Goal: Task Accomplishment & Management: Manage account settings

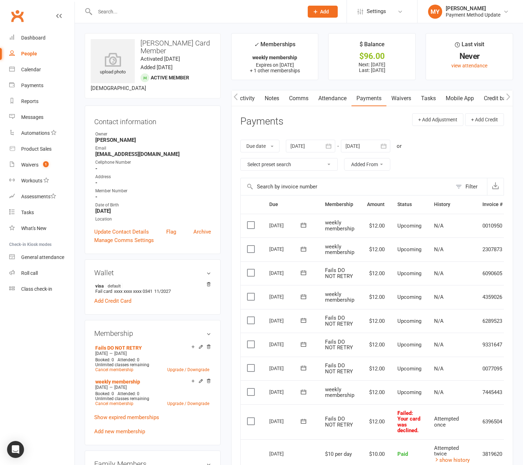
scroll to position [0, 1]
click at [472, 7] on div "[PERSON_NAME]" at bounding box center [473, 8] width 55 height 6
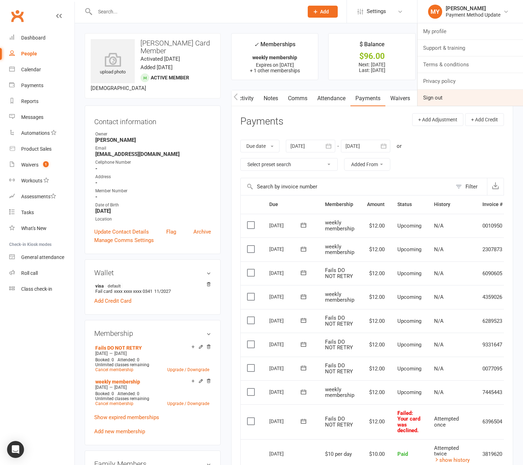
click at [450, 102] on link "Sign out" at bounding box center [471, 98] width 106 height 16
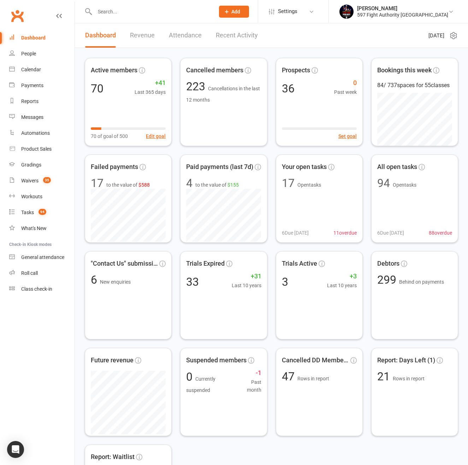
click at [116, 4] on div at bounding box center [147, 11] width 125 height 23
click at [119, 9] on input "text" at bounding box center [151, 12] width 117 height 10
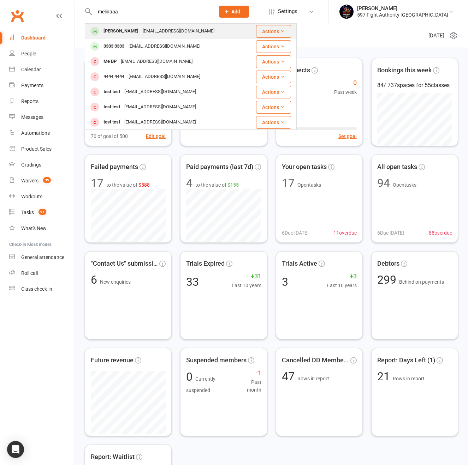
type input "melinaaa"
click at [122, 34] on div "Melinaaa Yung" at bounding box center [120, 31] width 39 height 10
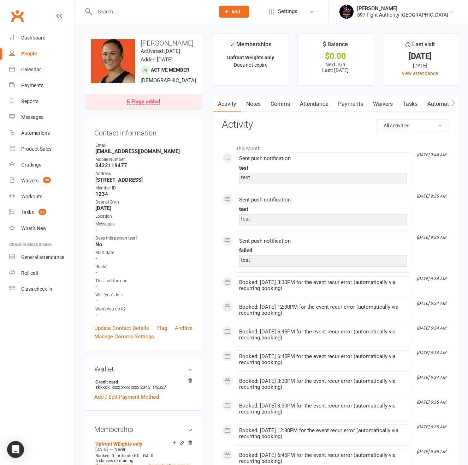
click at [451, 102] on button "button" at bounding box center [453, 104] width 9 height 16
click at [451, 101] on icon "button" at bounding box center [453, 102] width 4 height 7
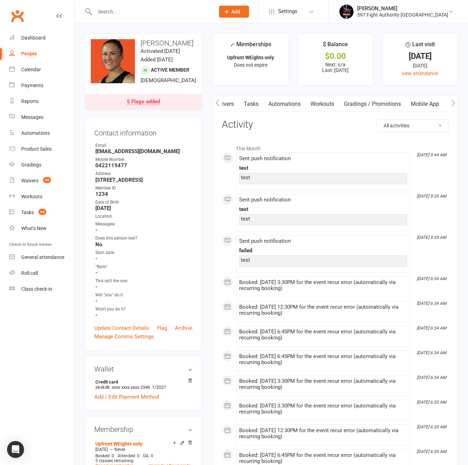
click at [451, 101] on icon "button" at bounding box center [453, 102] width 4 height 7
click at [349, 103] on link "Mobile App" at bounding box center [350, 104] width 38 height 16
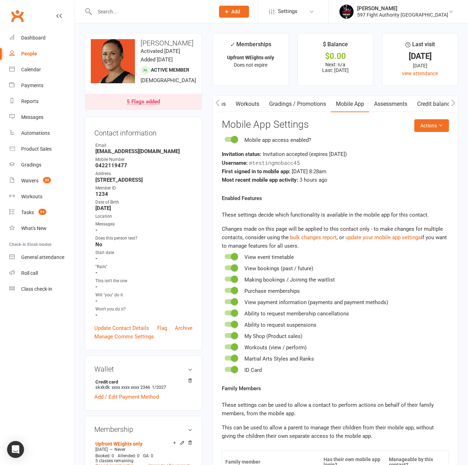
click at [273, 162] on span "mtestingmobacc45" at bounding box center [274, 162] width 51 height 7
copy span "mtestingmobacc45"
click at [215, 102] on icon "button" at bounding box center [217, 102] width 4 height 7
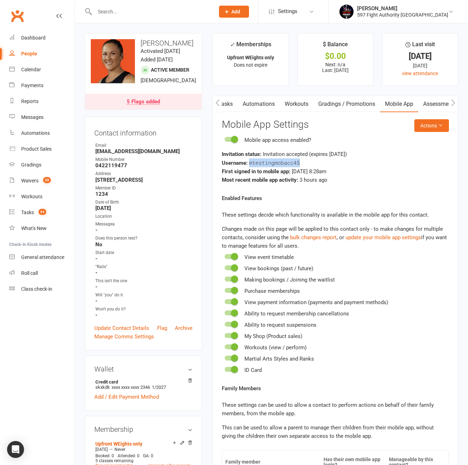
click at [215, 102] on icon "button" at bounding box center [217, 102] width 4 height 7
click at [228, 104] on link "Payments" at bounding box center [218, 104] width 35 height 16
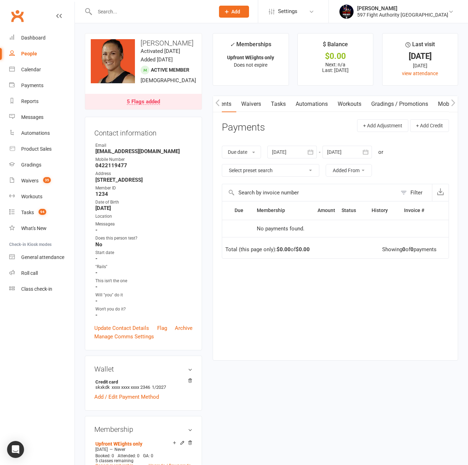
click at [221, 105] on button "button" at bounding box center [217, 104] width 9 height 16
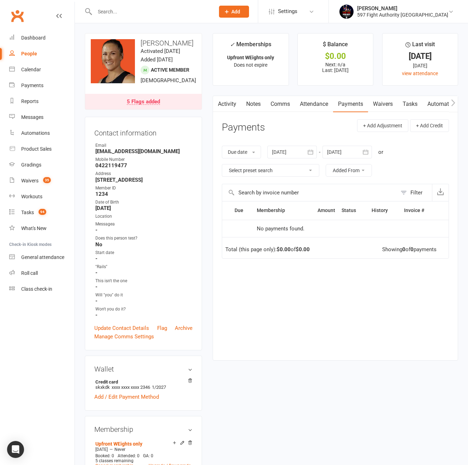
click at [280, 103] on link "Comms" at bounding box center [280, 104] width 29 height 16
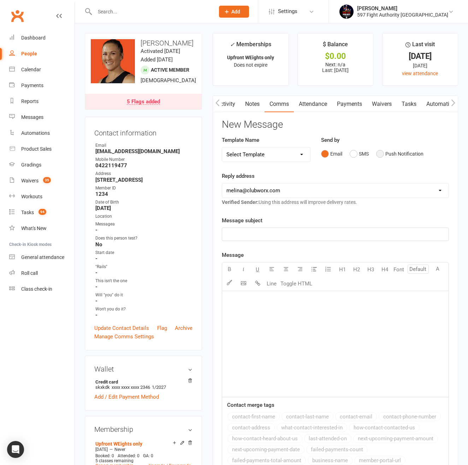
click at [381, 154] on button "Push Notification" at bounding box center [399, 153] width 47 height 13
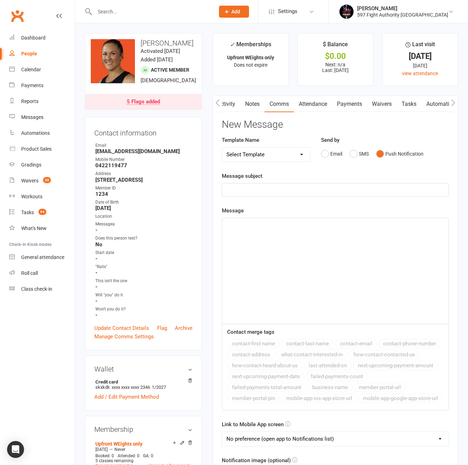
click at [299, 182] on div "Message subject ﻿" at bounding box center [335, 184] width 227 height 25
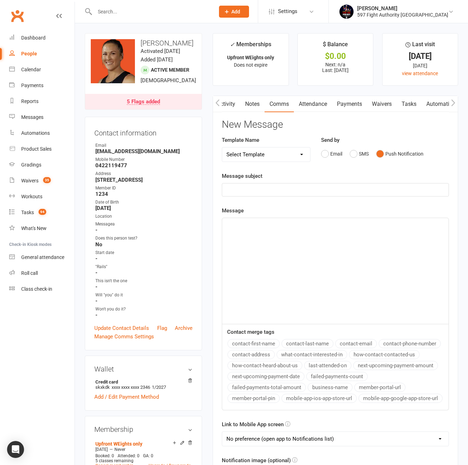
click at [299, 186] on p "﻿" at bounding box center [335, 190] width 218 height 8
click at [298, 254] on div "﻿" at bounding box center [335, 271] width 226 height 106
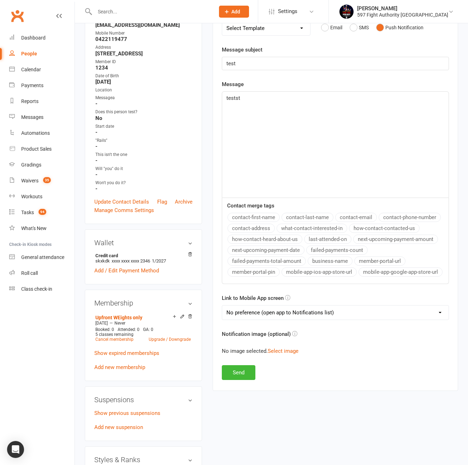
click at [261, 220] on button "contact-first-name" at bounding box center [253, 217] width 52 height 9
drag, startPoint x: 312, startPoint y: 214, endPoint x: 304, endPoint y: 239, distance: 26.1
click at [312, 214] on button "contact-last-name" at bounding box center [307, 217] width 52 height 9
click at [278, 314] on select "No preference (open app to Notifications list) Upcoming Bookings Payments Payme…" at bounding box center [335, 313] width 226 height 14
select select "2"
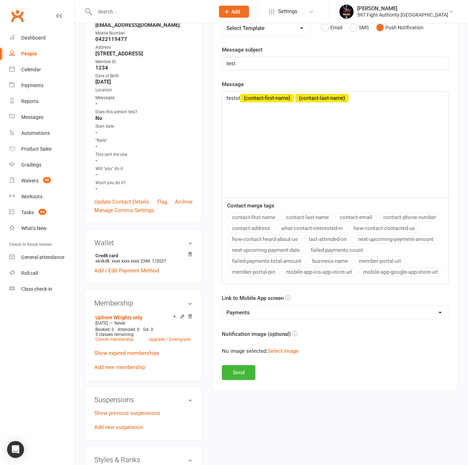
click at [222, 306] on select "No preference (open app to Notifications list) Upcoming Bookings Payments Payme…" at bounding box center [335, 313] width 226 height 14
click at [284, 351] on button "Select image" at bounding box center [283, 351] width 31 height 8
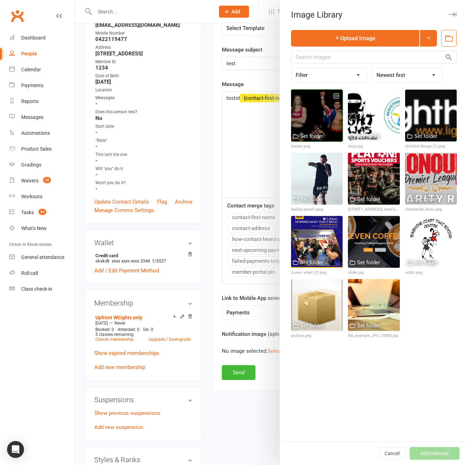
click at [323, 113] on div at bounding box center [317, 116] width 52 height 52
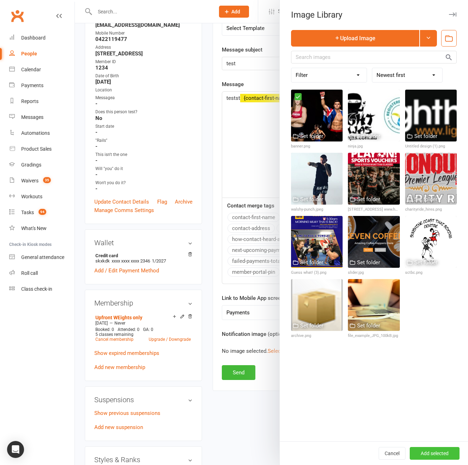
click at [428, 457] on button "Add selected" at bounding box center [435, 453] width 50 height 13
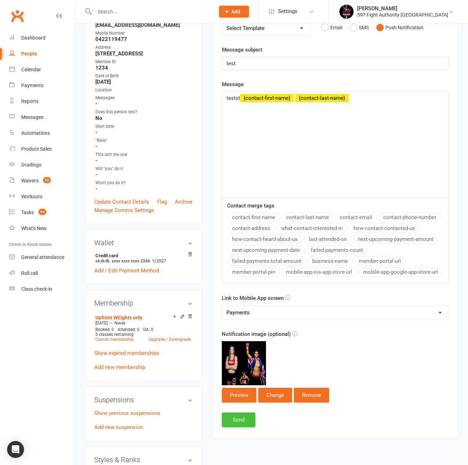
click at [242, 418] on button "Send" at bounding box center [239, 420] width 34 height 15
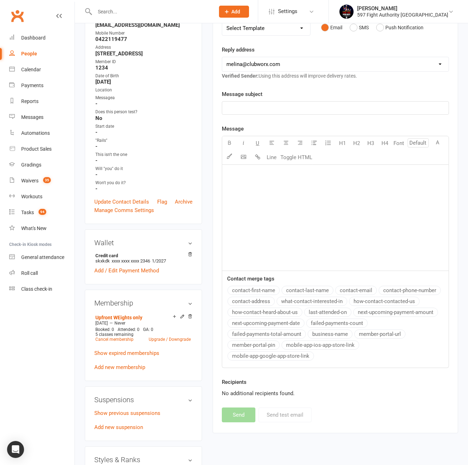
click at [275, 113] on div "﻿" at bounding box center [335, 108] width 226 height 13
click at [275, 167] on div "﻿" at bounding box center [335, 218] width 226 height 106
click at [314, 288] on button "contact-last-name" at bounding box center [307, 290] width 52 height 9
click at [405, 20] on li "Melina Yung 597 Fight Authority Australia My profile My subscription Support & …" at bounding box center [398, 11] width 140 height 23
click at [404, 25] on button "Push Notification" at bounding box center [399, 27] width 47 height 13
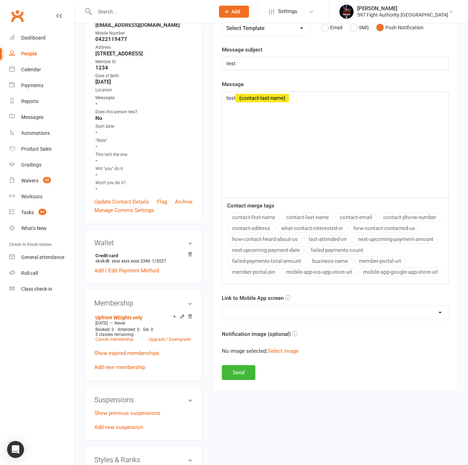
click at [262, 313] on select "No preference (open app to Notifications list) Upcoming Bookings Payments Payme…" at bounding box center [335, 313] width 226 height 14
select select "3"
click at [222, 306] on select "No preference (open app to Notifications list) Upcoming Bookings Payments Payme…" at bounding box center [335, 313] width 226 height 14
click at [278, 349] on button "Select image" at bounding box center [283, 351] width 31 height 8
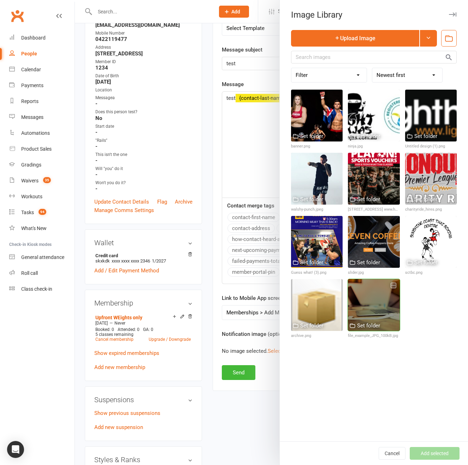
click at [368, 294] on div at bounding box center [374, 305] width 52 height 52
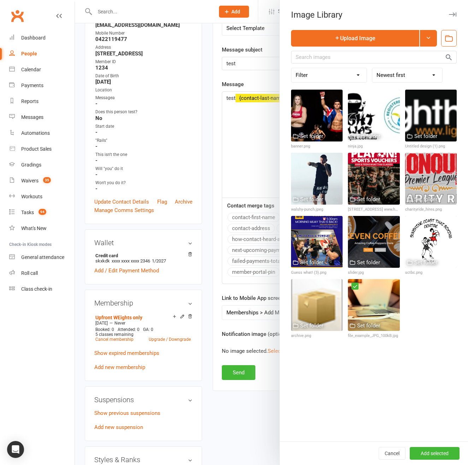
click at [440, 447] on div "Cancel Undo Details Add selected" at bounding box center [374, 454] width 188 height 24
click at [432, 456] on button "Add selected" at bounding box center [435, 453] width 50 height 13
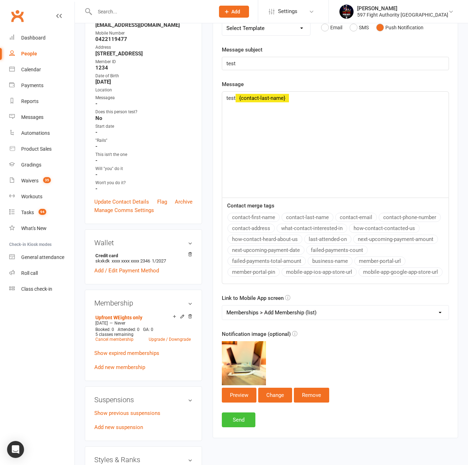
click at [235, 420] on button "Send" at bounding box center [239, 420] width 34 height 15
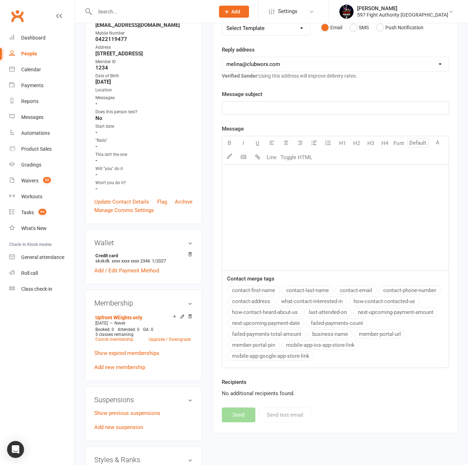
scroll to position [0, 0]
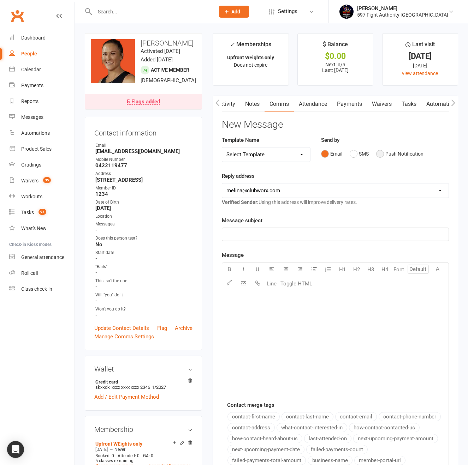
click at [395, 153] on button "Push Notification" at bounding box center [399, 153] width 47 height 13
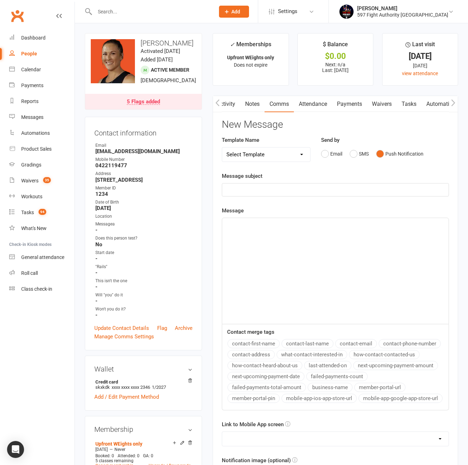
click at [346, 186] on p "﻿" at bounding box center [335, 190] width 218 height 8
click at [308, 273] on div "﻿" at bounding box center [335, 271] width 226 height 106
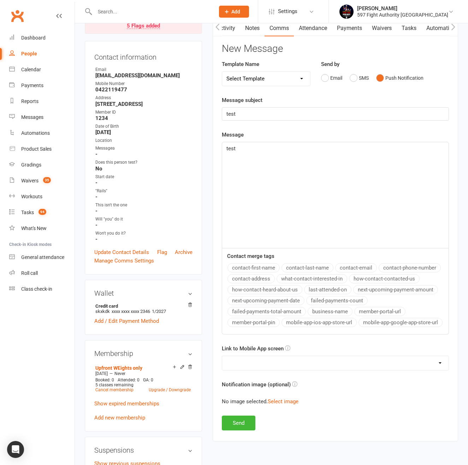
click at [304, 358] on select "No preference (open app to Notifications list) Upcoming Bookings Payments Payme…" at bounding box center [335, 363] width 226 height 14
select select "2"
click at [222, 356] on select "No preference (open app to Notifications list) Upcoming Bookings Payments Payme…" at bounding box center [335, 363] width 226 height 14
click at [240, 417] on button "Send" at bounding box center [239, 423] width 34 height 15
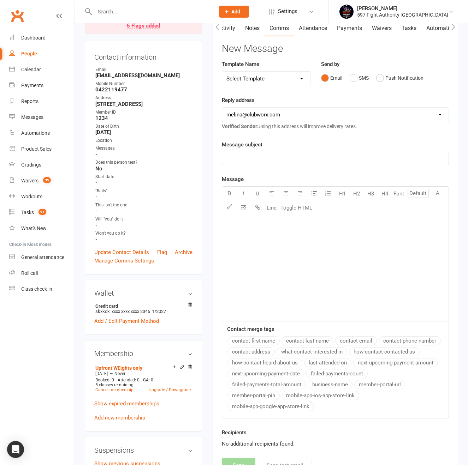
click at [452, 28] on icon "button" at bounding box center [453, 26] width 4 height 7
click at [454, 30] on icon "button" at bounding box center [453, 26] width 4 height 7
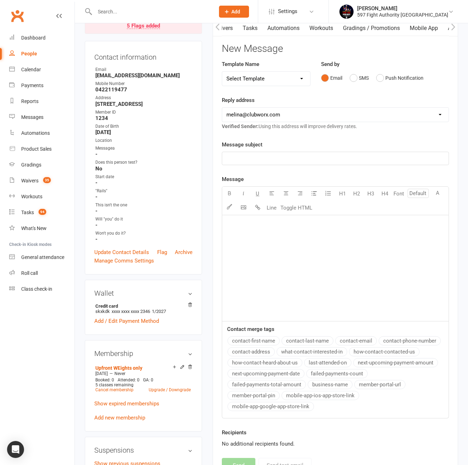
click at [454, 29] on icon "button" at bounding box center [453, 26] width 4 height 7
click at [355, 32] on link "Mobile App" at bounding box center [350, 28] width 38 height 16
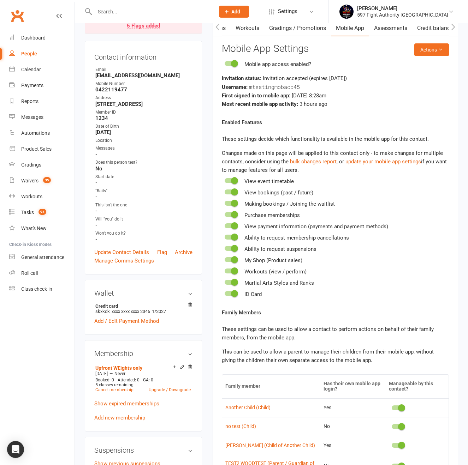
click at [269, 85] on span "mtestingmobacc45" at bounding box center [274, 86] width 51 height 7
copy span "mtestingmobacc45"
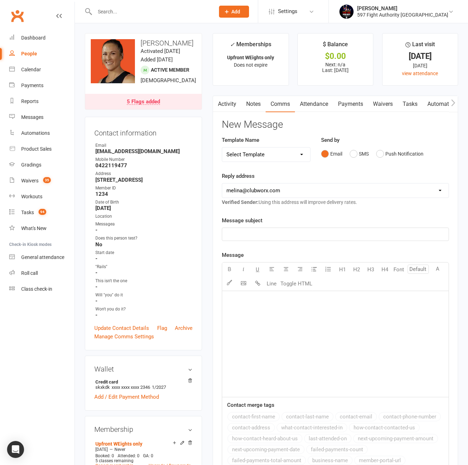
click at [168, 13] on input "text" at bounding box center [151, 12] width 117 height 10
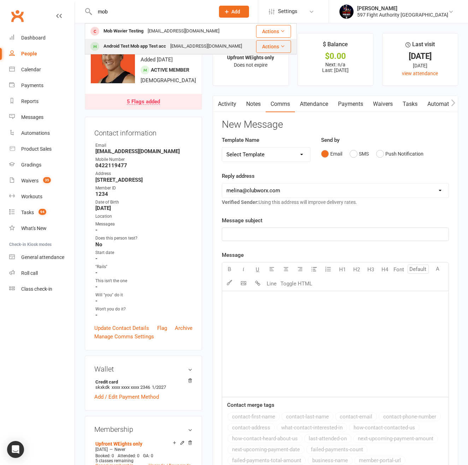
type input "mob"
click at [161, 46] on div "Android Test Mob app Test acc" at bounding box center [134, 46] width 67 height 10
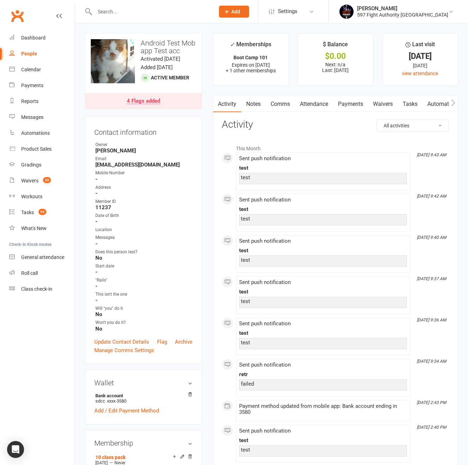
click at [285, 108] on link "Comms" at bounding box center [280, 104] width 29 height 16
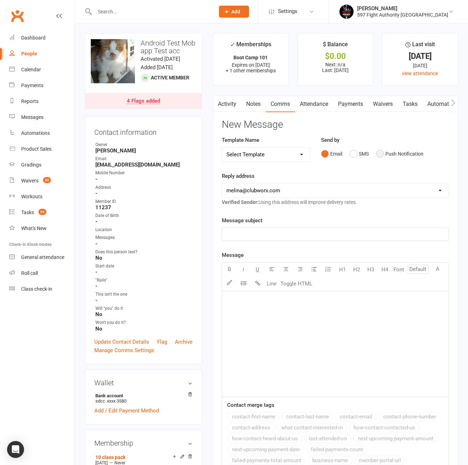
click at [414, 152] on button "Push Notification" at bounding box center [399, 153] width 47 height 13
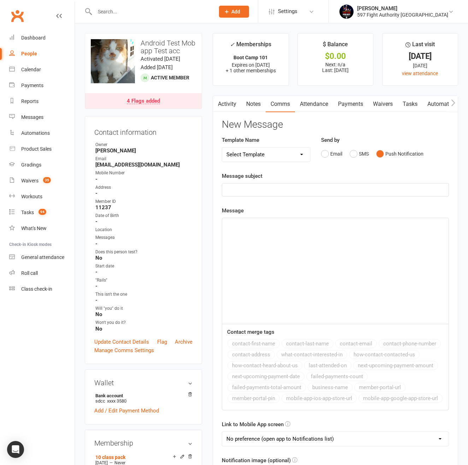
click at [341, 182] on div "Message subject ﻿" at bounding box center [335, 184] width 227 height 25
click at [303, 190] on p "﻿" at bounding box center [335, 190] width 218 height 8
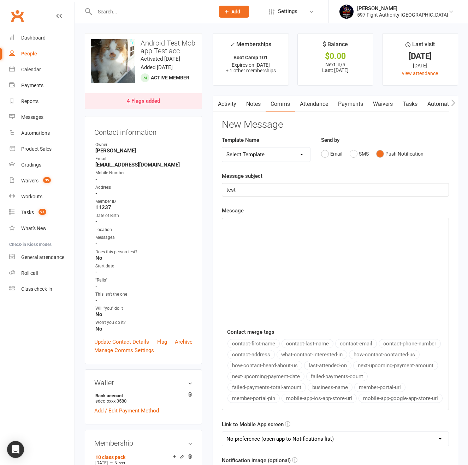
click at [304, 240] on div "﻿" at bounding box center [335, 271] width 226 height 106
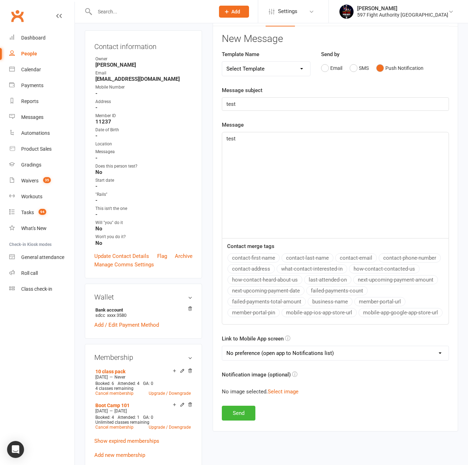
click at [256, 259] on button "contact-first-name" at bounding box center [253, 258] width 52 height 9
click at [304, 255] on button "contact-last-name" at bounding box center [307, 258] width 52 height 9
click at [290, 349] on select "No preference (open app to Notifications list) Upcoming Bookings Payments Payme…" at bounding box center [335, 353] width 226 height 14
select select "3"
click at [222, 346] on select "No preference (open app to Notifications list) Upcoming Bookings Payments Payme…" at bounding box center [335, 353] width 226 height 14
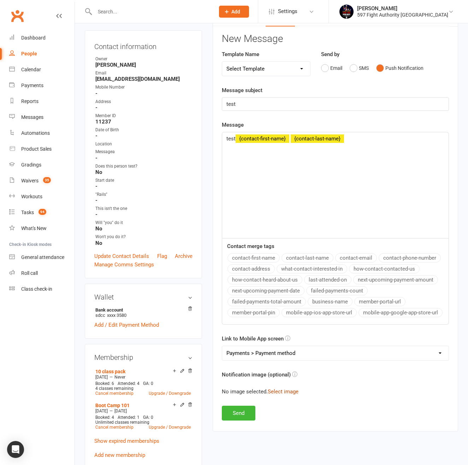
click at [281, 395] on button "Select image" at bounding box center [283, 392] width 31 height 8
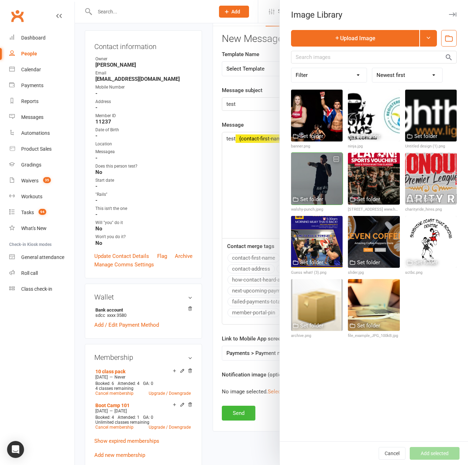
click at [327, 169] on div at bounding box center [317, 179] width 52 height 52
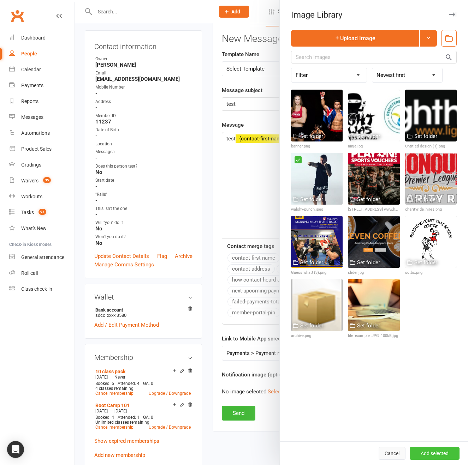
drag, startPoint x: 435, startPoint y: 458, endPoint x: 422, endPoint y: 454, distance: 13.2
click at [433, 458] on button "Add selected" at bounding box center [435, 453] width 50 height 13
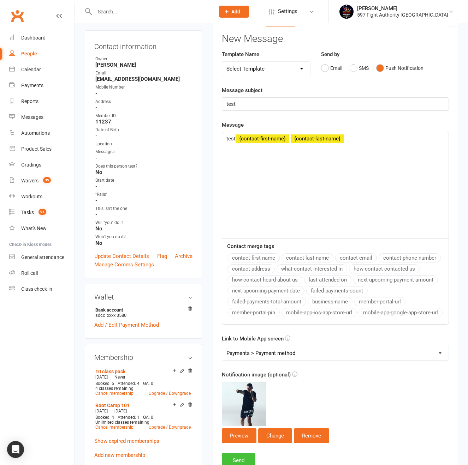
click at [243, 458] on button "Send" at bounding box center [239, 460] width 34 height 15
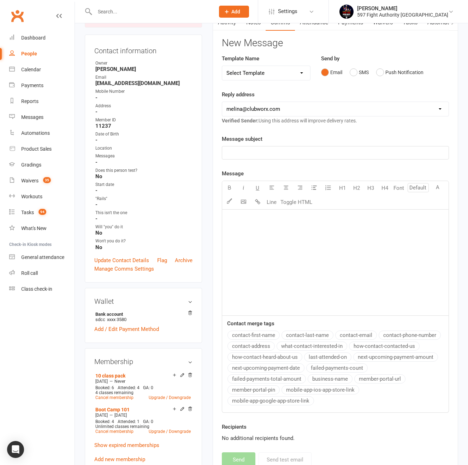
scroll to position [0, 0]
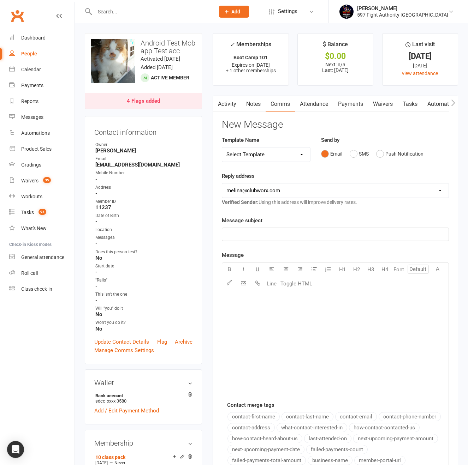
click at [425, 153] on div "Email SMS Push Notification" at bounding box center [385, 153] width 128 height 13
click at [409, 156] on button "Push Notification" at bounding box center [399, 153] width 47 height 13
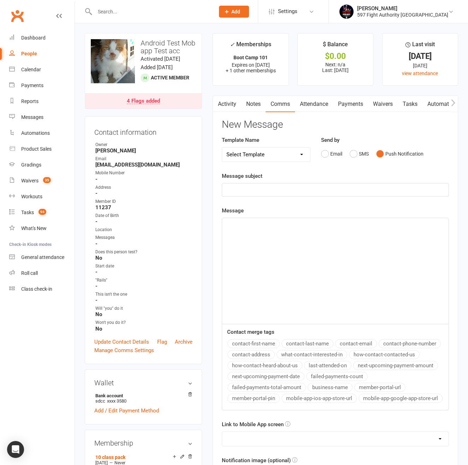
click at [413, 150] on button "Push Notification" at bounding box center [399, 153] width 47 height 13
click at [338, 188] on p "﻿" at bounding box center [335, 190] width 218 height 8
click at [307, 235] on div "﻿" at bounding box center [335, 271] width 226 height 106
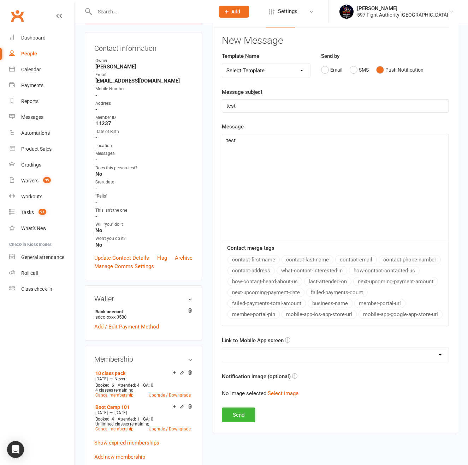
click at [284, 352] on select "No preference (open app to Notifications list) Upcoming Bookings Payments Payme…" at bounding box center [335, 355] width 226 height 14
select select "0"
click at [222, 348] on select "No preference (open app to Notifications list) Upcoming Bookings Payments Payme…" at bounding box center [335, 355] width 226 height 14
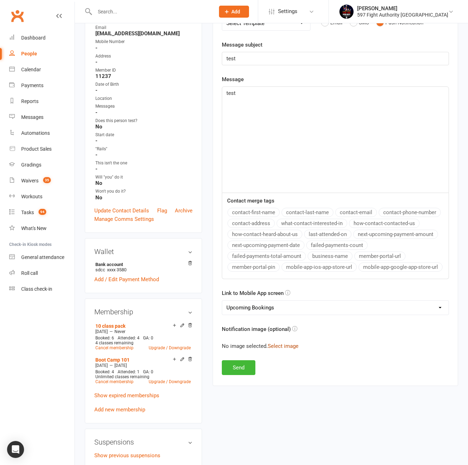
click at [290, 349] on button "Select image" at bounding box center [283, 346] width 31 height 8
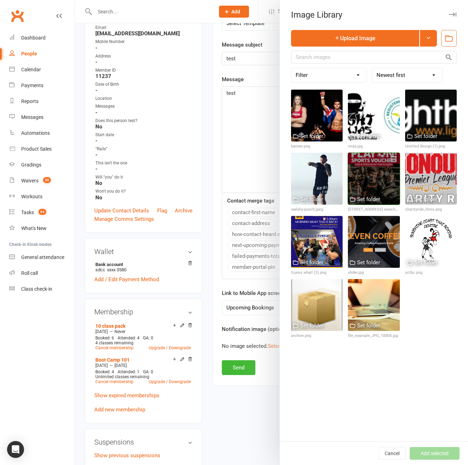
click at [383, 188] on div at bounding box center [374, 179] width 52 height 52
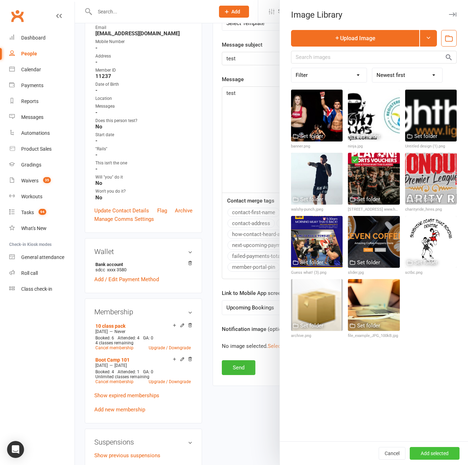
click at [433, 450] on button "Add selected" at bounding box center [435, 453] width 50 height 13
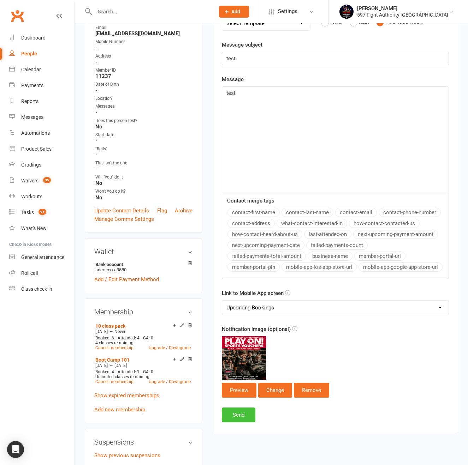
click at [234, 418] on button "Send" at bounding box center [239, 415] width 34 height 15
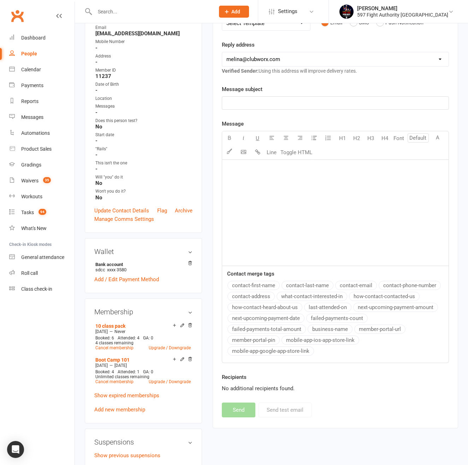
scroll to position [68, 0]
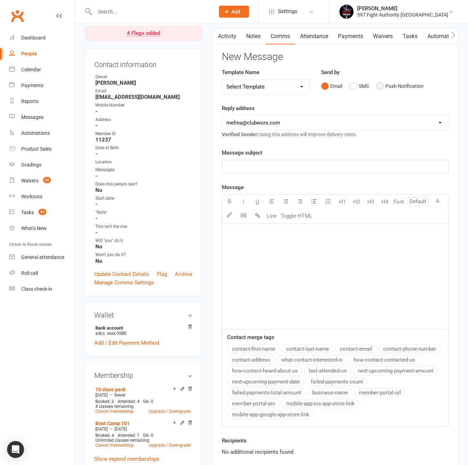
click at [390, 84] on button "Push Notification" at bounding box center [399, 85] width 47 height 13
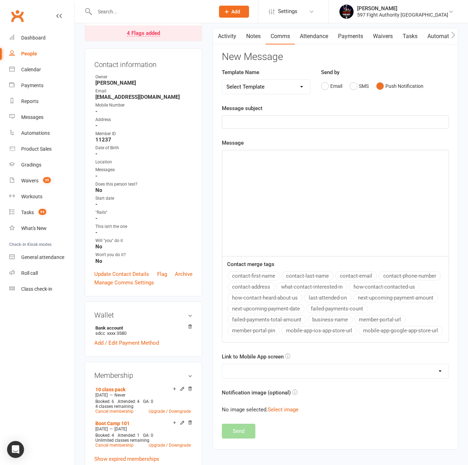
drag, startPoint x: 320, startPoint y: 115, endPoint x: 314, endPoint y: 135, distance: 20.1
click at [319, 116] on div "﻿" at bounding box center [335, 121] width 227 height 13
click at [316, 125] on p "﻿" at bounding box center [335, 122] width 218 height 8
click at [301, 174] on div "﻿" at bounding box center [335, 203] width 226 height 106
click at [268, 374] on select "No preference (open app to Notifications list) Upcoming Bookings Payments Payme…" at bounding box center [335, 371] width 226 height 14
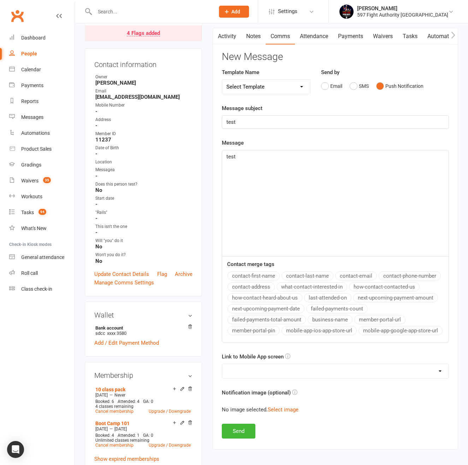
select select "6"
click at [222, 364] on select "No preference (open app to Notifications list) Upcoming Bookings Payments Payme…" at bounding box center [335, 371] width 226 height 14
click at [243, 433] on button "Send" at bounding box center [239, 431] width 34 height 15
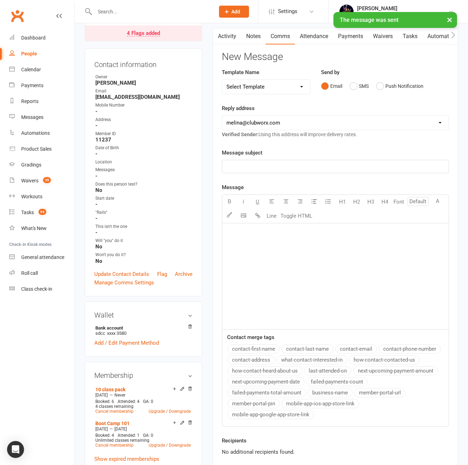
scroll to position [0, 0]
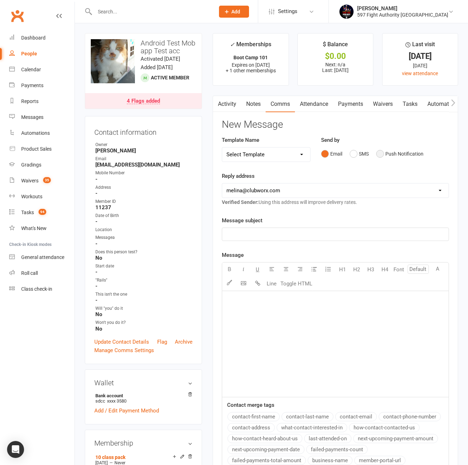
click at [405, 150] on button "Push Notification" at bounding box center [399, 153] width 47 height 13
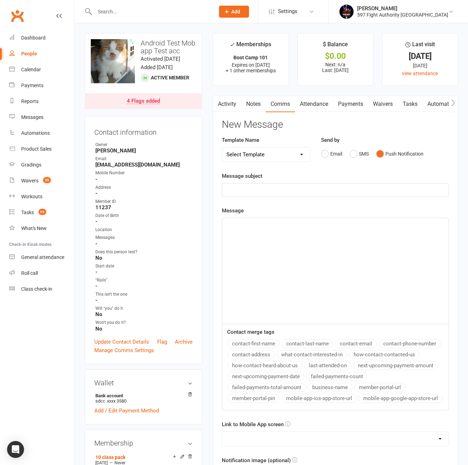
click at [375, 175] on div "Message subject ﻿" at bounding box center [335, 184] width 227 height 25
click at [372, 186] on div "﻿" at bounding box center [335, 190] width 226 height 13
click at [299, 245] on div "﻿" at bounding box center [335, 271] width 226 height 106
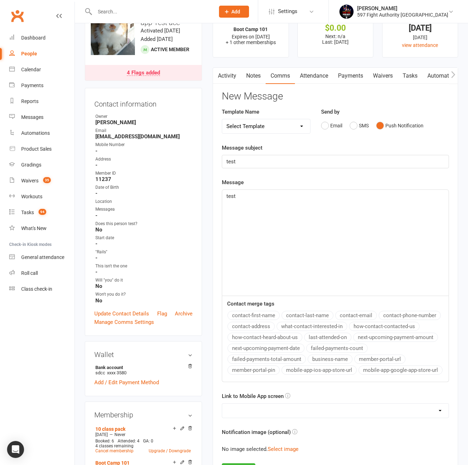
click at [273, 407] on select "No preference (open app to Notifications list) Upcoming Bookings Payments Payme…" at bounding box center [335, 411] width 226 height 14
select select "6"
click at [222, 404] on select "No preference (open app to Notifications list) Upcoming Bookings Payments Payme…" at bounding box center [335, 411] width 226 height 14
click at [302, 187] on div "Message test Contact merge tags contact-first-name contact-last-name contact-em…" at bounding box center [335, 280] width 227 height 204
click at [301, 201] on div "test" at bounding box center [335, 243] width 226 height 106
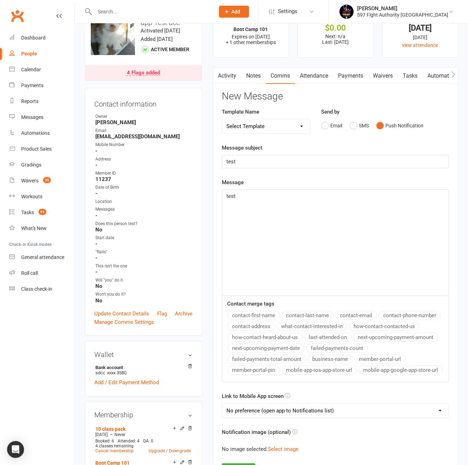
click at [289, 156] on div "test" at bounding box center [335, 161] width 226 height 13
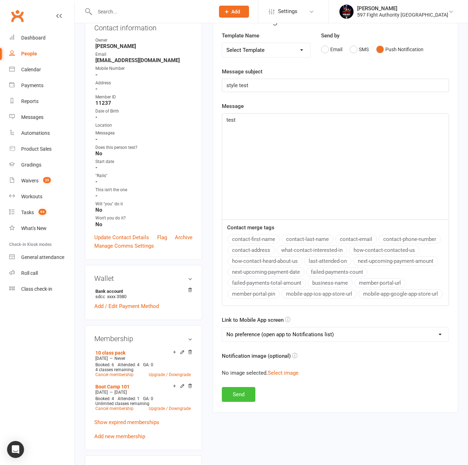
click at [249, 393] on button "Send" at bounding box center [239, 394] width 34 height 15
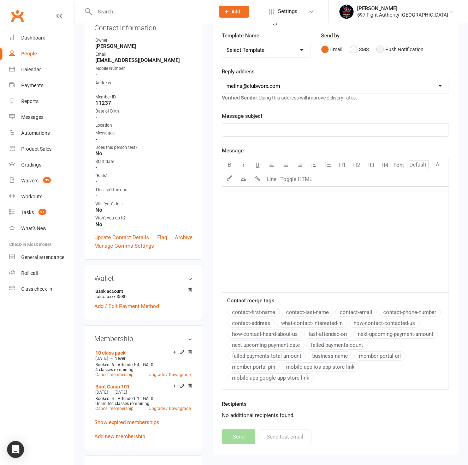
click at [419, 44] on button "Push Notification" at bounding box center [399, 49] width 47 height 13
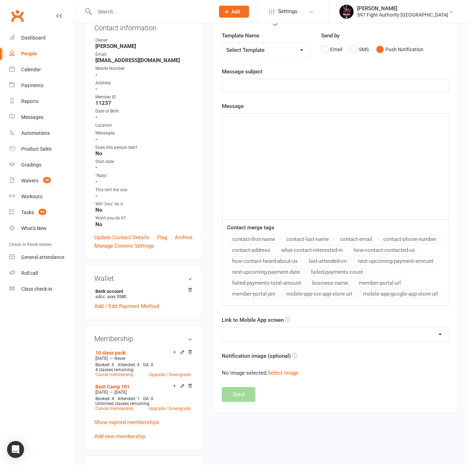
click at [331, 89] on p "﻿" at bounding box center [335, 85] width 218 height 8
click at [253, 337] on select "No preference (open app to Notifications list) Upcoming Bookings Payments Payme…" at bounding box center [335, 335] width 226 height 14
click at [222, 328] on select "No preference (open app to Notifications list) Upcoming Bookings Payments Payme…" at bounding box center [335, 335] width 226 height 14
click at [314, 90] on div "test" at bounding box center [335, 85] width 226 height 13
click at [260, 336] on select "No preference (open app to Notifications list) Upcoming Bookings Payments Payme…" at bounding box center [335, 335] width 226 height 14
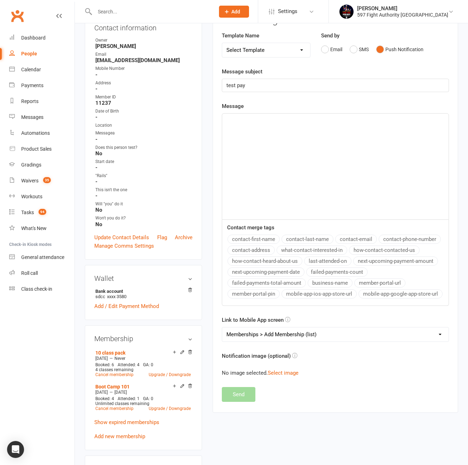
select select "2"
click at [222, 328] on select "No preference (open app to Notifications list) Upcoming Bookings Payments Payme…" at bounding box center [335, 335] width 226 height 14
click at [280, 195] on div "﻿" at bounding box center [335, 167] width 226 height 106
click at [241, 394] on button "Send" at bounding box center [239, 394] width 34 height 15
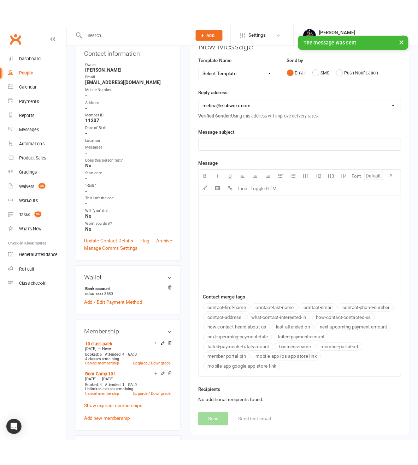
scroll to position [0, 0]
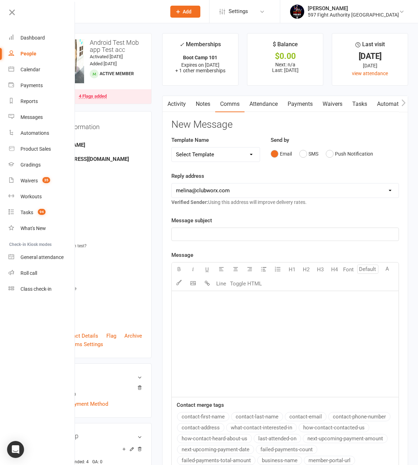
click at [170, 111] on button "button" at bounding box center [166, 104] width 9 height 16
click at [13, 11] on icon at bounding box center [12, 12] width 10 height 10
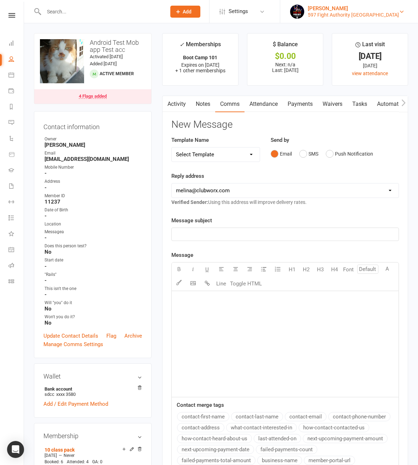
drag, startPoint x: 401, startPoint y: 5, endPoint x: 394, endPoint y: 8, distance: 7.0
click at [400, 5] on link "Melina Yung 597 Fight Authority Australia" at bounding box center [348, 12] width 117 height 14
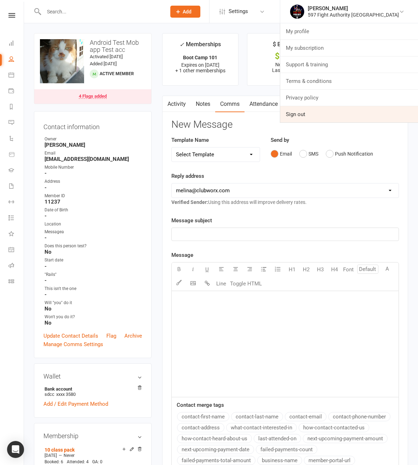
click at [324, 115] on link "Sign out" at bounding box center [349, 114] width 138 height 16
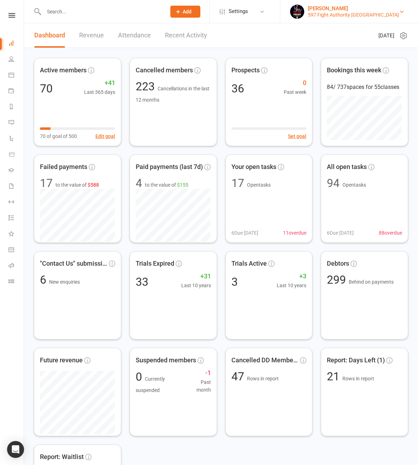
click at [378, 12] on div "597 Fight Authority Australia" at bounding box center [353, 15] width 91 height 6
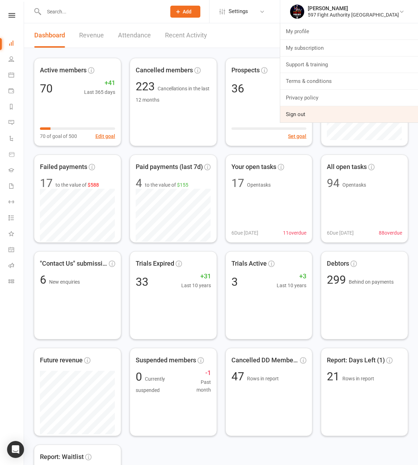
click at [343, 112] on link "Sign out" at bounding box center [349, 114] width 138 height 16
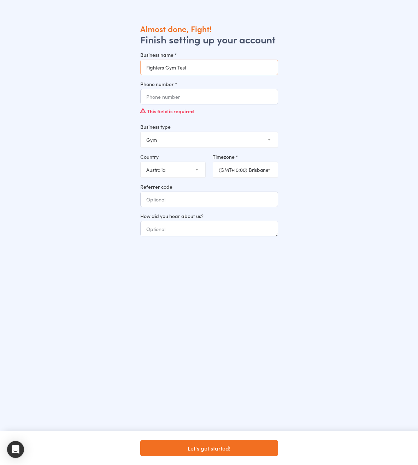
type input "Fighters Gym Test"
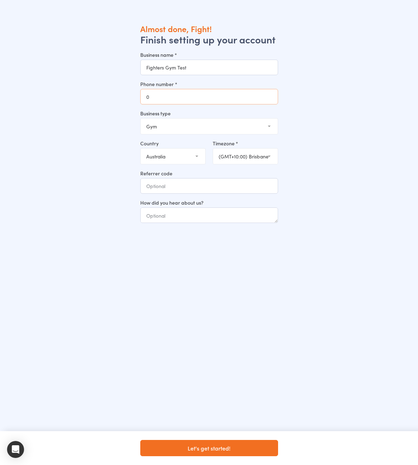
type input "0"
click at [190, 123] on select "Gym Studio Martial Arts Yoga School Dance School Pole Dance Personal Trainer Co…" at bounding box center [209, 127] width 137 height 16
select select "7"
click at [141, 119] on select "Gym Studio Martial Arts Yoga School Dance School Pole Dance Personal Trainer Co…" at bounding box center [209, 127] width 137 height 16
click at [214, 184] on input "Referrer code" at bounding box center [209, 186] width 138 height 16
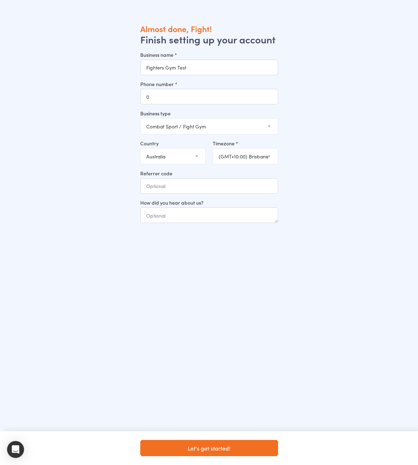
click at [152, 233] on div "Almost done, Fight! Finish setting up your account Business name * Fighters Gym…" at bounding box center [209, 147] width 138 height 248
drag, startPoint x: 168, startPoint y: 186, endPoint x: 169, endPoint y: 189, distance: 3.7
click at [168, 186] on input "Referrer code" at bounding box center [209, 186] width 138 height 16
type input "123"
click at [167, 215] on textarea at bounding box center [209, 216] width 138 height 16
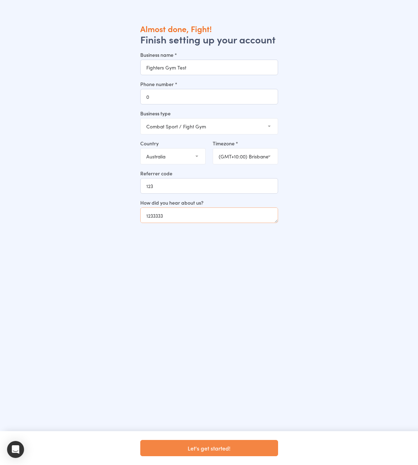
type textarea "1233333"
click at [218, 452] on button "Let's get started!" at bounding box center [209, 448] width 138 height 16
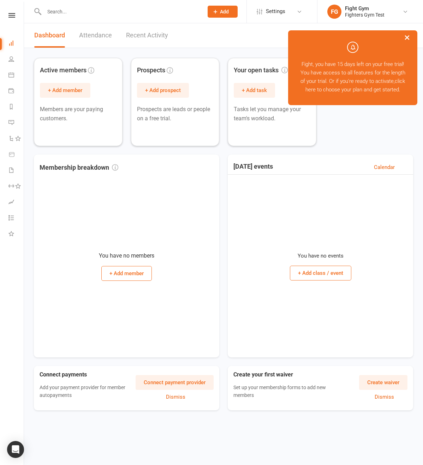
click at [409, 36] on button "×" at bounding box center [407, 37] width 13 height 15
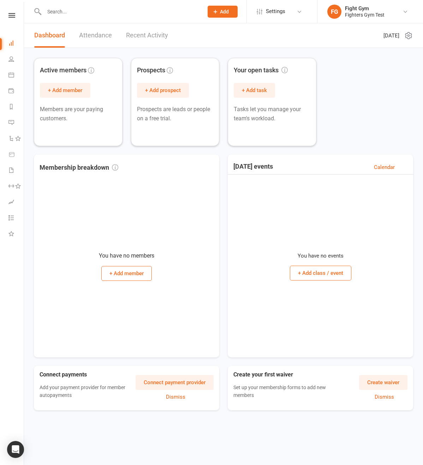
click at [10, 8] on nav "Clubworx Dashboard People Calendar Payments Reports Messages Automations Produc…" at bounding box center [12, 234] width 24 height 465
click at [12, 18] on div "Clubworx" at bounding box center [12, 24] width 24 height 23
click at [14, 13] on nav "Clubworx Dashboard People Calendar Payments Reports Messages Automations Produc…" at bounding box center [12, 234] width 24 height 465
click at [17, 13] on link at bounding box center [11, 15] width 25 height 5
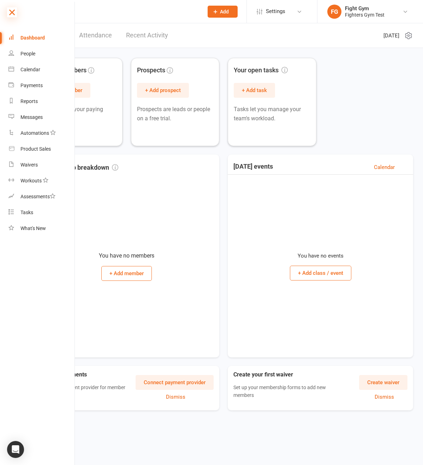
click at [10, 16] on icon at bounding box center [12, 12] width 10 height 10
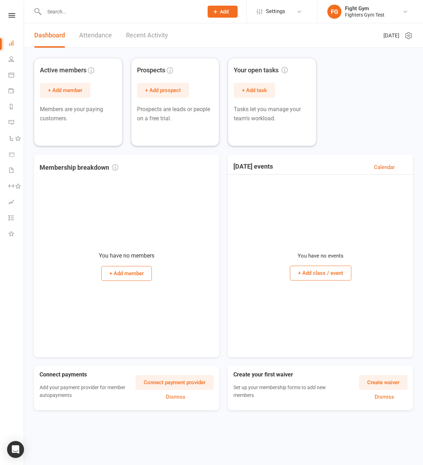
click at [10, 16] on icon at bounding box center [11, 15] width 7 height 5
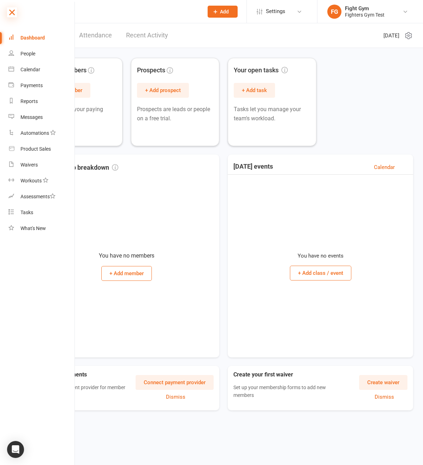
click at [14, 12] on icon at bounding box center [12, 12] width 10 height 10
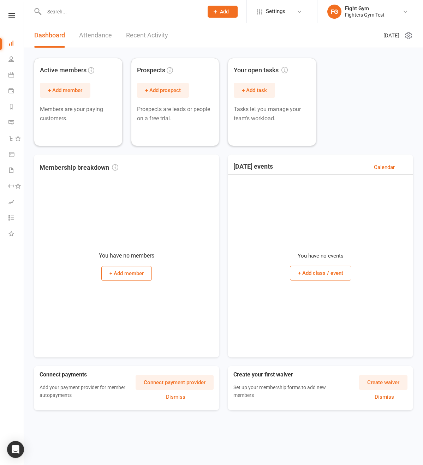
click at [14, 12] on nav "Clubworx Dashboard People Calendar Payments Reports Messages Automations Produc…" at bounding box center [12, 234] width 24 height 465
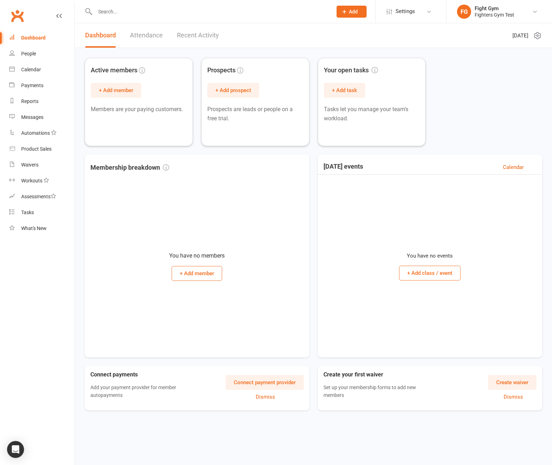
click at [29, 50] on link "People" at bounding box center [41, 54] width 65 height 16
click at [29, 50] on ui-view "Prospect Member Non-attending contact Class / event Appointment Task Membership…" at bounding box center [276, 215] width 552 height 427
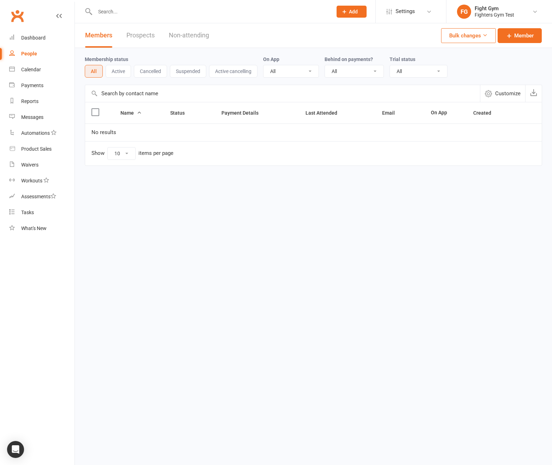
click at [260, 199] on html "Prospect Member Non-attending contact Class / event Appointment Task Membership…" at bounding box center [276, 101] width 552 height 203
click at [423, 42] on link "Member" at bounding box center [520, 35] width 44 height 15
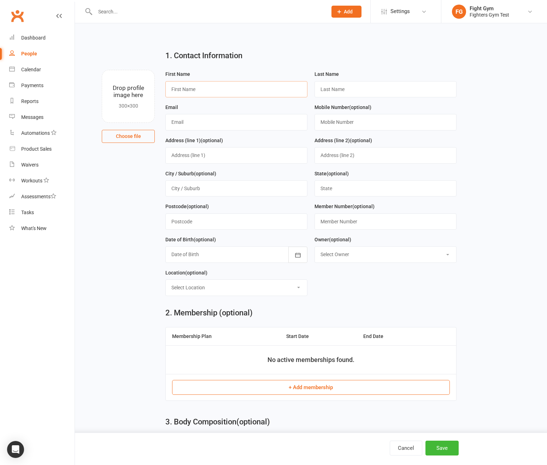
click at [225, 93] on input "text" at bounding box center [236, 89] width 142 height 16
type input "M"
type input "Mike"
type input "Tyson"
type input "[EMAIL_ADDRESS][DOMAIN_NAME]"
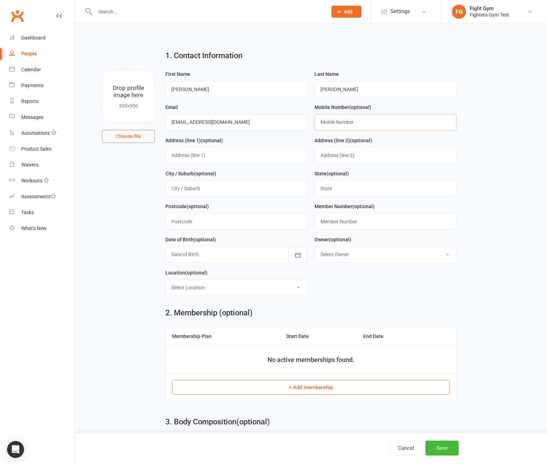
click at [346, 126] on input "text" at bounding box center [385, 122] width 142 height 16
click at [423, 455] on button "Save" at bounding box center [441, 448] width 33 height 15
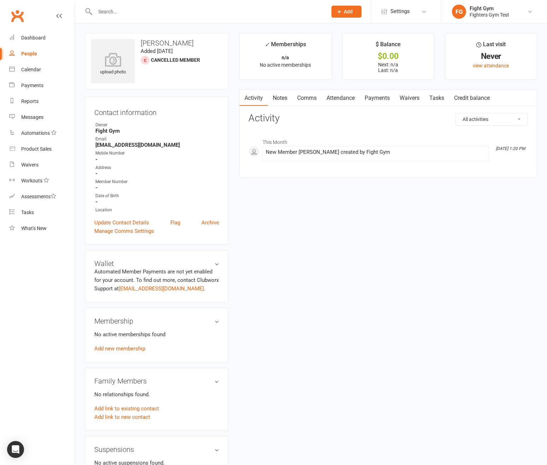
click at [374, 296] on div "upload photo Mike Tyson Added 14 October, 2025 Cancelled member Contact informa…" at bounding box center [310, 383] width 463 height 700
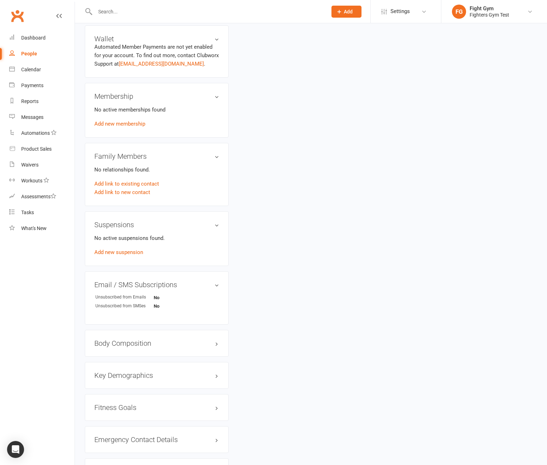
scroll to position [234, 0]
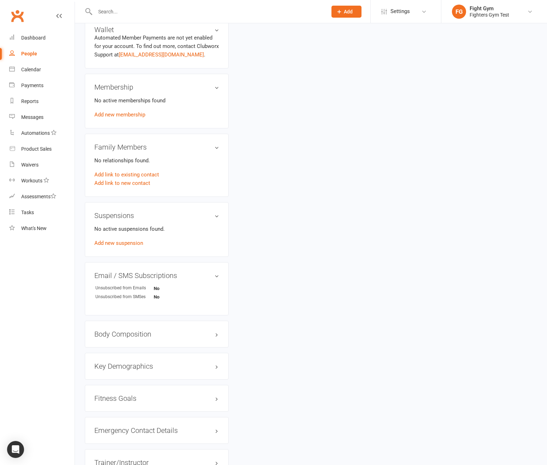
click at [258, 333] on div "upload photo Mike Tyson Added 14 October, 2025 Cancelled member Contact informa…" at bounding box center [310, 149] width 463 height 700
click at [215, 332] on h3 "Body Composition edit" at bounding box center [156, 335] width 125 height 8
click at [207, 335] on link "edit" at bounding box center [206, 334] width 8 height 6
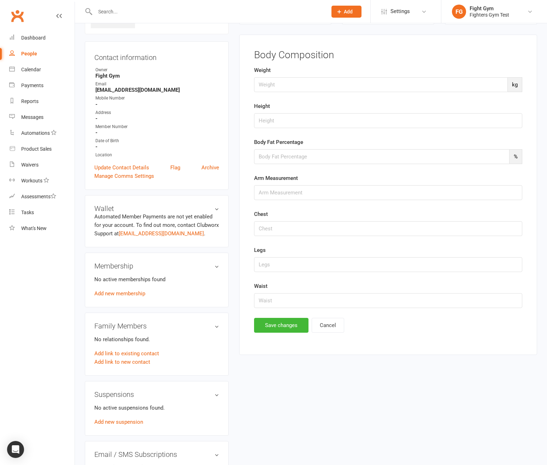
scroll to position [54, 0]
click at [318, 86] on input "number" at bounding box center [381, 85] width 254 height 15
type input "44"
click at [299, 126] on input "string" at bounding box center [388, 121] width 268 height 15
type input "2222"
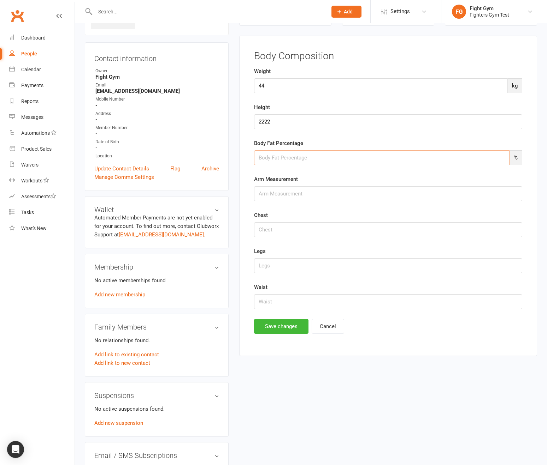
click at [281, 157] on input "number" at bounding box center [381, 157] width 255 height 15
type input "22"
click at [286, 191] on input "string" at bounding box center [388, 193] width 268 height 15
type input "23"
click at [280, 230] on input "string" at bounding box center [388, 230] width 268 height 15
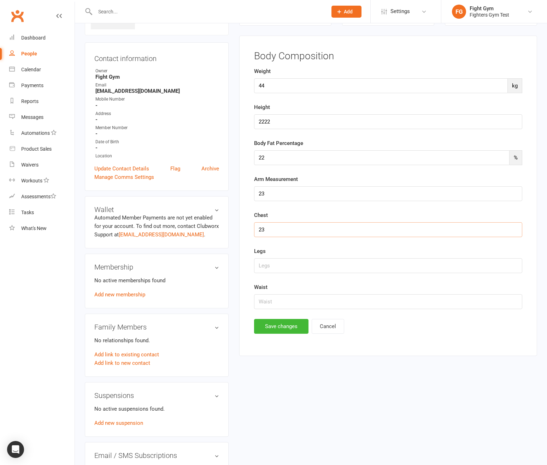
type input "23"
click at [291, 272] on input "string" at bounding box center [388, 266] width 268 height 15
type input "23"
click at [275, 306] on input "string" at bounding box center [388, 302] width 268 height 15
type input "32"
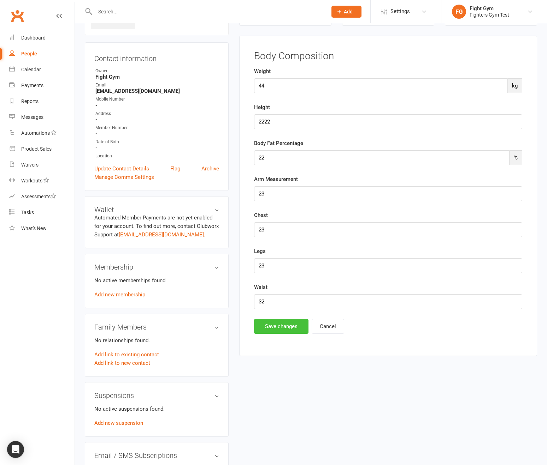
click at [290, 332] on button "Save changes" at bounding box center [281, 326] width 54 height 15
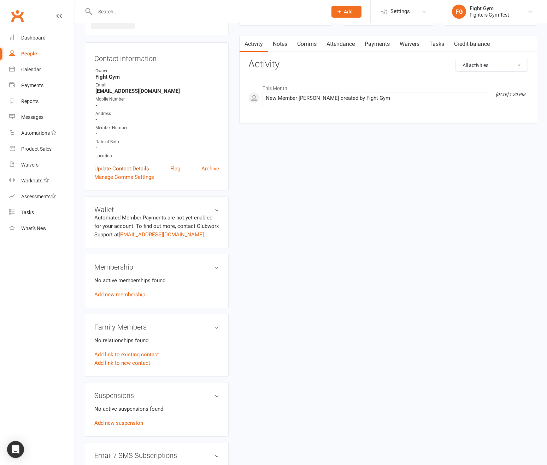
click at [138, 167] on link "Update Contact Details" at bounding box center [121, 169] width 55 height 8
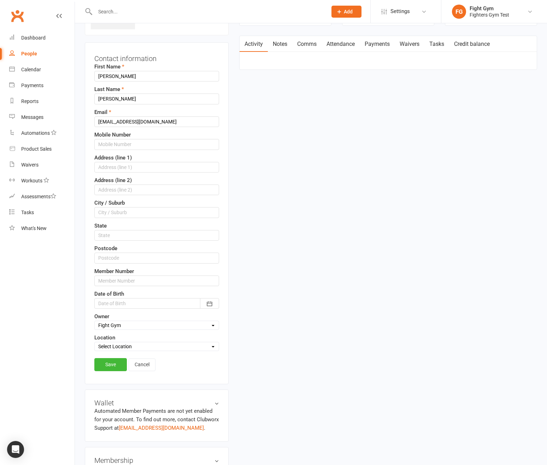
scroll to position [33, 0]
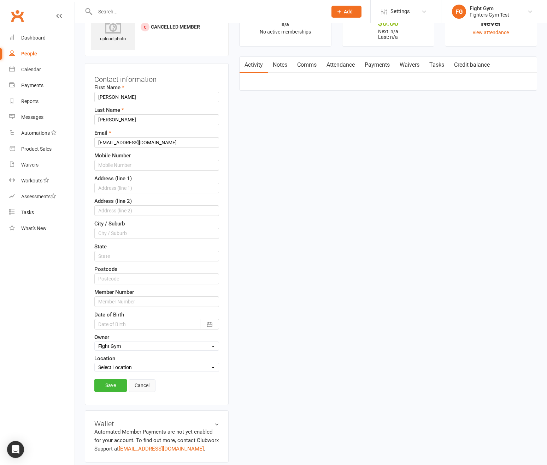
click at [134, 383] on link "Cancel" at bounding box center [142, 386] width 27 height 13
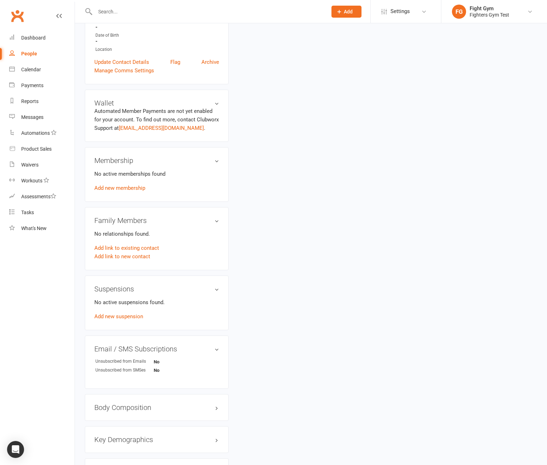
scroll to position [294, 0]
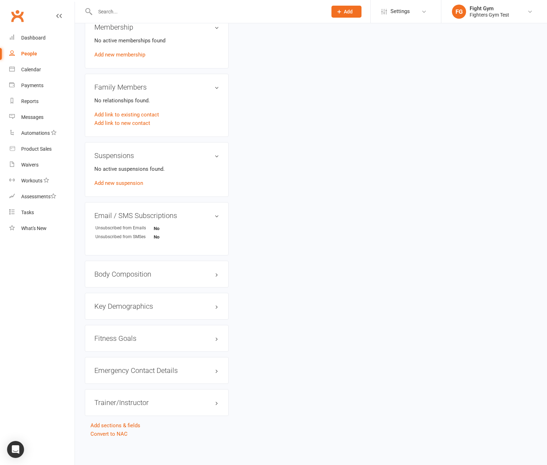
click at [173, 394] on div "Trainer/Instructor edit" at bounding box center [157, 403] width 144 height 27
click at [142, 399] on h3 "Trainer/Instructor edit" at bounding box center [156, 403] width 125 height 8
click at [212, 401] on h3 "Trainer/Instructor edit" at bounding box center [156, 403] width 125 height 8
click at [209, 401] on h3 "Trainer/Instructor edit" at bounding box center [156, 403] width 125 height 8
click at [188, 415] on li "Name -" at bounding box center [156, 418] width 125 height 13
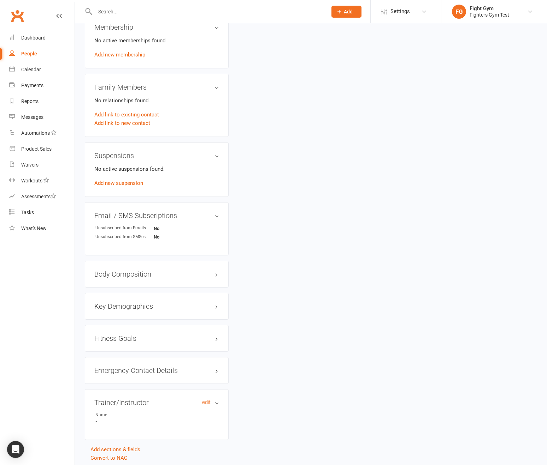
click at [201, 400] on h3 "Trainer/Instructor edit" at bounding box center [156, 403] width 125 height 8
click at [205, 400] on link "edit" at bounding box center [206, 403] width 8 height 6
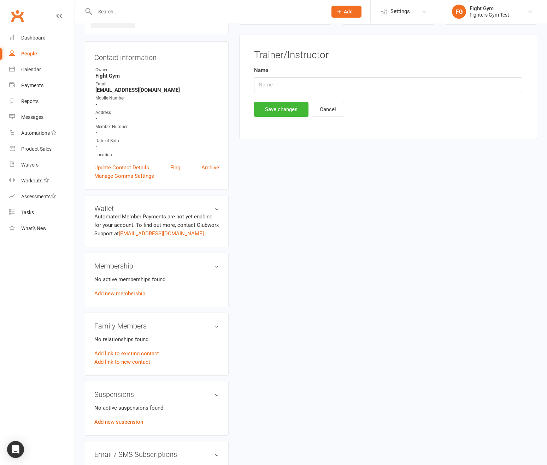
scroll to position [54, 0]
click at [310, 93] on input "text" at bounding box center [388, 85] width 268 height 15
type input "Bob"
click at [278, 112] on button "Save changes" at bounding box center [281, 110] width 54 height 15
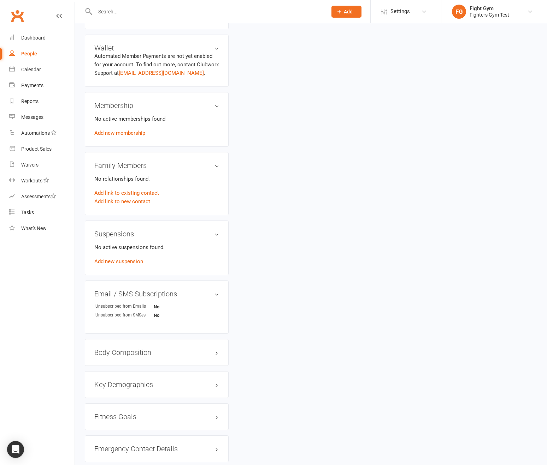
scroll to position [289, 0]
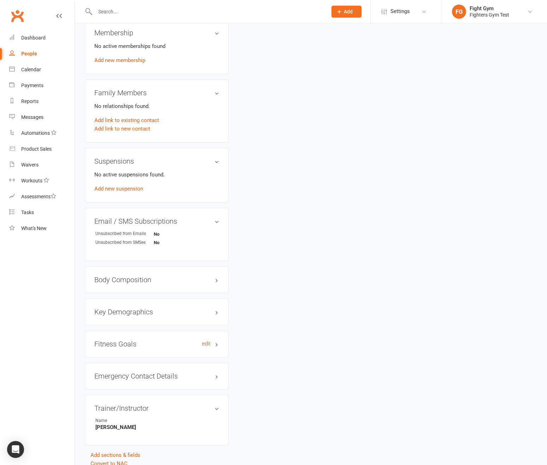
click at [207, 344] on link "edit" at bounding box center [206, 344] width 8 height 6
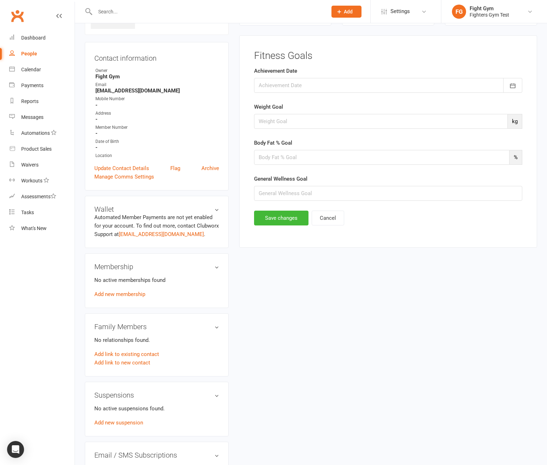
scroll to position [54, 0]
click at [286, 81] on div at bounding box center [388, 85] width 268 height 15
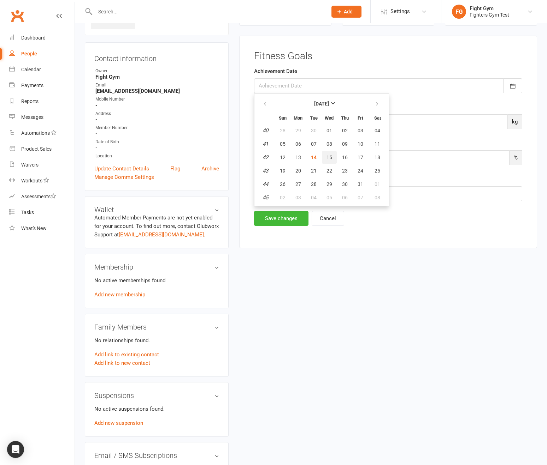
click at [328, 155] on span "15" at bounding box center [329, 158] width 6 height 6
type input "15 Oct 2025"
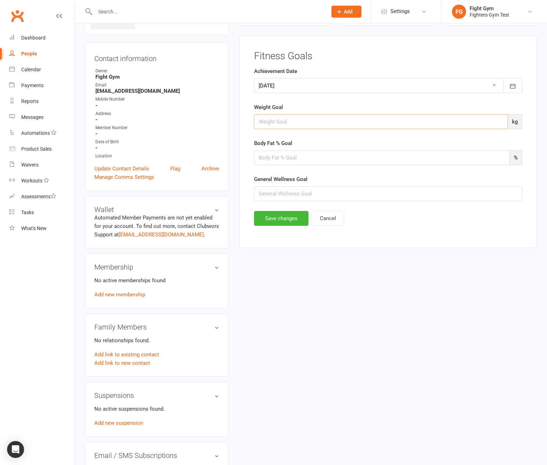
click at [307, 117] on input "number" at bounding box center [381, 121] width 254 height 15
click at [296, 161] on input "number" at bounding box center [381, 157] width 255 height 15
click at [295, 162] on input "number" at bounding box center [381, 157] width 255 height 15
click at [298, 124] on input "number" at bounding box center [381, 121] width 254 height 15
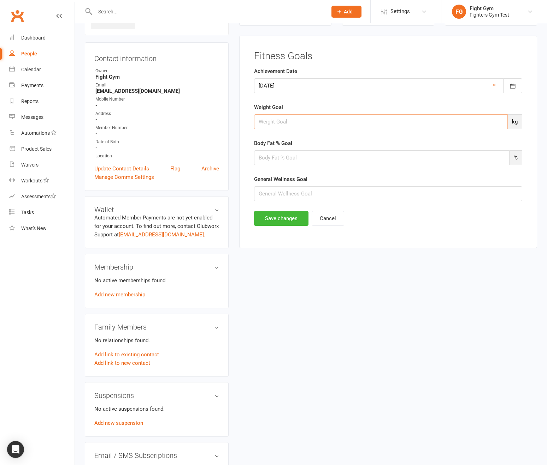
click at [298, 124] on input "number" at bounding box center [381, 121] width 254 height 15
click at [275, 159] on input "number" at bounding box center [381, 157] width 255 height 15
click at [260, 156] on input "number" at bounding box center [381, 157] width 255 height 15
type input "123"
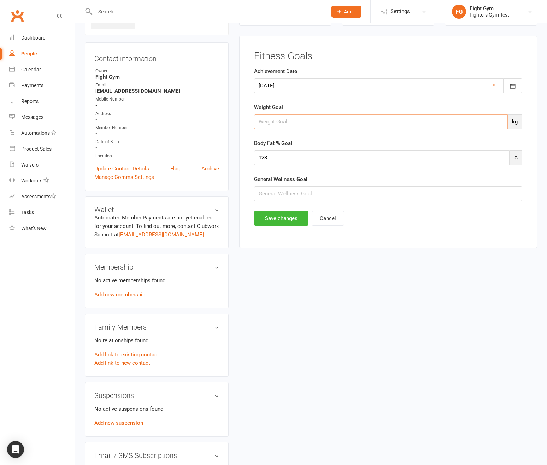
click at [260, 123] on input "number" at bounding box center [381, 121] width 254 height 15
type input "12"
click at [262, 197] on input "text" at bounding box center [388, 193] width 268 height 15
type input "2423"
click at [289, 223] on button "Save changes" at bounding box center [281, 218] width 54 height 15
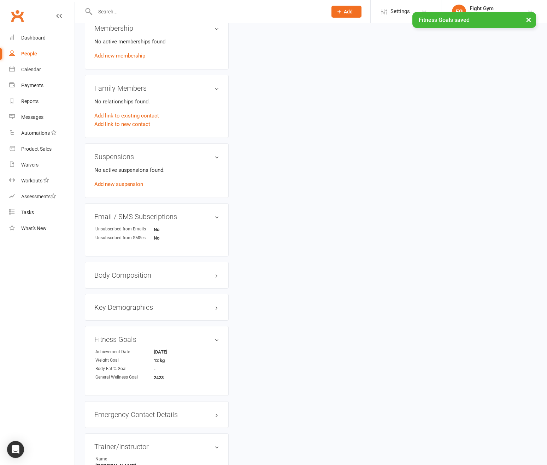
scroll to position [361, 0]
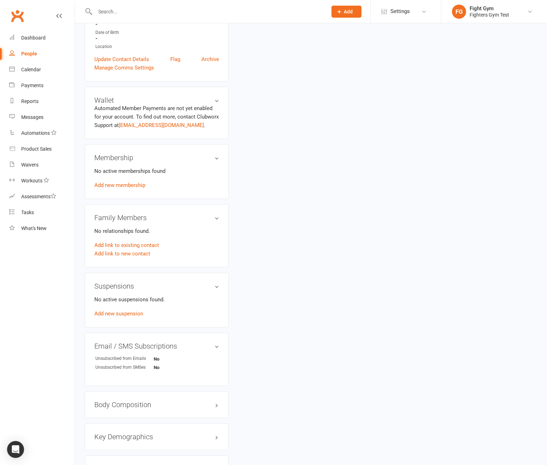
scroll to position [294, 0]
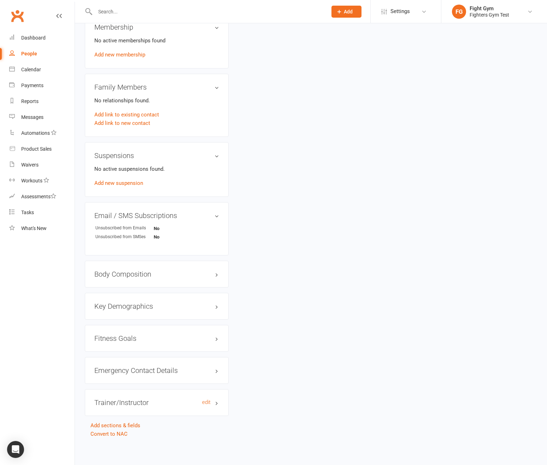
click at [129, 403] on h3 "Trainer/Instructor edit" at bounding box center [156, 403] width 125 height 8
click at [130, 373] on h3 "Emergency Contact Details edit" at bounding box center [156, 371] width 125 height 8
click at [126, 338] on h3 "Fitness Goals edit" at bounding box center [156, 339] width 125 height 8
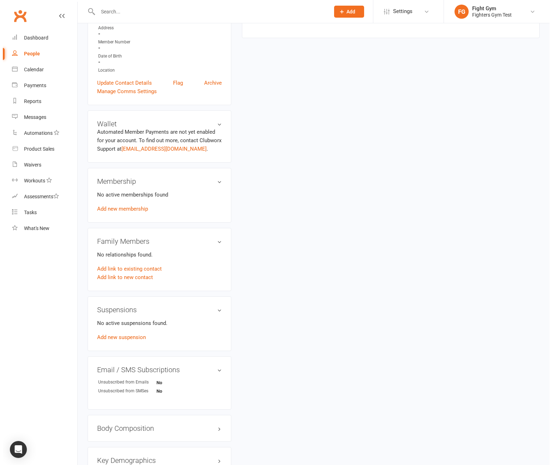
scroll to position [0, 0]
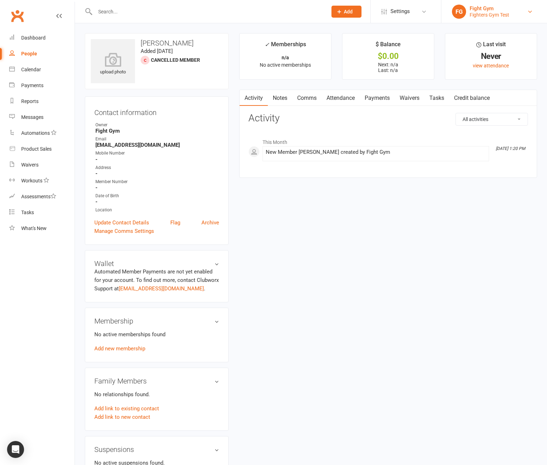
click at [495, 9] on div "Fight Gym" at bounding box center [489, 8] width 40 height 6
click at [411, 13] on link "Settings" at bounding box center [405, 12] width 49 height 16
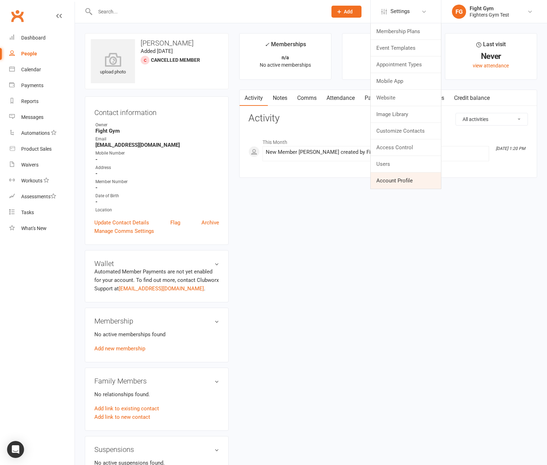
click at [400, 181] on link "Account Profile" at bounding box center [405, 181] width 70 height 16
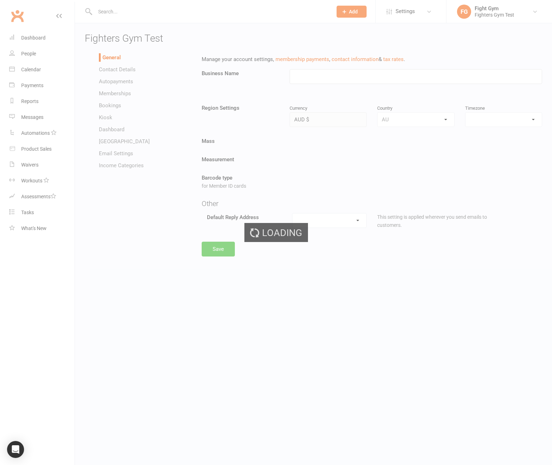
type input "Fighters Gym Test"
select select "Australia/Brisbane"
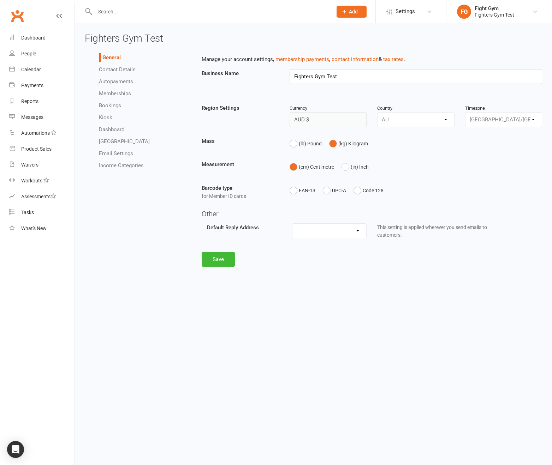
click at [128, 67] on link "Contact Details" at bounding box center [117, 69] width 37 height 6
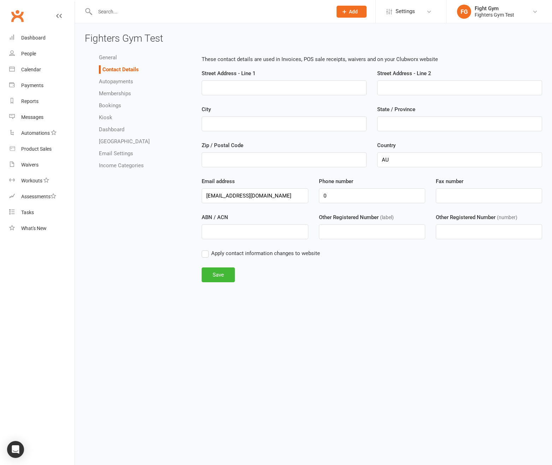
click at [119, 87] on ul "General Contact Details Autopayments Memberships Bookings Kiosk Dashboard Dashl…" at bounding box center [138, 111] width 106 height 117
click at [121, 84] on link "Autopayments" at bounding box center [116, 81] width 34 height 6
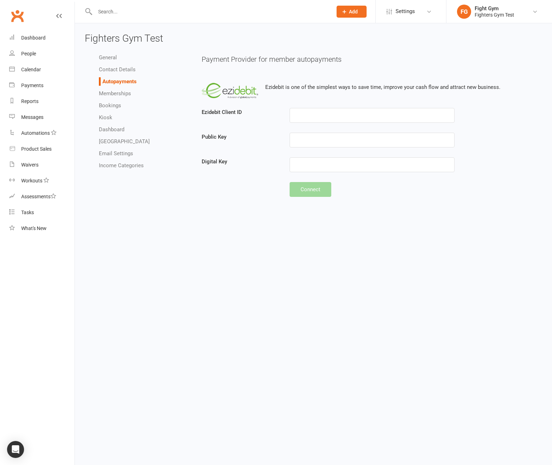
click at [123, 93] on link "Memberships" at bounding box center [115, 93] width 32 height 6
select select "151"
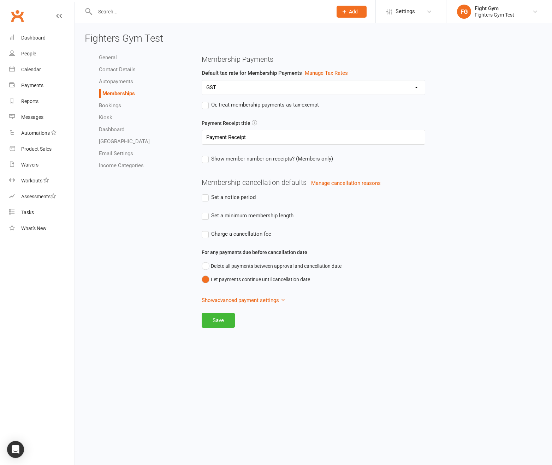
click at [117, 105] on link "Bookings" at bounding box center [110, 105] width 22 height 6
select select "send_booking_confirmation_email_to_none"
select select "send_booking_reminder_to_none"
select select "false"
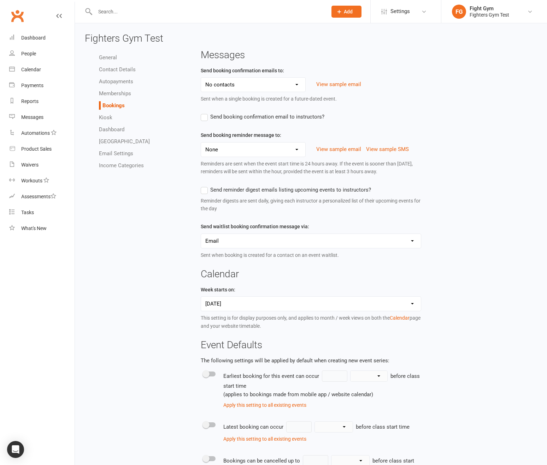
click at [112, 119] on link "Kiosk" at bounding box center [105, 117] width 13 height 6
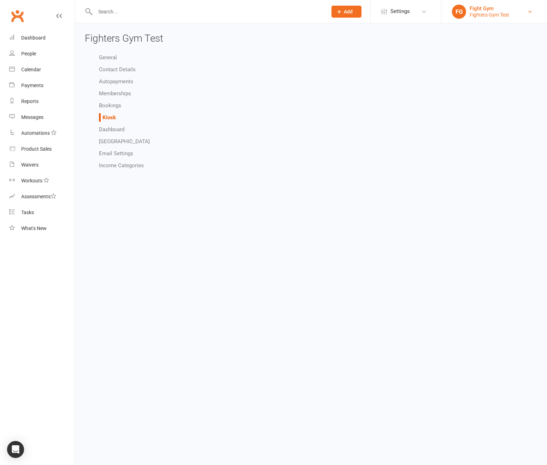
select select "all_attendees_sort_order_checked_in_desc"
select select "checked_in_attendee_sort_order_checked_in_desc"
select select "pending_attendee_sort_order_first_name_asc"
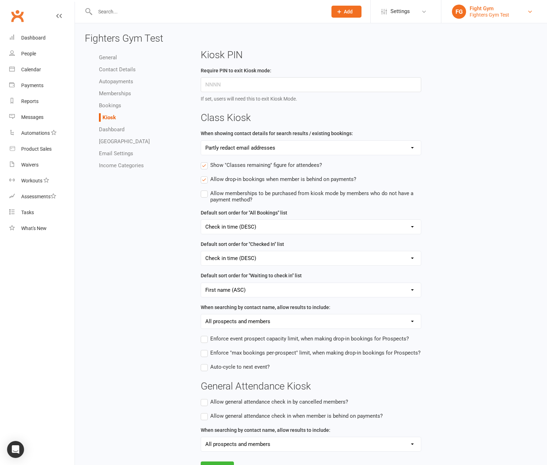
click at [488, 12] on div "Fighters Gym Test" at bounding box center [489, 15] width 40 height 6
click at [378, 43] on h3 "Fighters Gym Test" at bounding box center [311, 38] width 452 height 11
click at [105, 55] on link "General" at bounding box center [108, 57] width 18 height 6
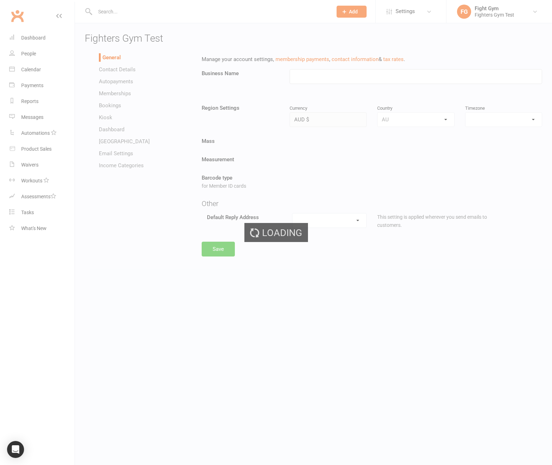
type input "Fighters Gym Test"
select select "Australia/Brisbane"
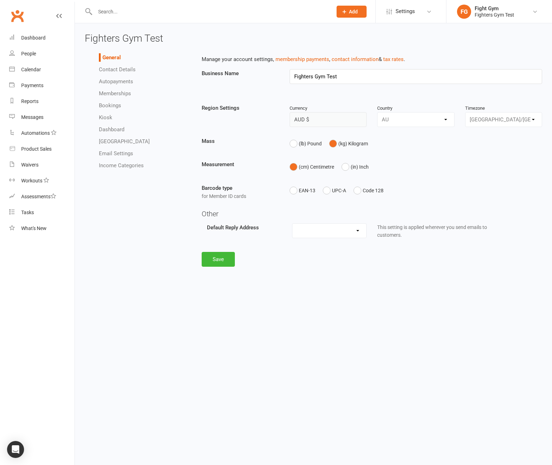
click at [309, 233] on select "hello@clubworx.com melina+fg@clubworx.com" at bounding box center [329, 231] width 74 height 14
select select "hello@clubworx.com"
click at [292, 224] on select "hello@clubworx.com melina+fg@clubworx.com" at bounding box center [329, 231] width 74 height 14
click at [223, 281] on button "Save" at bounding box center [218, 275] width 33 height 15
click at [183, 78] on li "Autopayments" at bounding box center [145, 81] width 92 height 8
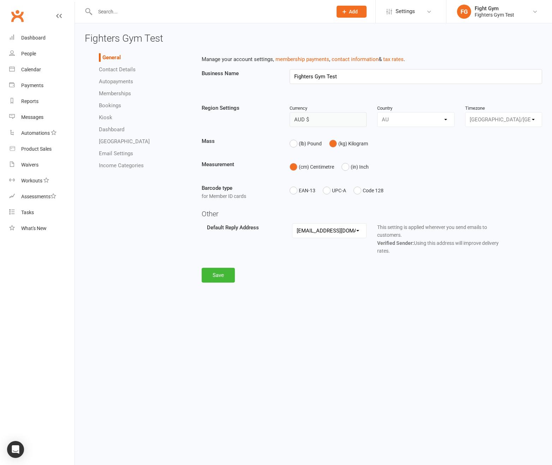
click at [127, 66] on link "Contact Details" at bounding box center [117, 69] width 37 height 6
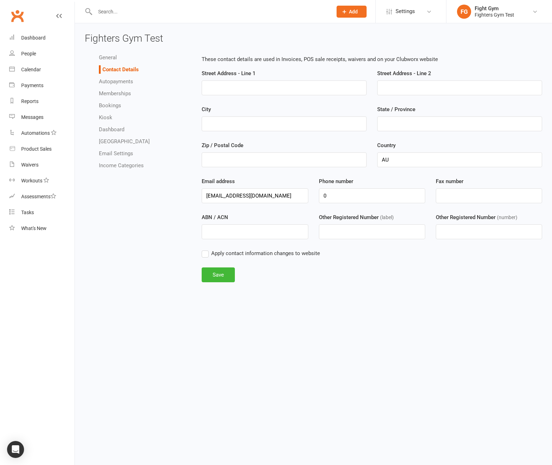
click at [127, 80] on link "Autopayments" at bounding box center [116, 81] width 34 height 6
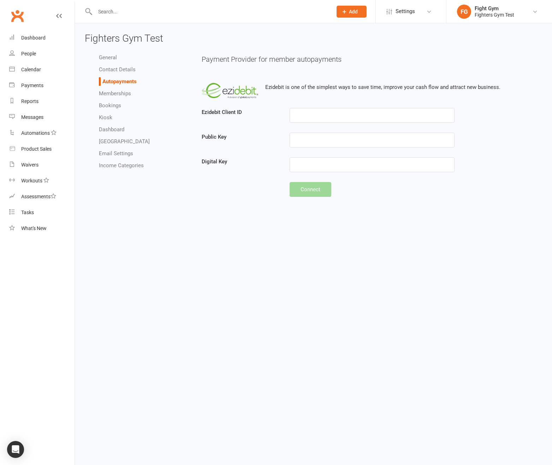
click at [118, 97] on li "Memberships" at bounding box center [145, 93] width 92 height 8
click at [121, 92] on link "Memberships" at bounding box center [115, 93] width 32 height 6
select select "151"
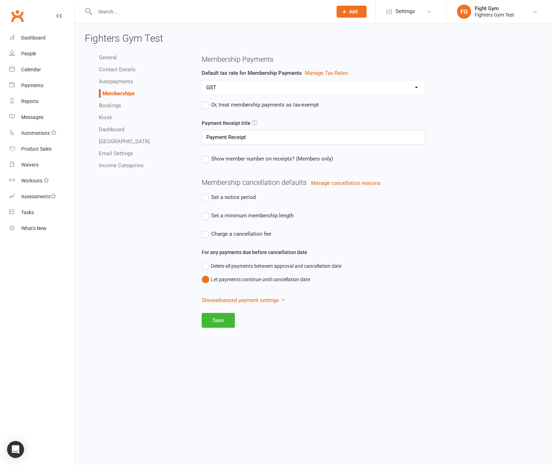
click at [108, 108] on link "Bookings" at bounding box center [110, 105] width 22 height 6
select select "send_booking_confirmation_email_to_none"
select select "send_booking_reminder_to_none"
select select "false"
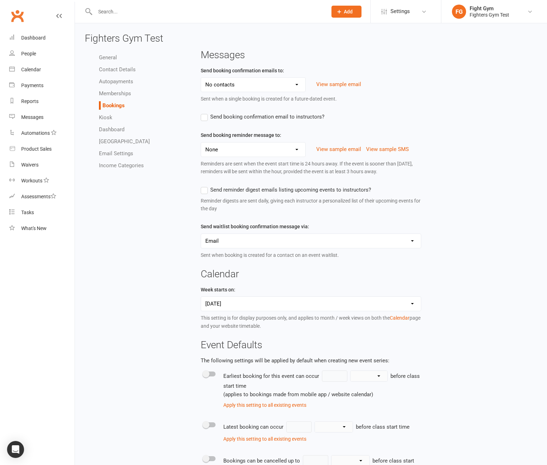
click at [108, 118] on link "Kiosk" at bounding box center [105, 117] width 13 height 6
select select "all_attendees_sort_order_checked_in_desc"
select select "checked_in_attendee_sort_order_checked_in_desc"
select select "pending_attendee_sort_order_first_name_asc"
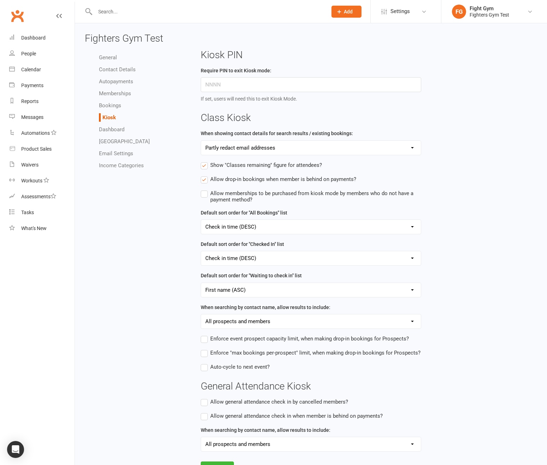
click at [109, 129] on link "Dashboard" at bounding box center [111, 129] width 25 height 6
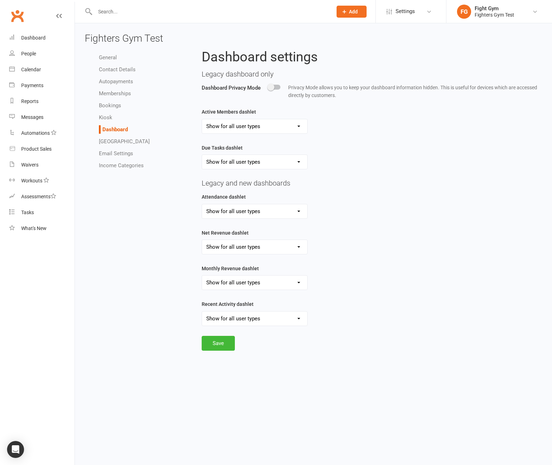
click at [114, 141] on link "Dashlet Library" at bounding box center [124, 141] width 51 height 6
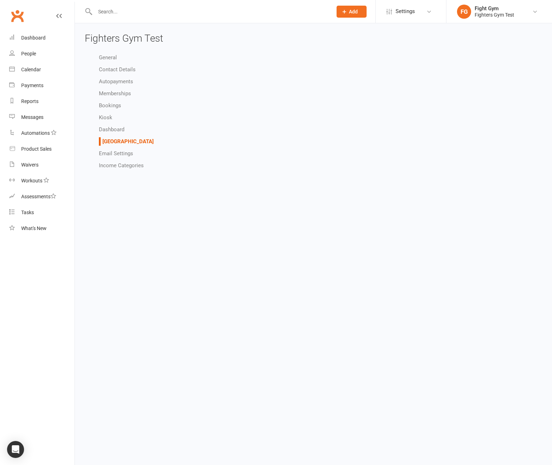
click at [115, 152] on link "Email Settings" at bounding box center [116, 153] width 34 height 6
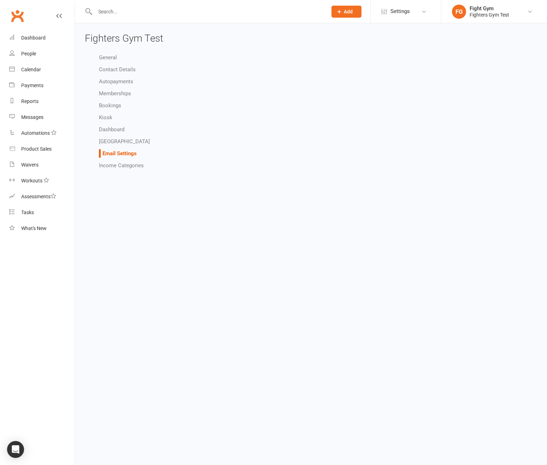
select select "do_not_send"
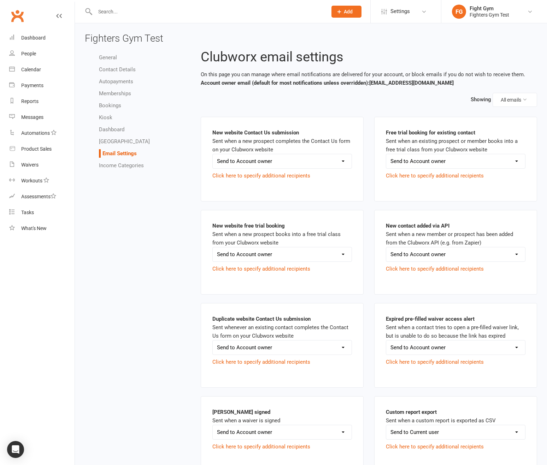
click at [120, 163] on link "Income Categories" at bounding box center [121, 165] width 45 height 6
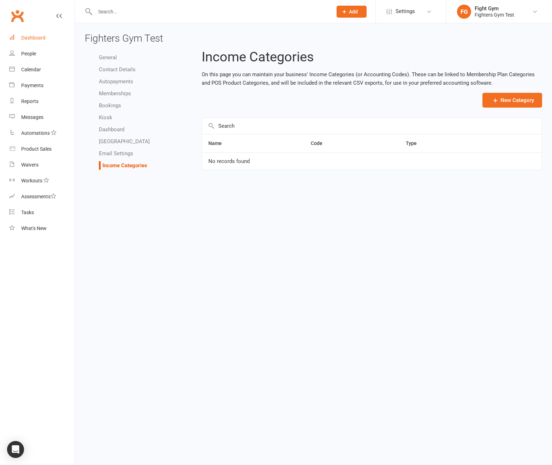
click at [37, 38] on div "Dashboard" at bounding box center [33, 38] width 24 height 6
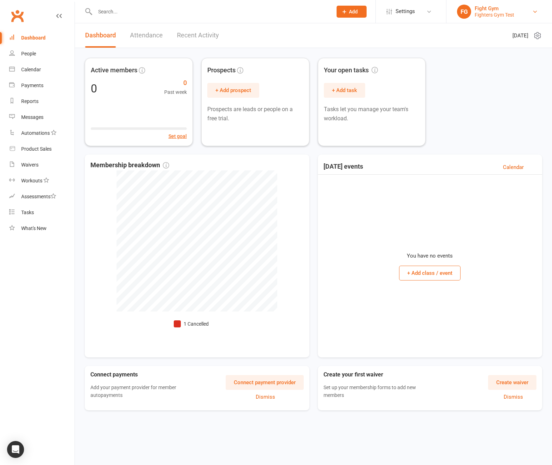
click at [507, 14] on div "Fighters Gym Test" at bounding box center [495, 15] width 40 height 6
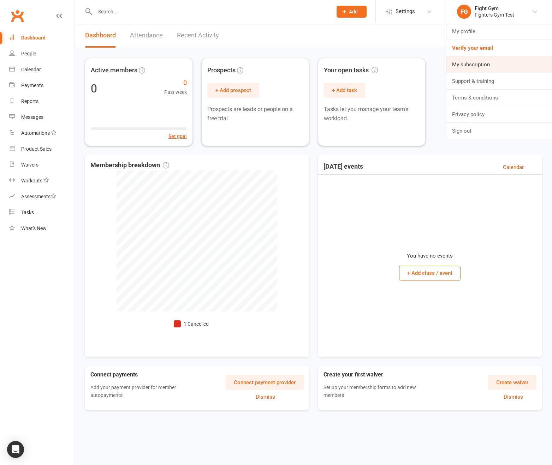
click at [478, 63] on link "My subscription" at bounding box center [499, 65] width 106 height 16
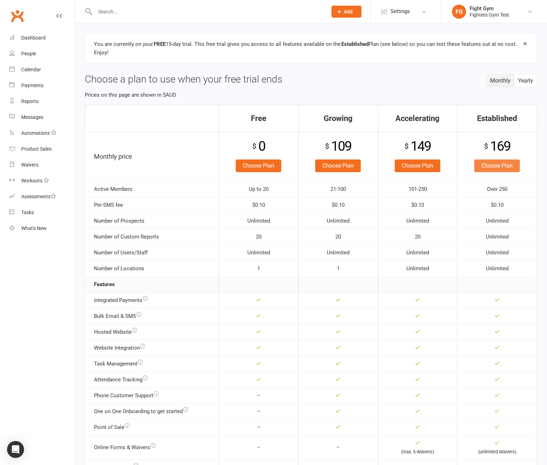
click at [508, 168] on link "Choose Plan" at bounding box center [497, 166] width 46 height 13
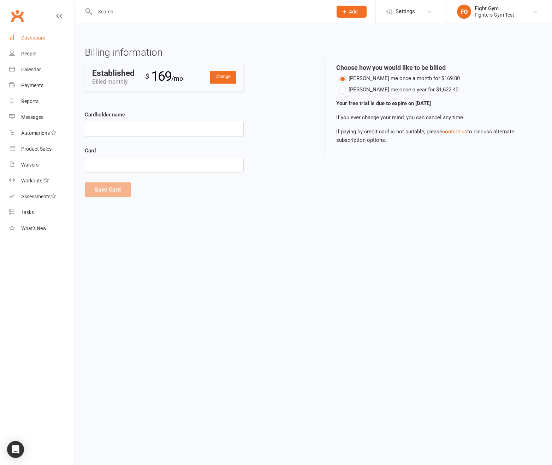
click at [24, 39] on div "Dashboard" at bounding box center [33, 38] width 24 height 6
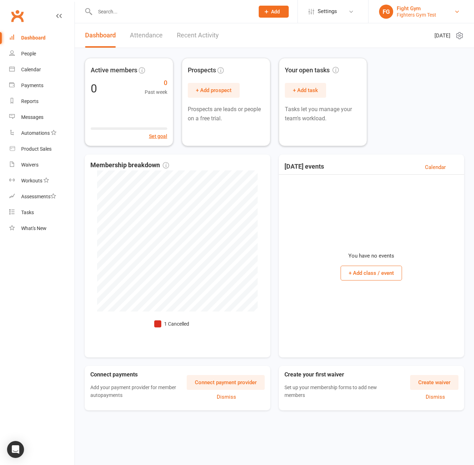
click at [407, 17] on div "Fighters Gym Test" at bounding box center [417, 15] width 40 height 6
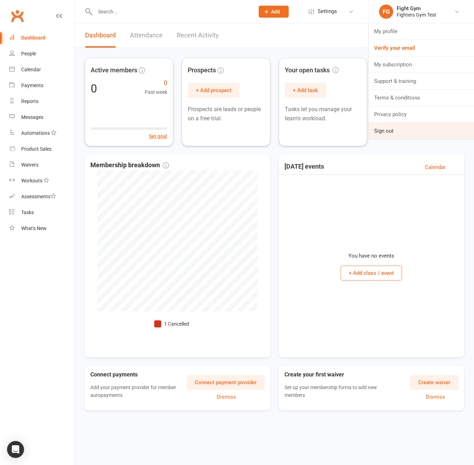
click at [389, 126] on link "Sign out" at bounding box center [422, 131] width 106 height 16
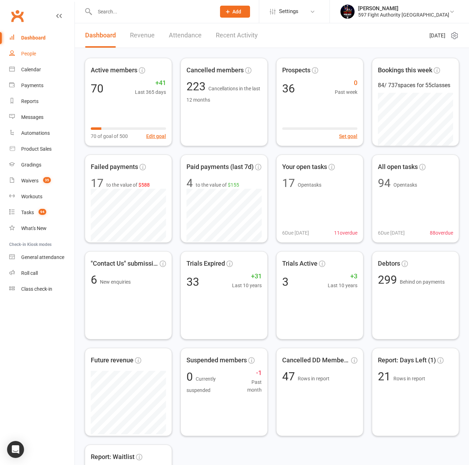
click at [33, 52] on div "People" at bounding box center [28, 54] width 15 height 6
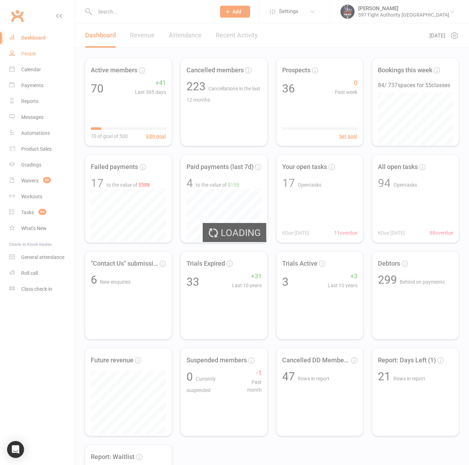
select select "100"
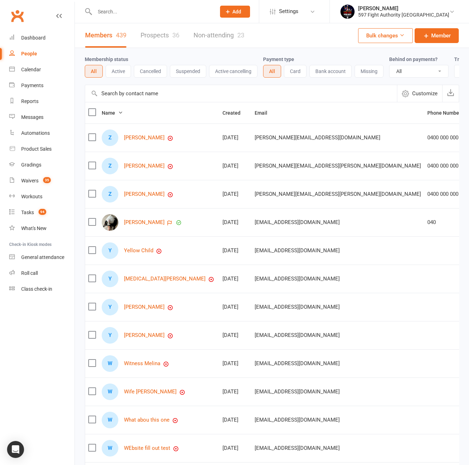
click at [108, 71] on button "Active" at bounding box center [118, 71] width 25 height 13
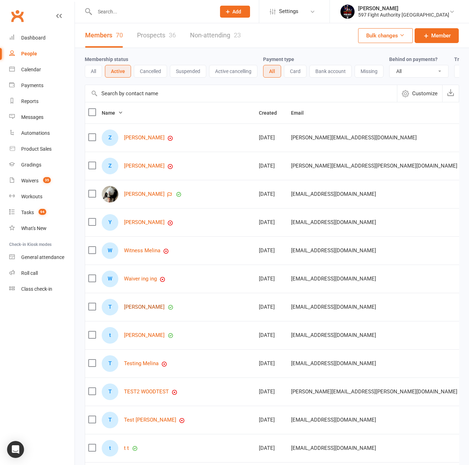
click at [139, 310] on link "[PERSON_NAME]" at bounding box center [144, 307] width 41 height 6
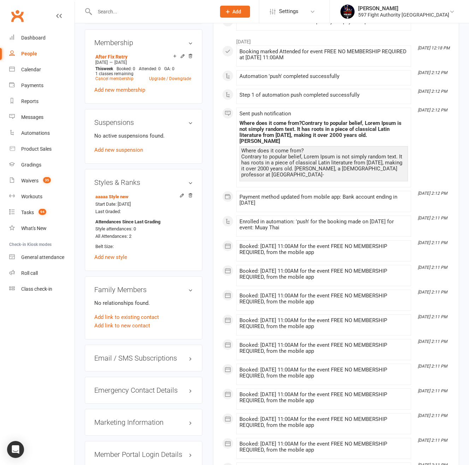
scroll to position [386, 0]
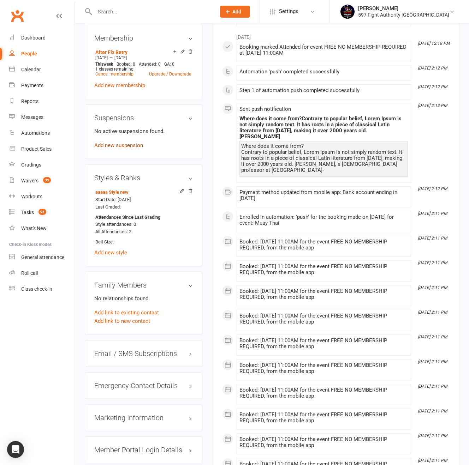
click at [129, 143] on link "Add new suspension" at bounding box center [118, 145] width 49 height 6
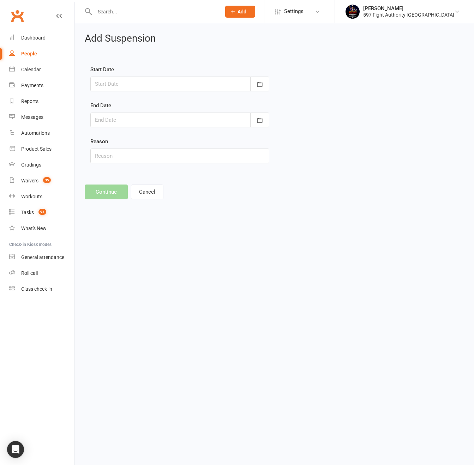
click at [150, 85] on div at bounding box center [179, 84] width 179 height 15
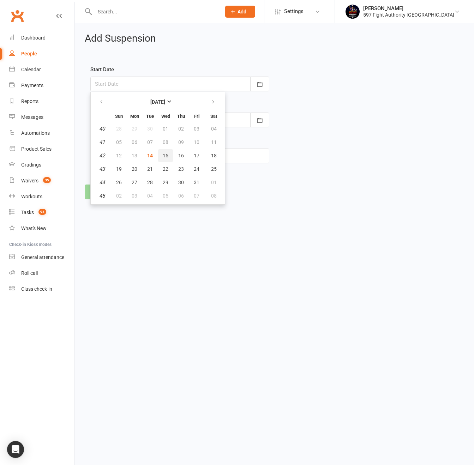
click at [162, 156] on button "15" at bounding box center [165, 155] width 15 height 13
type input "[DATE]"
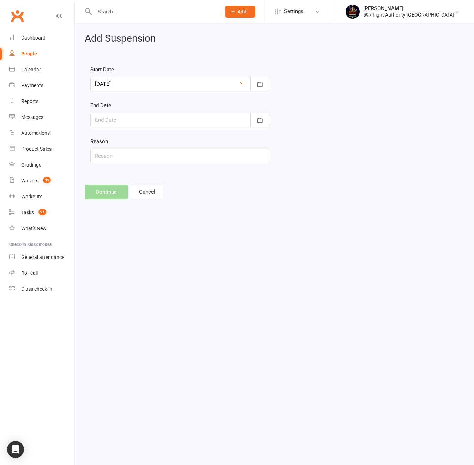
click at [131, 119] on div at bounding box center [179, 120] width 179 height 15
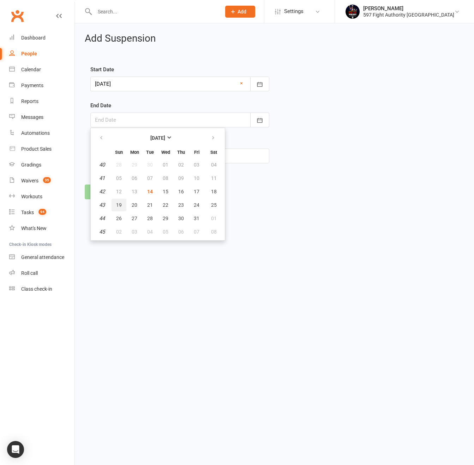
click at [118, 206] on span "19" at bounding box center [119, 205] width 6 height 6
type input "19 Oct 2025"
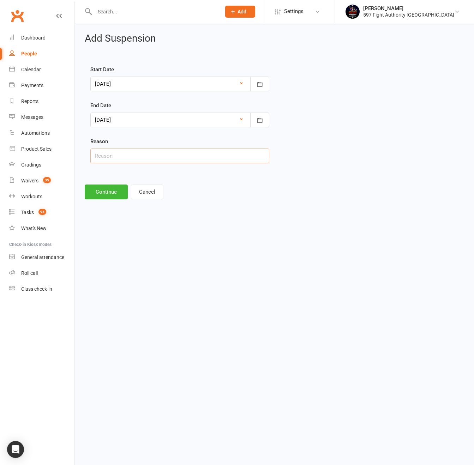
click at [113, 160] on input "text" at bounding box center [179, 156] width 179 height 15
type input "asd"
click at [105, 197] on button "Continue" at bounding box center [106, 192] width 43 height 15
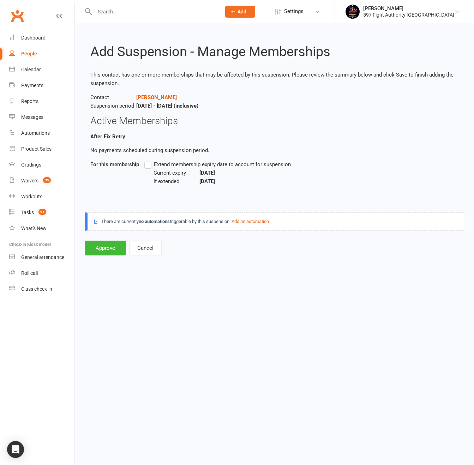
click at [153, 223] on strong "no automations" at bounding box center [154, 221] width 31 height 5
click at [274, 226] on div "There are currently no automations triggerable by this suspension. Add an autom…" at bounding box center [275, 222] width 380 height 18
click at [30, 131] on div "Automations" at bounding box center [35, 133] width 29 height 6
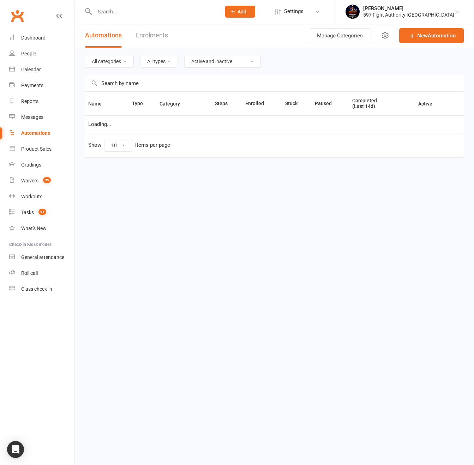
select select "100"
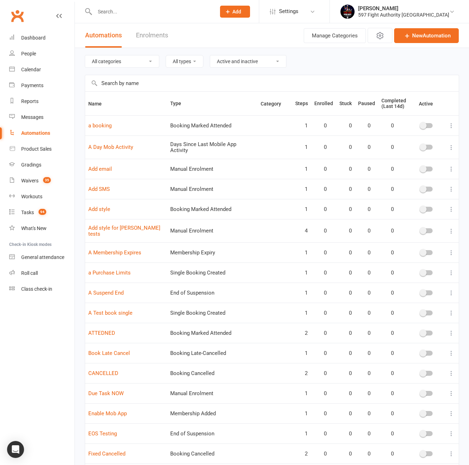
click at [166, 63] on button "All types" at bounding box center [185, 61] width 38 height 13
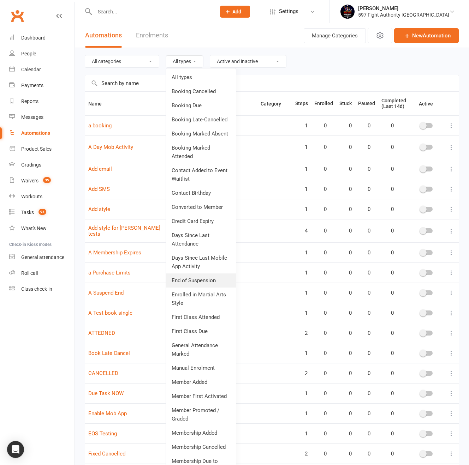
click at [166, 284] on link "End of Suspension" at bounding box center [201, 281] width 70 height 14
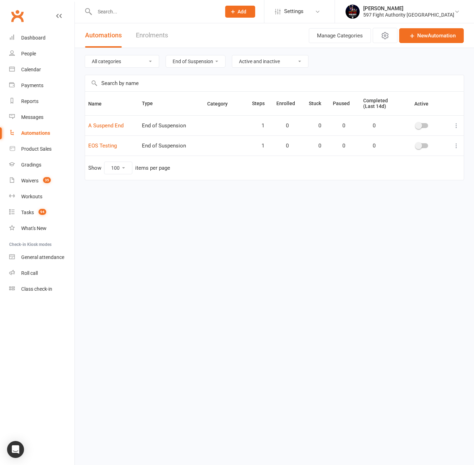
click at [182, 63] on button "End of Suspension" at bounding box center [196, 61] width 60 height 13
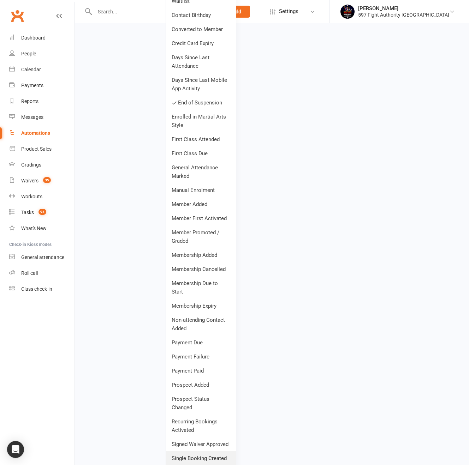
scroll to position [223, 0]
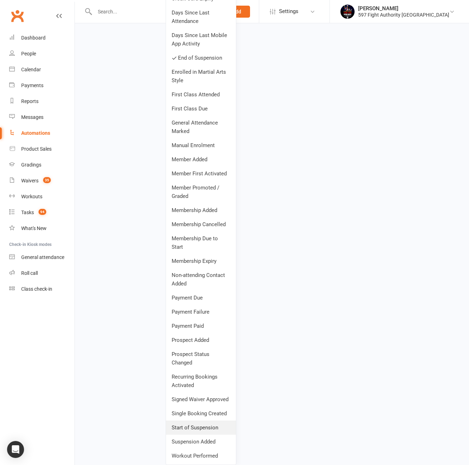
click at [194, 429] on link "Start of Suspension" at bounding box center [201, 428] width 70 height 14
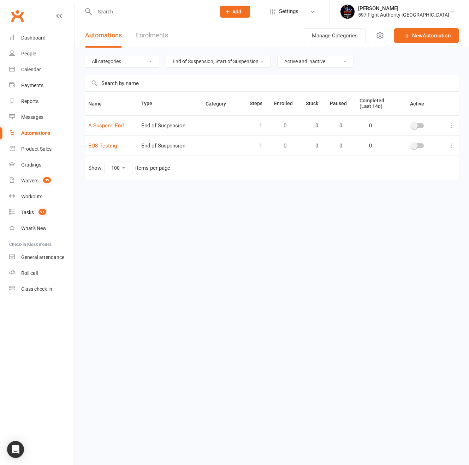
scroll to position [0, 0]
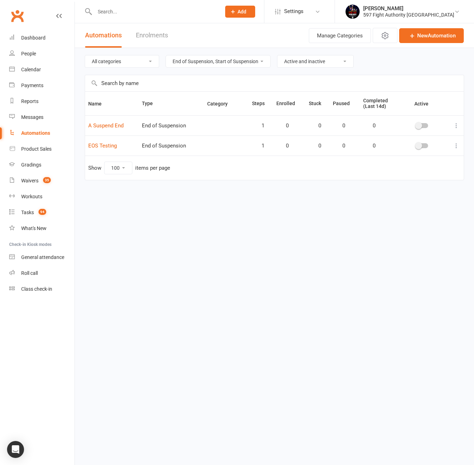
click at [417, 126] on span at bounding box center [418, 125] width 7 height 7
click at [416, 125] on input "checkbox" at bounding box center [416, 125] width 0 height 0
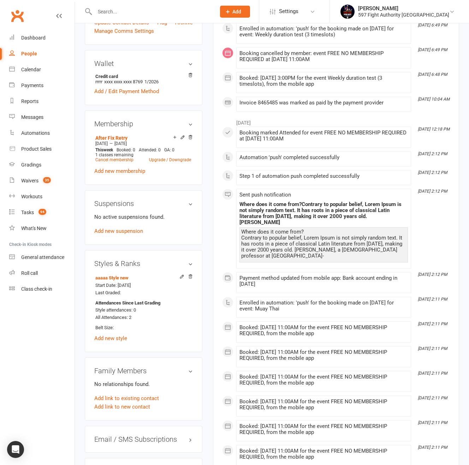
scroll to position [409, 0]
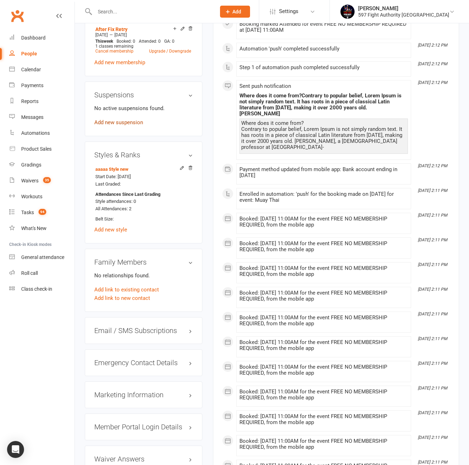
click at [117, 119] on link "Add new suspension" at bounding box center [118, 122] width 49 height 6
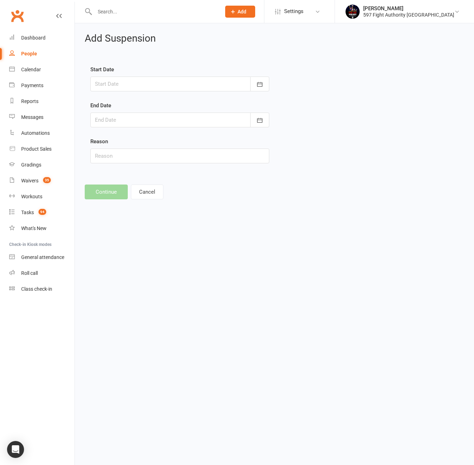
click at [142, 90] on div at bounding box center [179, 84] width 179 height 15
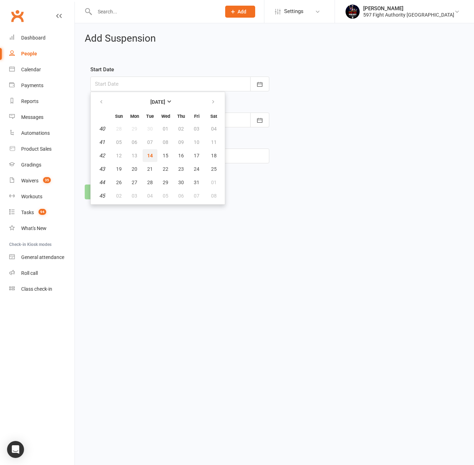
click at [154, 154] on button "14" at bounding box center [150, 155] width 15 height 13
type input "[DATE]"
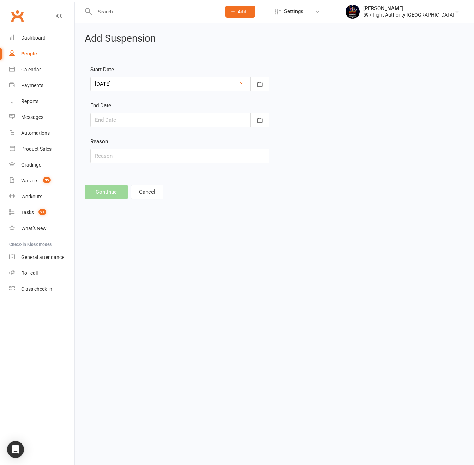
click at [164, 117] on div at bounding box center [179, 120] width 179 height 15
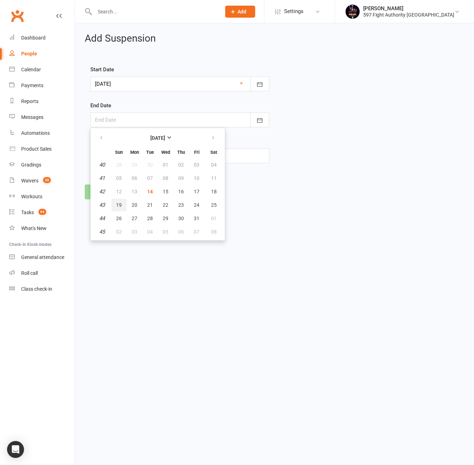
click at [124, 206] on button "19" at bounding box center [119, 205] width 15 height 13
type input "[DATE]"
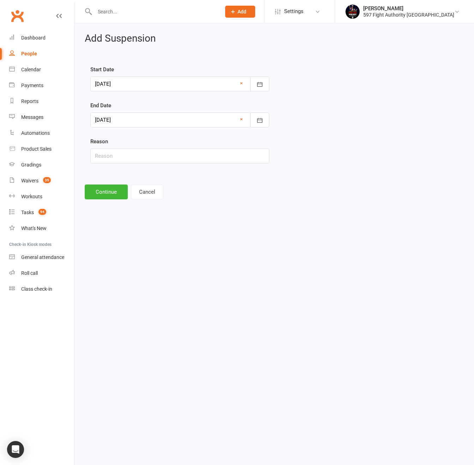
click at [128, 148] on div "Reason" at bounding box center [179, 150] width 179 height 26
click at [122, 158] on input "text" at bounding box center [179, 156] width 179 height 15
type input "asd"
click at [105, 190] on button "Continue" at bounding box center [106, 192] width 43 height 15
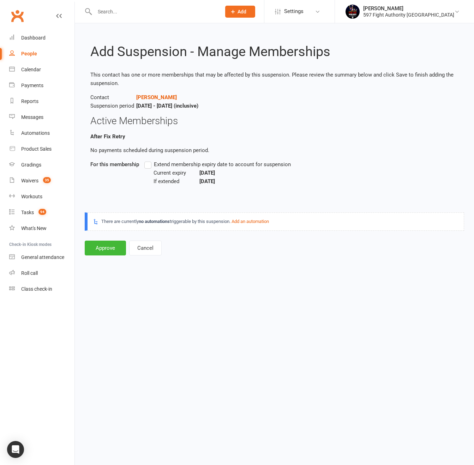
click at [148, 163] on label "Extend membership expiry date to account for suspension" at bounding box center [217, 164] width 147 height 8
click at [148, 160] on input "Extend membership expiry date to account for suspension" at bounding box center [146, 160] width 5 height 0
drag, startPoint x: 108, startPoint y: 251, endPoint x: 210, endPoint y: 237, distance: 103.6
click at [210, 237] on div "Add Suspension - Manage Memberships This contact has one or more memberships th…" at bounding box center [274, 144] width 399 height 242
click at [93, 244] on button "Approve" at bounding box center [105, 248] width 41 height 15
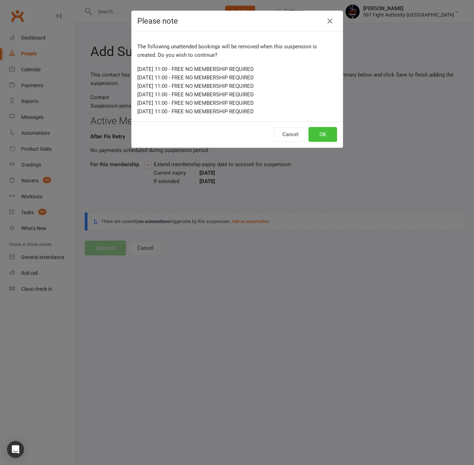
click at [322, 131] on button "OK" at bounding box center [323, 134] width 29 height 15
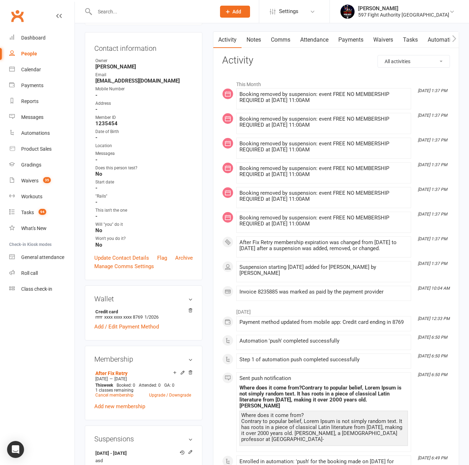
scroll to position [101, 0]
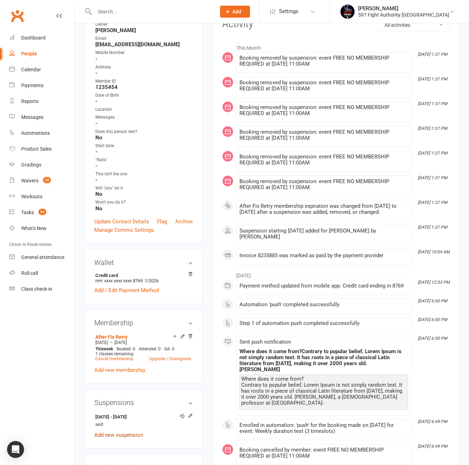
click at [131, 432] on link "Add new suspension" at bounding box center [118, 435] width 49 height 6
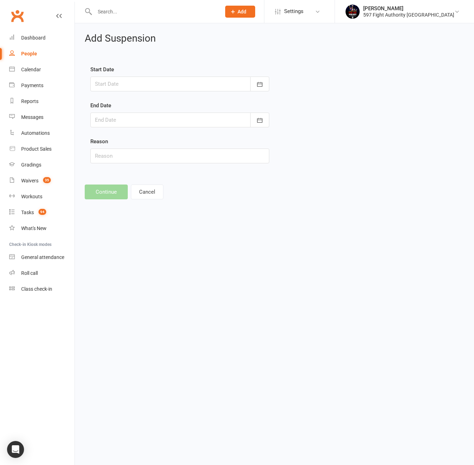
click at [151, 88] on div at bounding box center [179, 84] width 179 height 15
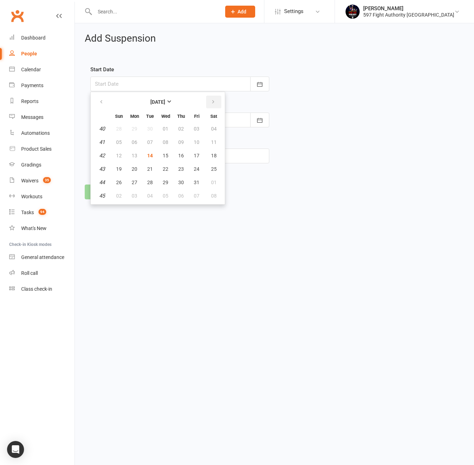
click at [213, 102] on icon "button" at bounding box center [213, 102] width 5 height 6
click at [134, 170] on span "17" at bounding box center [135, 169] width 6 height 6
type input "17 Nov 2025"
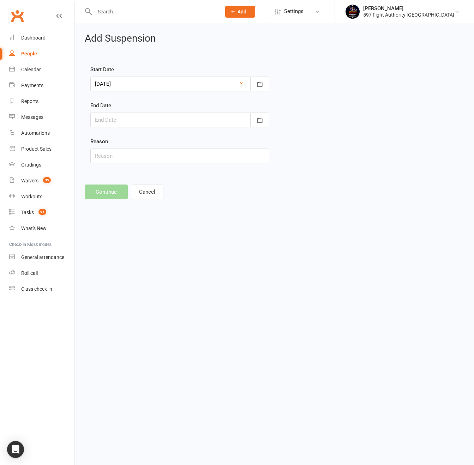
click at [148, 118] on div at bounding box center [179, 120] width 179 height 15
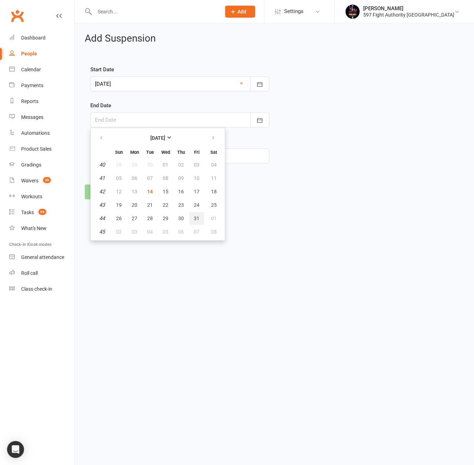
click at [192, 216] on button "31" at bounding box center [196, 218] width 15 height 13
type input "31 Oct 2025"
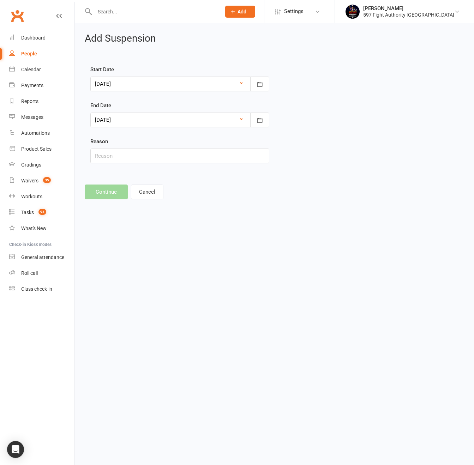
click at [100, 189] on footer "Continue Cancel" at bounding box center [275, 192] width 380 height 15
click at [150, 157] on input "text" at bounding box center [179, 156] width 179 height 15
drag, startPoint x: 312, startPoint y: 198, endPoint x: 306, endPoint y: 197, distance: 6.4
click at [312, 197] on footer "Continue Cancel" at bounding box center [275, 192] width 380 height 15
click at [218, 155] on input "text" at bounding box center [179, 156] width 179 height 15
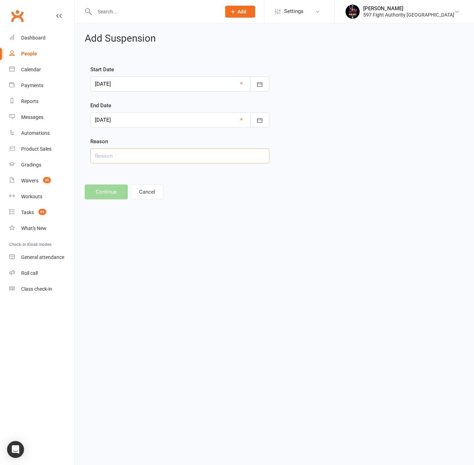
type input "asd"
click at [271, 173] on div "Start Date 17 Nov 2025 November 2025 Sun Mon Tue Wed Thu Fri Sat 44 26 27 28 29…" at bounding box center [180, 119] width 190 height 108
click at [223, 219] on html "Prospect Member Non-attending contact Class / event Appointment Grading event T…" at bounding box center [237, 109] width 474 height 219
click at [243, 219] on html "Prospect Member Non-attending contact Class / event Appointment Grading event T…" at bounding box center [237, 109] width 474 height 219
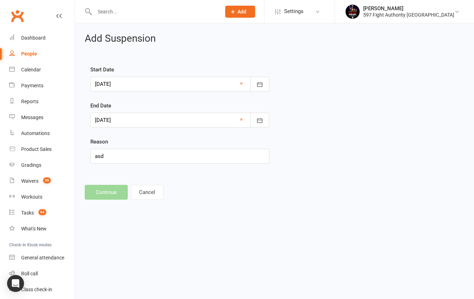
click at [130, 219] on html "Prospect Member Non-attending contact Class / event Appointment Grading event T…" at bounding box center [237, 109] width 474 height 219
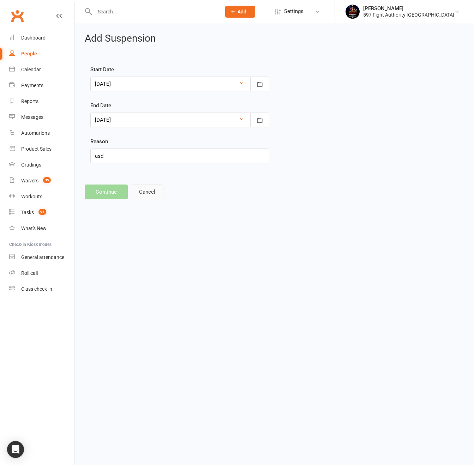
click at [148, 188] on button "Cancel" at bounding box center [147, 192] width 32 height 15
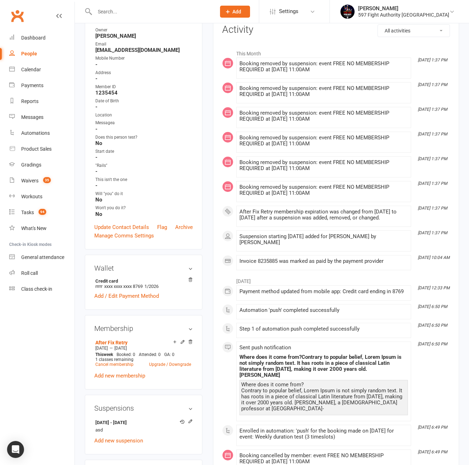
scroll to position [164, 0]
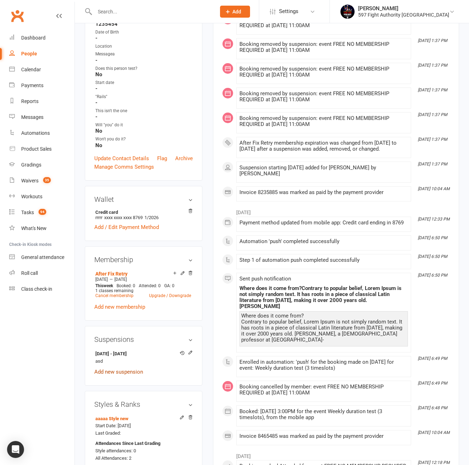
click at [115, 370] on link "Add new suspension" at bounding box center [118, 372] width 49 height 6
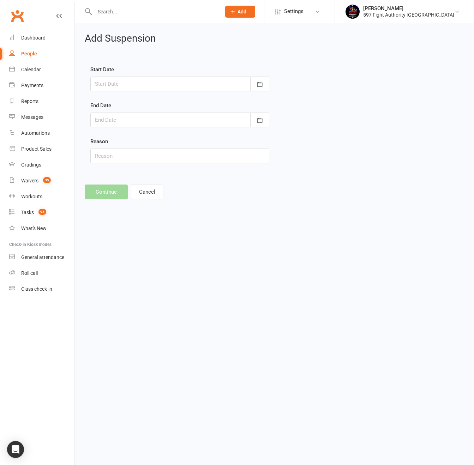
click at [128, 80] on div at bounding box center [179, 84] width 179 height 15
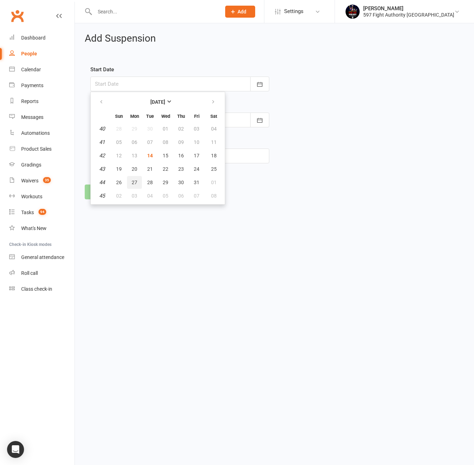
click at [130, 184] on button "27" at bounding box center [134, 182] width 15 height 13
type input "27 Oct 2025"
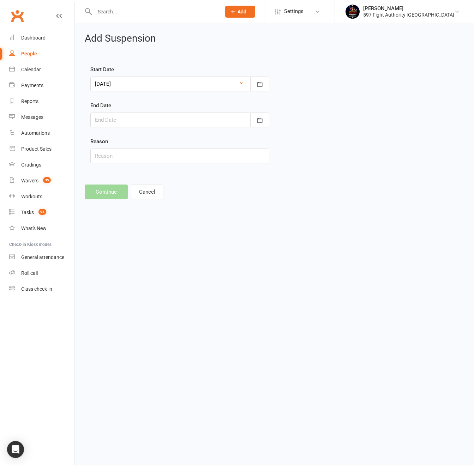
click at [119, 114] on div at bounding box center [179, 120] width 179 height 15
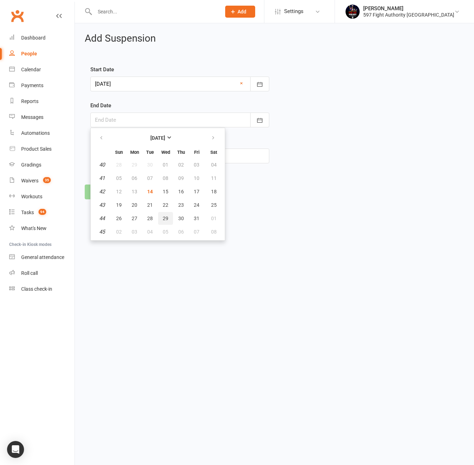
click at [163, 221] on span "29" at bounding box center [166, 219] width 6 height 6
type input "29 Oct 2025"
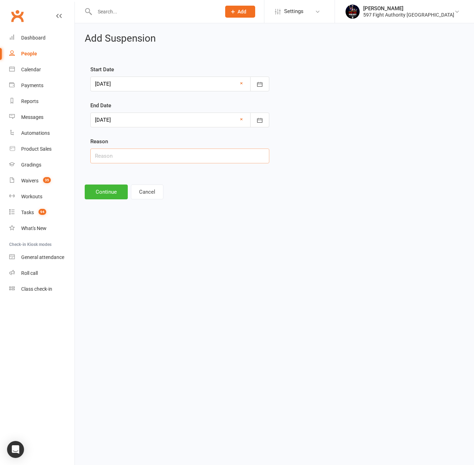
click at [124, 161] on input "text" at bounding box center [179, 156] width 179 height 15
click at [160, 112] on div "End Date 29 Oct 2025 October 2025 Sun Mon Tue Wed Thu Fri Sat 40 28 29 30 01 02…" at bounding box center [179, 114] width 179 height 26
click at [159, 94] on form "Start Date 27 Oct 2025 October 2025 Sun Mon Tue Wed Thu Fri Sat 40 28 29 30 01 …" at bounding box center [179, 114] width 179 height 98
click at [260, 87] on icon "button" at bounding box center [259, 84] width 7 height 7
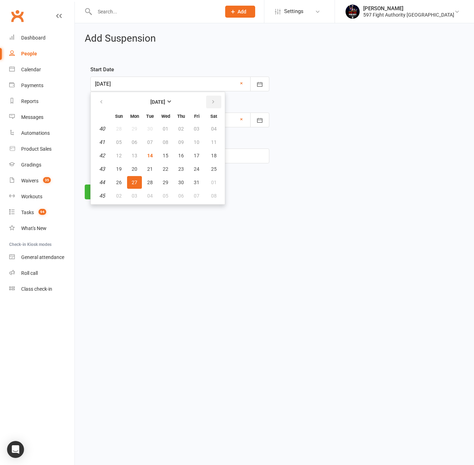
click at [211, 101] on icon "button" at bounding box center [213, 102] width 5 height 6
click at [122, 142] on button "02" at bounding box center [119, 142] width 15 height 13
type input "02 Nov 2025"
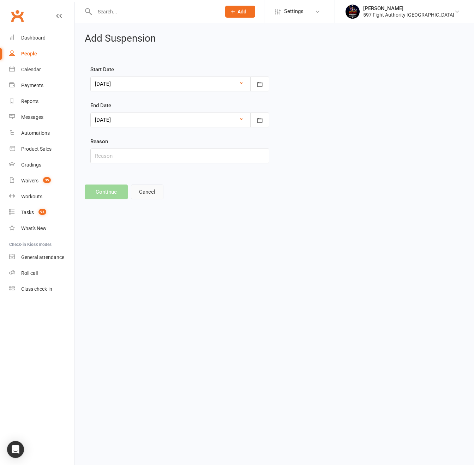
click at [150, 188] on button "Cancel" at bounding box center [147, 192] width 32 height 15
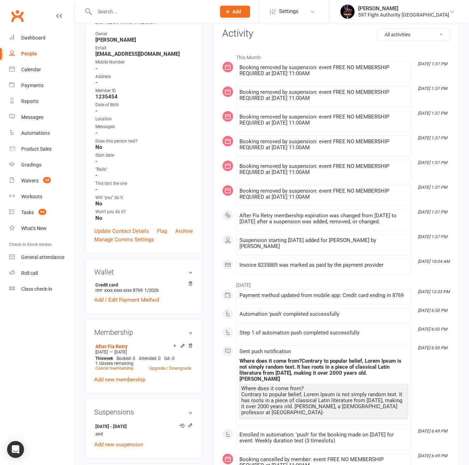
scroll to position [245, 0]
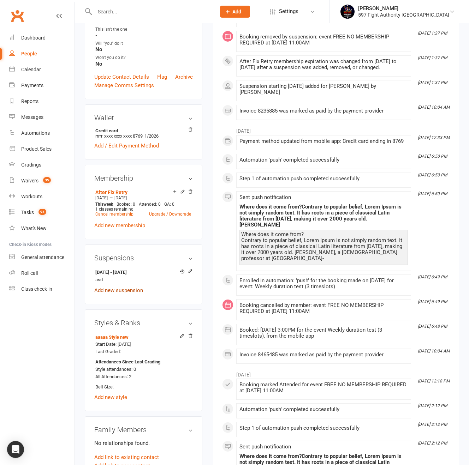
click at [133, 287] on link "Add new suspension" at bounding box center [118, 290] width 49 height 6
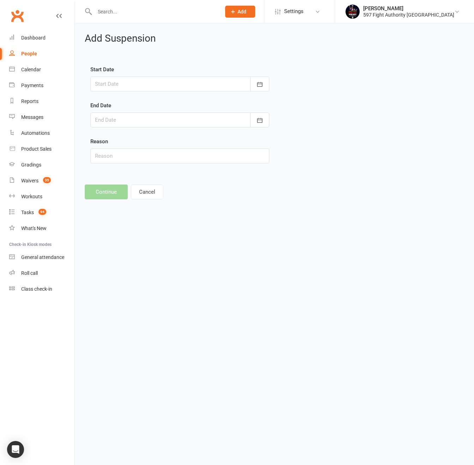
click at [138, 91] on div at bounding box center [179, 84] width 179 height 15
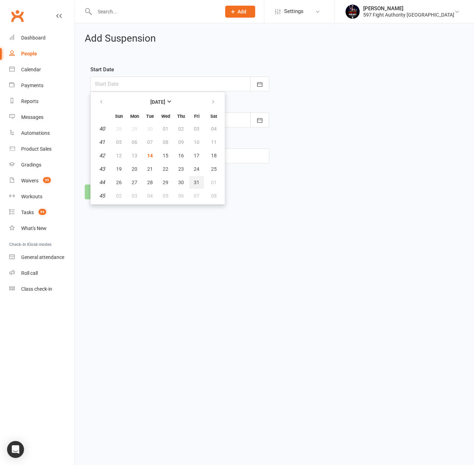
click at [190, 182] on button "31" at bounding box center [196, 182] width 15 height 13
type input "31 Oct 2025"
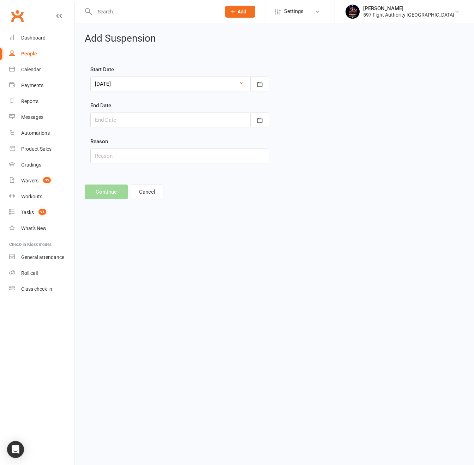
click at [110, 117] on div at bounding box center [179, 120] width 179 height 15
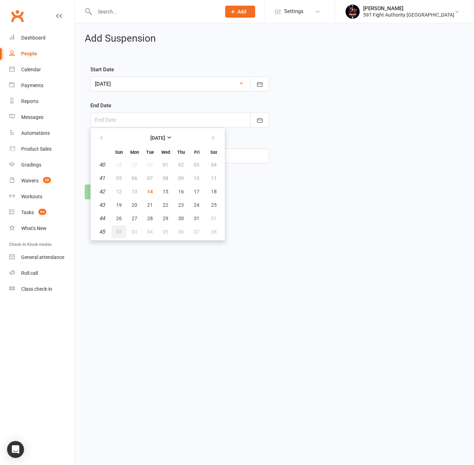
click at [119, 228] on button "02" at bounding box center [119, 232] width 15 height 13
type input "[DATE]"
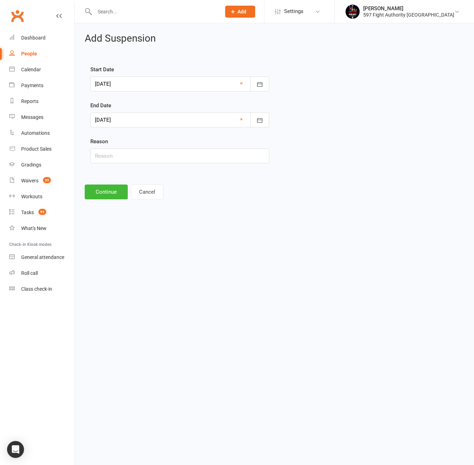
click at [149, 83] on div at bounding box center [179, 84] width 179 height 15
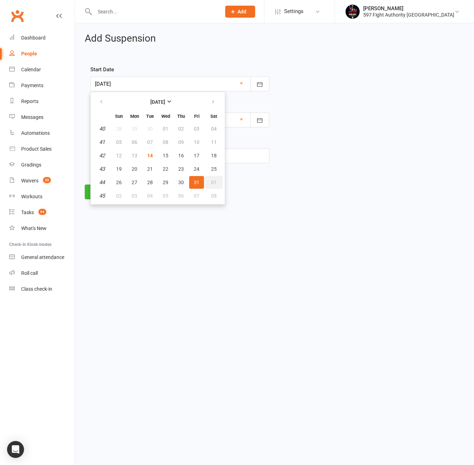
click at [211, 183] on span "01" at bounding box center [214, 183] width 6 height 6
type input "[DATE]"
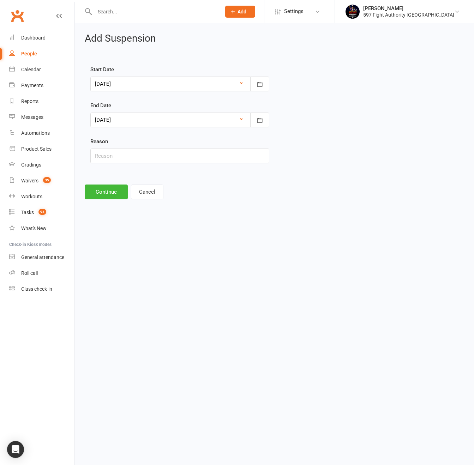
click at [126, 120] on div at bounding box center [179, 120] width 179 height 15
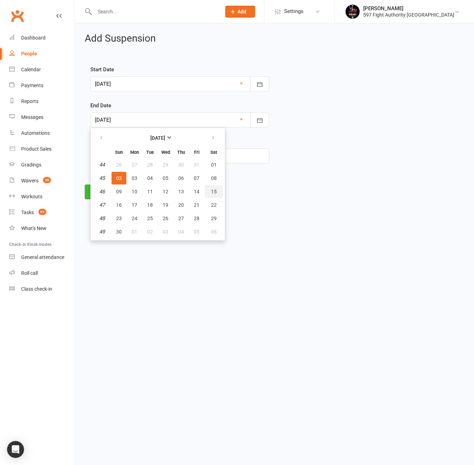
click at [213, 190] on span "15" at bounding box center [214, 192] width 6 height 6
type input "15 Nov 2025"
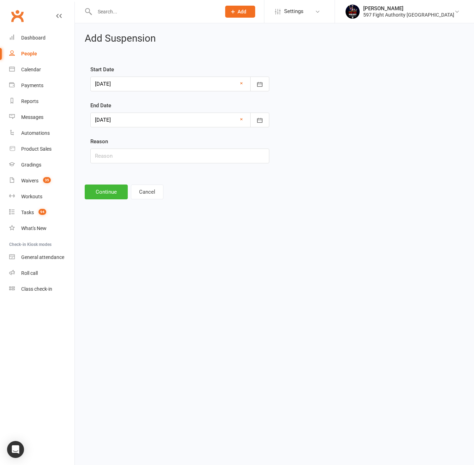
click at [126, 88] on div at bounding box center [179, 84] width 179 height 15
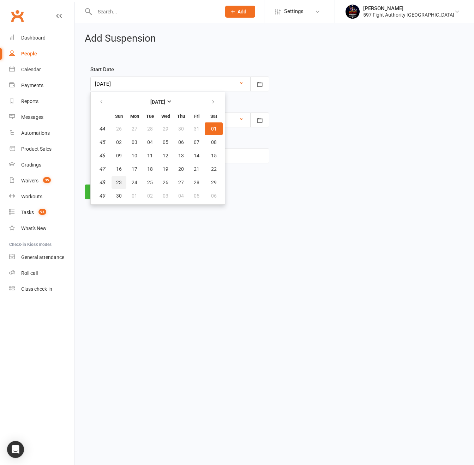
click at [122, 185] on button "23" at bounding box center [119, 182] width 15 height 13
type input "23 Nov 2025"
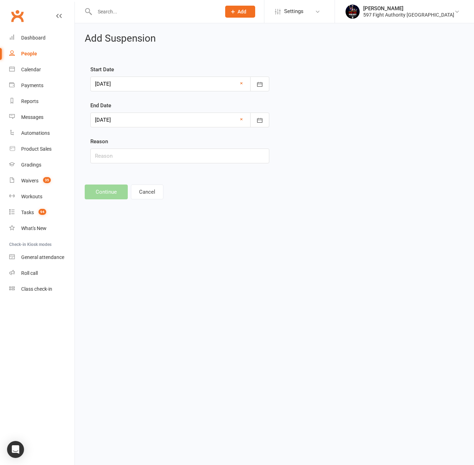
click at [140, 124] on div at bounding box center [179, 120] width 179 height 15
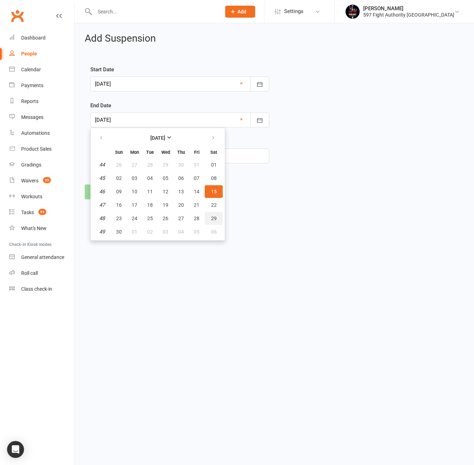
click at [212, 222] on button "29" at bounding box center [214, 218] width 18 height 13
type input "29 Nov 2025"
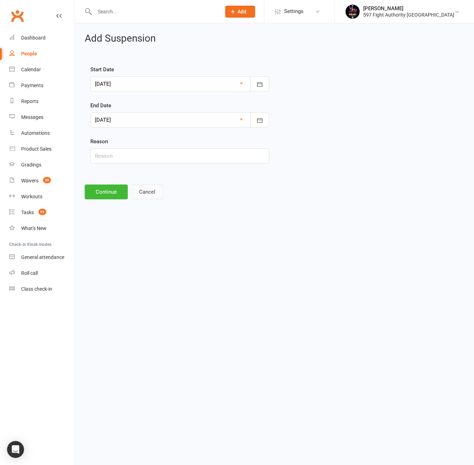
click at [137, 190] on button "Cancel" at bounding box center [147, 192] width 32 height 15
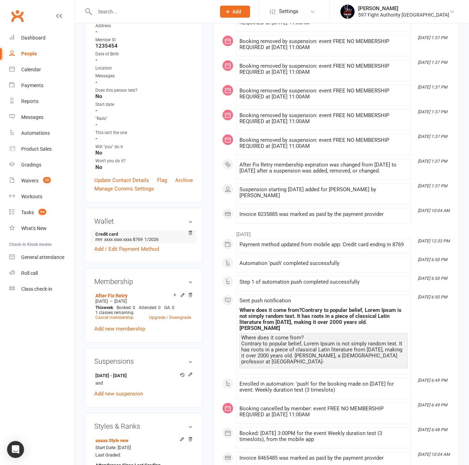
scroll to position [281, 0]
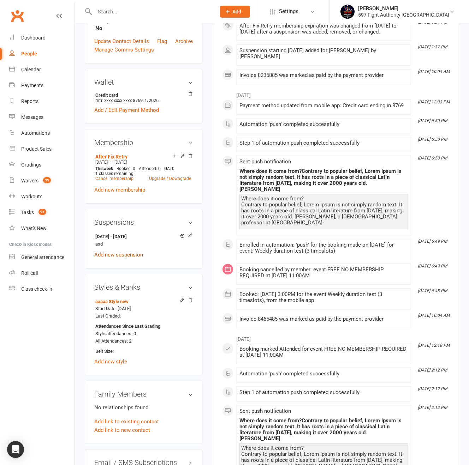
click at [122, 252] on link "Add new suspension" at bounding box center [118, 255] width 49 height 6
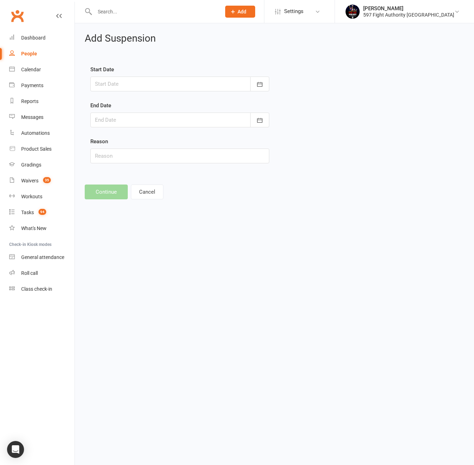
click at [138, 91] on form "Start Date October 2025 Sun Mon Tue Wed Thu Fri Sat 40 28 29 30 01 02 03 04 41 …" at bounding box center [179, 114] width 179 height 98
click at [140, 83] on div at bounding box center [179, 84] width 179 height 15
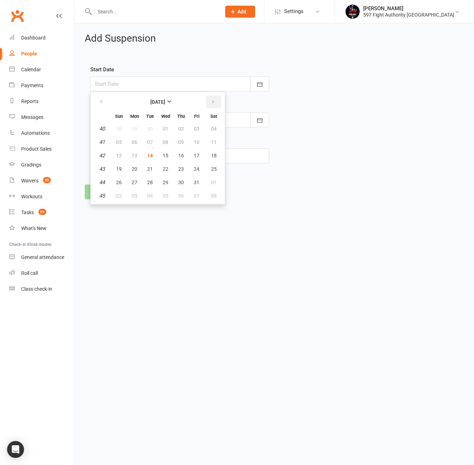
click at [220, 102] on button "button" at bounding box center [213, 102] width 15 height 13
click at [130, 169] on button "17" at bounding box center [134, 169] width 15 height 13
type input "17 Nov 2025"
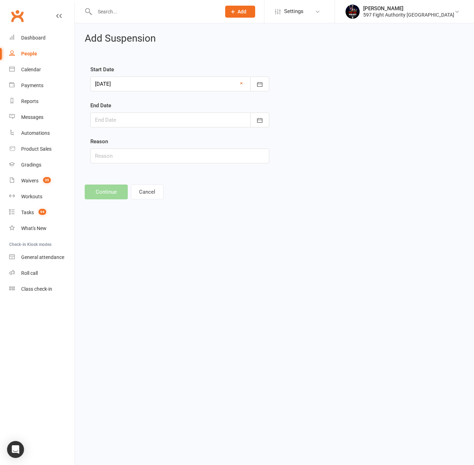
click at [131, 122] on div at bounding box center [179, 120] width 179 height 15
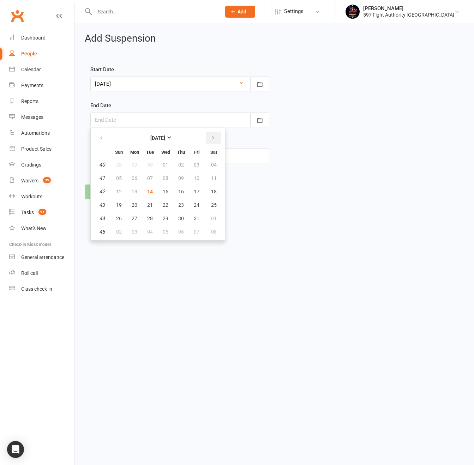
click at [215, 136] on icon "button" at bounding box center [213, 138] width 5 height 6
click at [152, 203] on span "18" at bounding box center [150, 205] width 6 height 6
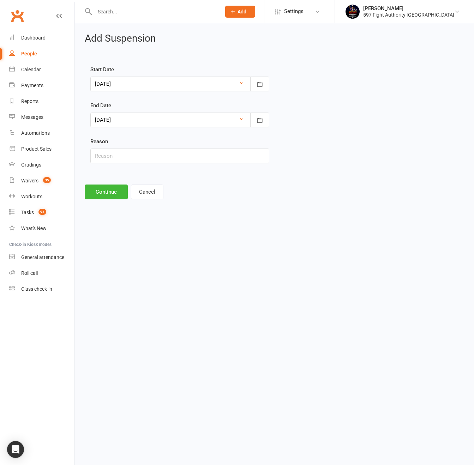
click at [148, 123] on div at bounding box center [179, 120] width 179 height 15
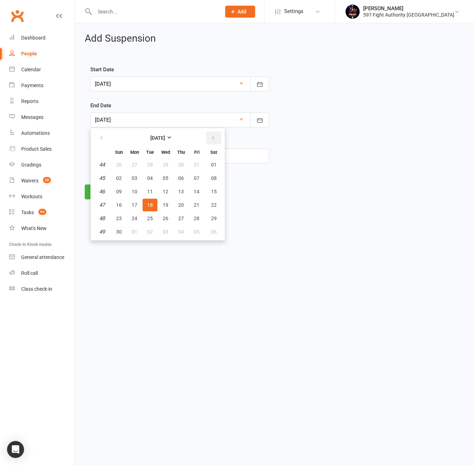
click at [213, 140] on icon "button" at bounding box center [213, 138] width 5 height 6
click at [193, 212] on table "December 2025 Sun Mon Tue Wed Thu Fri Sat 49 30 01 02 03 04 05 06 50 07 08 09 1…" at bounding box center [157, 184] width 131 height 109
click at [194, 204] on span "26" at bounding box center [197, 205] width 6 height 6
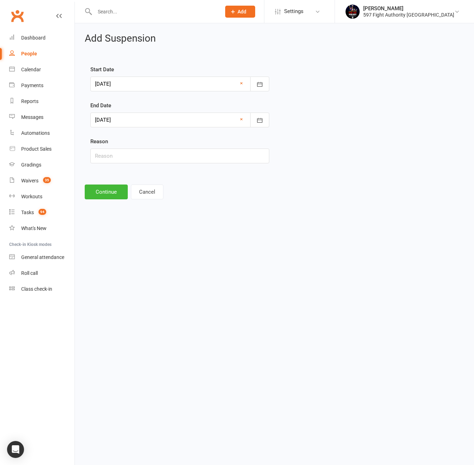
click at [160, 123] on div at bounding box center [179, 120] width 179 height 15
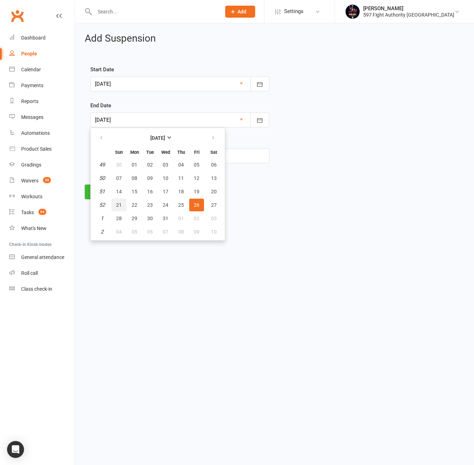
click at [122, 206] on button "21" at bounding box center [119, 205] width 15 height 13
type input "21 Dec 2025"
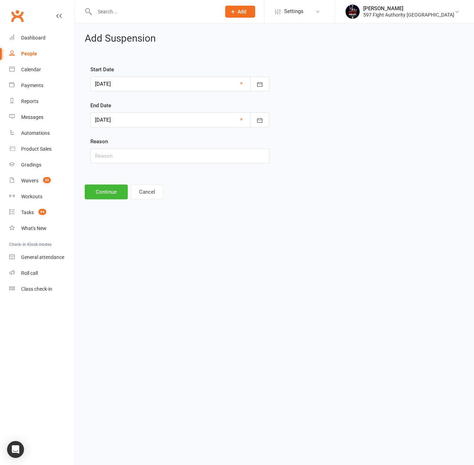
click at [127, 80] on div at bounding box center [179, 84] width 179 height 15
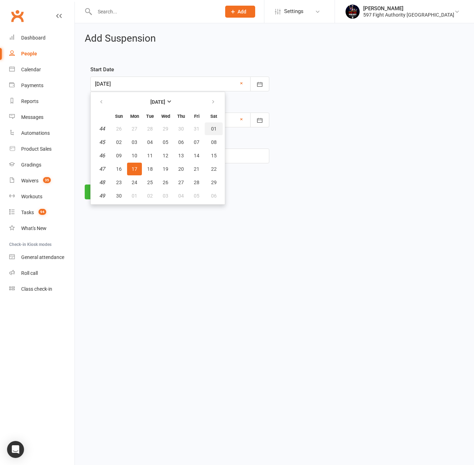
click at [212, 129] on span "01" at bounding box center [214, 129] width 6 height 6
type input "[DATE]"
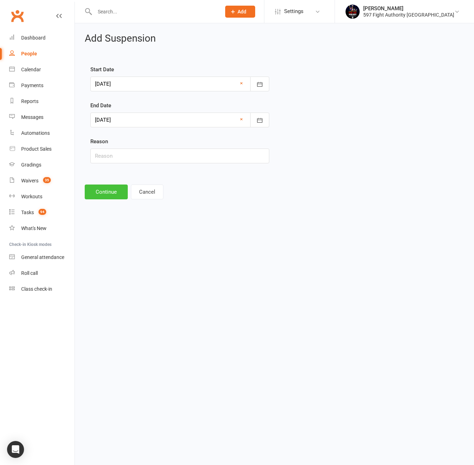
click at [105, 192] on button "Continue" at bounding box center [106, 192] width 43 height 15
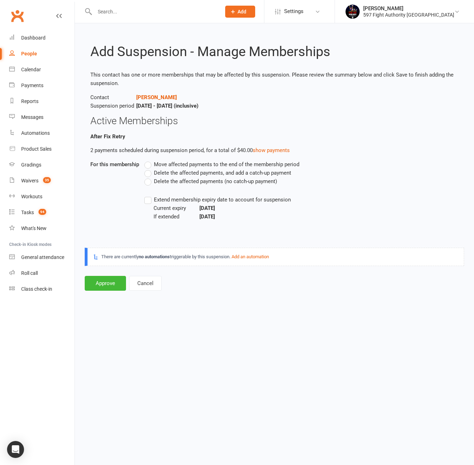
click at [167, 166] on span "Move affected payments to the end of the membership period" at bounding box center [227, 163] width 146 height 7
click at [149, 160] on input "Move affected payments to the end of the membership period" at bounding box center [146, 160] width 5 height 0
click at [97, 280] on button "Approve" at bounding box center [105, 283] width 41 height 15
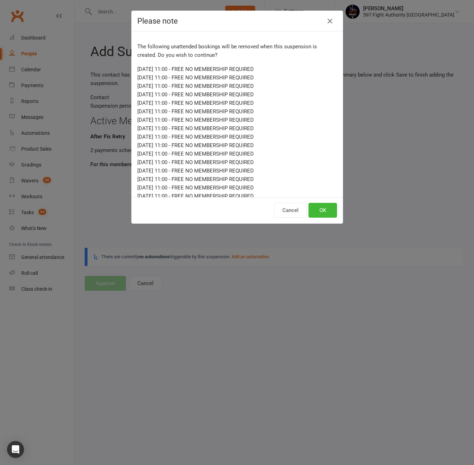
click at [343, 200] on div "Please note The following unattended bookings will be removed when this suspens…" at bounding box center [237, 232] width 474 height 465
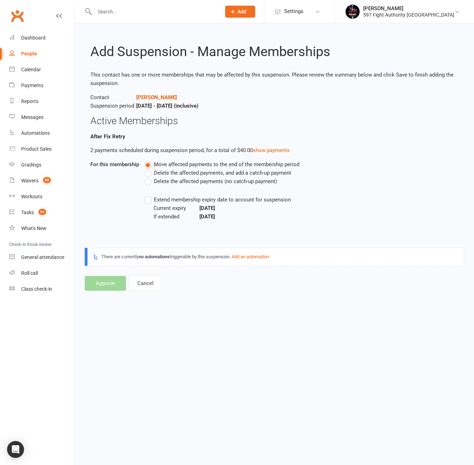
click at [295, 296] on div "Add Suspension - Manage Memberships This contact has one or more memberships th…" at bounding box center [274, 162] width 399 height 278
click at [149, 285] on button "Cancel" at bounding box center [145, 283] width 32 height 15
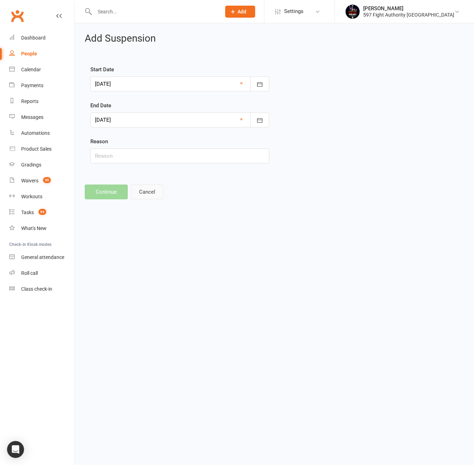
click at [145, 197] on button "Cancel" at bounding box center [147, 192] width 32 height 15
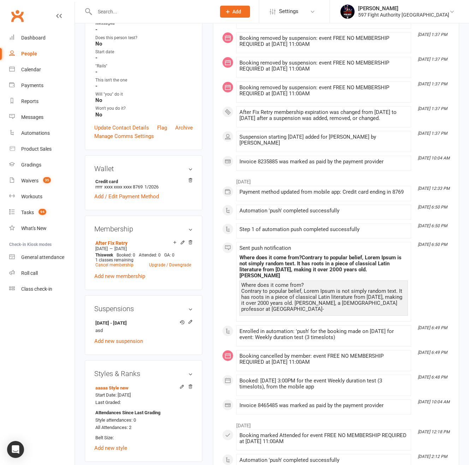
scroll to position [385, 0]
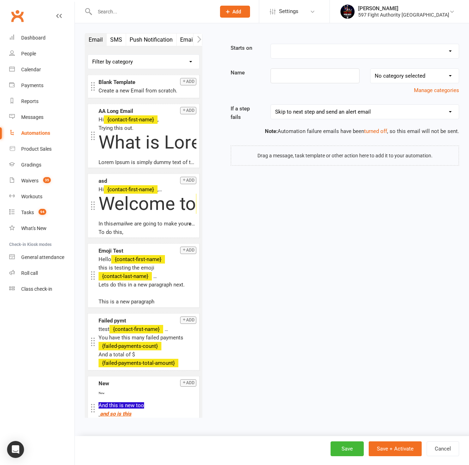
click at [344, 51] on select "Booking Cancelled Booking Due Booking Late-Cancelled Booking Marked Absent Book…" at bounding box center [365, 51] width 188 height 14
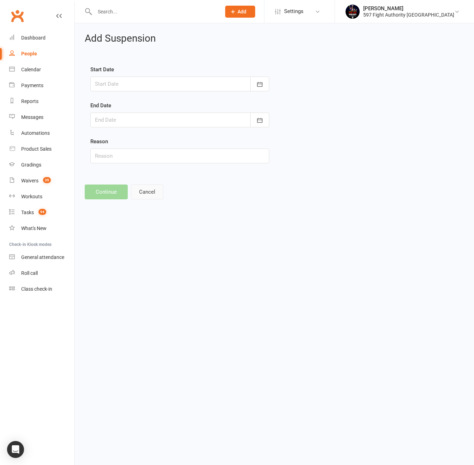
click at [155, 193] on button "Cancel" at bounding box center [147, 192] width 32 height 15
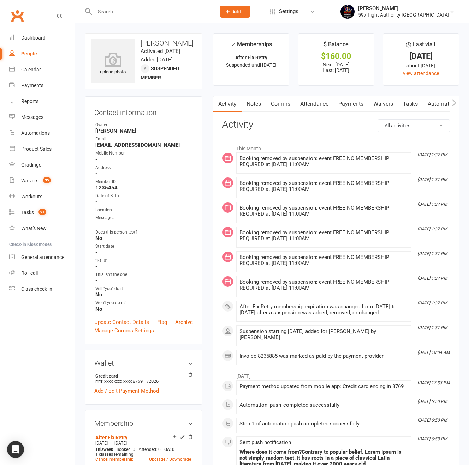
click at [349, 100] on link "Payments" at bounding box center [350, 104] width 35 height 16
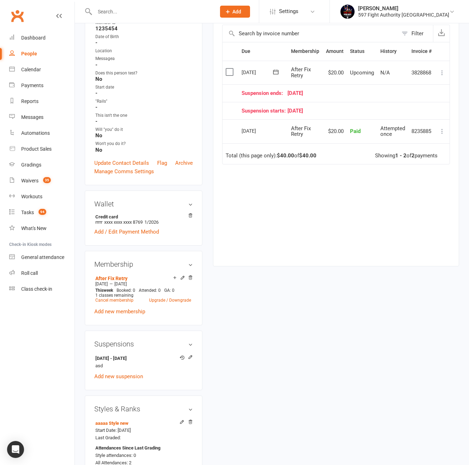
scroll to position [268, 0]
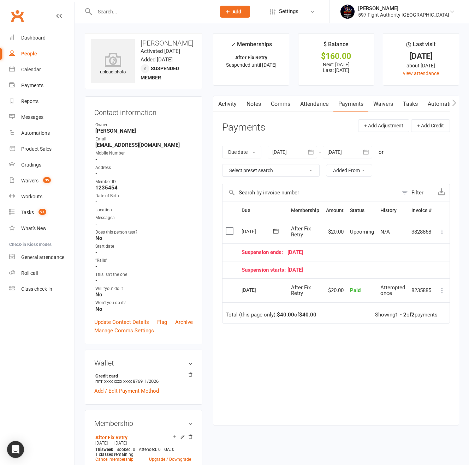
click at [315, 108] on link "Attendance" at bounding box center [314, 104] width 38 height 16
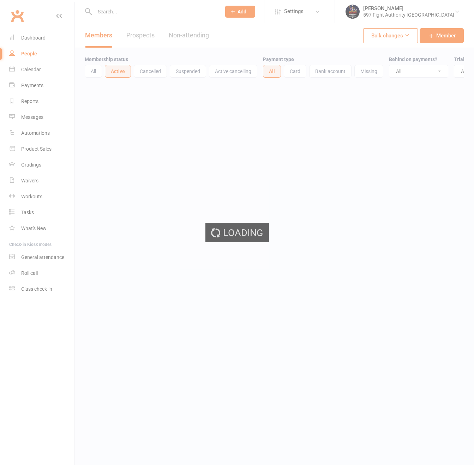
select select "100"
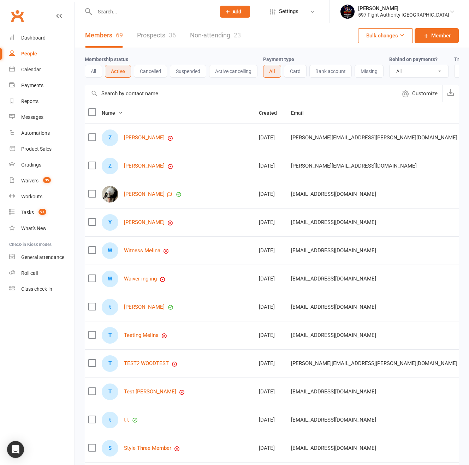
scroll to position [190, 0]
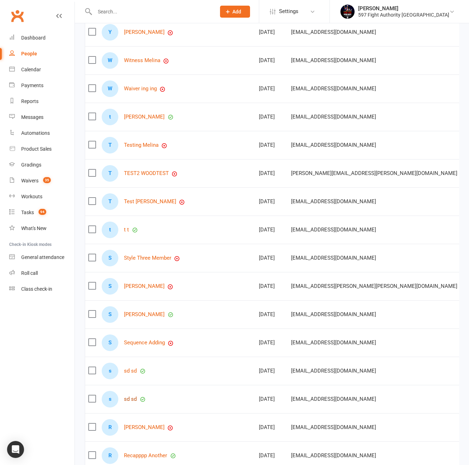
click at [135, 402] on link "sd sd" at bounding box center [130, 400] width 13 height 6
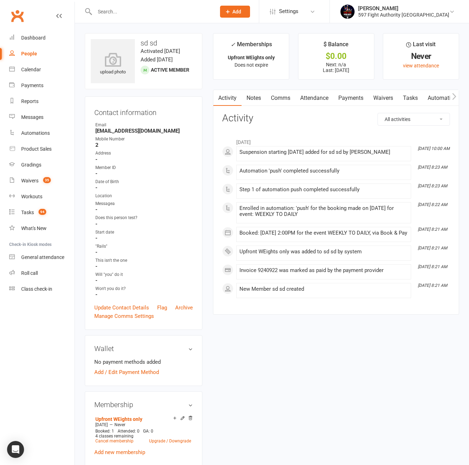
click at [343, 105] on link "Payments" at bounding box center [350, 98] width 35 height 16
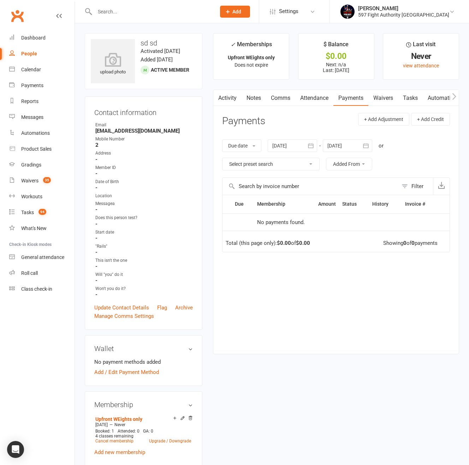
click at [29, 51] on div "People" at bounding box center [29, 54] width 16 height 6
select select "100"
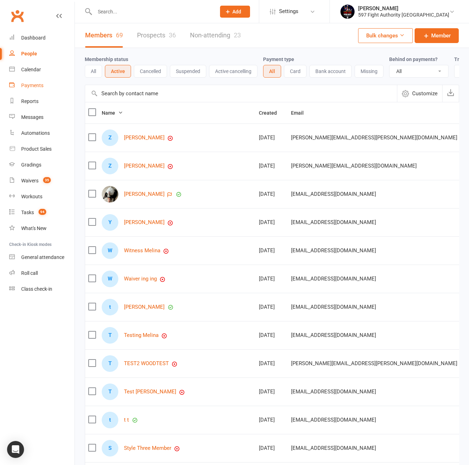
click at [39, 89] on link "Payments" at bounding box center [41, 86] width 65 height 16
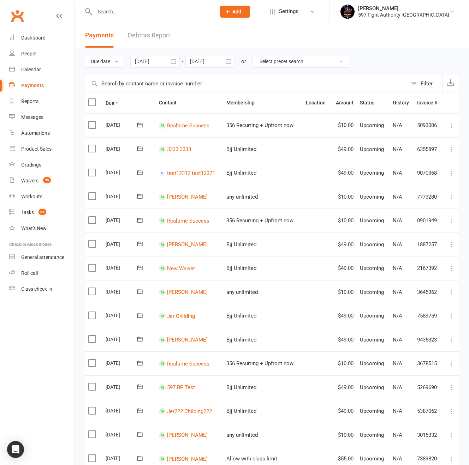
click at [186, 121] on td "Realtime Success" at bounding box center [189, 125] width 67 height 24
click at [186, 127] on link "Realtime Success" at bounding box center [188, 125] width 42 height 6
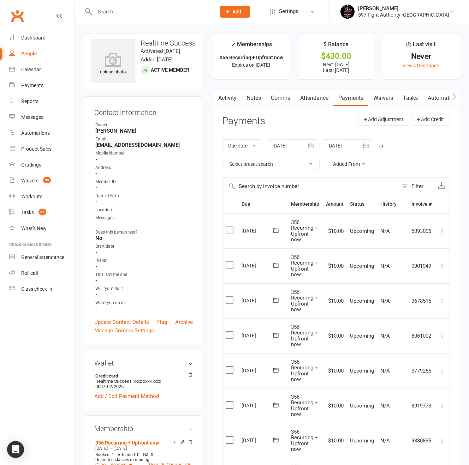
scroll to position [159, 0]
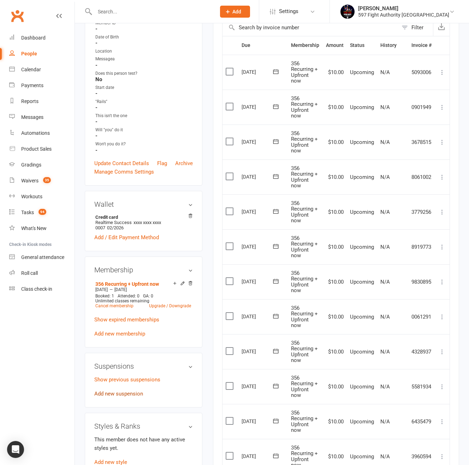
click at [121, 391] on link "Add new suspension" at bounding box center [118, 394] width 49 height 6
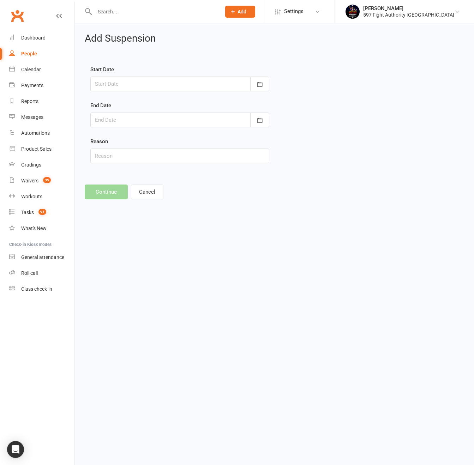
click at [138, 90] on div at bounding box center [179, 84] width 179 height 15
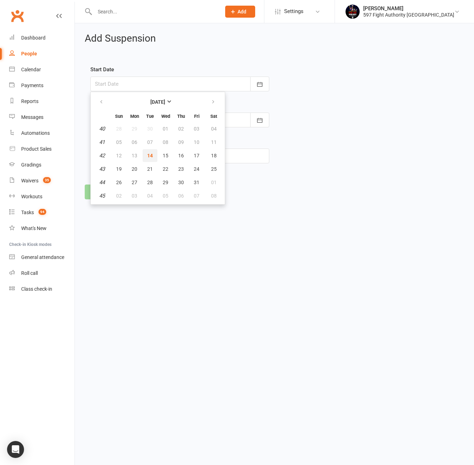
click at [147, 158] on span "14" at bounding box center [150, 156] width 6 height 6
type input "14 Oct 2025"
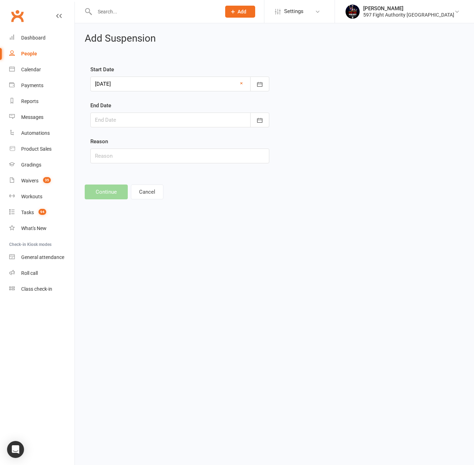
click at [139, 122] on div at bounding box center [179, 120] width 179 height 15
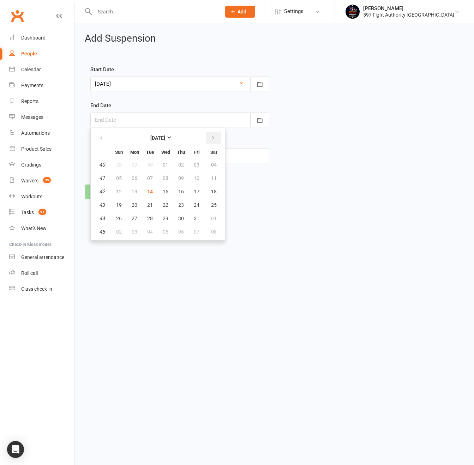
click at [214, 134] on button "button" at bounding box center [213, 138] width 15 height 13
click at [206, 133] on button "button" at bounding box center [213, 138] width 15 height 13
click at [167, 219] on span "31" at bounding box center [166, 219] width 6 height 6
type input "31 Dec 2025"
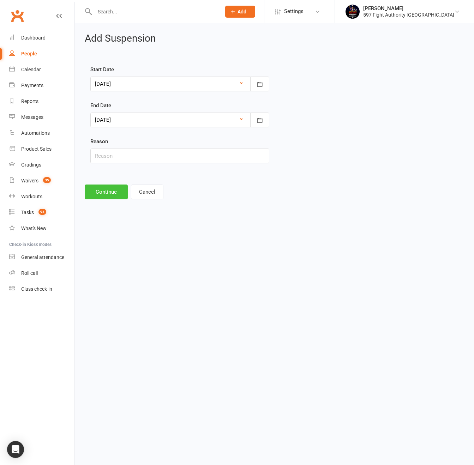
click at [109, 196] on button "Continue" at bounding box center [106, 192] width 43 height 15
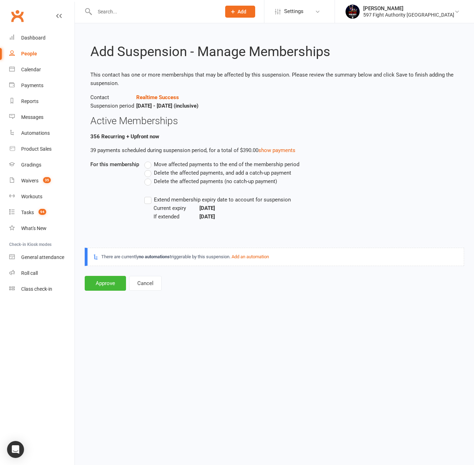
click at [169, 164] on span "Move affected payments to the end of the membership period" at bounding box center [227, 163] width 146 height 7
click at [149, 160] on input "Move affected payments to the end of the membership period" at bounding box center [146, 160] width 5 height 0
click at [184, 170] on span "Delete the affected payments, and add a catch-up payment" at bounding box center [222, 172] width 137 height 7
click at [149, 169] on input "Delete the affected payments, and add a catch-up payment" at bounding box center [146, 169] width 5 height 0
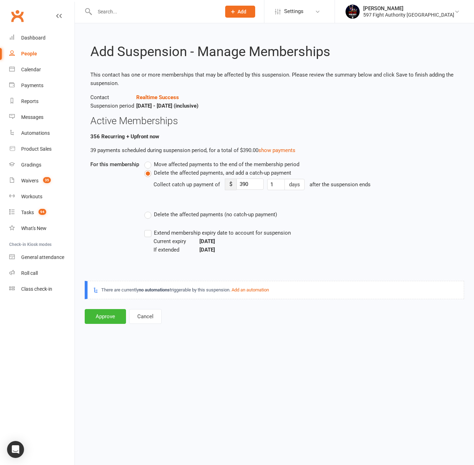
click at [186, 164] on span "Move affected payments to the end of the membership period" at bounding box center [227, 163] width 146 height 7
click at [149, 160] on input "Move affected payments to the end of the membership period" at bounding box center [146, 160] width 5 height 0
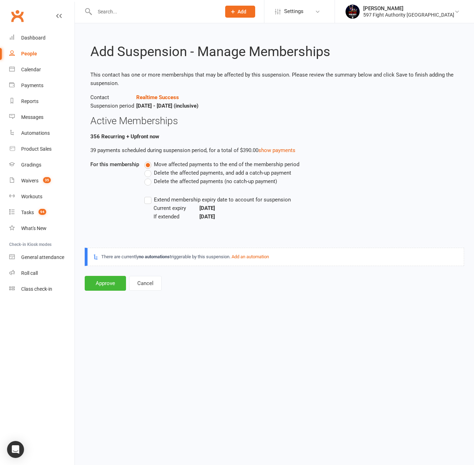
click at [185, 182] on span "Delete the affected payments (no catch-up payment)" at bounding box center [215, 180] width 123 height 7
click at [149, 177] on input "Delete the affected payments (no catch-up payment)" at bounding box center [146, 177] width 5 height 0
click at [190, 155] on li "356 Recurring + Upfront now 39 payments scheduled during suspension period, for…" at bounding box center [274, 179] width 368 height 94
click at [188, 163] on span "Move affected payments to the end of the membership period" at bounding box center [227, 163] width 146 height 7
click at [149, 160] on input "Move affected payments to the end of the membership period" at bounding box center [146, 160] width 5 height 0
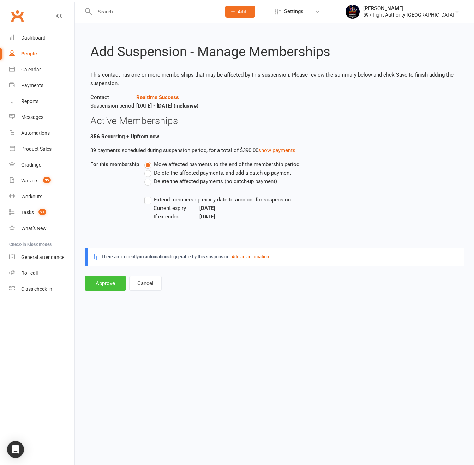
click at [103, 286] on button "Approve" at bounding box center [105, 283] width 41 height 15
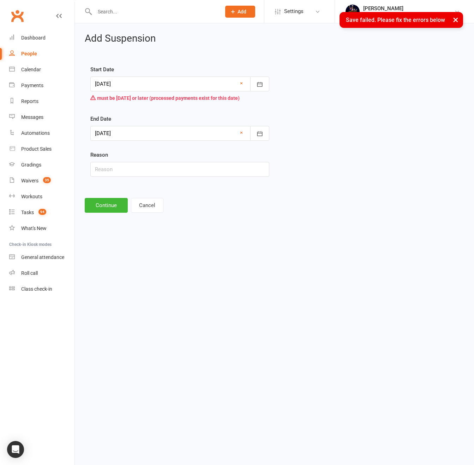
click at [182, 83] on div at bounding box center [179, 84] width 179 height 15
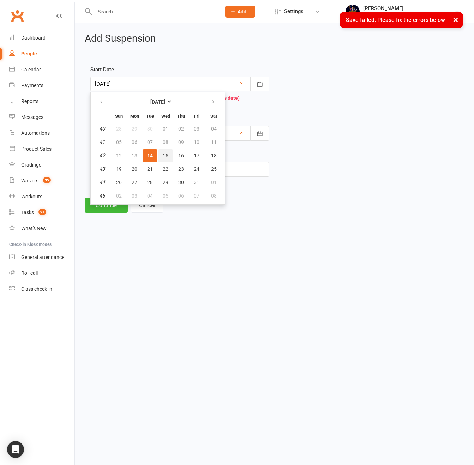
click at [170, 156] on button "15" at bounding box center [165, 155] width 15 height 13
type input "15 Oct 2025"
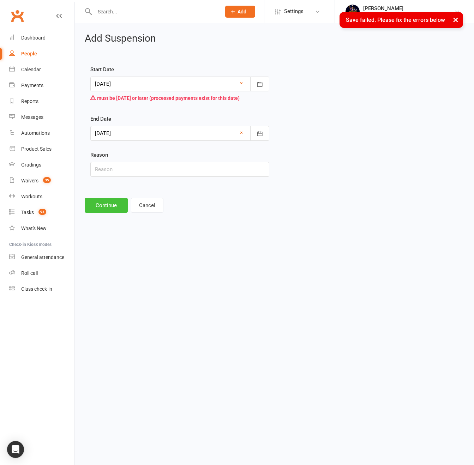
click at [114, 208] on button "Continue" at bounding box center [106, 205] width 43 height 15
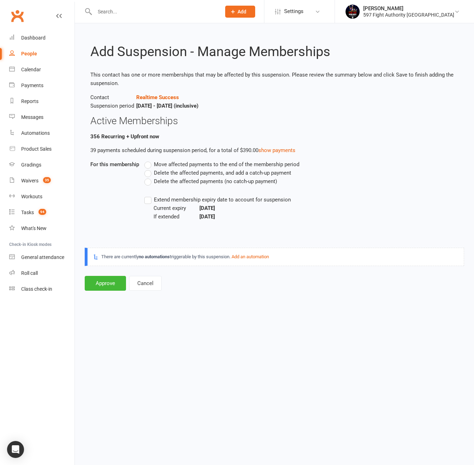
click at [158, 163] on span "Move affected payments to the end of the membership period" at bounding box center [227, 163] width 146 height 7
click at [149, 160] on input "Move affected payments to the end of the membership period" at bounding box center [146, 160] width 5 height 0
click at [106, 284] on button "Approve" at bounding box center [105, 283] width 41 height 15
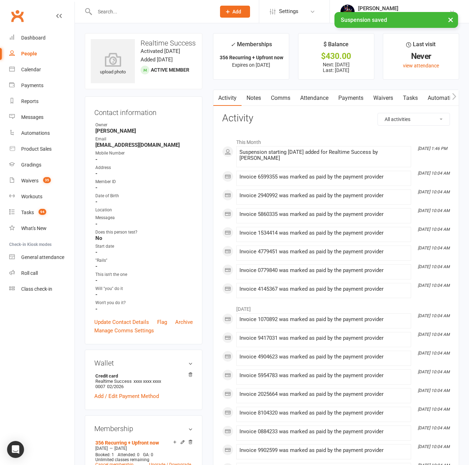
click at [217, 148] on div "Activity Notes Comms Attendance Payments Waivers Tasks Automations Workouts Gra…" at bounding box center [336, 373] width 246 height 567
click at [319, 102] on link "Attendance" at bounding box center [314, 98] width 38 height 16
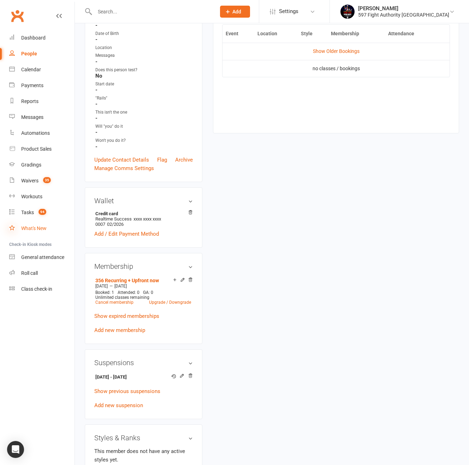
scroll to position [317, 0]
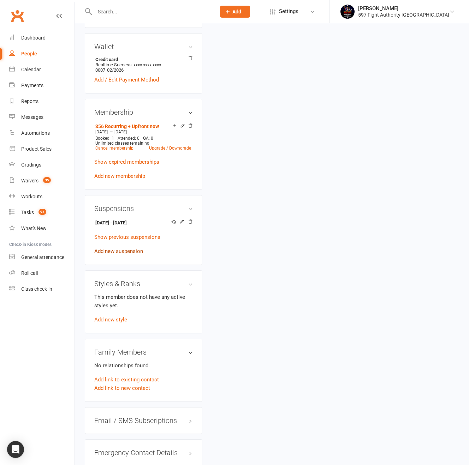
click at [127, 249] on link "Add new suspension" at bounding box center [118, 251] width 49 height 6
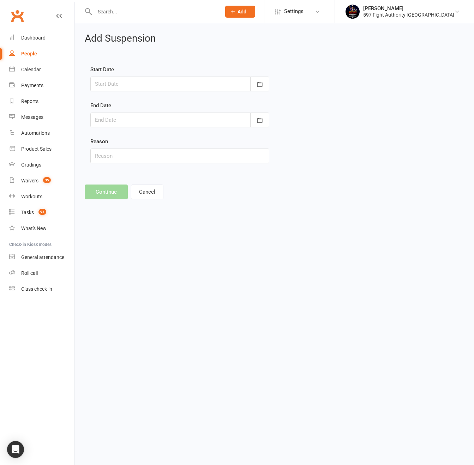
click at [154, 85] on div at bounding box center [179, 84] width 179 height 15
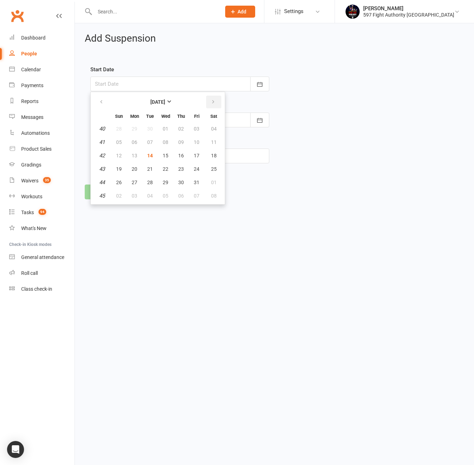
click at [211, 98] on button "button" at bounding box center [213, 102] width 15 height 13
click at [99, 98] on button "button" at bounding box center [101, 102] width 15 height 13
click at [183, 155] on span "16" at bounding box center [181, 156] width 6 height 6
type input "16 Oct 2025"
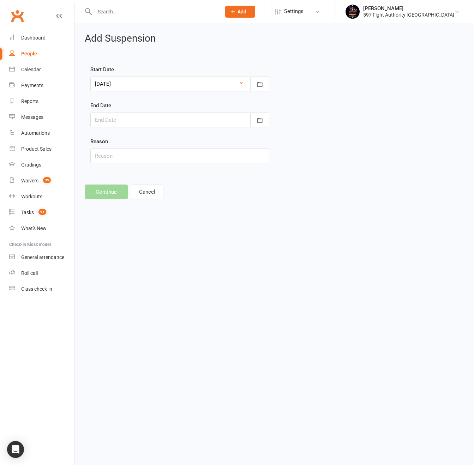
click at [138, 121] on div at bounding box center [179, 120] width 179 height 15
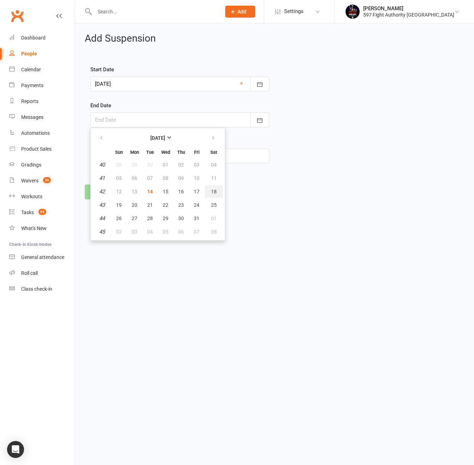
click at [212, 192] on span "18" at bounding box center [214, 192] width 6 height 6
type input "18 Oct 2025"
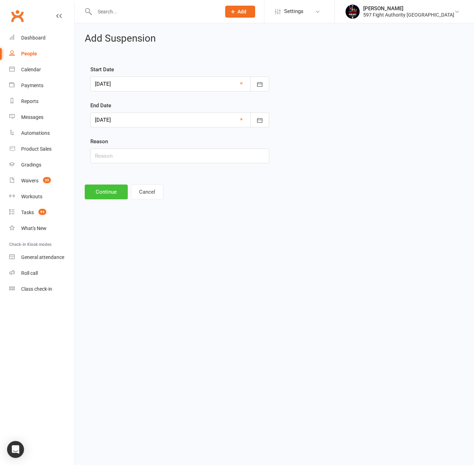
click at [119, 194] on button "Continue" at bounding box center [106, 192] width 43 height 15
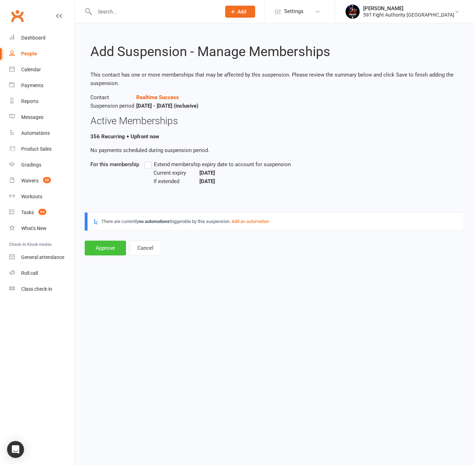
click at [108, 249] on button "Approve" at bounding box center [105, 248] width 41 height 15
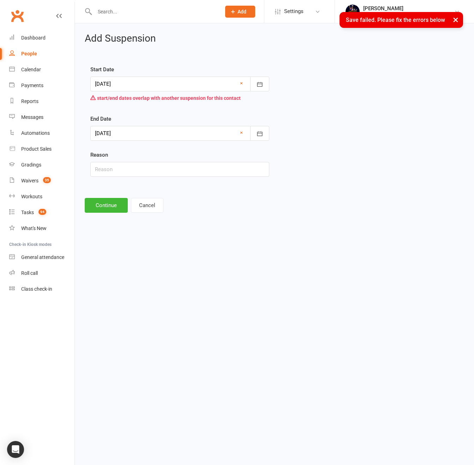
click at [165, 85] on div at bounding box center [179, 84] width 179 height 15
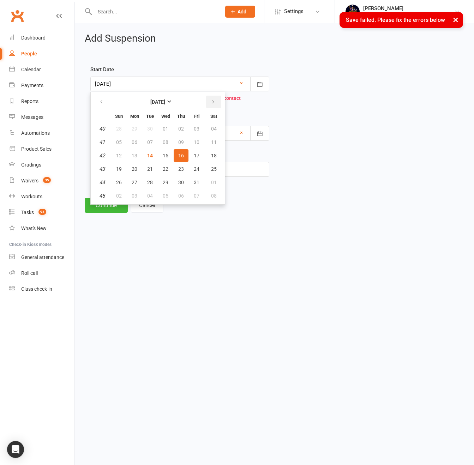
click at [211, 102] on icon "button" at bounding box center [213, 102] width 5 height 6
click at [115, 179] on button "25" at bounding box center [119, 182] width 15 height 13
type input "25 Jan 2026"
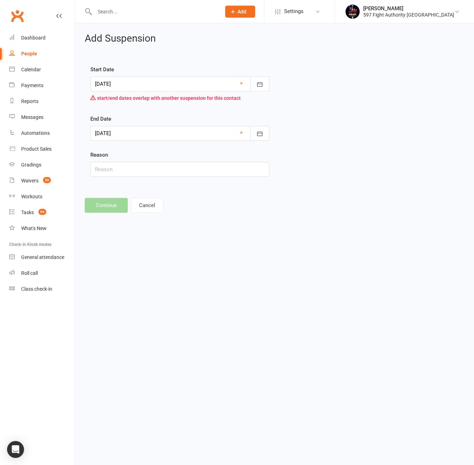
click at [123, 132] on div at bounding box center [179, 133] width 179 height 15
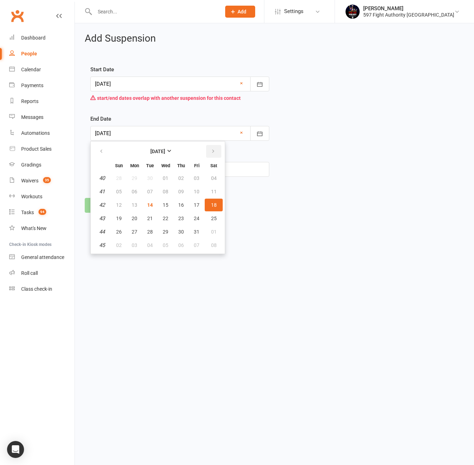
click at [216, 153] on button "button" at bounding box center [213, 151] width 15 height 13
click at [212, 231] on span "31" at bounding box center [214, 232] width 6 height 6
type input "31 Jan 2026"
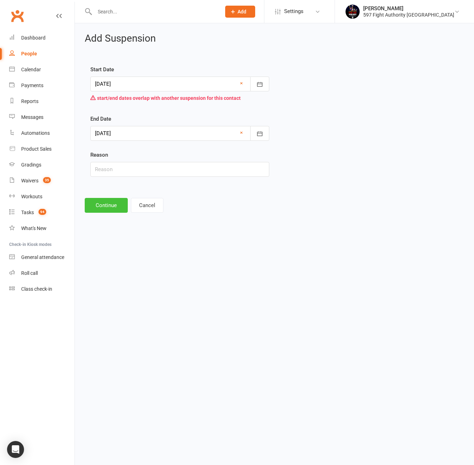
click at [105, 206] on button "Continue" at bounding box center [106, 205] width 43 height 15
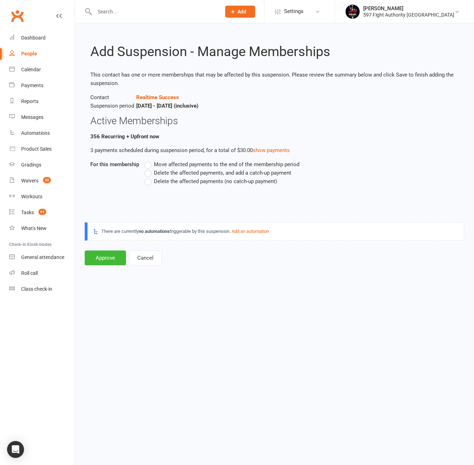
click at [157, 174] on span "Delete the affected payments, and add a catch-up payment" at bounding box center [222, 172] width 137 height 7
click at [149, 169] on input "Delete the affected payments, and add a catch-up payment" at bounding box center [146, 169] width 5 height 0
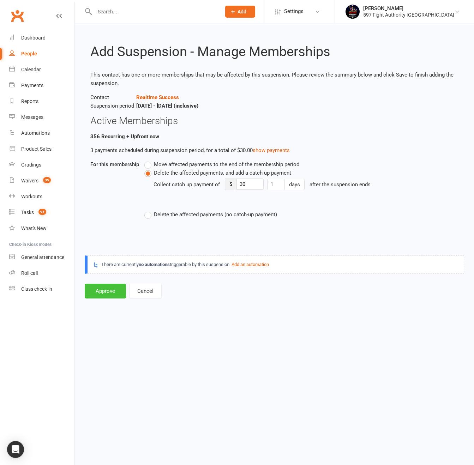
click at [104, 291] on button "Approve" at bounding box center [105, 291] width 41 height 15
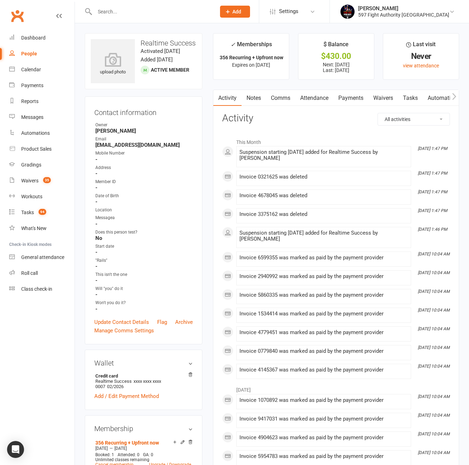
click at [25, 53] on div "People" at bounding box center [29, 54] width 16 height 6
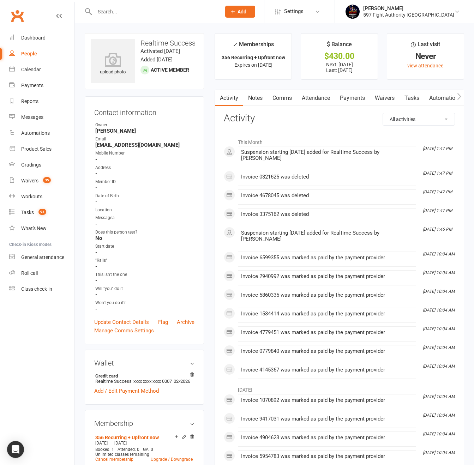
select select "100"
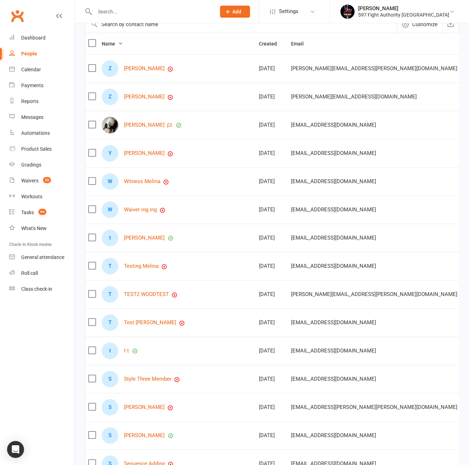
scroll to position [142, 0]
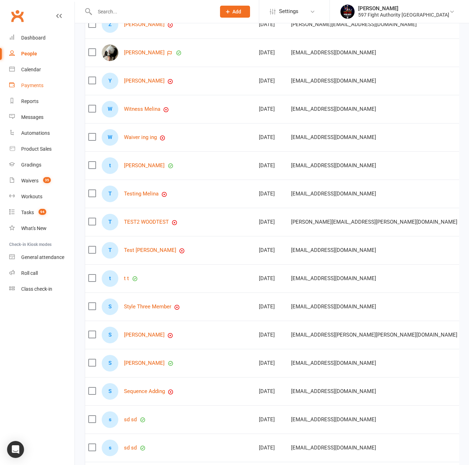
click at [35, 88] on div "Payments" at bounding box center [32, 86] width 22 height 6
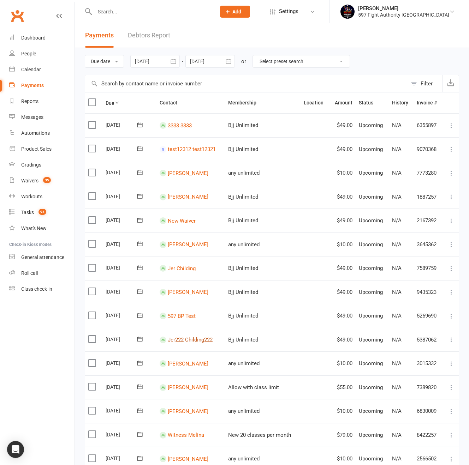
click at [192, 339] on link "Jer222 Childing222" at bounding box center [190, 340] width 45 height 6
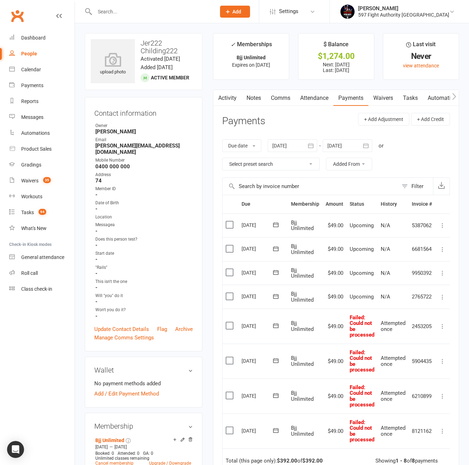
click at [307, 100] on link "Attendance" at bounding box center [314, 98] width 38 height 16
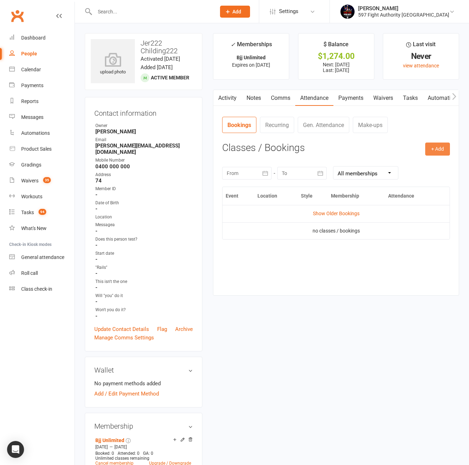
click at [439, 154] on button "+ Add" at bounding box center [437, 149] width 25 height 13
click at [409, 166] on link "Book Event" at bounding box center [415, 165] width 70 height 14
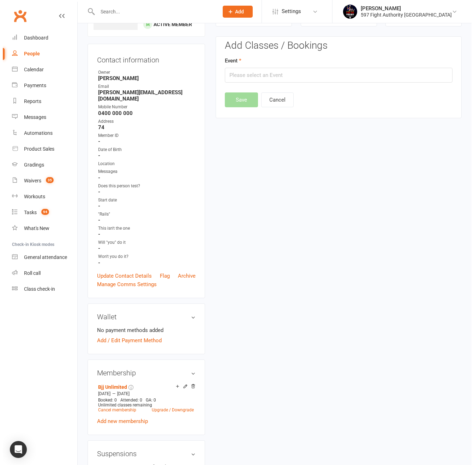
scroll to position [54, 0]
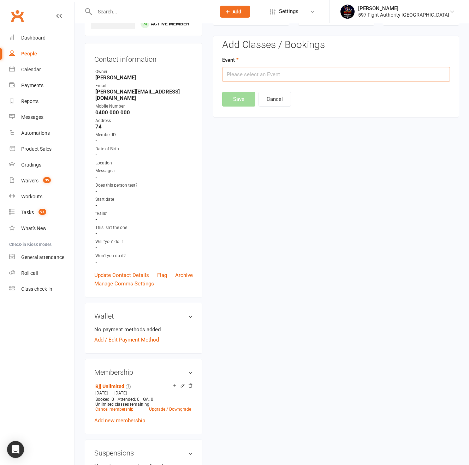
click at [247, 73] on input "text" at bounding box center [336, 74] width 228 height 15
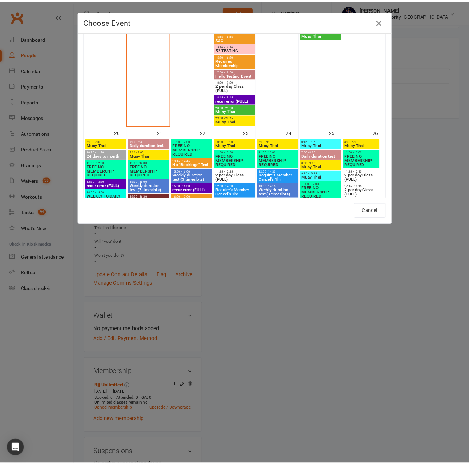
scroll to position [407, 0]
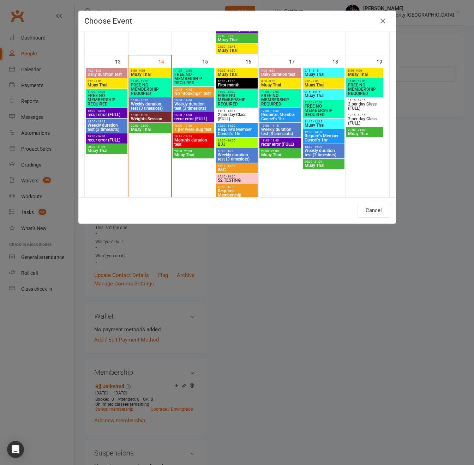
click at [185, 79] on span "FREE NO MEMBERSHIP REQUIRED" at bounding box center [193, 78] width 39 height 13
type input "FREE NO MEMBERSHIP REQUIRED - Oct 15, 2025 11:00:00 AM"
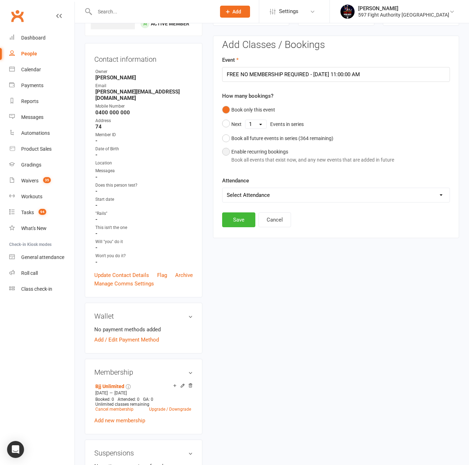
click at [269, 155] on div "Enable recurring bookings Book all events that exist now, and any new events th…" at bounding box center [312, 156] width 163 height 16
select select "book_from_now"
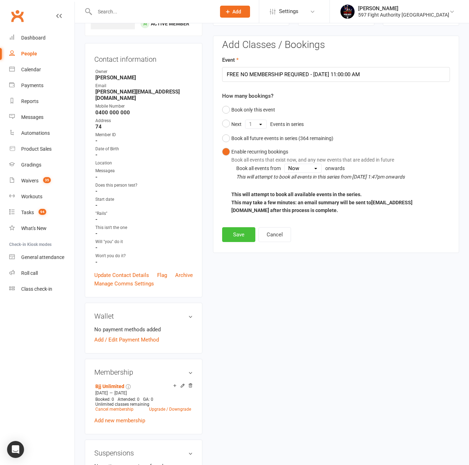
click at [241, 235] on button "Save" at bounding box center [238, 234] width 33 height 15
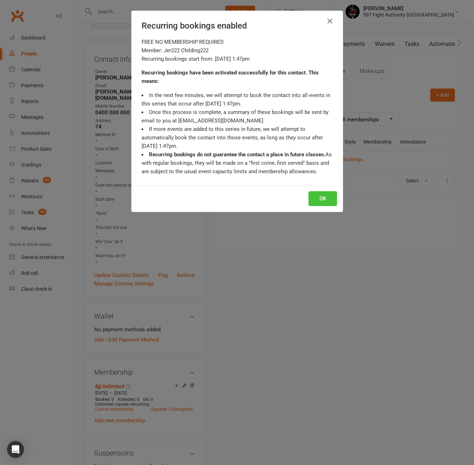
click at [326, 200] on button "OK" at bounding box center [323, 198] width 29 height 15
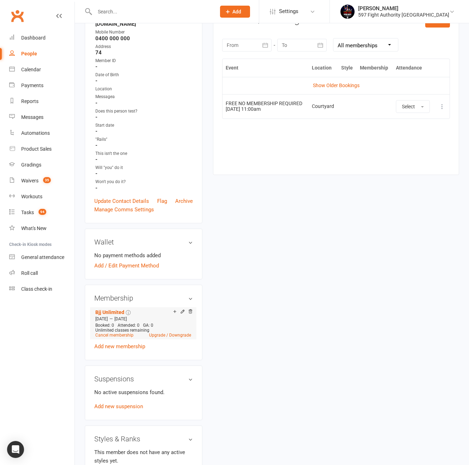
scroll to position [161, 0]
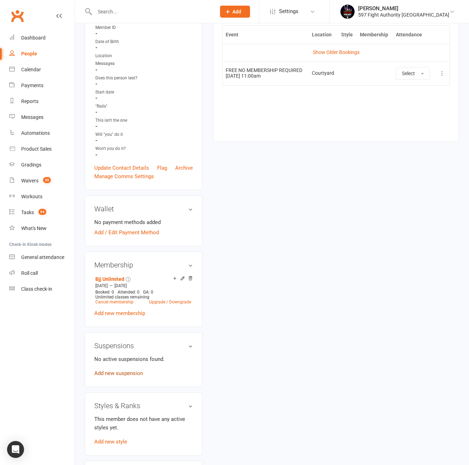
click at [118, 370] on link "Add new suspension" at bounding box center [118, 373] width 49 height 6
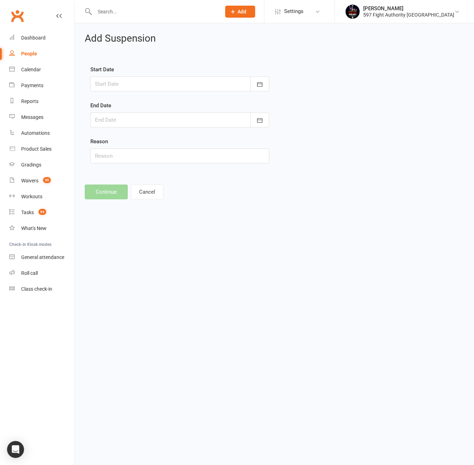
click at [120, 82] on div at bounding box center [179, 84] width 179 height 15
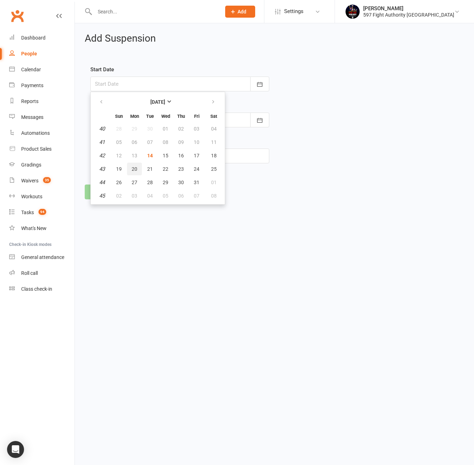
click at [132, 169] on span "20" at bounding box center [135, 169] width 6 height 6
type input "[DATE]"
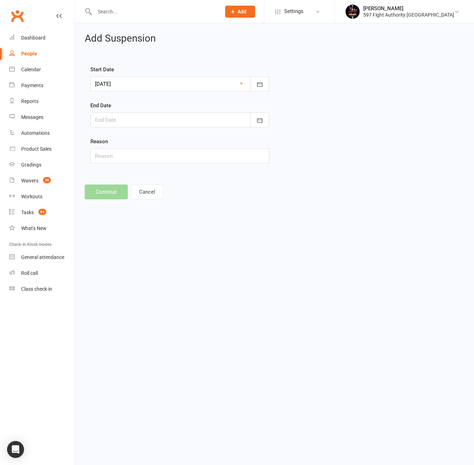
click at [128, 119] on div at bounding box center [179, 120] width 179 height 15
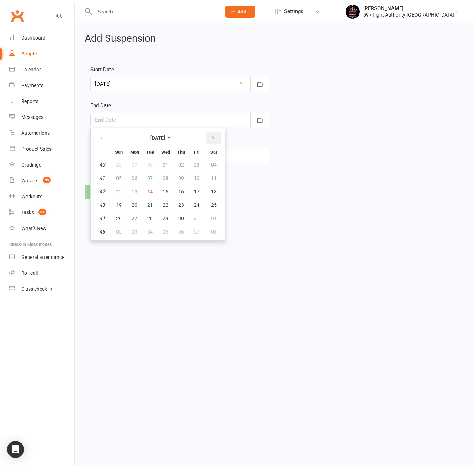
click at [217, 136] on button "button" at bounding box center [213, 138] width 15 height 13
click at [218, 221] on button "29" at bounding box center [214, 218] width 18 height 13
type input "[DATE]"
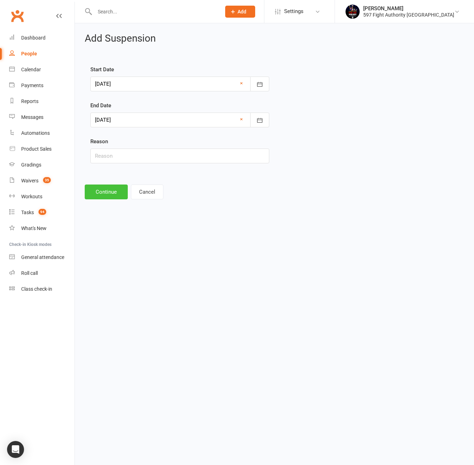
click at [111, 197] on button "Continue" at bounding box center [106, 192] width 43 height 15
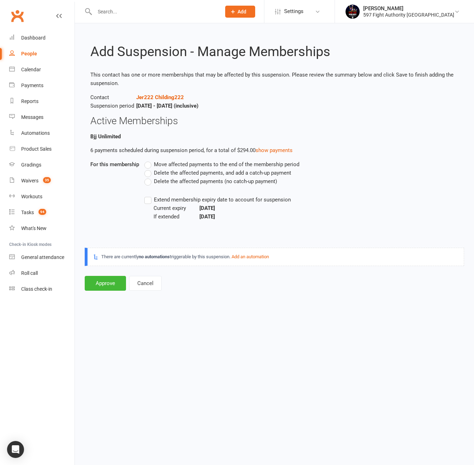
click at [167, 165] on span "Move affected payments to the end of the membership period" at bounding box center [227, 163] width 146 height 7
click at [149, 160] on input "Move affected payments to the end of the membership period" at bounding box center [146, 160] width 5 height 0
click at [112, 287] on button "Approve" at bounding box center [105, 283] width 41 height 15
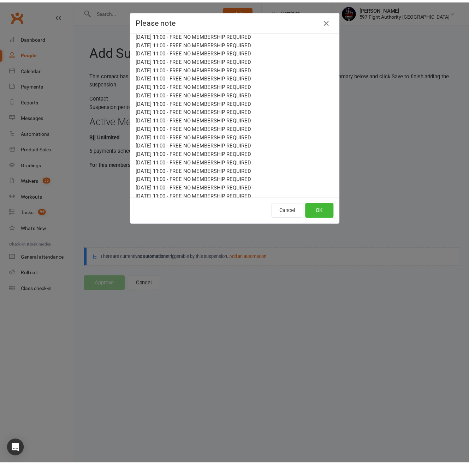
scroll to position [6, 0]
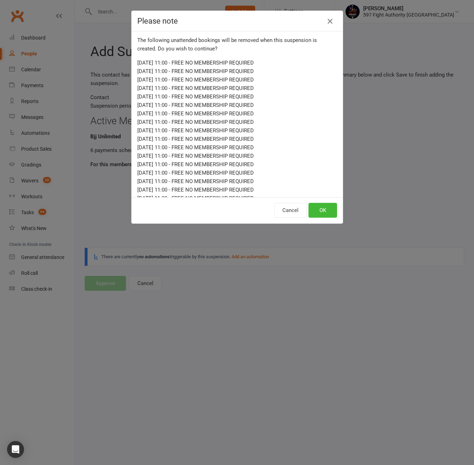
click at [326, 20] on icon "button" at bounding box center [330, 21] width 8 height 8
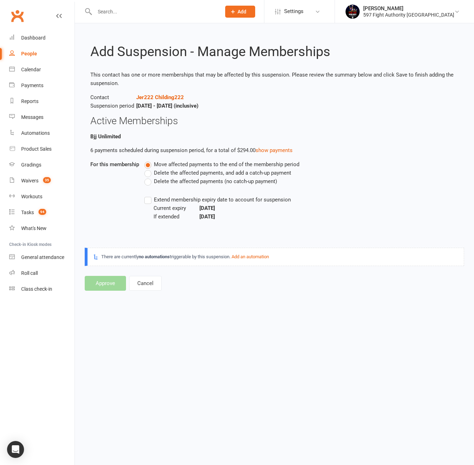
click at [123, 217] on div "For this membership Move affected payments to the end of the membership period …" at bounding box center [274, 190] width 368 height 61
click at [173, 165] on span "Move affected payments to the end of the membership period" at bounding box center [227, 163] width 146 height 7
click at [149, 160] on input "Move affected payments to the end of the membership period" at bounding box center [146, 160] width 5 height 0
click at [170, 173] on span "Delete the affected payments, and add a catch-up payment" at bounding box center [222, 172] width 137 height 7
click at [149, 169] on input "Delete the affected payments, and add a catch-up payment" at bounding box center [146, 169] width 5 height 0
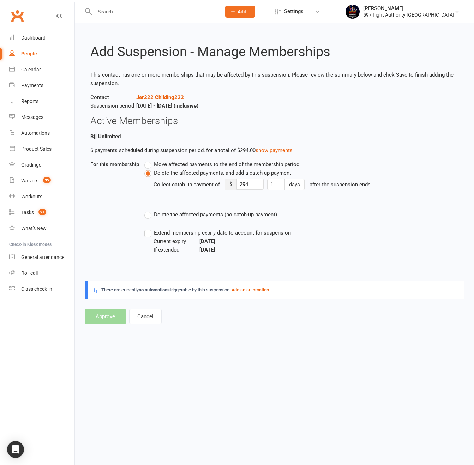
click at [172, 164] on span "Move affected payments to the end of the membership period" at bounding box center [227, 163] width 146 height 7
click at [149, 160] on input "Move affected payments to the end of the membership period" at bounding box center [146, 160] width 5 height 0
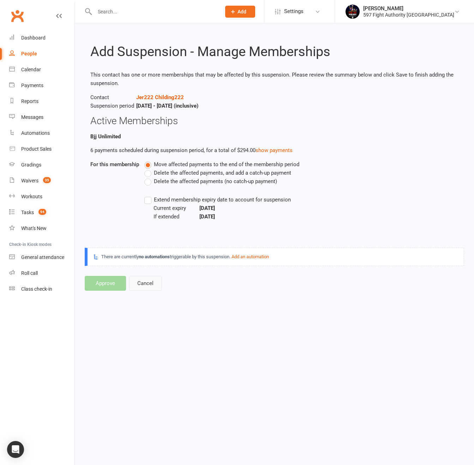
click at [149, 281] on button "Cancel" at bounding box center [145, 283] width 32 height 15
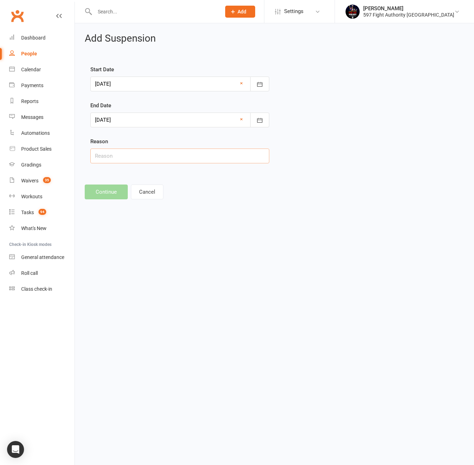
click at [122, 162] on input "text" at bounding box center [179, 156] width 179 height 15
type input "asd"
click at [171, 179] on div "Add Suspension Start Date 20 Oct 2025 October 2025 Sun Mon Tue Wed Thu Fri Sat …" at bounding box center [274, 116] width 399 height 186
click at [154, 191] on button "Cancel" at bounding box center [147, 192] width 32 height 15
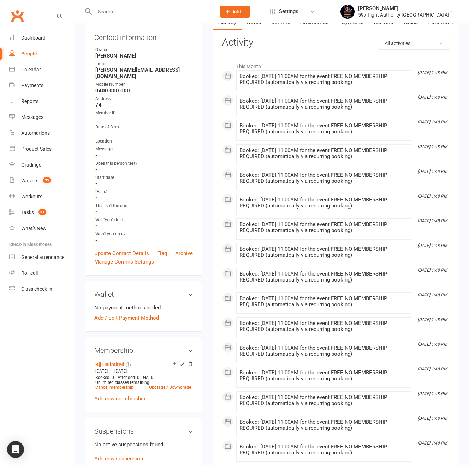
scroll to position [230, 0]
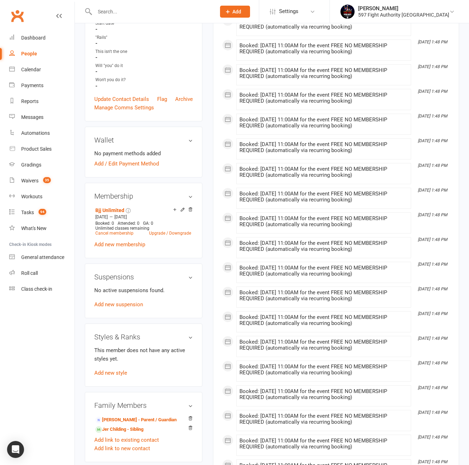
click at [113, 299] on div "No active suspensions found. Add new suspension" at bounding box center [143, 297] width 99 height 23
click at [113, 302] on link "Add new suspension" at bounding box center [118, 305] width 49 height 6
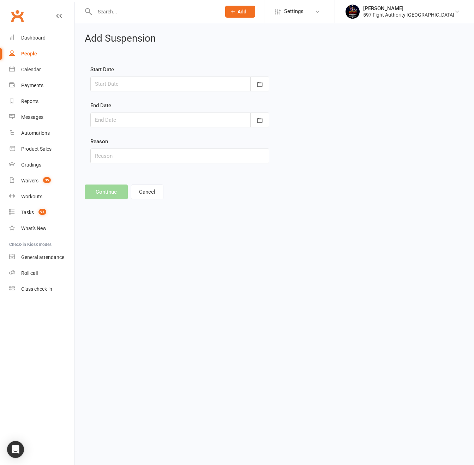
click at [134, 83] on div at bounding box center [179, 84] width 179 height 15
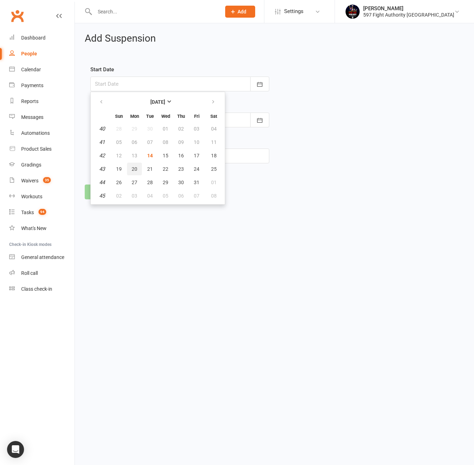
click at [140, 166] on button "20" at bounding box center [134, 169] width 15 height 13
type input "20 Oct 2025"
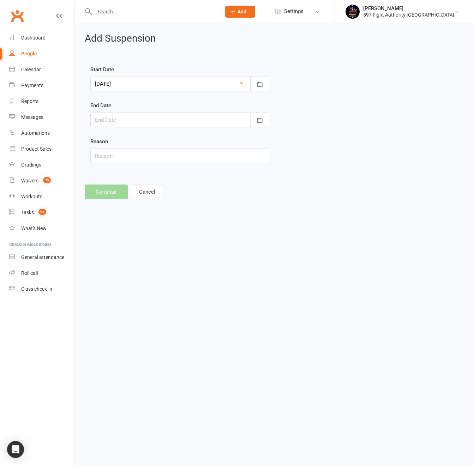
click at [126, 123] on div at bounding box center [179, 120] width 179 height 15
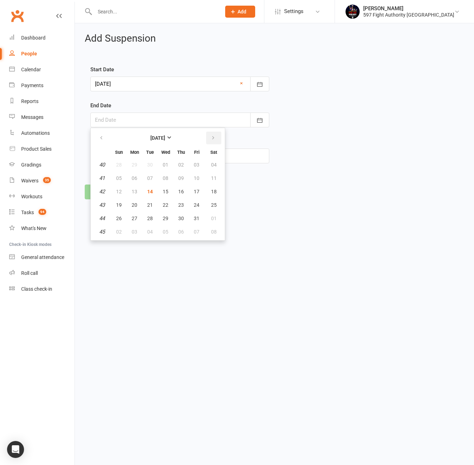
click at [217, 133] on button "button" at bounding box center [213, 138] width 15 height 13
click at [215, 200] on button "22" at bounding box center [214, 205] width 18 height 13
type input "22 Nov 2025"
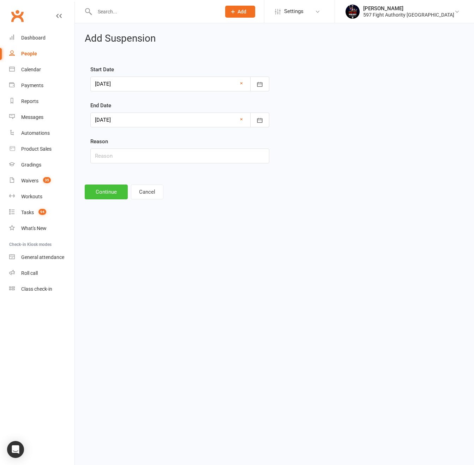
click at [107, 198] on button "Continue" at bounding box center [106, 192] width 43 height 15
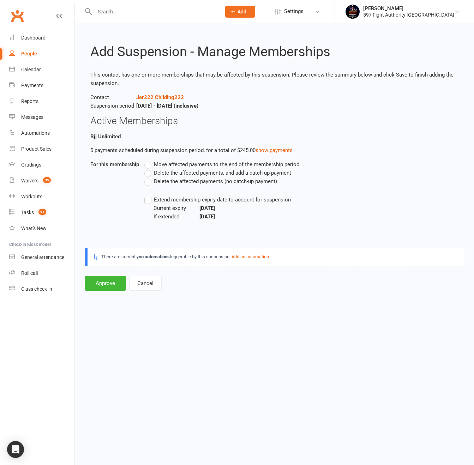
click at [160, 164] on span "Move affected payments to the end of the membership period" at bounding box center [227, 163] width 146 height 7
click at [149, 160] on input "Move affected payments to the end of the membership period" at bounding box center [146, 160] width 5 height 0
click at [115, 283] on button "Approve" at bounding box center [105, 283] width 41 height 15
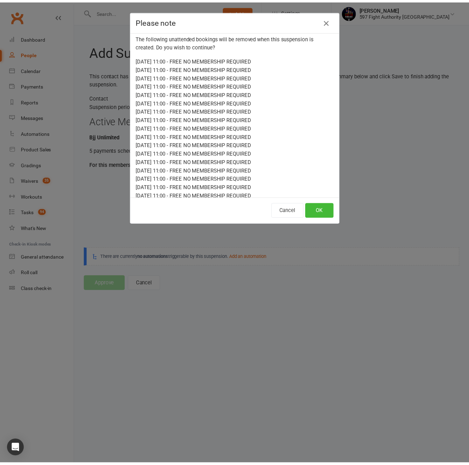
scroll to position [161, 0]
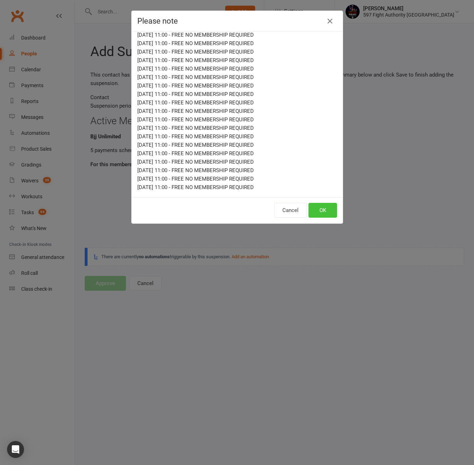
click at [320, 215] on button "OK" at bounding box center [323, 210] width 29 height 15
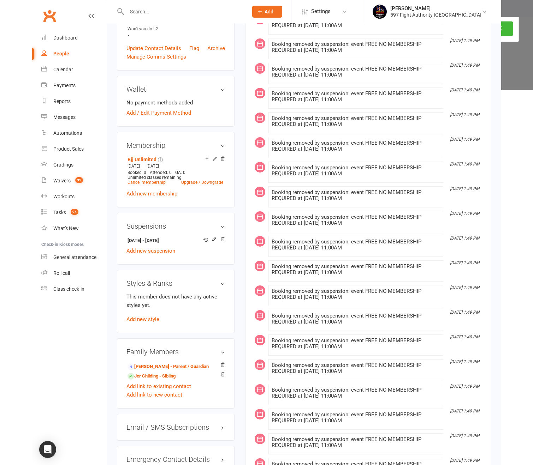
scroll to position [280, 0]
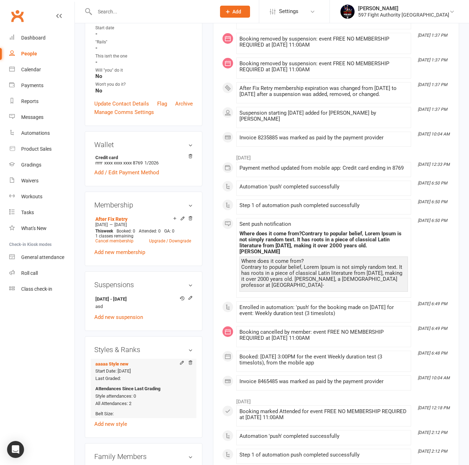
scroll to position [324, 0]
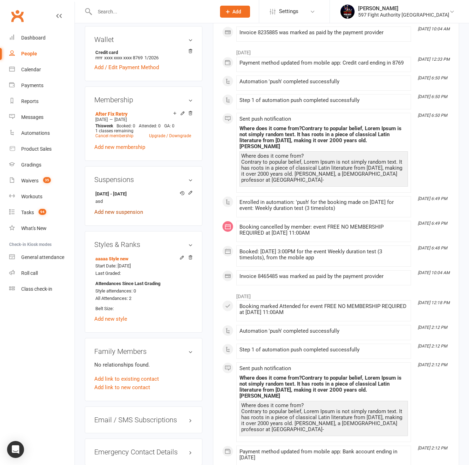
click at [119, 212] on link "Add new suspension" at bounding box center [118, 212] width 49 height 6
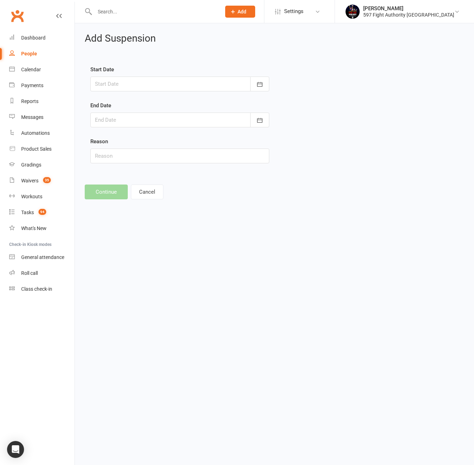
click at [165, 89] on div at bounding box center [179, 84] width 179 height 15
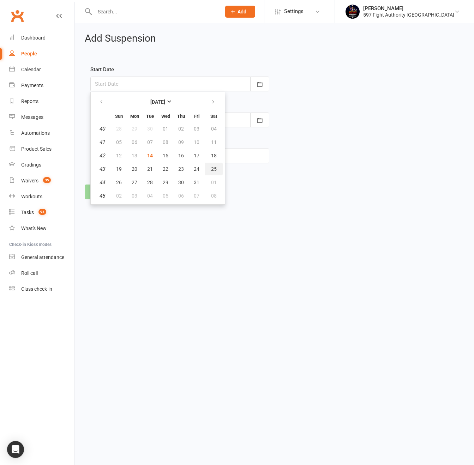
click at [220, 169] on button "25" at bounding box center [214, 169] width 18 height 13
type input "[DATE]"
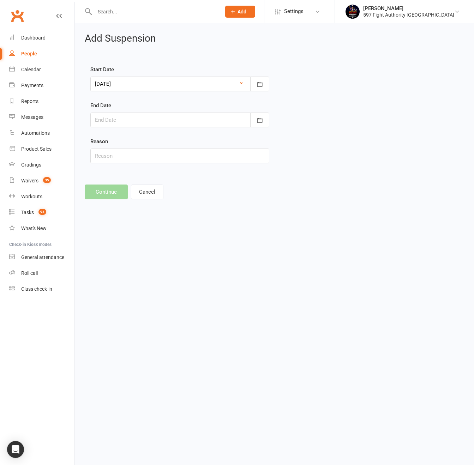
click at [155, 124] on div at bounding box center [179, 120] width 179 height 15
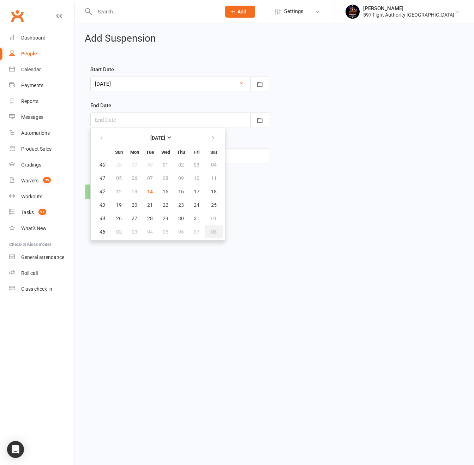
click at [214, 232] on span "08" at bounding box center [214, 232] width 6 height 6
type input "[DATE]"
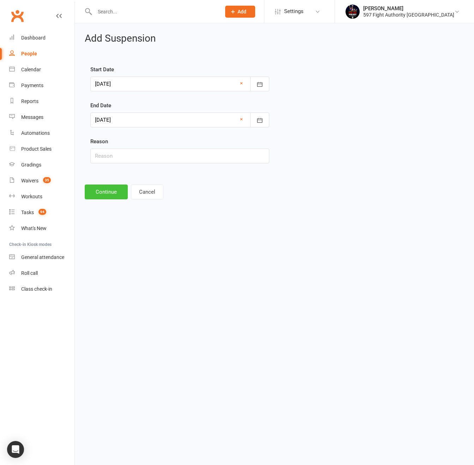
click at [111, 194] on button "Continue" at bounding box center [106, 192] width 43 height 15
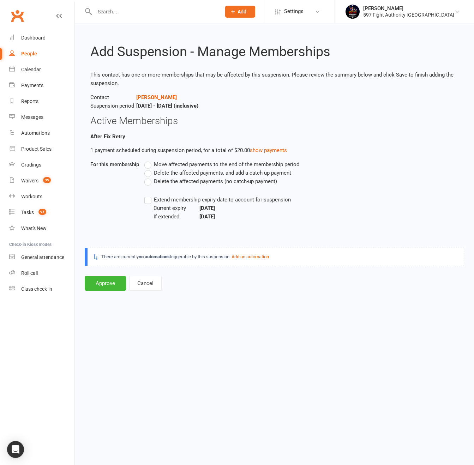
click at [170, 164] on span "Move affected payments to the end of the membership period" at bounding box center [227, 163] width 146 height 7
click at [149, 160] on input "Move affected payments to the end of the membership period" at bounding box center [146, 160] width 5 height 0
click at [102, 283] on button "Approve" at bounding box center [105, 283] width 41 height 15
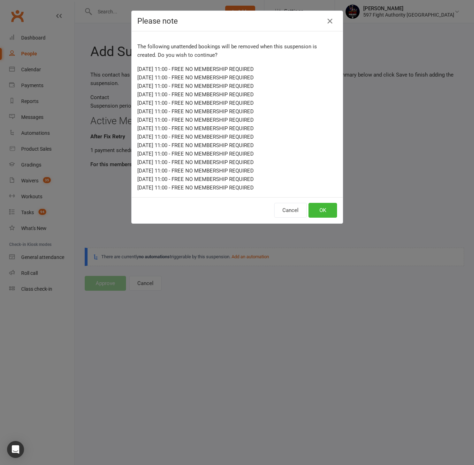
click at [333, 265] on div "Please note The following unattended bookings will be removed when this suspens…" at bounding box center [237, 232] width 474 height 465
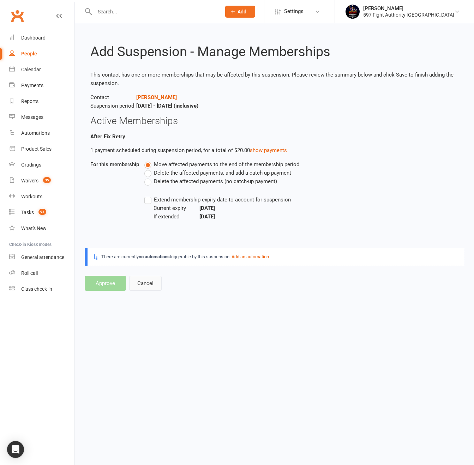
click at [153, 282] on button "Cancel" at bounding box center [145, 283] width 32 height 15
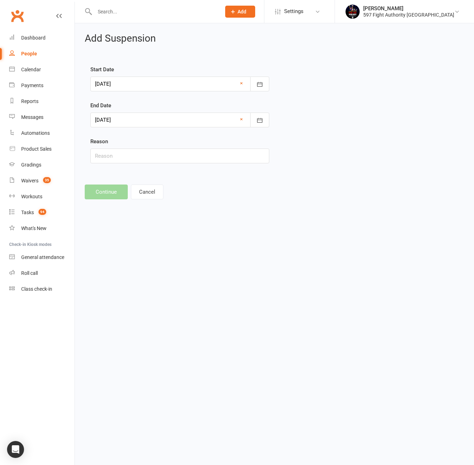
drag, startPoint x: 162, startPoint y: 123, endPoint x: 161, endPoint y: 111, distance: 12.1
click at [161, 120] on div at bounding box center [179, 120] width 179 height 15
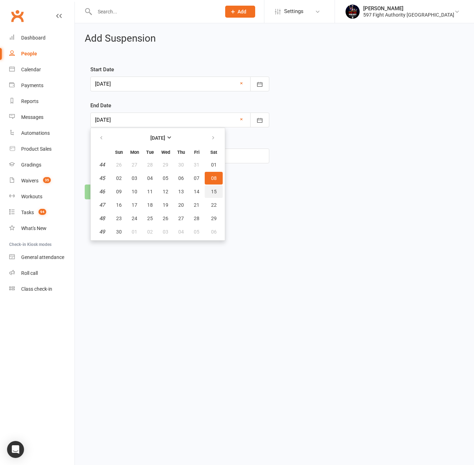
click at [215, 189] on span "15" at bounding box center [214, 192] width 6 height 6
type input "15 Nov 2025"
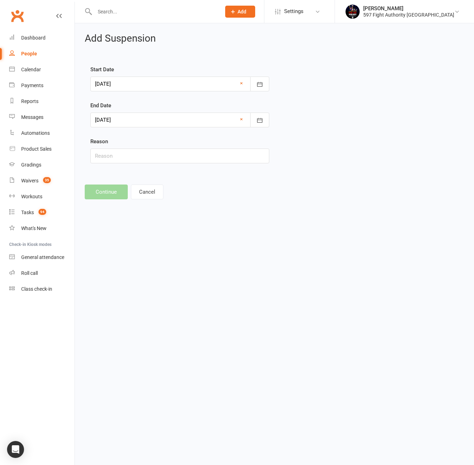
click at [215, 189] on footer "Continue Cancel" at bounding box center [275, 192] width 380 height 15
click at [284, 219] on html "Prospect Member Non-attending contact Class / event Appointment Grading event T…" at bounding box center [237, 109] width 474 height 219
click at [148, 198] on button "Cancel" at bounding box center [147, 192] width 32 height 15
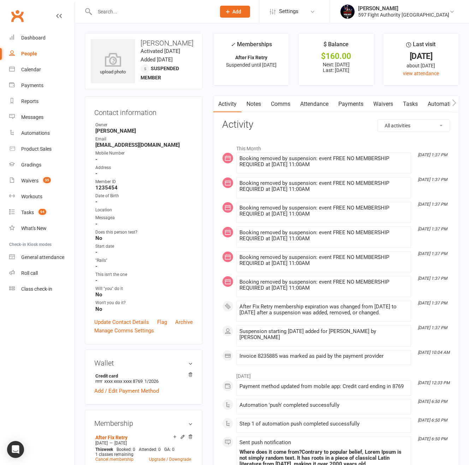
scroll to position [112, 0]
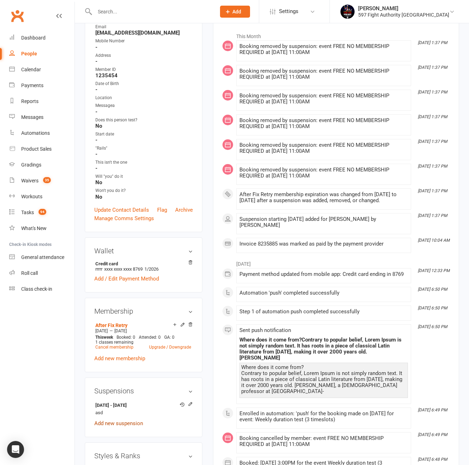
click at [122, 422] on link "Add new suspension" at bounding box center [118, 424] width 49 height 6
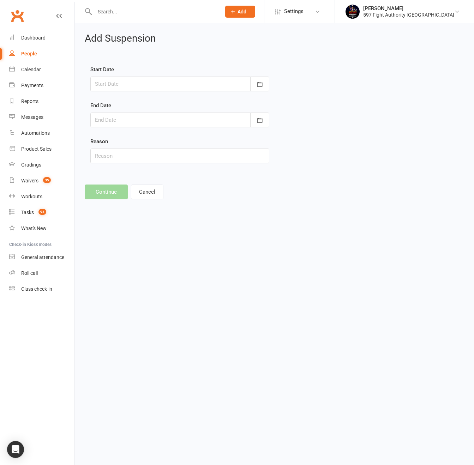
click at [165, 85] on div at bounding box center [179, 84] width 179 height 15
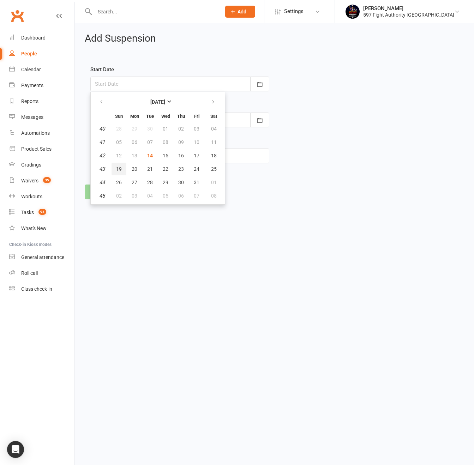
click at [121, 171] on button "19" at bounding box center [119, 169] width 15 height 13
type input "19 Oct 2025"
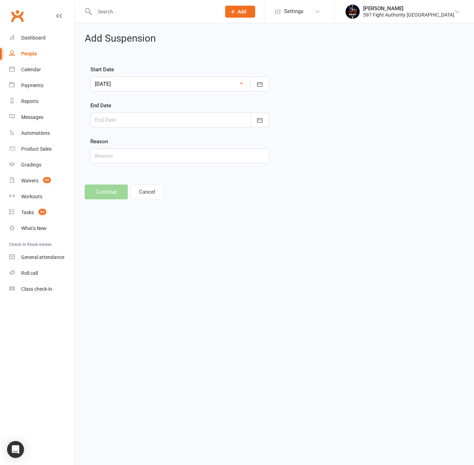
click at [133, 124] on div at bounding box center [179, 120] width 179 height 15
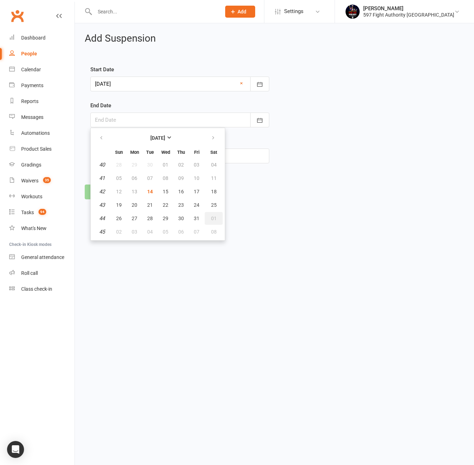
click at [214, 222] on button "01" at bounding box center [214, 218] width 18 height 13
type input "01 Nov 2025"
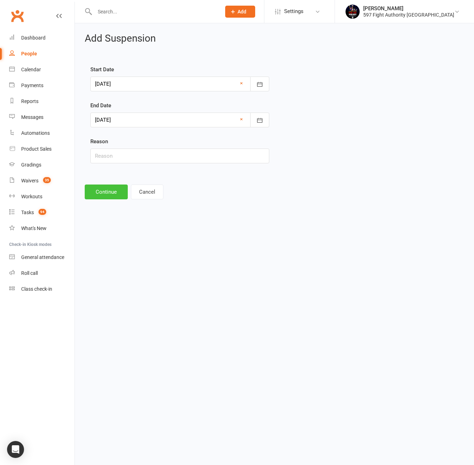
click at [116, 192] on button "Continue" at bounding box center [106, 192] width 43 height 15
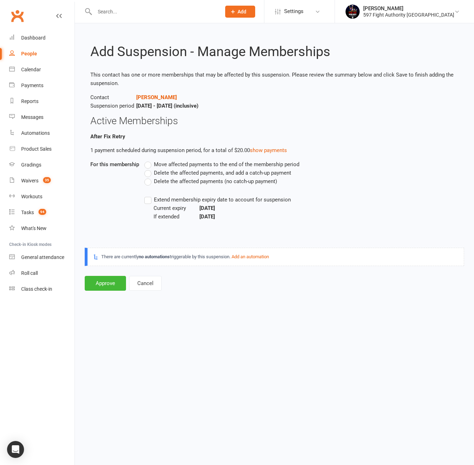
click at [184, 171] on span "Delete the affected payments, and add a catch-up payment" at bounding box center [222, 172] width 137 height 7
click at [149, 169] on input "Delete the affected payments, and add a catch-up payment" at bounding box center [146, 169] width 5 height 0
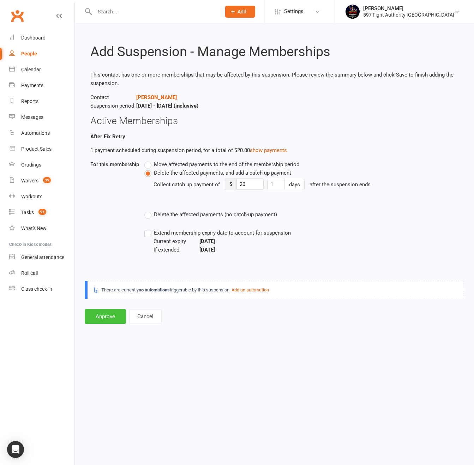
click at [112, 316] on button "Approve" at bounding box center [105, 316] width 41 height 15
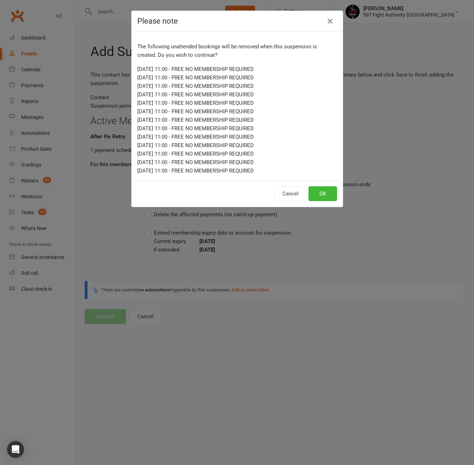
click at [326, 20] on icon "button" at bounding box center [330, 21] width 8 height 8
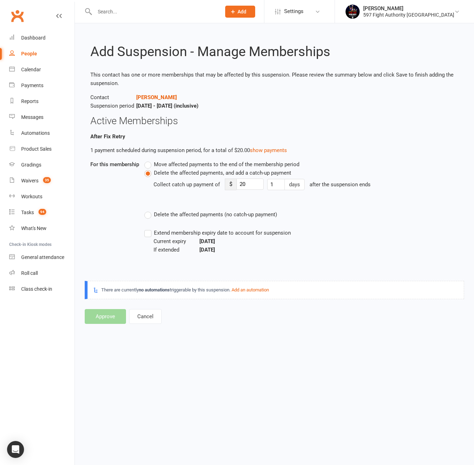
click at [197, 196] on div "Collect catch up payment of $ 20 1 days after the suspension ends" at bounding box center [267, 189] width 226 height 25
click at [137, 322] on button "Cancel" at bounding box center [145, 316] width 32 height 15
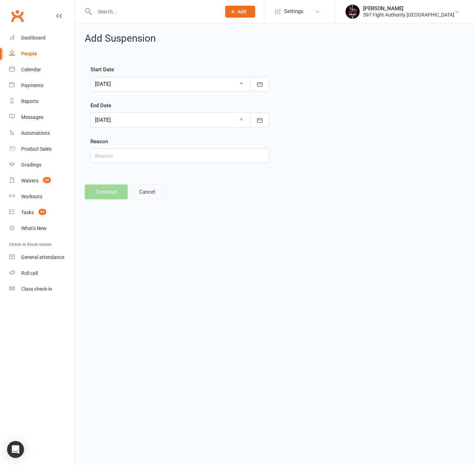
click at [145, 191] on button "Cancel" at bounding box center [147, 192] width 32 height 15
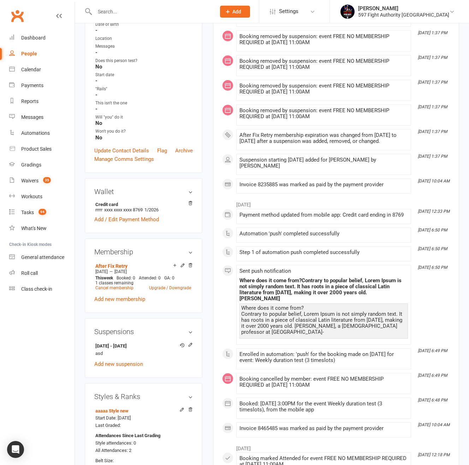
scroll to position [304, 0]
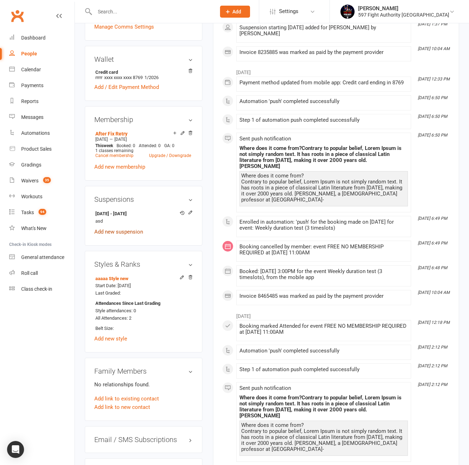
click at [119, 231] on link "Add new suspension" at bounding box center [118, 232] width 49 height 6
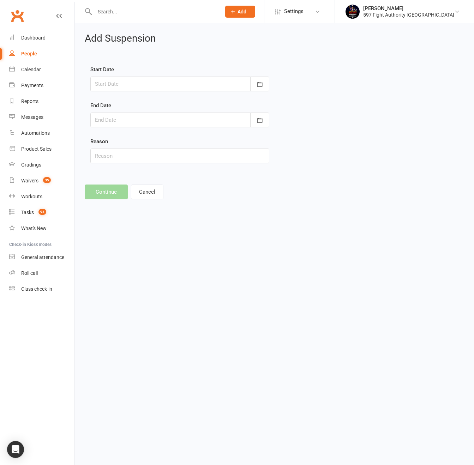
click at [133, 73] on div "Start Date October 2025 Sun Mon Tue Wed Thu Fri Sat 40 28 29 30 01 02 03 04 41 …" at bounding box center [179, 78] width 179 height 26
click at [135, 84] on div at bounding box center [179, 84] width 179 height 15
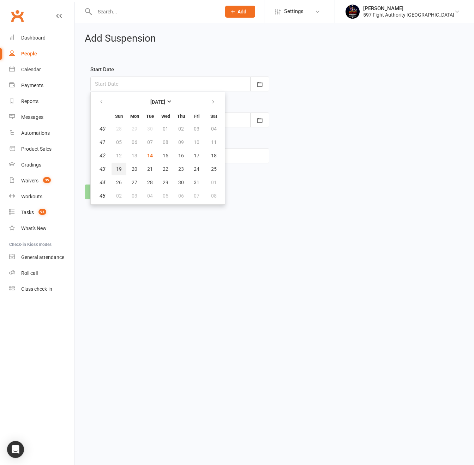
click at [121, 166] on span "19" at bounding box center [119, 169] width 6 height 6
type input "19 Oct 2025"
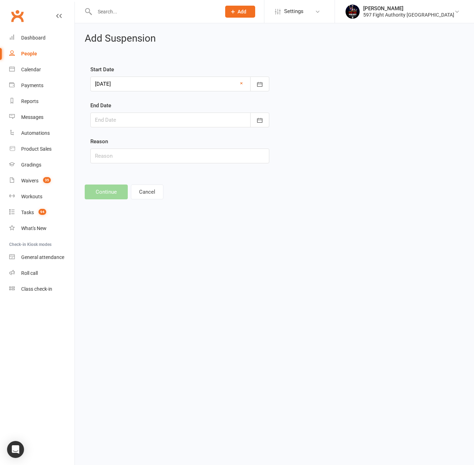
click at [161, 118] on div at bounding box center [179, 120] width 179 height 15
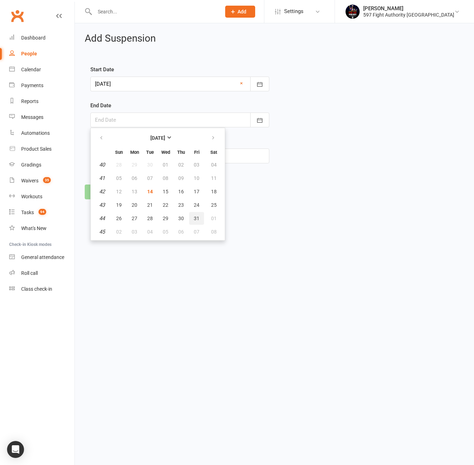
click at [199, 214] on button "31" at bounding box center [196, 218] width 15 height 13
type input "31 Oct 2025"
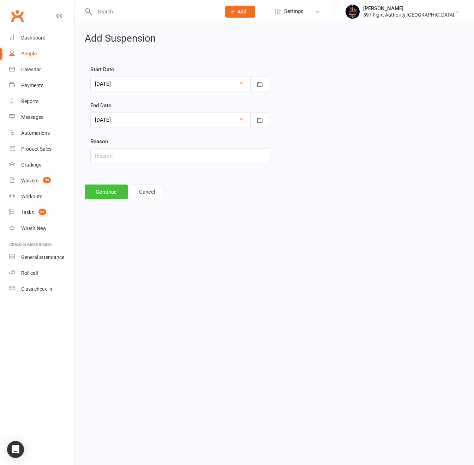
click at [102, 186] on button "Continue" at bounding box center [106, 192] width 43 height 15
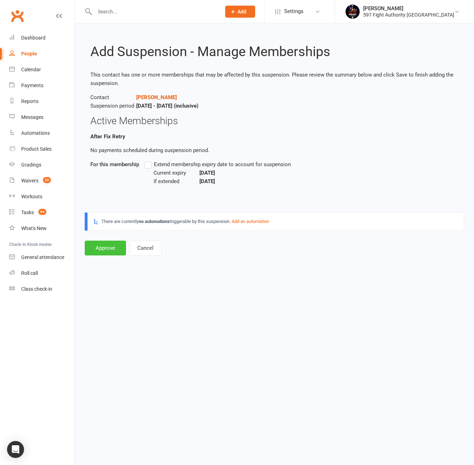
click at [106, 248] on button "Approve" at bounding box center [105, 248] width 41 height 15
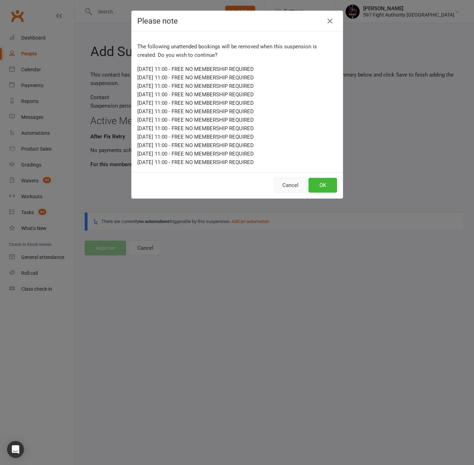
click at [287, 181] on button "Cancel" at bounding box center [290, 185] width 32 height 15
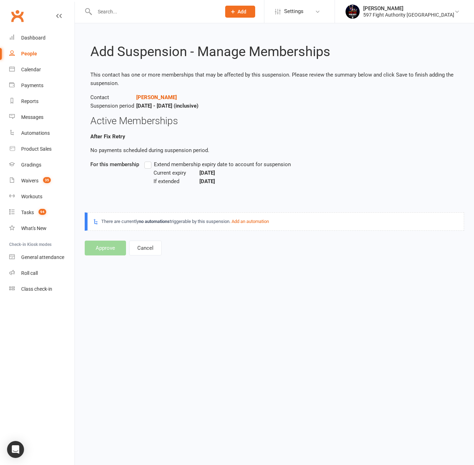
drag, startPoint x: 82, startPoint y: 267, endPoint x: 93, endPoint y: 257, distance: 14.8
click at [82, 267] on html "Prospect Member Non-attending contact Class / event Appointment Grading event T…" at bounding box center [237, 137] width 474 height 275
click at [100, 248] on footer "Approve Cancel" at bounding box center [275, 248] width 380 height 15
click at [152, 165] on label "Extend membership expiry date to account for suspension" at bounding box center [217, 164] width 147 height 8
click at [149, 160] on input "Extend membership expiry date to account for suspension" at bounding box center [146, 160] width 5 height 0
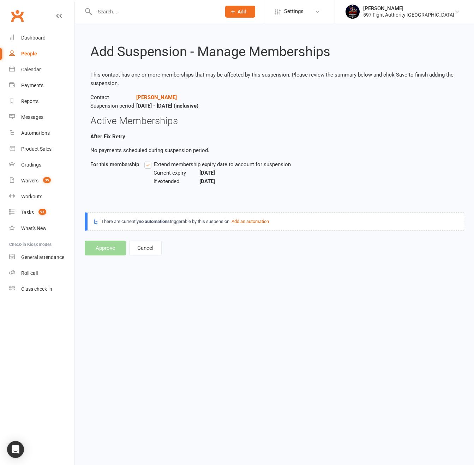
click at [119, 251] on footer "Approve Cancel" at bounding box center [275, 248] width 380 height 15
click at [157, 245] on button "Cancel" at bounding box center [145, 248] width 32 height 15
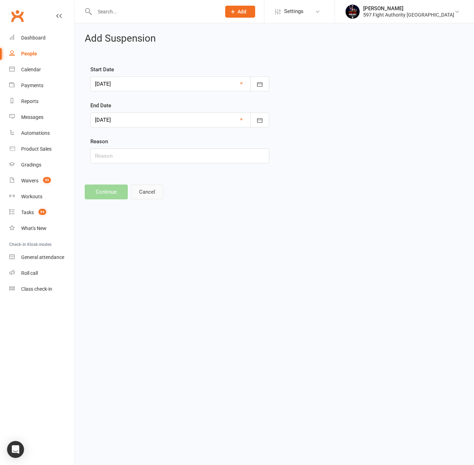
click at [149, 186] on button "Cancel" at bounding box center [147, 192] width 32 height 15
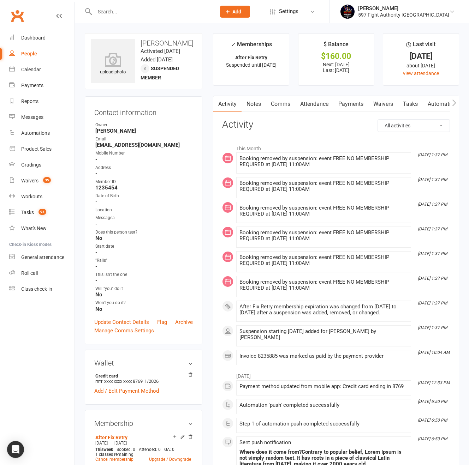
scroll to position [65, 0]
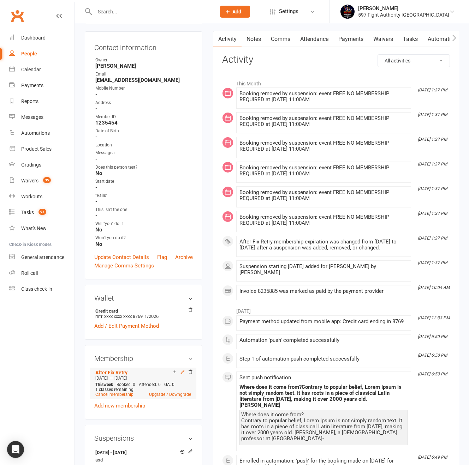
click at [182, 370] on icon at bounding box center [182, 372] width 5 height 5
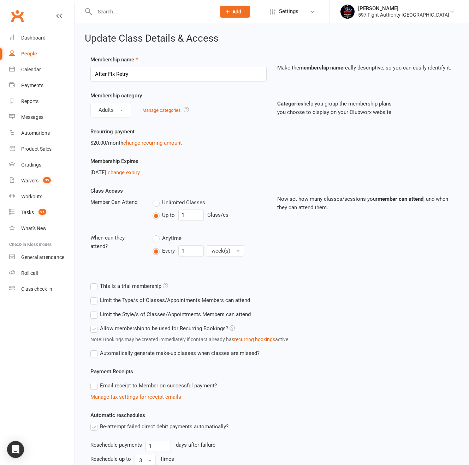
click at [26, 52] on div "People" at bounding box center [29, 54] width 16 height 6
select select "100"
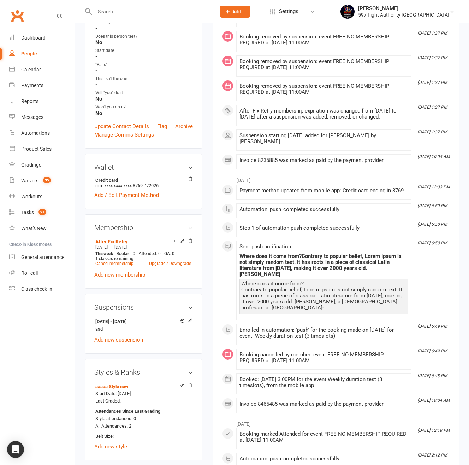
scroll to position [232, 0]
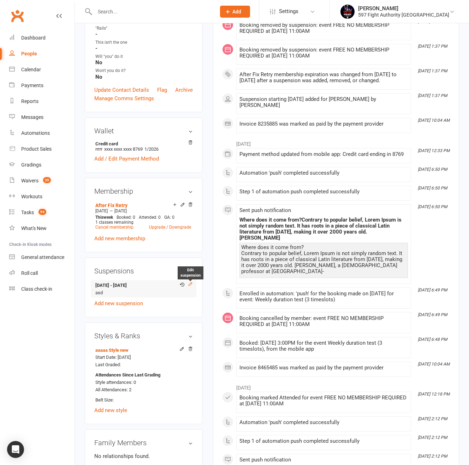
click at [190, 282] on icon at bounding box center [190, 284] width 5 height 5
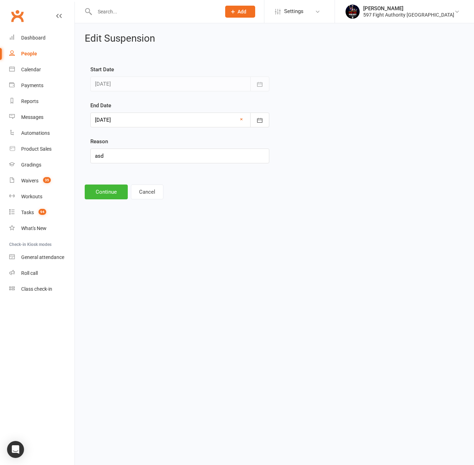
click at [146, 113] on div at bounding box center [179, 120] width 179 height 15
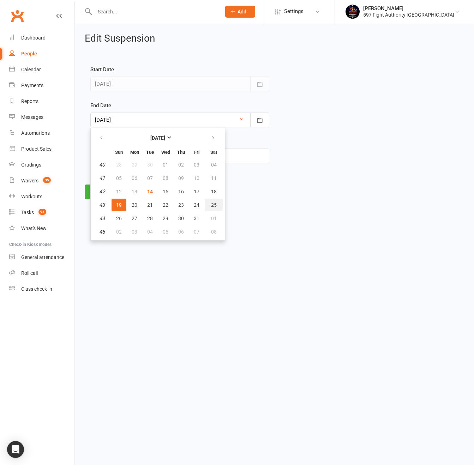
click at [214, 206] on span "25" at bounding box center [214, 205] width 6 height 6
type input "25 Oct 2025"
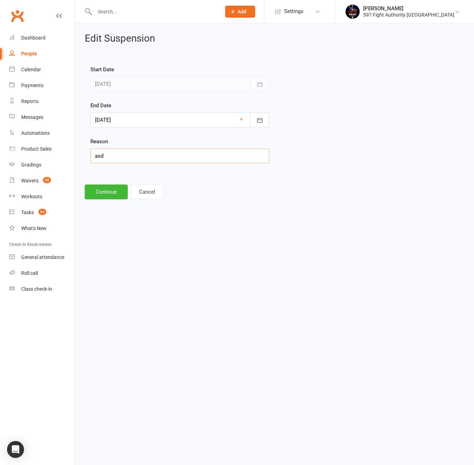
click at [111, 156] on input "asd" at bounding box center [179, 156] width 179 height 15
type input "asdh"
click at [108, 191] on button "Continue" at bounding box center [106, 192] width 43 height 15
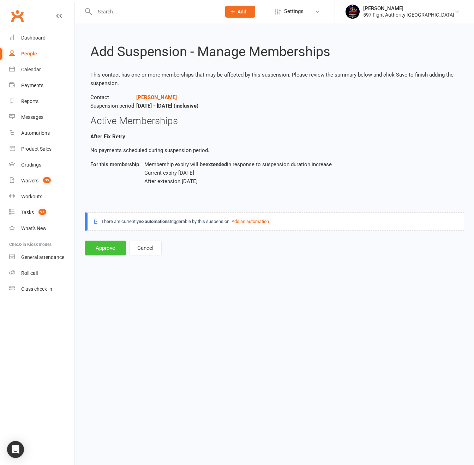
click at [114, 247] on button "Approve" at bounding box center [105, 248] width 41 height 15
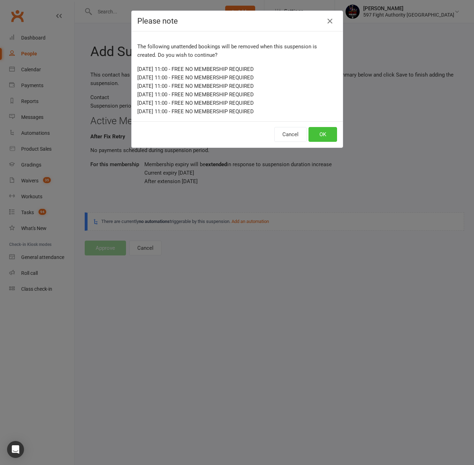
click at [322, 133] on button "OK" at bounding box center [323, 134] width 29 height 15
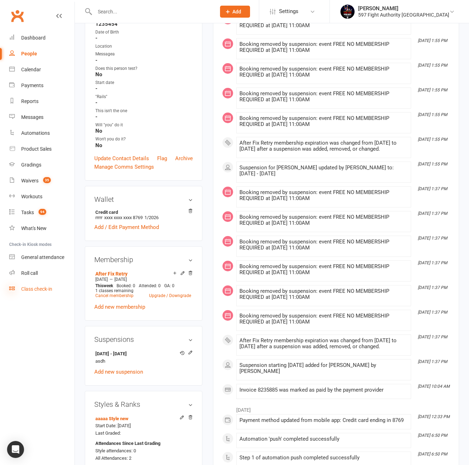
scroll to position [168, 0]
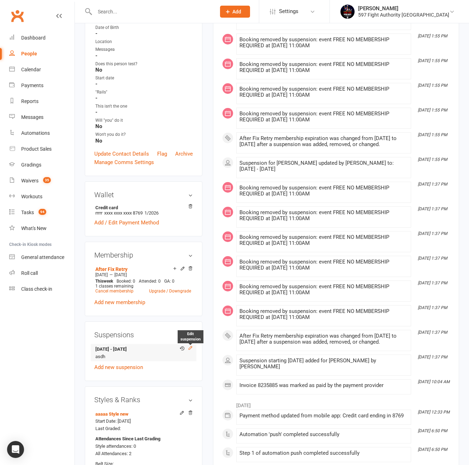
click at [191, 346] on icon at bounding box center [190, 348] width 5 height 5
click at [191, 345] on ui-view "Prospect Member Non-attending contact Class / event Appointment Grading event T…" at bounding box center [234, 311] width 469 height 956
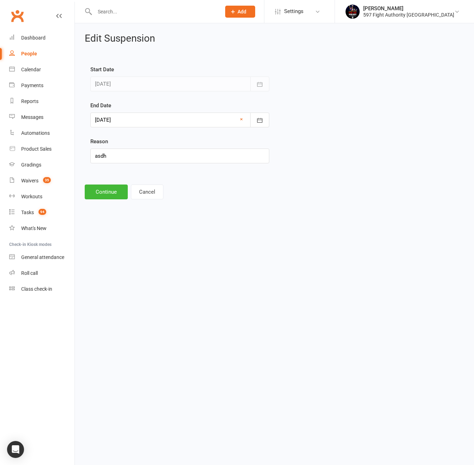
click at [147, 118] on div at bounding box center [179, 120] width 179 height 15
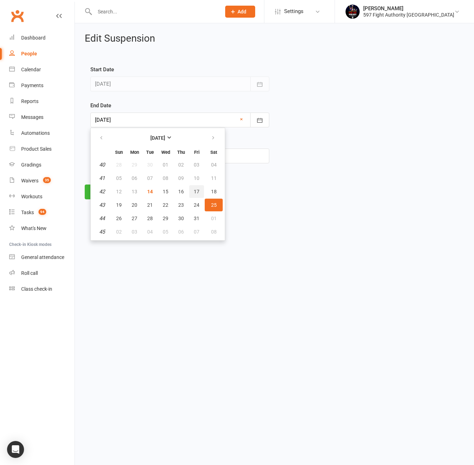
click at [197, 193] on span "17" at bounding box center [197, 192] width 6 height 6
type input "[DATE]"
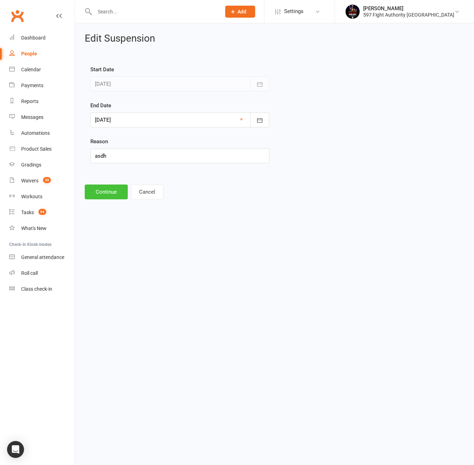
click at [111, 196] on button "Continue" at bounding box center [106, 192] width 43 height 15
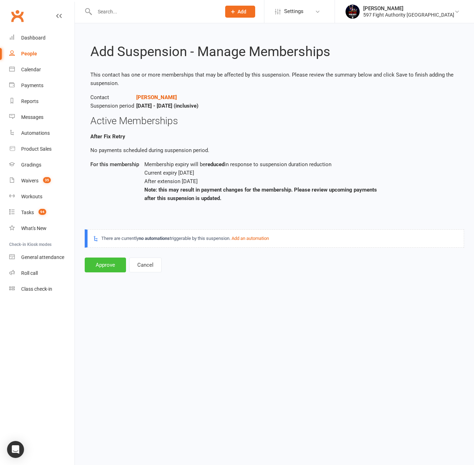
click at [107, 261] on button "Approve" at bounding box center [105, 265] width 41 height 15
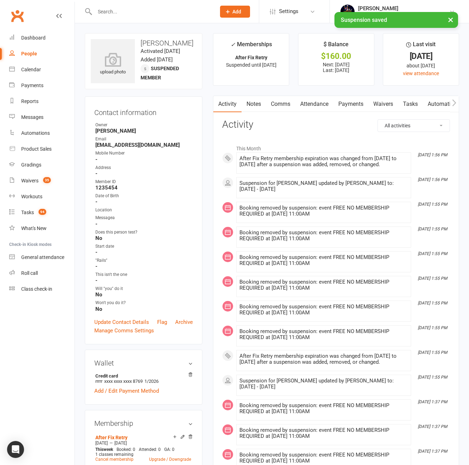
click at [320, 101] on link "Attendance" at bounding box center [314, 104] width 38 height 16
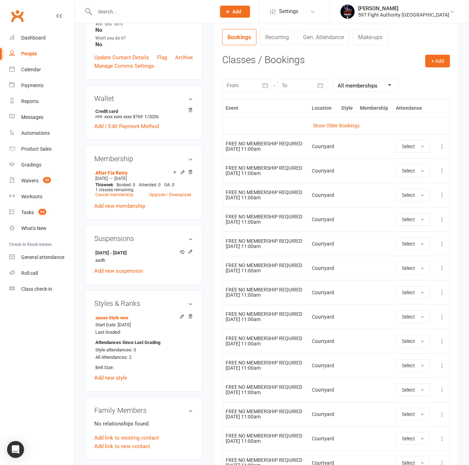
scroll to position [260, 0]
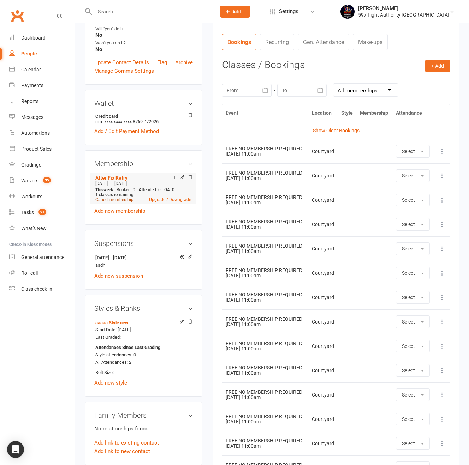
click at [113, 197] on link "Cancel membership" at bounding box center [114, 199] width 38 height 5
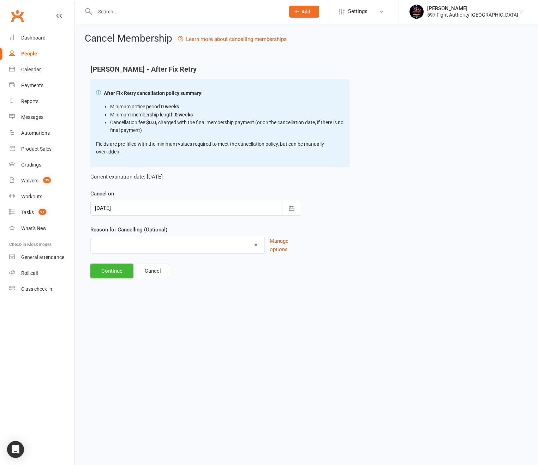
click at [190, 214] on div at bounding box center [195, 208] width 211 height 15
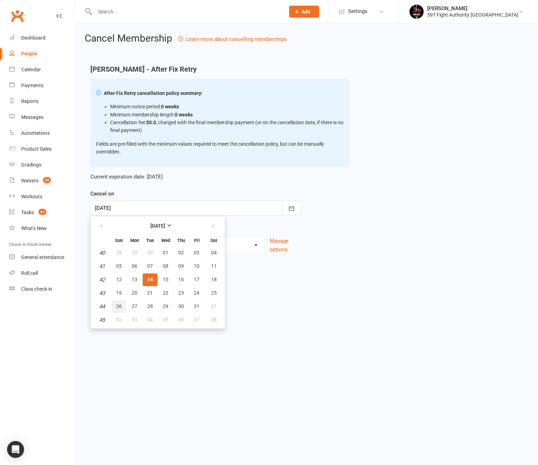
click at [125, 309] on button "26" at bounding box center [119, 307] width 15 height 13
type input "26 Oct 2025"
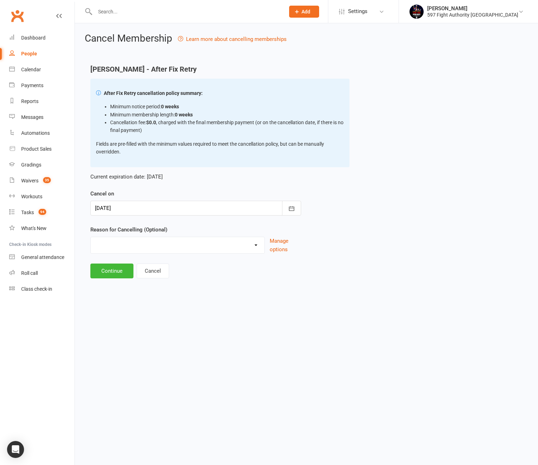
click at [124, 246] on select "Holiday Injury This & That Other reason" at bounding box center [178, 244] width 174 height 14
select select "0"
click at [91, 237] on select "Holiday Injury This & That Other reason" at bounding box center [178, 244] width 174 height 14
click at [114, 276] on button "Continue" at bounding box center [111, 271] width 43 height 15
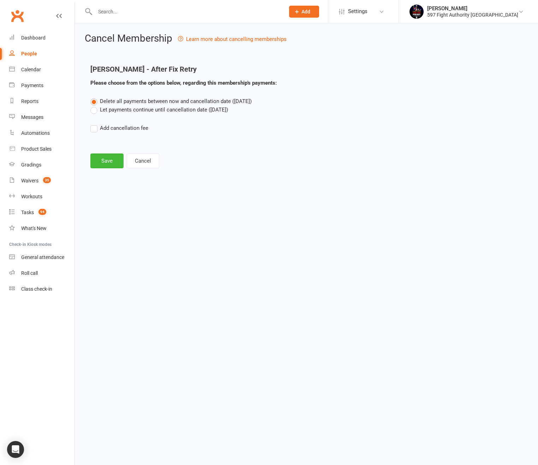
click at [180, 109] on label "Let payments continue until cancellation date (Oct 26, 2025)" at bounding box center [159, 110] width 138 height 8
click at [95, 106] on input "Let payments continue until cancellation date (Oct 26, 2025)" at bounding box center [92, 106] width 5 height 0
click at [195, 39] on button "Learn more about cancelling memberships" at bounding box center [232, 39] width 109 height 8
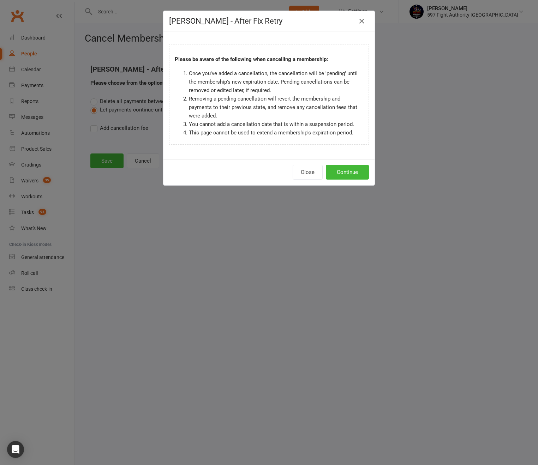
click at [269, 108] on li "Removing a pending cancellation will revert the membership and payments to thei…" at bounding box center [276, 107] width 174 height 25
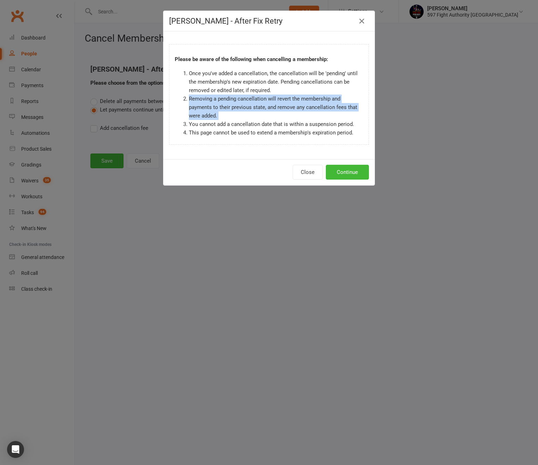
click at [269, 107] on li "Removing a pending cancellation will revert the membership and payments to thei…" at bounding box center [276, 107] width 174 height 25
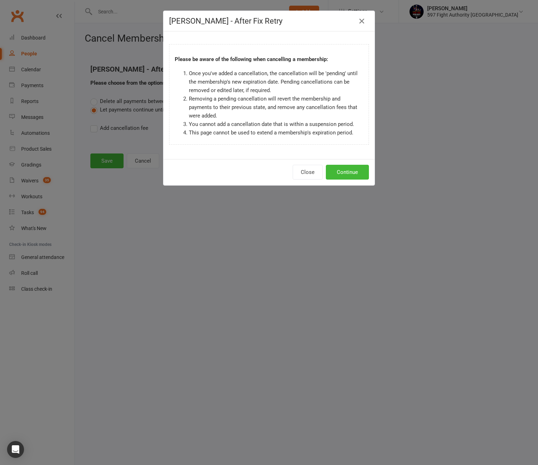
click at [254, 122] on li "You cannot add a cancellation date that is within a suspension period." at bounding box center [276, 124] width 174 height 8
click at [252, 132] on li "This page cannot be used to extend a membership's expiration period." at bounding box center [276, 133] width 174 height 8
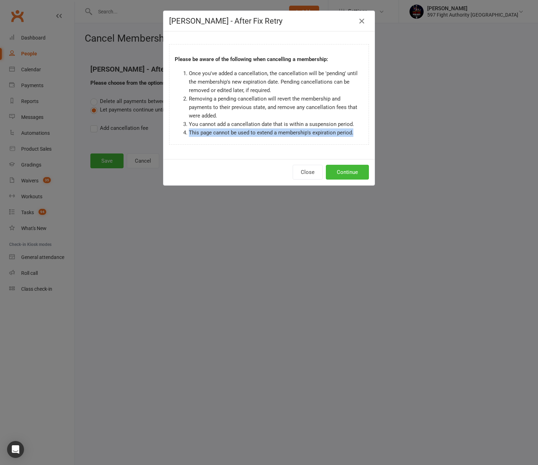
click at [252, 132] on li "This page cannot be used to extend a membership's expiration period." at bounding box center [276, 133] width 174 height 8
click at [358, 23] on icon "button" at bounding box center [362, 21] width 8 height 8
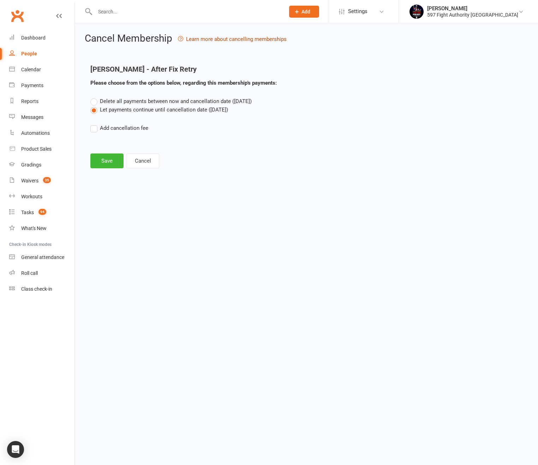
click at [240, 42] on button "Learn more about cancelling memberships" at bounding box center [232, 39] width 109 height 8
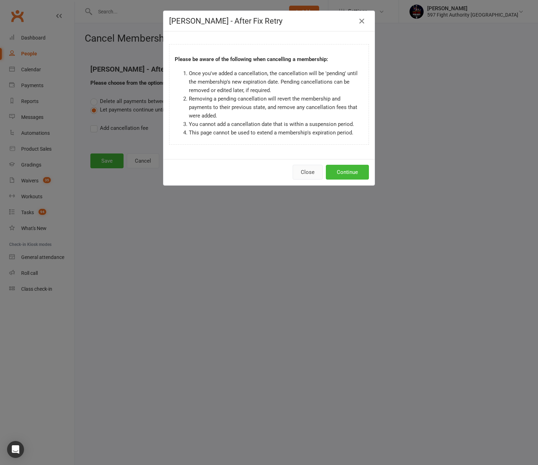
click at [293, 175] on button "Close" at bounding box center [308, 172] width 30 height 15
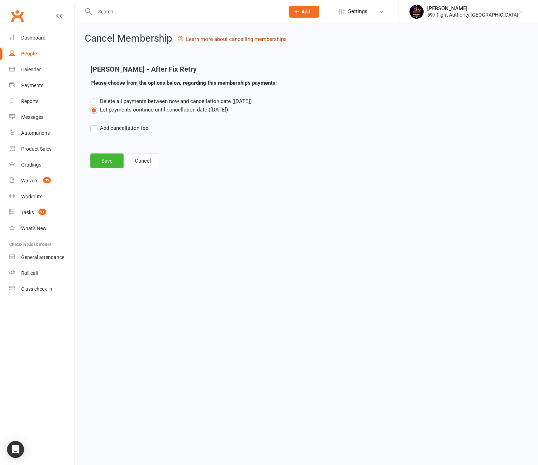
click at [258, 39] on button "Learn more about cancelling memberships" at bounding box center [232, 39] width 109 height 8
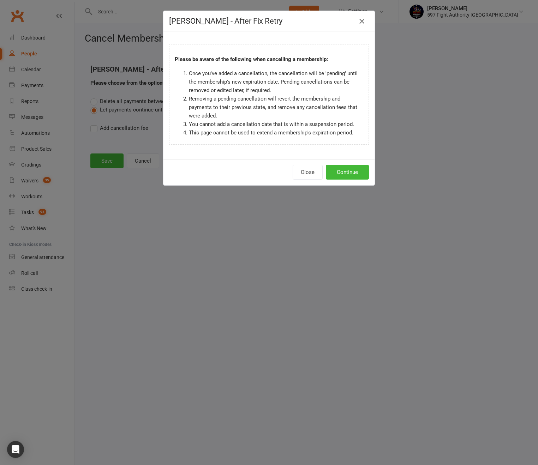
click at [359, 23] on icon "button" at bounding box center [362, 21] width 8 height 8
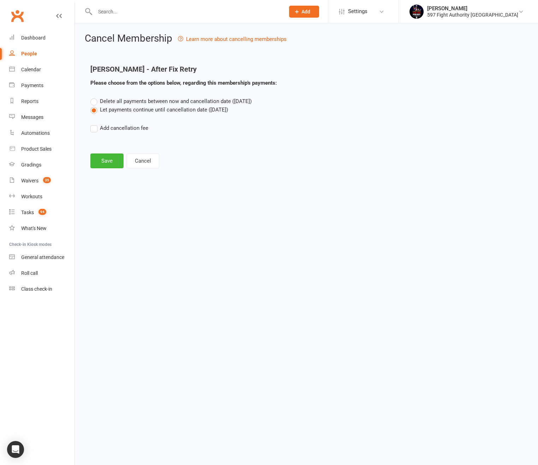
click at [112, 130] on label "Add cancellation fee" at bounding box center [119, 128] width 58 height 8
click at [95, 124] on input "Add cancellation fee" at bounding box center [92, 124] width 5 height 0
click at [148, 150] on input "number" at bounding box center [154, 149] width 59 height 15
type input "12"
click at [210, 159] on div "Delete all payments between now and cancellation date (Oct 26, 2025) Let paymen…" at bounding box center [306, 132] width 443 height 70
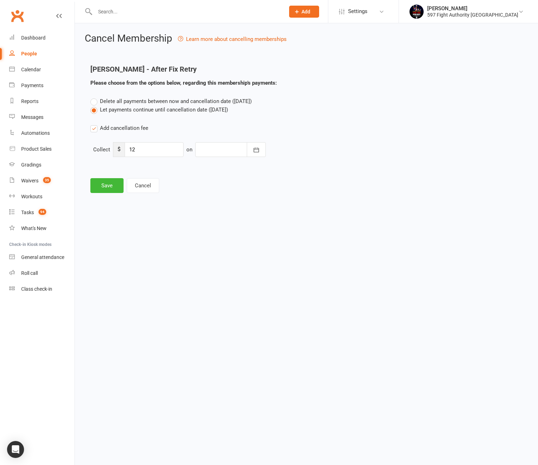
click at [218, 155] on div at bounding box center [230, 149] width 71 height 15
click at [273, 223] on button "15" at bounding box center [270, 221] width 15 height 13
type input "[DATE]"
click at [103, 185] on button "Save" at bounding box center [106, 185] width 33 height 15
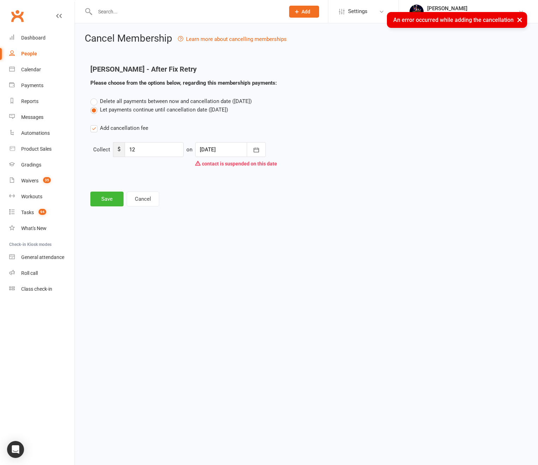
click at [228, 148] on div at bounding box center [230, 149] width 71 height 15
click at [293, 126] on div "Add cancellation fee" at bounding box center [306, 128] width 432 height 8
click at [146, 194] on button "Cancel" at bounding box center [143, 199] width 32 height 15
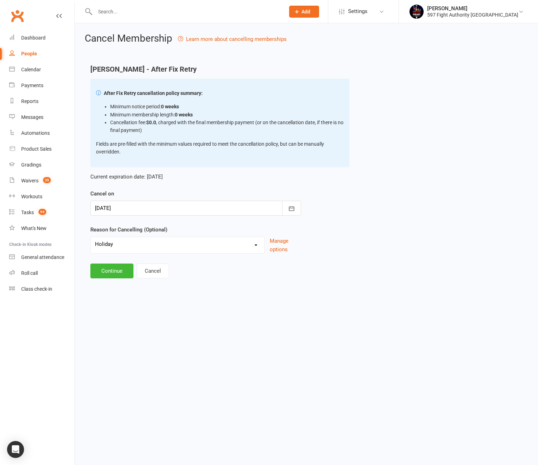
click at [159, 103] on li "Minimum notice period: 0 weeks" at bounding box center [227, 107] width 234 height 8
click at [162, 112] on li "Minimum membership length: 0 weeks" at bounding box center [227, 115] width 234 height 8
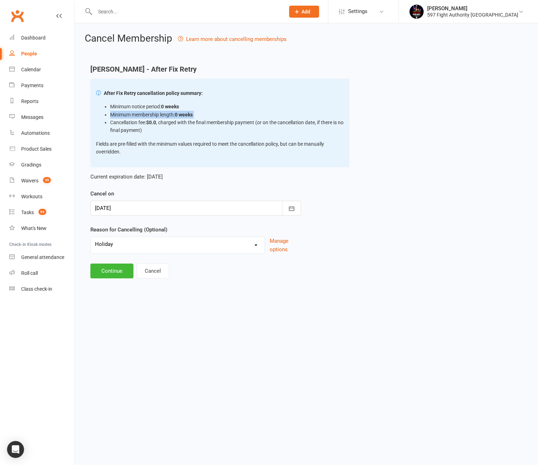
click at [162, 112] on li "Minimum membership length: 0 weeks" at bounding box center [227, 115] width 234 height 8
click at [193, 122] on li "Cancellation fee: $0.0 , charged with the final membership payment (or on the c…" at bounding box center [227, 127] width 234 height 16
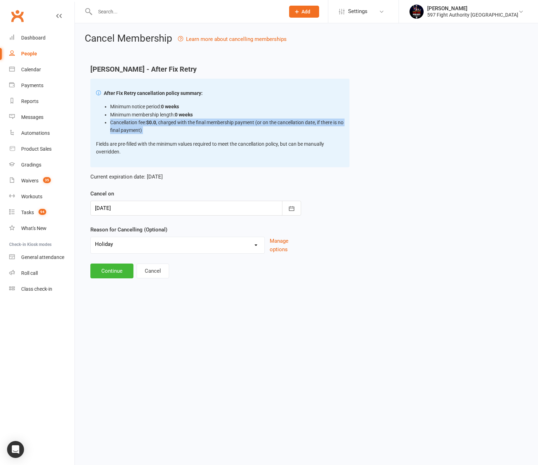
click at [193, 122] on li "Cancellation fee: $0.0 , charged with the final membership payment (or on the c…" at bounding box center [227, 127] width 234 height 16
click at [180, 146] on p "Fields are pre-filled with the minimum values required to meet the cancellation…" at bounding box center [220, 148] width 248 height 16
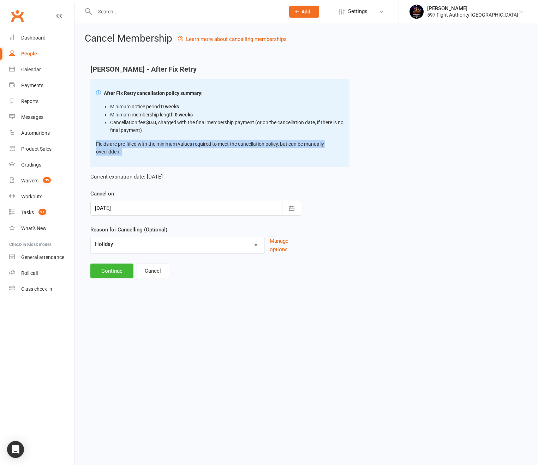
click at [180, 146] on p "Fields are pre-filled with the minimum values required to meet the cancellation…" at bounding box center [220, 148] width 248 height 16
click at [152, 272] on button "Cancel" at bounding box center [153, 271] width 32 height 15
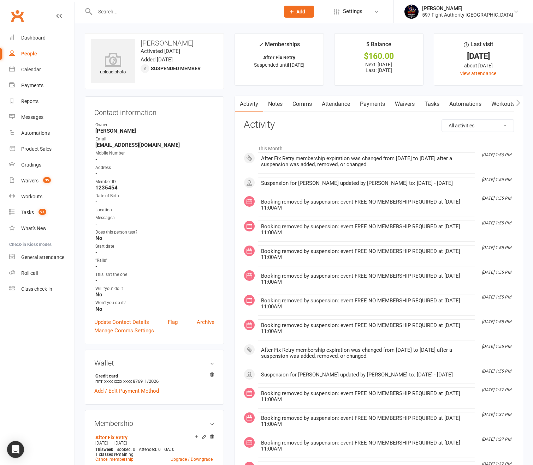
click at [31, 53] on div "People" at bounding box center [29, 54] width 16 height 6
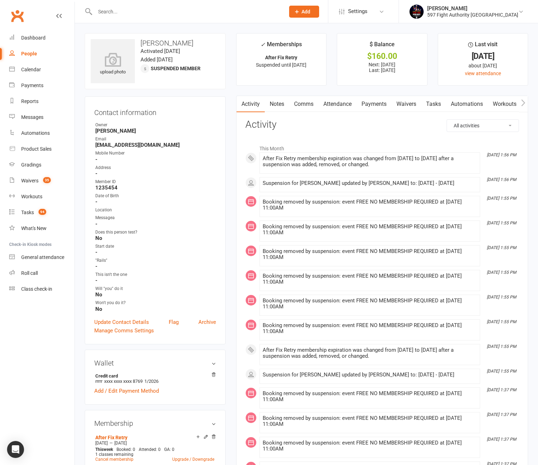
select select "100"
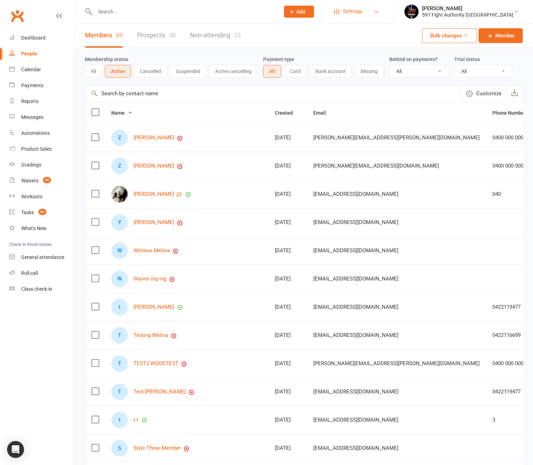
click at [362, 14] on span "Settings" at bounding box center [352, 12] width 19 height 16
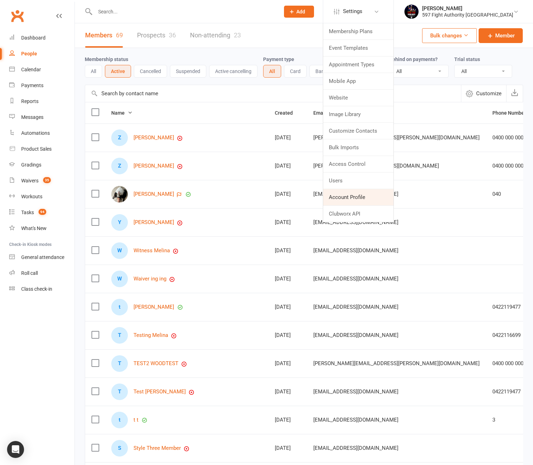
click at [379, 195] on link "Account Profile" at bounding box center [358, 197] width 70 height 16
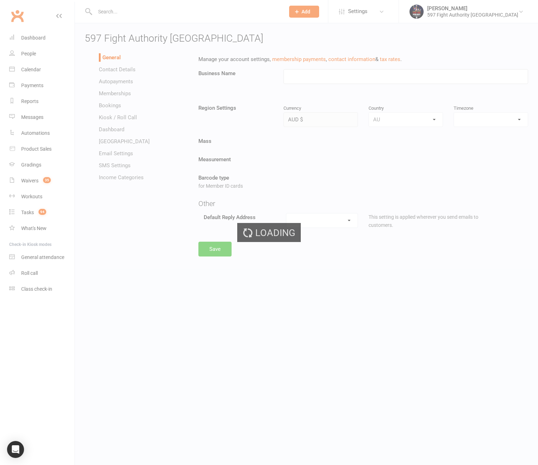
type input "597 Fight Authority [GEOGRAPHIC_DATA]"
select select "Australia/Brisbane"
select select "[EMAIL_ADDRESS][DOMAIN_NAME]"
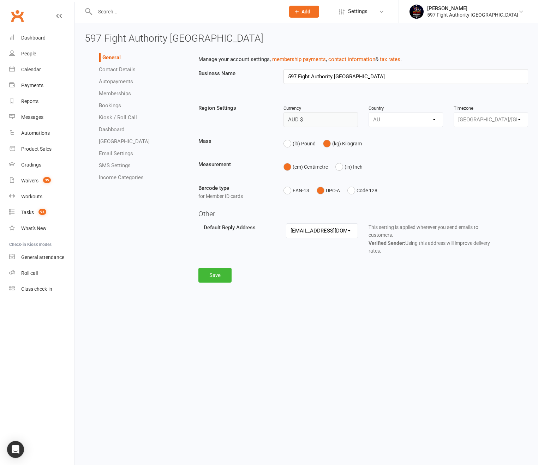
click at [106, 69] on link "Contact Details" at bounding box center [117, 69] width 37 height 6
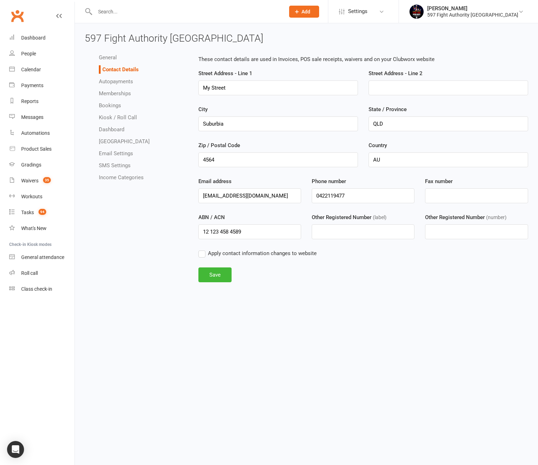
click at [113, 80] on link "Autopayments" at bounding box center [116, 81] width 34 height 6
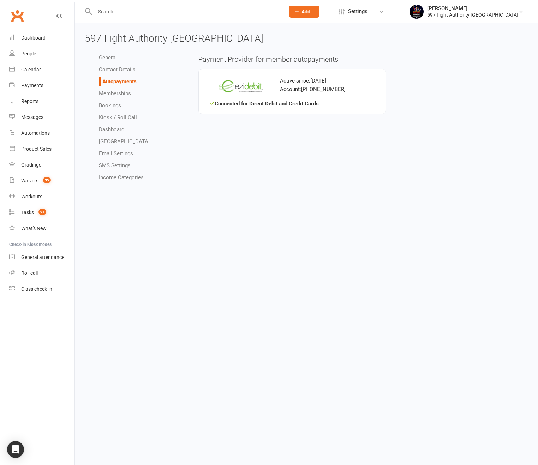
click at [119, 93] on link "Memberships" at bounding box center [115, 93] width 32 height 6
select select "76"
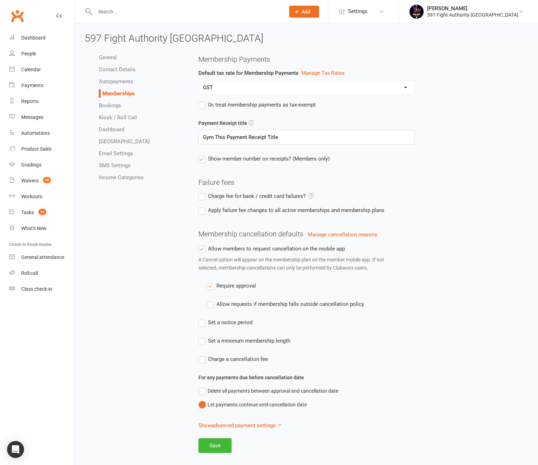
click at [248, 323] on span "Set a notice period" at bounding box center [230, 322] width 45 height 7
click at [248, 319] on input "Set a notice period" at bounding box center [225, 319] width 54 height 0
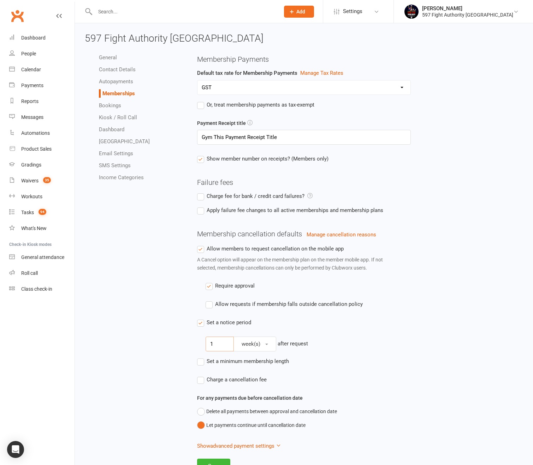
drag, startPoint x: 221, startPoint y: 347, endPoint x: 200, endPoint y: 344, distance: 22.1
click at [200, 344] on div "Membership cancellation defaults Manage cancellation reasons Allow members to r…" at bounding box center [360, 331] width 326 height 202
click at [238, 307] on label "Allow requests if membership falls outside cancellation policy" at bounding box center [284, 304] width 157 height 8
click at [238, 300] on input "Allow requests if membership falls outside cancellation policy" at bounding box center [284, 300] width 157 height 0
drag, startPoint x: 220, startPoint y: 344, endPoint x: 191, endPoint y: 343, distance: 28.3
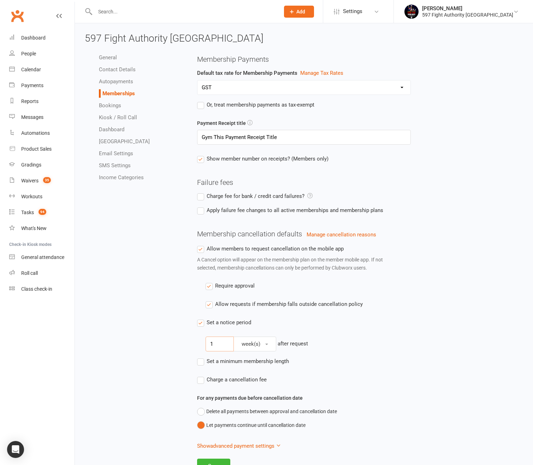
click at [191, 343] on div "General Contact Details Autopayments Memberships Bookings Kiosk / Roll Call Das…" at bounding box center [303, 262] width 449 height 424
type input "14"
click at [254, 343] on span "week(s)" at bounding box center [251, 344] width 19 height 6
click at [254, 358] on link "day(s)" at bounding box center [269, 361] width 70 height 14
click at [319, 351] on div "14 day(s) after request" at bounding box center [365, 344] width 318 height 15
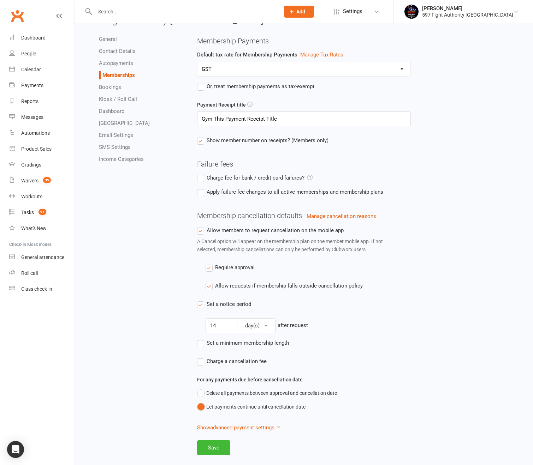
scroll to position [19, 0]
click at [270, 429] on button "Show advanced payment settings" at bounding box center [239, 427] width 84 height 8
select select "true"
select select "expire_class_packs_on_booking_attendance"
select select "reactivate_if_cancelled_1y_ago_or_earlier"
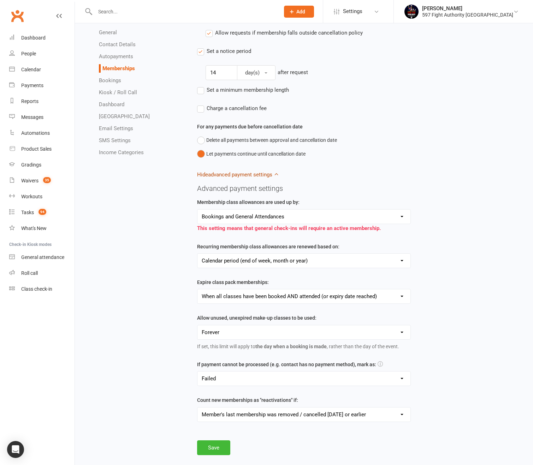
scroll to position [273, 0]
click at [208, 444] on button "Save" at bounding box center [213, 447] width 33 height 15
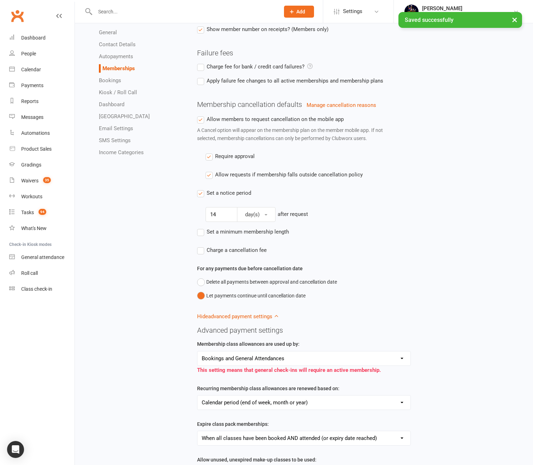
scroll to position [20, 0]
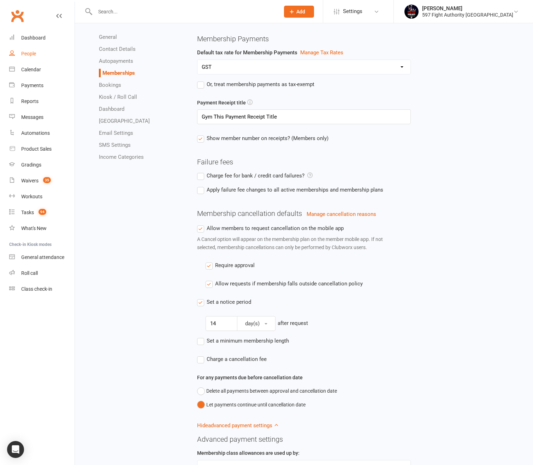
click at [23, 54] on div "People" at bounding box center [28, 54] width 15 height 6
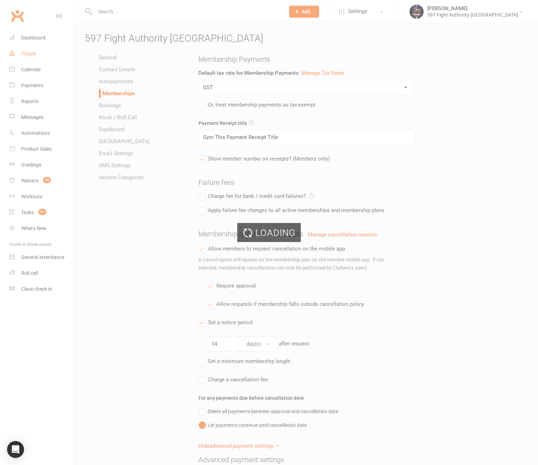
select select "100"
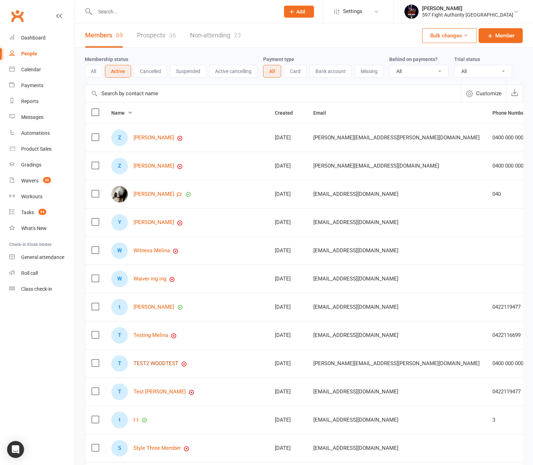
click at [162, 362] on link "TEST2 WOODTEST" at bounding box center [156, 364] width 45 height 6
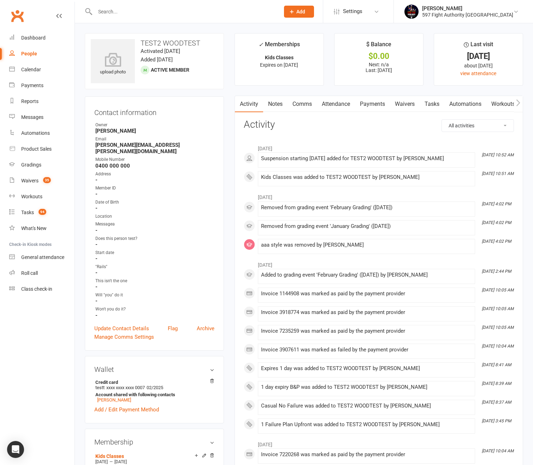
scroll to position [120, 0]
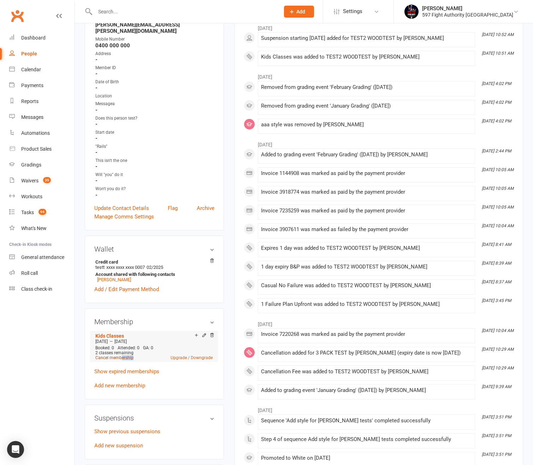
click at [121, 351] on li "Kids Classes Aug 18 2025 — Oct 17 2025 Booked: 0 Attended: 0 GA: 0 2 classes re…" at bounding box center [154, 346] width 121 height 31
click at [124, 356] on link "Cancel membership" at bounding box center [114, 358] width 38 height 5
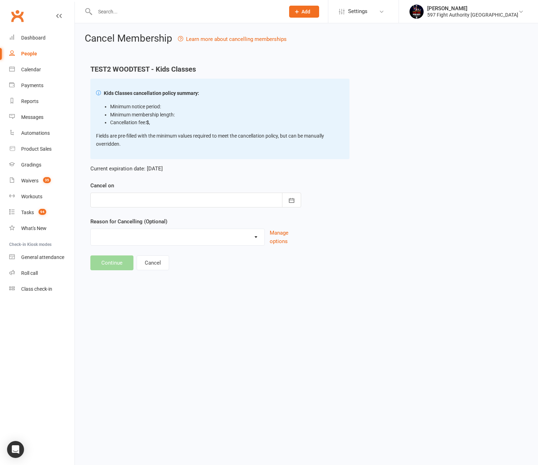
type input "[DATE]"
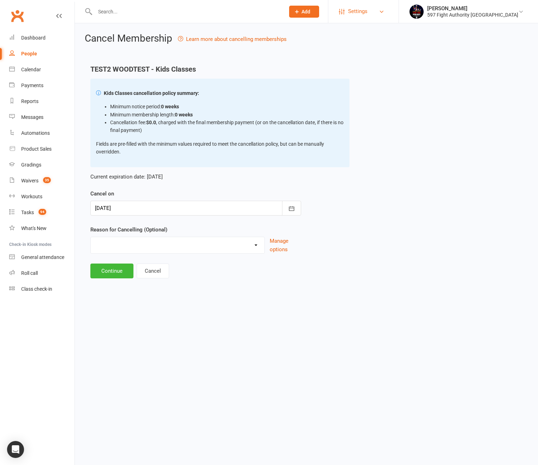
click at [368, 15] on span "Settings" at bounding box center [357, 12] width 19 height 16
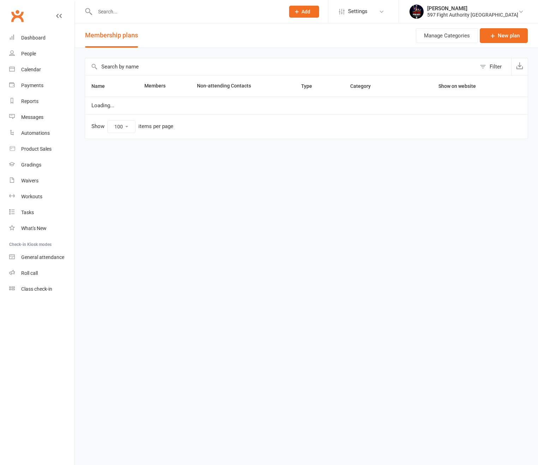
select select "100"
click at [140, 66] on input "text" at bounding box center [280, 66] width 391 height 17
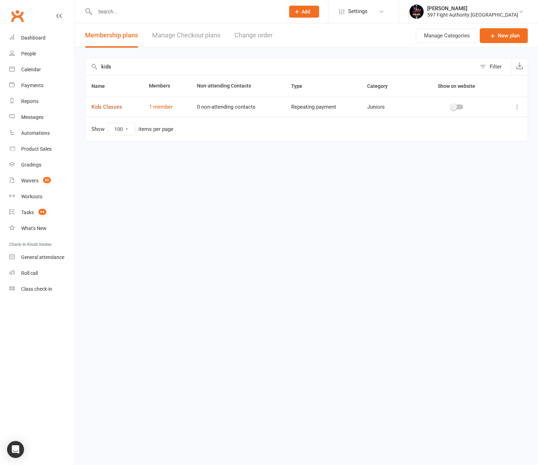
type input "kids"
click at [115, 106] on link "Kids Classes" at bounding box center [106, 107] width 31 height 6
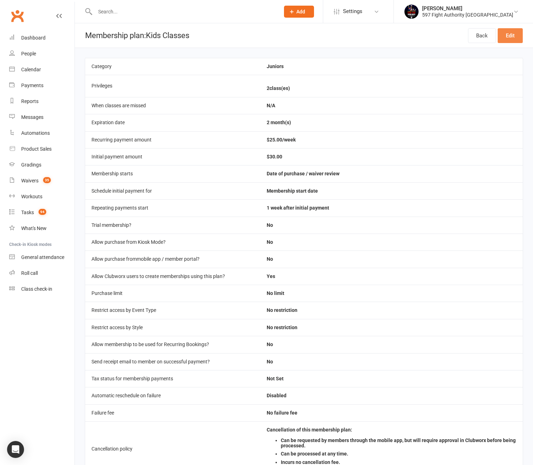
click at [516, 31] on link "Edit" at bounding box center [510, 35] width 25 height 15
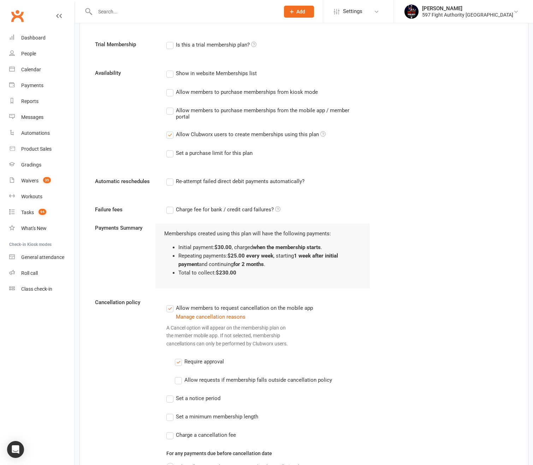
scroll to position [382, 0]
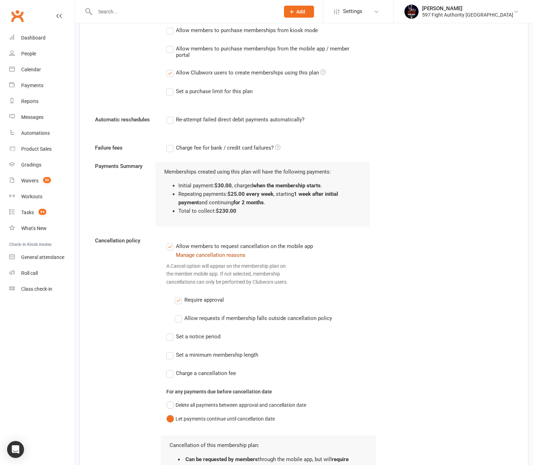
click at [243, 257] on button "Manage cancellation reasons" at bounding box center [211, 255] width 70 height 8
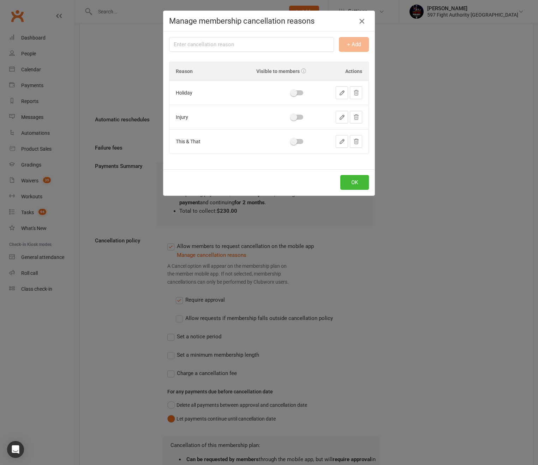
click at [358, 21] on icon "button" at bounding box center [362, 21] width 8 height 8
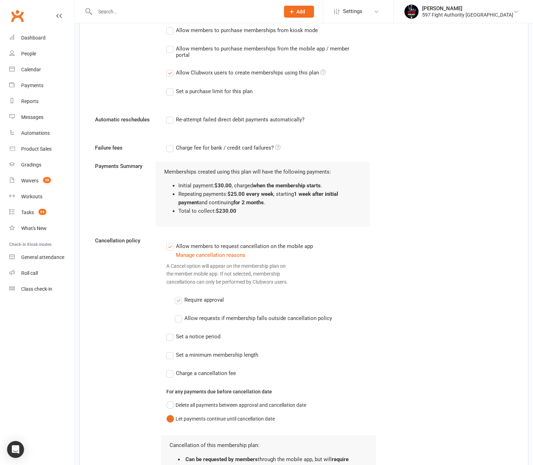
click at [204, 340] on span "Set a notice period" at bounding box center [198, 336] width 45 height 7
click at [204, 333] on input "Set a notice period" at bounding box center [193, 333] width 54 height 0
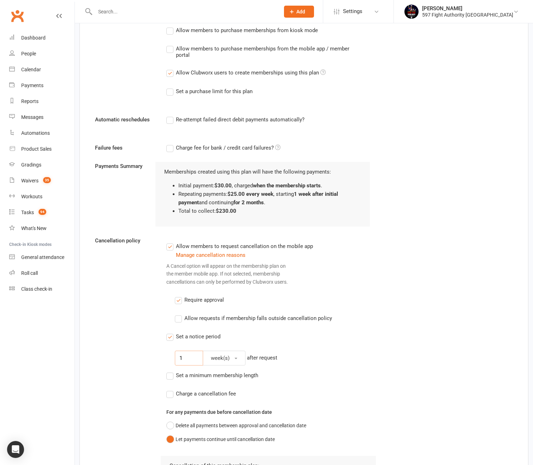
click at [179, 364] on input "1" at bounding box center [189, 358] width 28 height 15
type input "14"
click at [225, 366] on button "week(s)" at bounding box center [224, 358] width 43 height 15
click at [225, 382] on link "day(s)" at bounding box center [238, 375] width 70 height 14
click at [312, 366] on div "14 day(s) after request" at bounding box center [272, 358] width 195 height 15
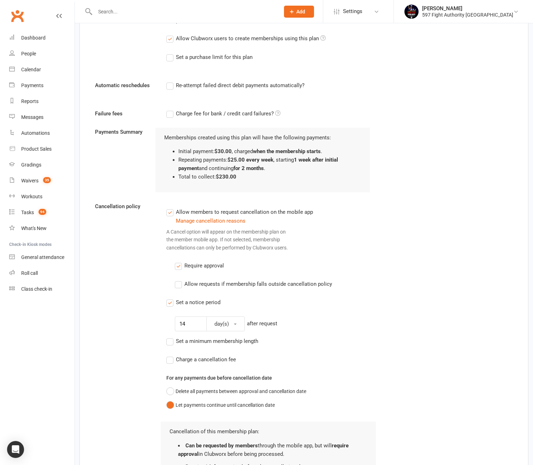
scroll to position [432, 0]
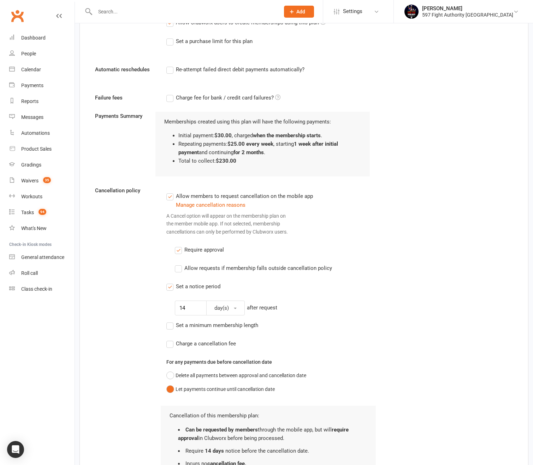
click at [257, 329] on span "Set a minimum membership length" at bounding box center [217, 324] width 82 height 7
click at [257, 321] on input "Set a minimum membership length" at bounding box center [212, 321] width 92 height 0
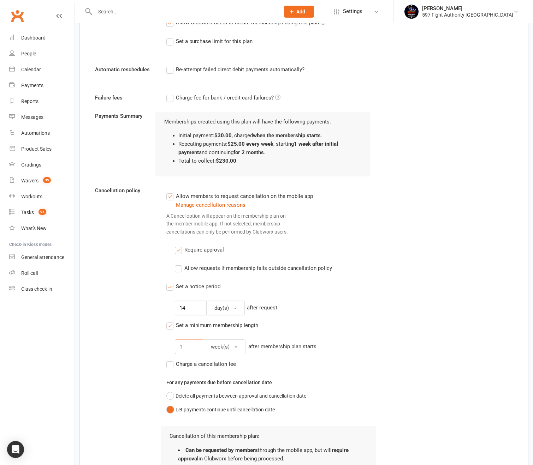
drag, startPoint x: 191, startPoint y: 355, endPoint x: 171, endPoint y: 352, distance: 19.6
click at [171, 352] on div "Allow members to request cancellation on the mobile app Manage cancellation rea…" at bounding box center [268, 304] width 204 height 225
drag, startPoint x: 191, startPoint y: 358, endPoint x: 165, endPoint y: 357, distance: 26.9
click at [165, 357] on div "Allow members to request cancellation on the mobile app Manage cancellation rea…" at bounding box center [268, 347] width 214 height 322
type input "2"
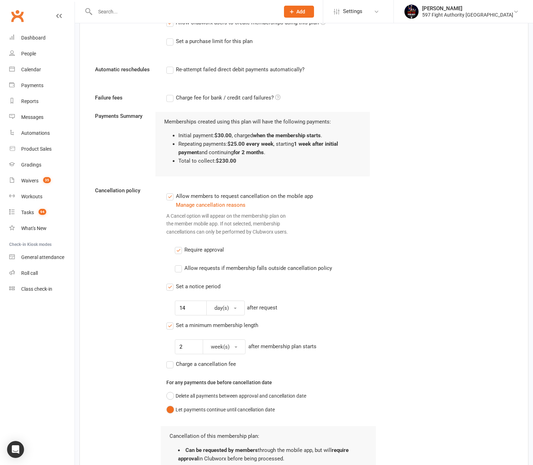
click at [289, 369] on div "Charge a cancellation fee" at bounding box center [268, 364] width 204 height 8
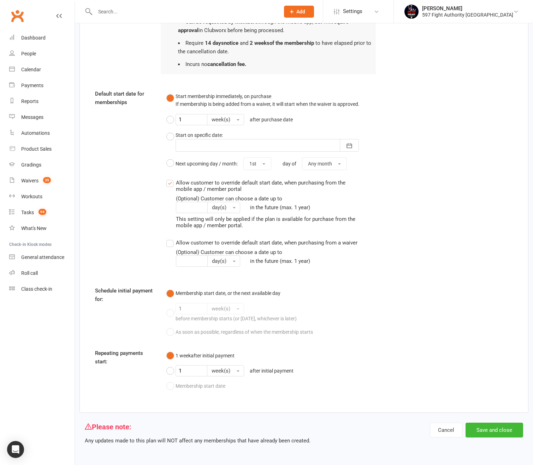
scroll to position [839, 0]
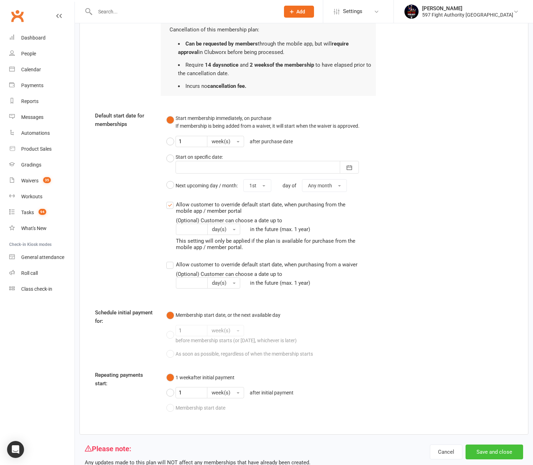
click at [492, 460] on button "Save and close" at bounding box center [494, 452] width 58 height 15
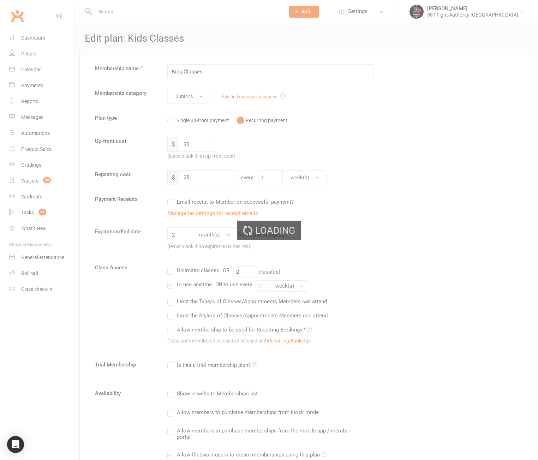
select select "100"
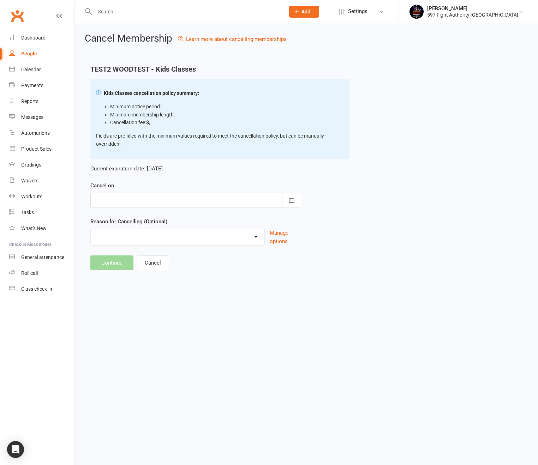
type input "[DATE]"
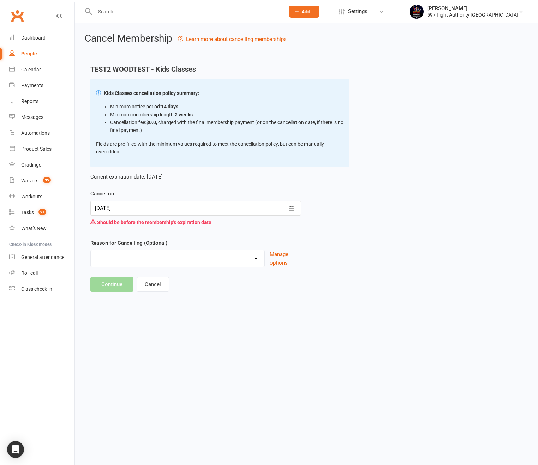
click at [138, 209] on div at bounding box center [195, 208] width 211 height 15
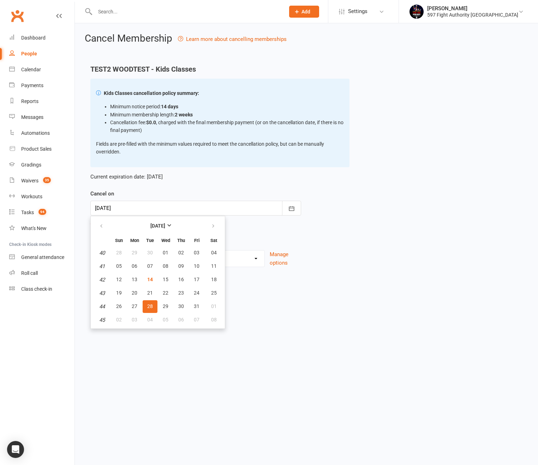
click at [149, 190] on div "Cancel on [DATE] [DATE] Sun Mon Tue Wed Thu Fri Sat 40 28 29 30 01 02 03 04 41 …" at bounding box center [195, 208] width 211 height 42
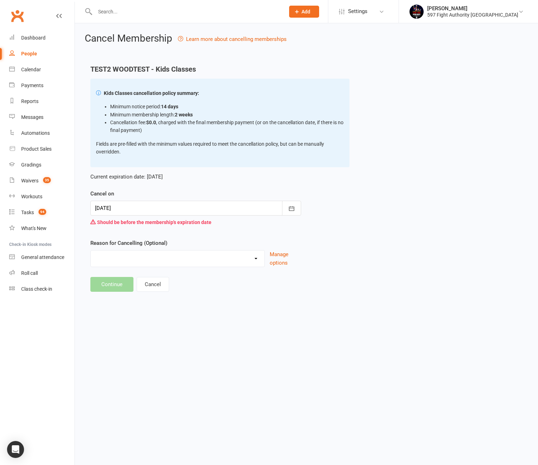
click at [148, 210] on div at bounding box center [195, 208] width 211 height 15
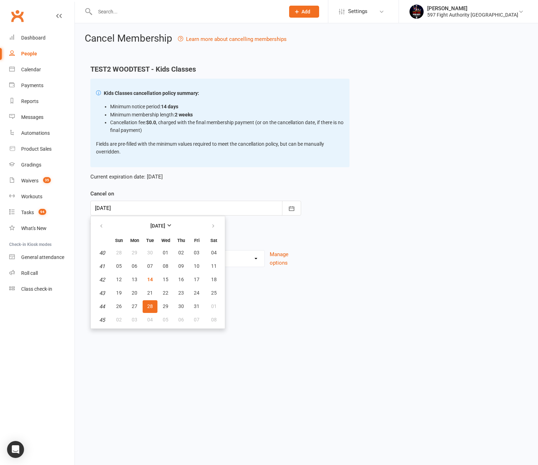
click at [304, 216] on div "Current expiration date: [DATE] Cancel on [DATE] [DATE] Sun Mon Tue Wed Thu Fri…" at bounding box center [195, 222] width 221 height 110
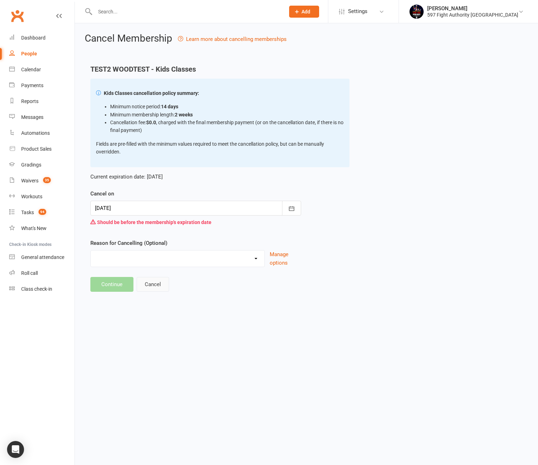
click at [155, 284] on button "Cancel" at bounding box center [153, 284] width 32 height 15
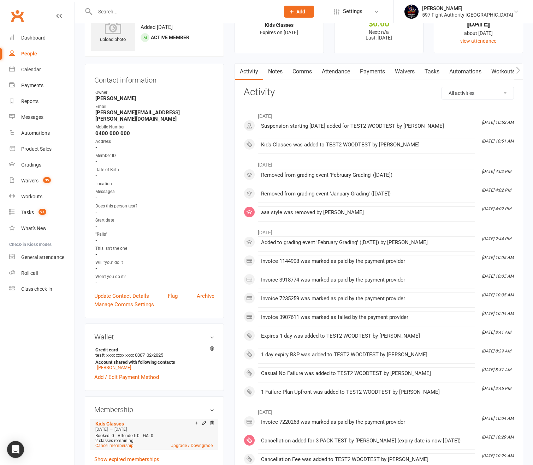
scroll to position [65, 0]
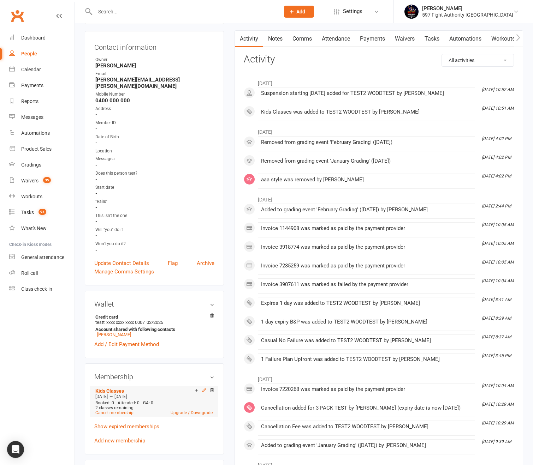
click at [204, 388] on icon at bounding box center [204, 390] width 5 height 5
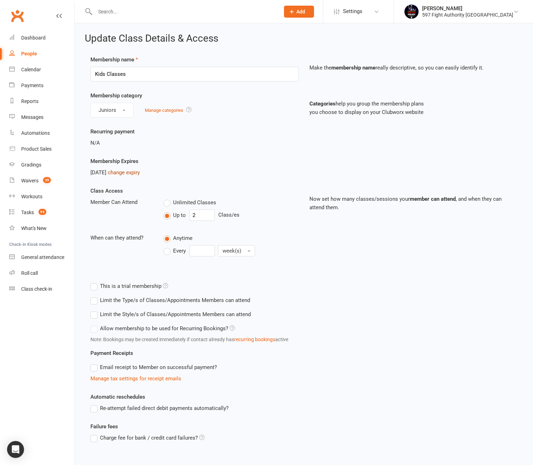
click at [140, 173] on link "change expiry" at bounding box center [124, 173] width 32 height 6
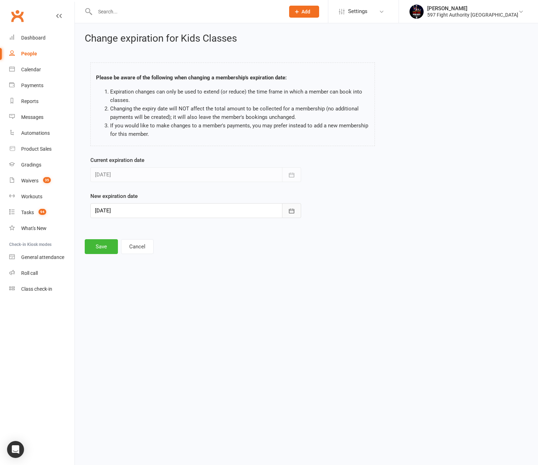
click at [289, 212] on icon "button" at bounding box center [291, 211] width 5 height 5
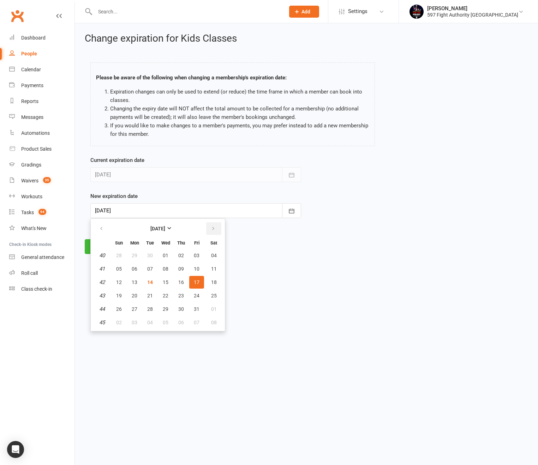
click at [217, 223] on button "button" at bounding box center [213, 229] width 15 height 13
click at [214, 309] on span "29" at bounding box center [214, 310] width 6 height 6
type input "[DATE]"
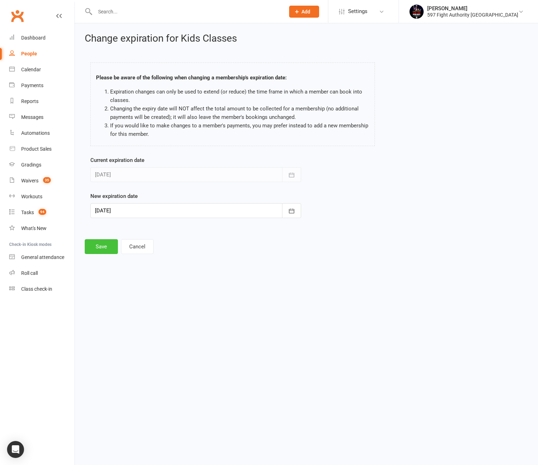
click at [104, 243] on button "Save" at bounding box center [101, 246] width 33 height 15
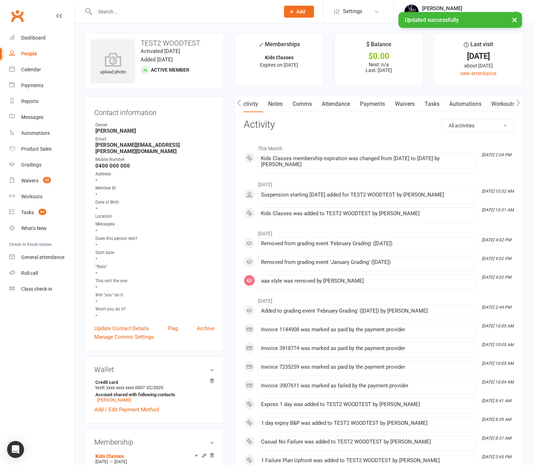
click at [382, 108] on link "Payments" at bounding box center [372, 104] width 35 height 16
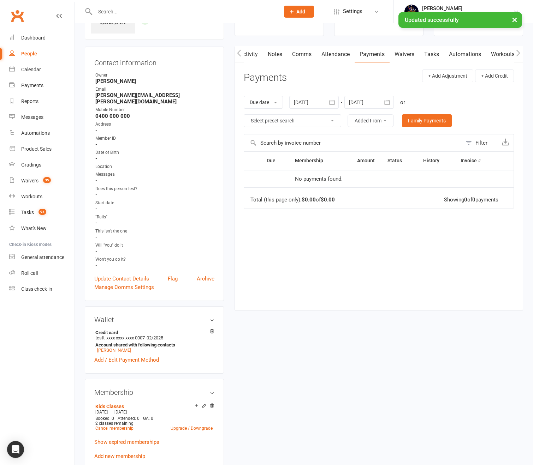
scroll to position [123, 0]
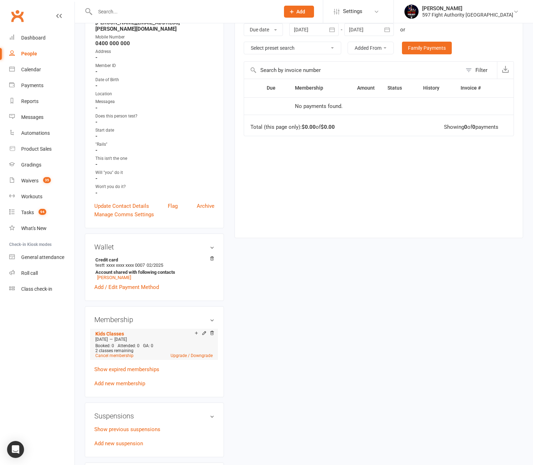
click at [114, 349] on span "2 classes remaining" at bounding box center [114, 351] width 38 height 5
click at [117, 354] on link "Cancel membership" at bounding box center [114, 356] width 38 height 5
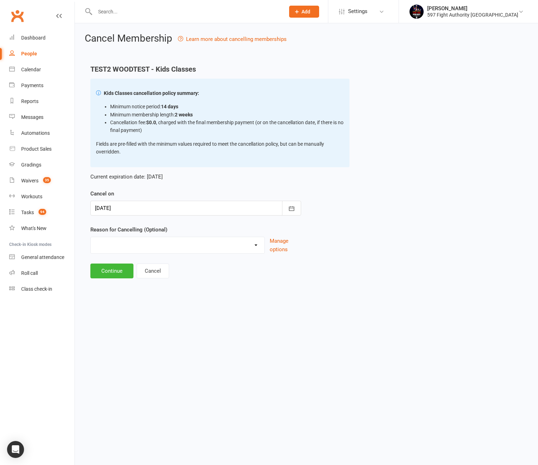
click at [190, 207] on div at bounding box center [195, 208] width 211 height 15
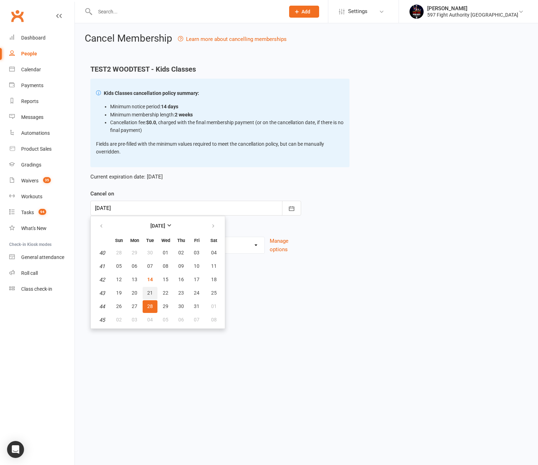
click at [148, 290] on button "21" at bounding box center [150, 293] width 15 height 13
type input "[DATE]"
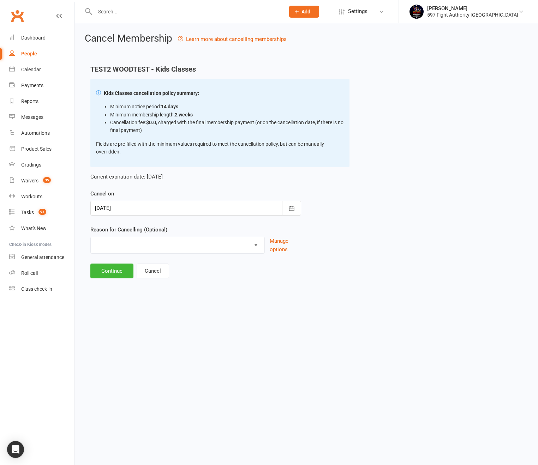
click at [147, 249] on select "Holiday Injury This & That Other reason" at bounding box center [178, 244] width 174 height 14
select select "1"
click at [91, 237] on select "Holiday Injury This & That Other reason" at bounding box center [178, 244] width 174 height 14
click at [125, 275] on button "Continue" at bounding box center [111, 271] width 43 height 15
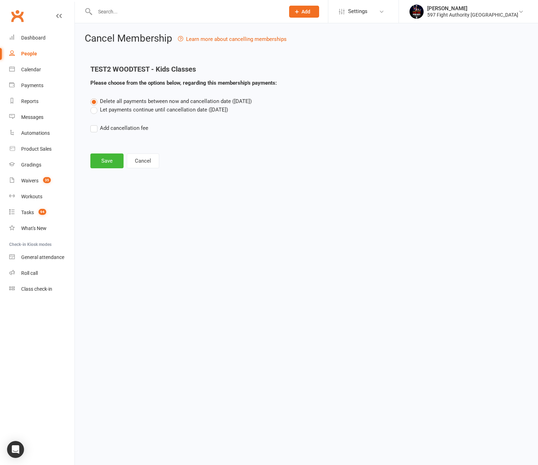
click at [130, 106] on label "Let payments continue until cancellation date ([DATE])" at bounding box center [159, 110] width 138 height 8
click at [95, 106] on input "Let payments continue until cancellation date ([DATE])" at bounding box center [92, 106] width 5 height 0
click at [119, 154] on button "Save" at bounding box center [106, 161] width 33 height 15
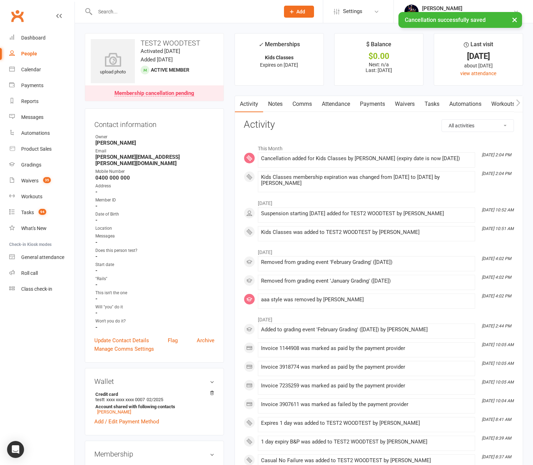
click at [373, 109] on link "Payments" at bounding box center [372, 104] width 35 height 16
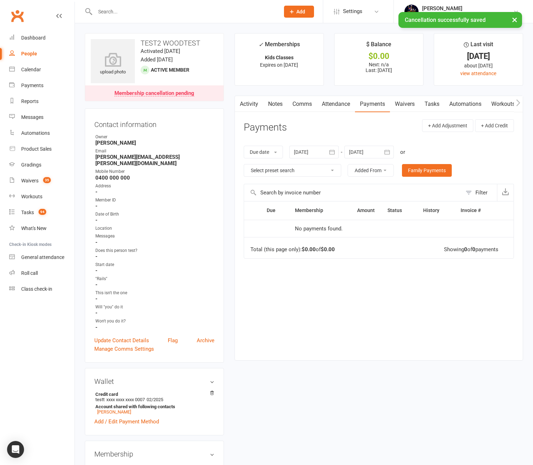
click at [373, 109] on link "Payments" at bounding box center [372, 104] width 35 height 16
click at [321, 147] on div at bounding box center [313, 152] width 49 height 13
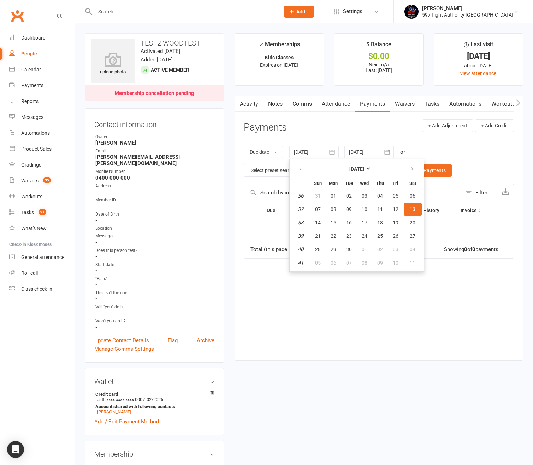
click at [255, 313] on div "Due Contact Membership Amount Status History Invoice # No payments found. Total…" at bounding box center [379, 275] width 270 height 148
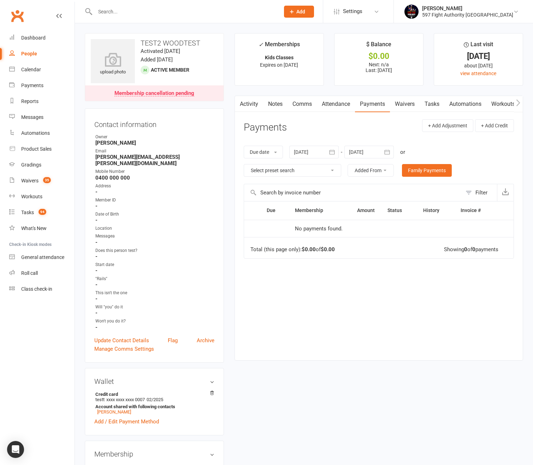
click at [338, 332] on div "Due Contact Membership Amount Status History Invoice # No payments found. Total…" at bounding box center [379, 275] width 270 height 148
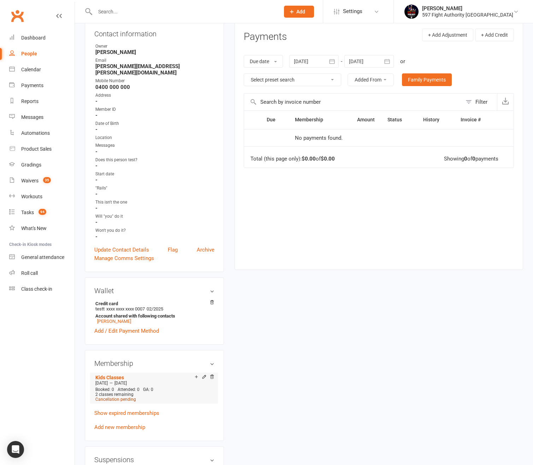
click at [129, 397] on span "Cancellation pending" at bounding box center [115, 399] width 41 height 5
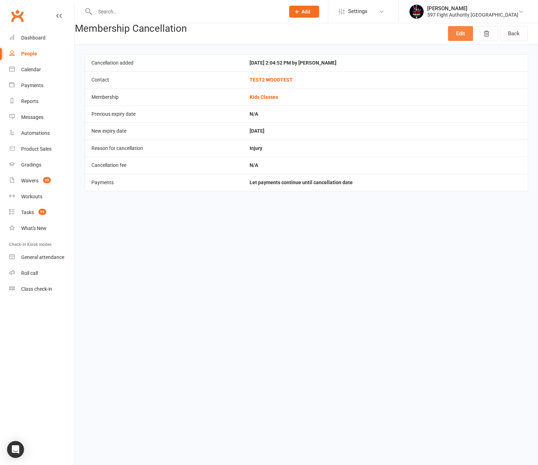
click at [467, 35] on link "Edit" at bounding box center [460, 33] width 25 height 15
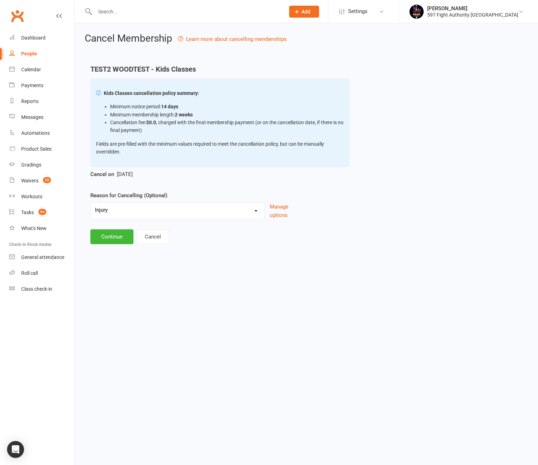
click at [240, 212] on select "Holiday Injury This & That Other reason" at bounding box center [178, 210] width 174 height 14
select select "2"
click at [91, 203] on select "Holiday Injury This & That Other reason" at bounding box center [178, 210] width 174 height 14
click at [117, 240] on button "Continue" at bounding box center [111, 237] width 43 height 15
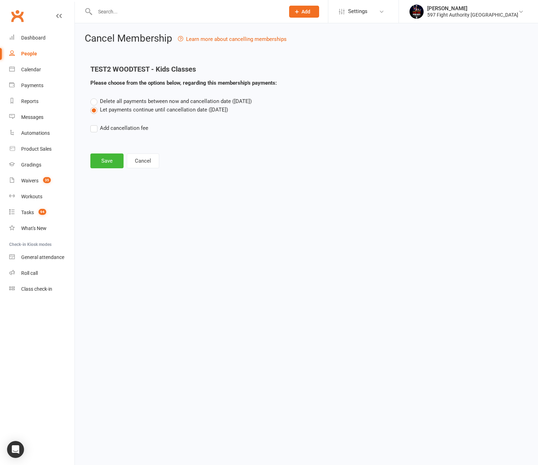
click at [125, 129] on label "Add cancellation fee" at bounding box center [119, 128] width 58 height 8
click at [95, 124] on input "Add cancellation fee" at bounding box center [92, 124] width 5 height 0
click at [173, 152] on input "0" at bounding box center [154, 149] width 59 height 15
click at [172, 151] on input "0" at bounding box center [154, 149] width 59 height 15
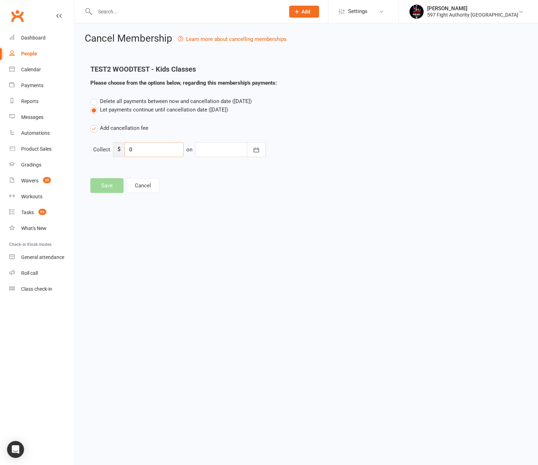
click at [172, 151] on input "0" at bounding box center [154, 149] width 59 height 15
type input "1"
click at [242, 152] on div at bounding box center [230, 149] width 71 height 15
click at [271, 219] on span "15" at bounding box center [271, 222] width 6 height 6
type input "[DATE]"
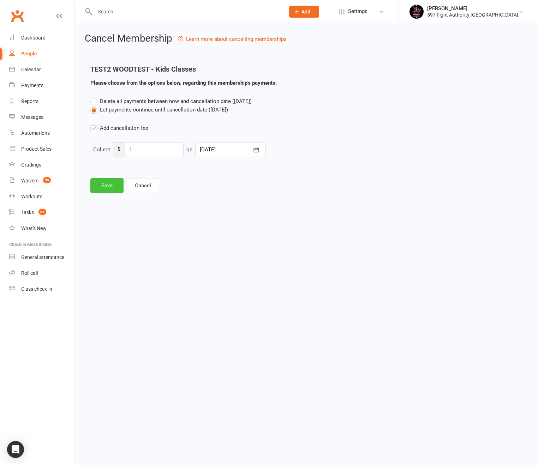
click at [114, 184] on button "Save" at bounding box center [106, 185] width 33 height 15
click at [101, 192] on button "Save" at bounding box center [106, 185] width 33 height 15
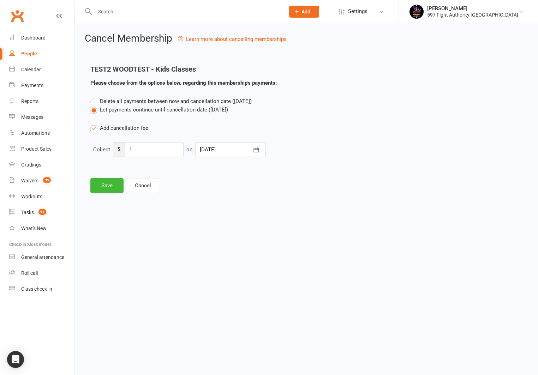
click at [106, 195] on div "Cancel Membership Learn more about cancelling memberships TEST2 WOODTEST - Kids…" at bounding box center [306, 113] width 463 height 181
click at [108, 191] on button "Save" at bounding box center [106, 185] width 33 height 15
click at [149, 186] on button "Cancel" at bounding box center [143, 185] width 32 height 15
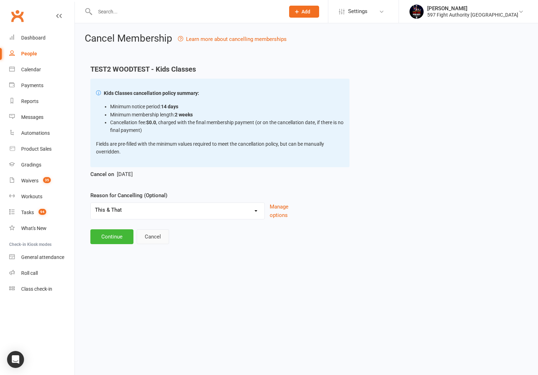
click at [151, 238] on button "Cancel" at bounding box center [153, 237] width 32 height 15
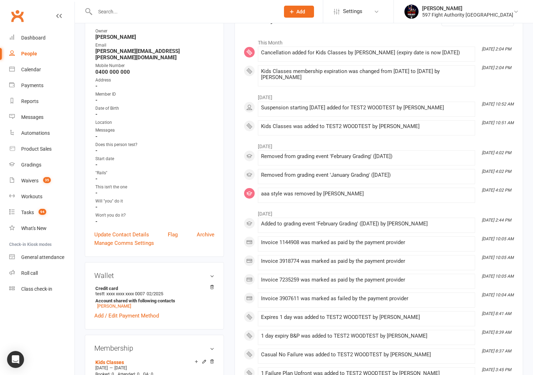
scroll to position [175, 0]
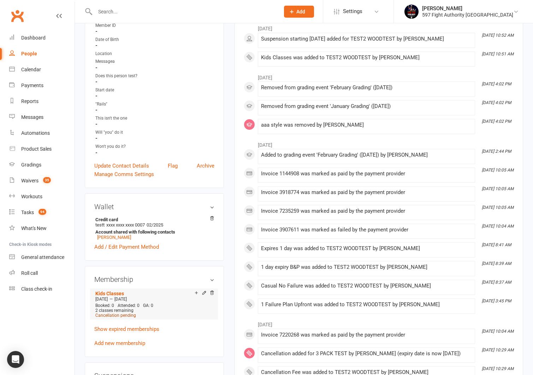
click at [131, 313] on span "Cancellation pending" at bounding box center [115, 315] width 41 height 5
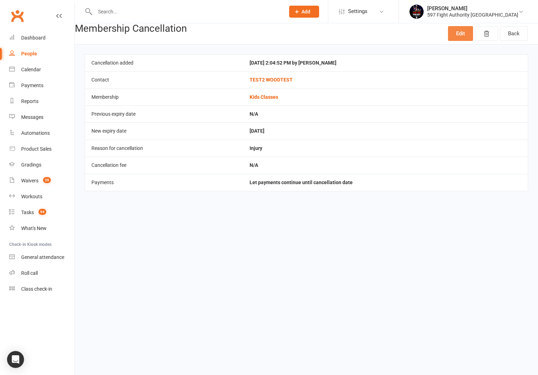
click at [458, 35] on link "Edit" at bounding box center [460, 33] width 25 height 15
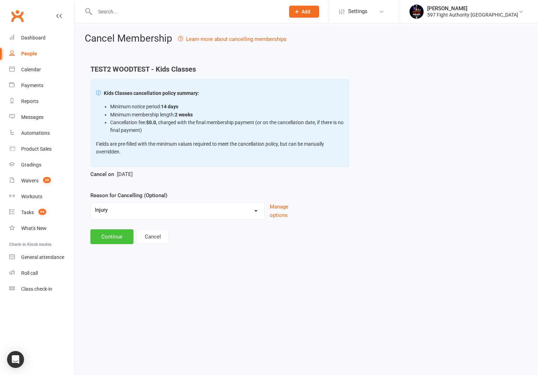
click at [107, 238] on button "Continue" at bounding box center [111, 237] width 43 height 15
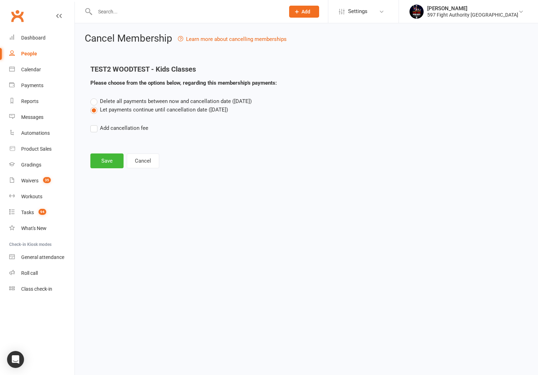
click at [135, 131] on label "Add cancellation fee" at bounding box center [119, 128] width 58 height 8
click at [95, 124] on input "Add cancellation fee" at bounding box center [92, 124] width 5 height 0
drag, startPoint x: 143, startPoint y: 157, endPoint x: 139, endPoint y: 155, distance: 4.7
click at [143, 157] on div "Delete all payments between now and cancellation date ([DATE]) Let payments con…" at bounding box center [306, 132] width 443 height 70
click at [135, 152] on input "0" at bounding box center [154, 149] width 59 height 15
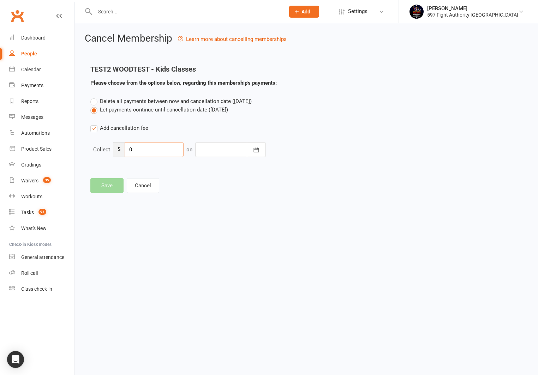
click at [135, 152] on input "0" at bounding box center [154, 149] width 59 height 15
type input "01"
click at [231, 151] on div at bounding box center [230, 149] width 71 height 15
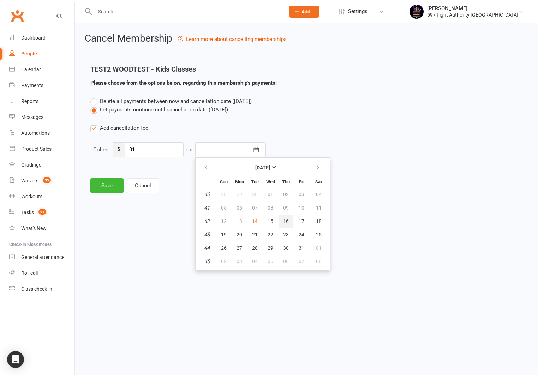
click at [284, 224] on button "16" at bounding box center [286, 221] width 15 height 13
type input "[DATE]"
click at [113, 186] on button "Save" at bounding box center [106, 185] width 33 height 15
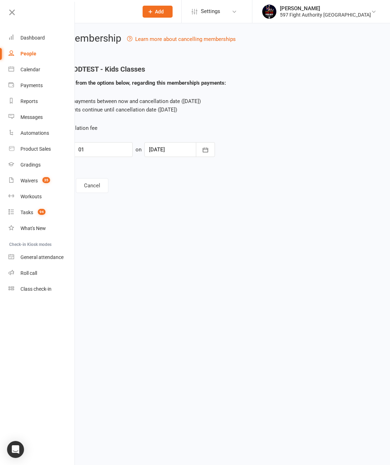
click at [32, 58] on link "People" at bounding box center [41, 54] width 67 height 16
select select "100"
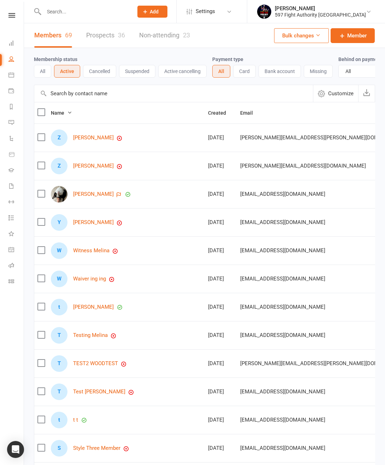
click at [102, 79] on div "Membership status All Active Cancelled Suspended Active cancelling Payment type…" at bounding box center [204, 66] width 341 height 37
click at [102, 76] on button "Cancelled" at bounding box center [99, 71] width 33 height 13
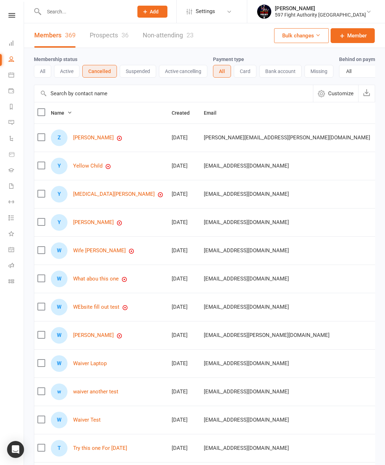
click at [108, 31] on link "Prospects 36" at bounding box center [109, 35] width 39 height 24
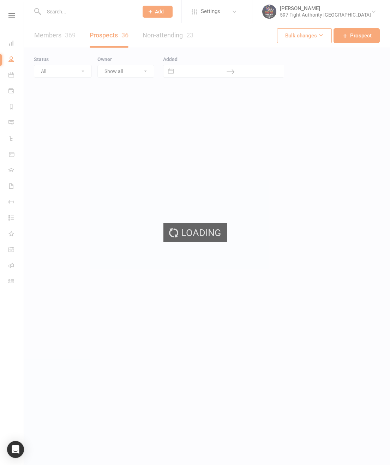
select select "100"
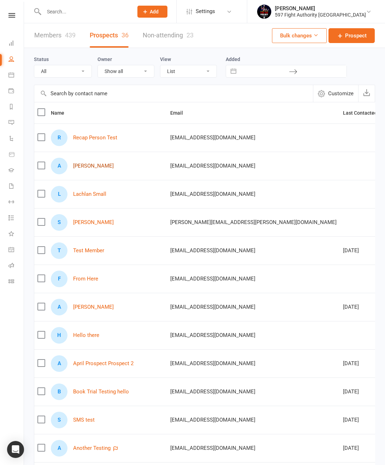
click at [76, 166] on link "[PERSON_NAME]" at bounding box center [93, 166] width 41 height 6
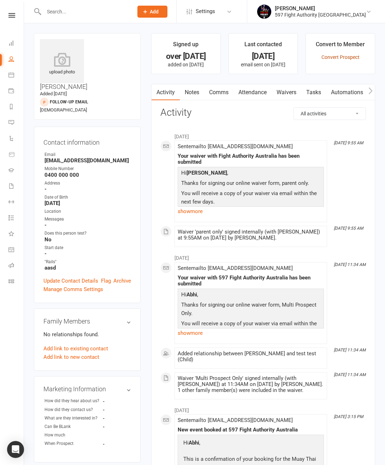
click at [346, 57] on link "Convert Prospect" at bounding box center [340, 57] width 38 height 6
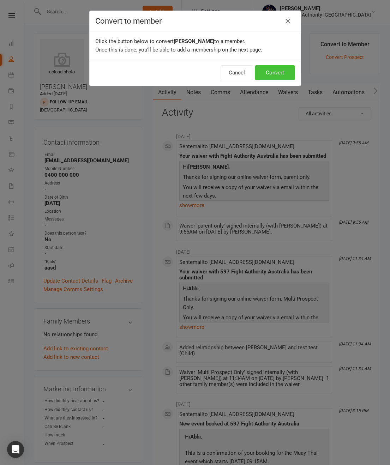
click at [287, 71] on button "Convert" at bounding box center [275, 72] width 40 height 15
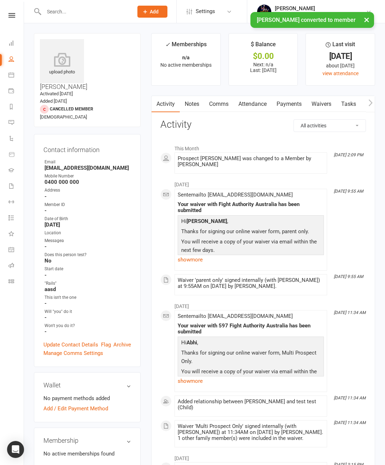
click at [87, 465] on link "Show expired memberships" at bounding box center [75, 468] width 65 height 6
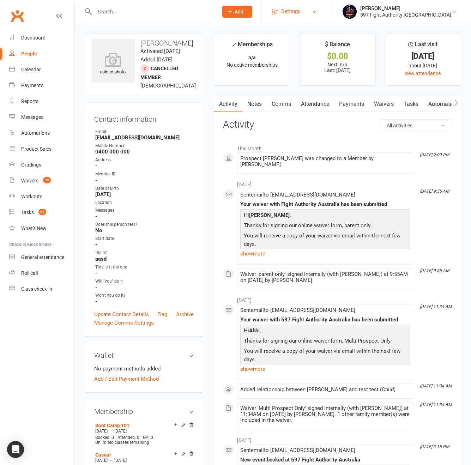
click at [301, 7] on span "Settings" at bounding box center [290, 12] width 19 height 16
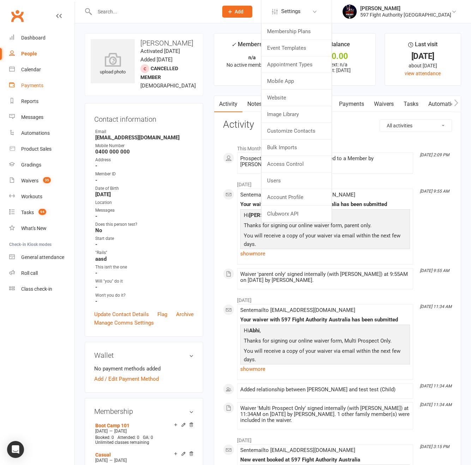
click at [55, 91] on link "Payments" at bounding box center [41, 86] width 65 height 16
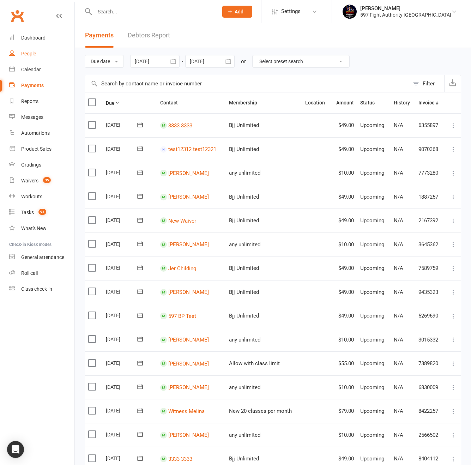
click at [34, 55] on div "People" at bounding box center [28, 54] width 15 height 6
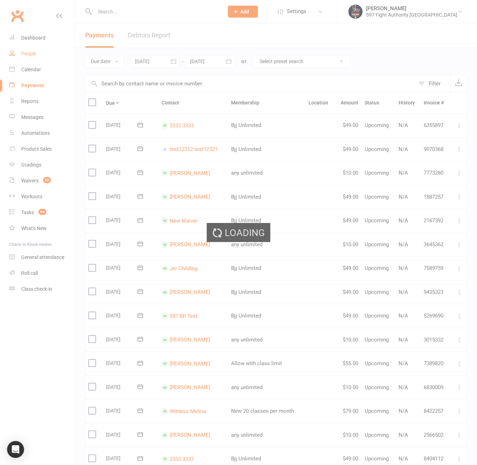
select select "100"
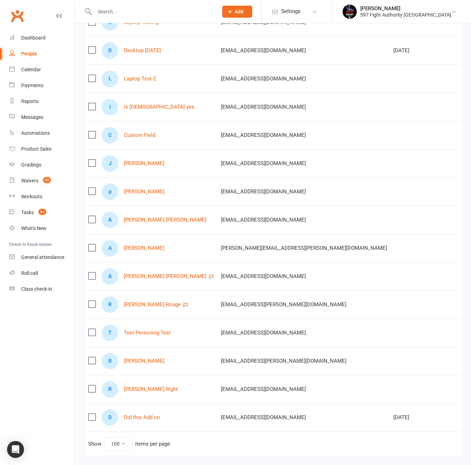
scroll to position [715, 0]
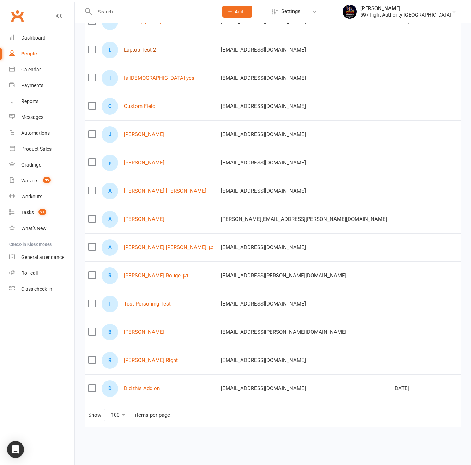
click at [145, 47] on link "Laptop Test 2" at bounding box center [140, 50] width 32 height 6
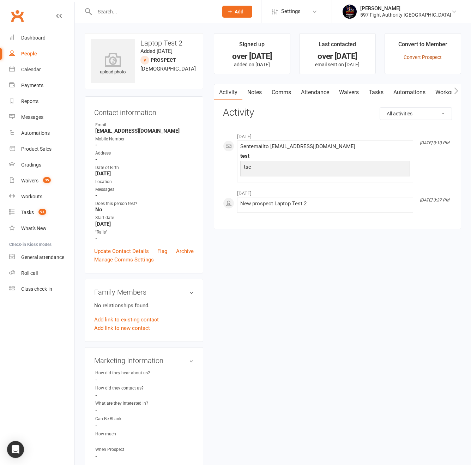
click at [414, 56] on link "Convert Prospect" at bounding box center [423, 57] width 38 height 6
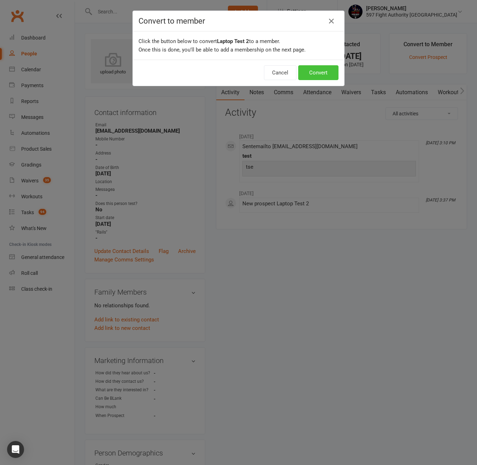
click at [313, 72] on button "Convert" at bounding box center [318, 72] width 40 height 15
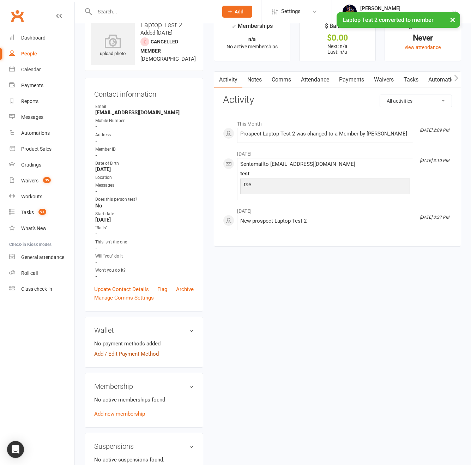
scroll to position [49, 0]
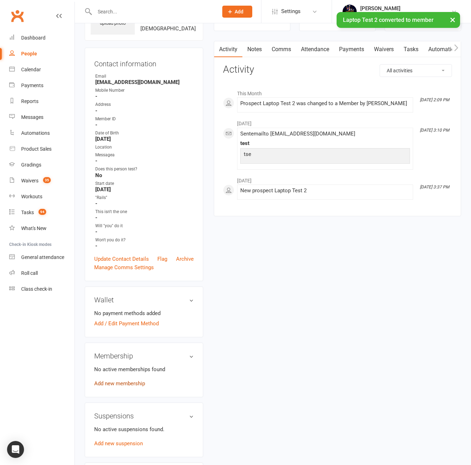
click at [125, 387] on link "Add new membership" at bounding box center [119, 384] width 51 height 6
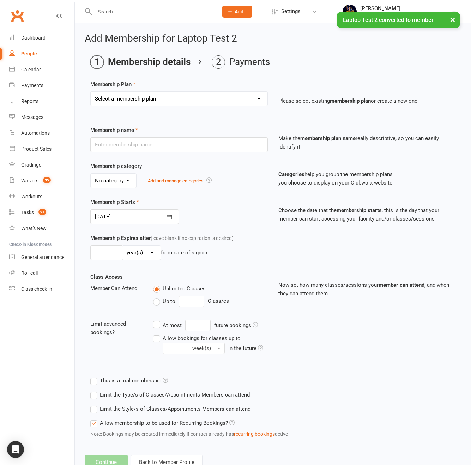
click at [143, 101] on select "Select a membership plan Create new Membership Plan Kids Classes Casual No Fail…" at bounding box center [179, 99] width 177 height 14
select select "5"
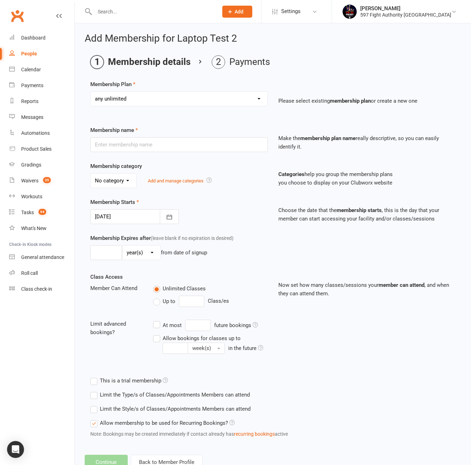
click at [91, 92] on select "Select a membership plan Create new Membership Plan Kids Classes Casual No Fail…" at bounding box center [179, 99] width 177 height 14
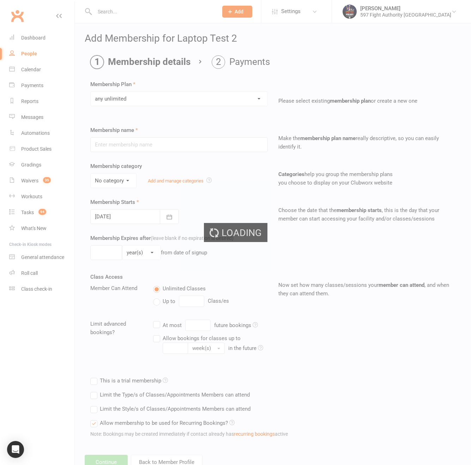
type input "any unlimited"
select select "0"
type input "3"
select select "2"
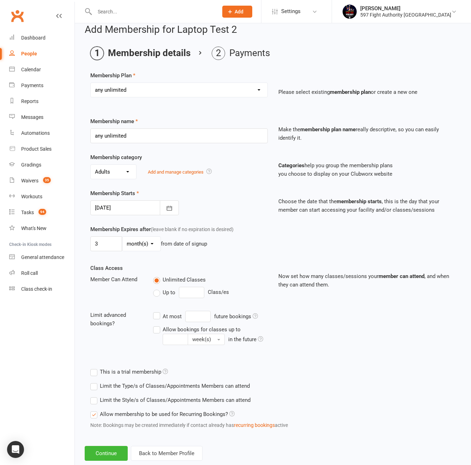
scroll to position [13, 0]
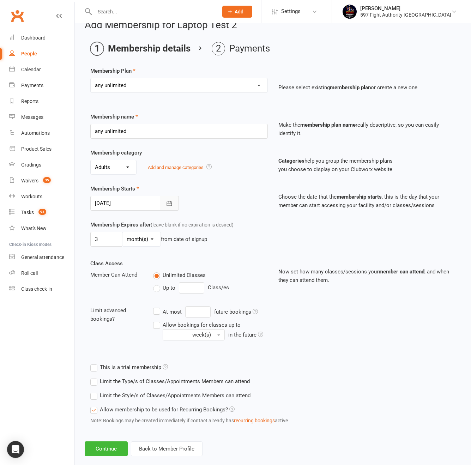
click at [161, 202] on button "button" at bounding box center [169, 203] width 19 height 15
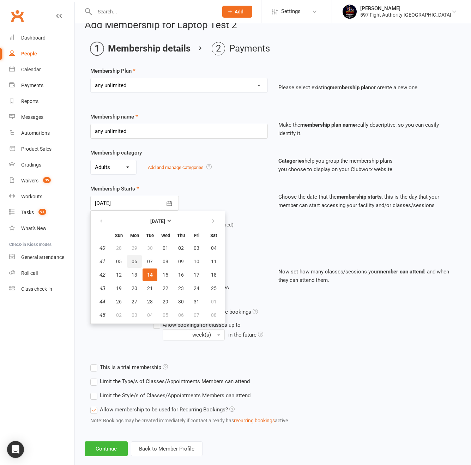
click at [130, 263] on button "06" at bounding box center [134, 261] width 15 height 13
type input "[DATE]"
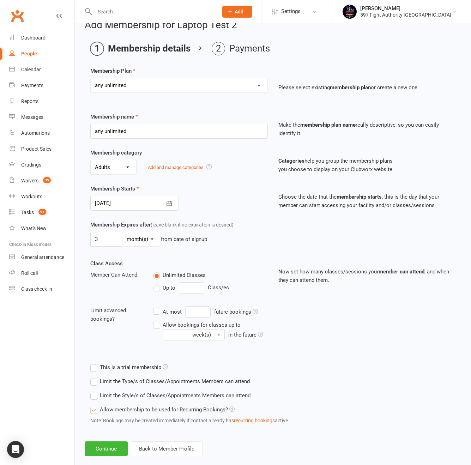
scroll to position [23, 0]
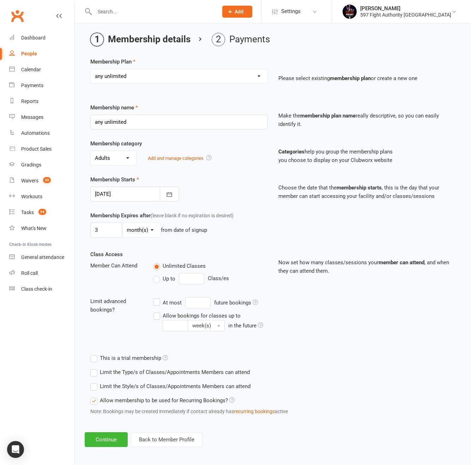
click at [137, 192] on div at bounding box center [134, 194] width 89 height 15
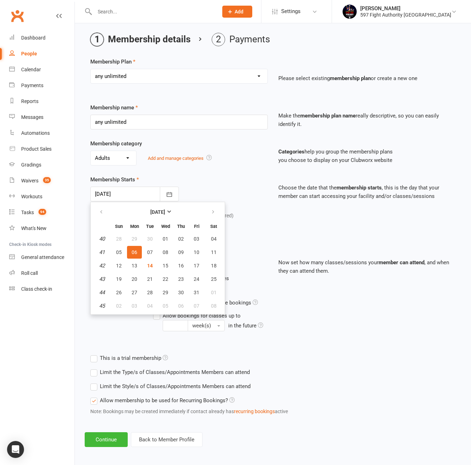
click at [88, 253] on div "Class Access Member Can Attend Unlimited Classes Up to Class/es Limit advanced …" at bounding box center [179, 295] width 188 height 91
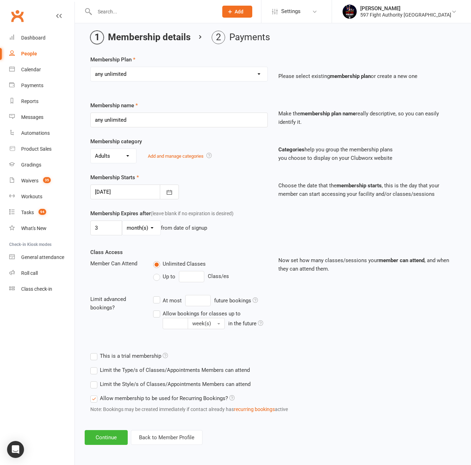
scroll to position [34, 0]
click at [174, 297] on div "At most" at bounding box center [172, 301] width 19 height 8
click at [158, 295] on input "At most future bookings" at bounding box center [155, 295] width 5 height 0
click at [193, 295] on input "At most future bookings" at bounding box center [197, 300] width 25 height 11
click at [255, 298] on icon at bounding box center [255, 300] width 5 height 5
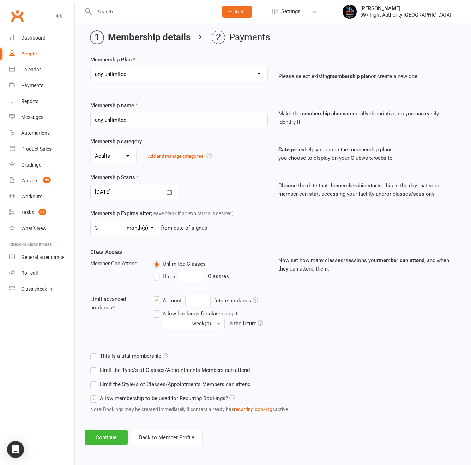
scroll to position [25, 0]
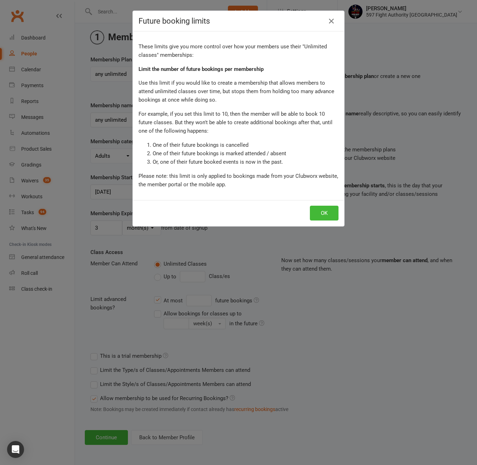
drag, startPoint x: 323, startPoint y: 223, endPoint x: 267, endPoint y: 223, distance: 55.8
click at [267, 223] on div "OK" at bounding box center [238, 213] width 211 height 26
click at [318, 215] on button "OK" at bounding box center [324, 213] width 29 height 15
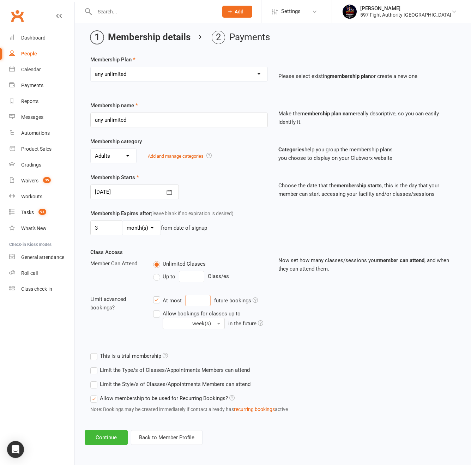
click at [200, 296] on input "At most future bookings" at bounding box center [197, 300] width 25 height 11
type input "2"
click at [318, 335] on div "Class Access Member Can Attend Unlimited Classes Up to Class/es Limit advanced …" at bounding box center [273, 298] width 376 height 101
click at [157, 313] on label "Allow bookings for classes up to week(s) in the future" at bounding box center [210, 319] width 115 height 20
click at [157, 309] on input "Allow bookings for classes up to week(s) in the future" at bounding box center [155, 309] width 5 height 0
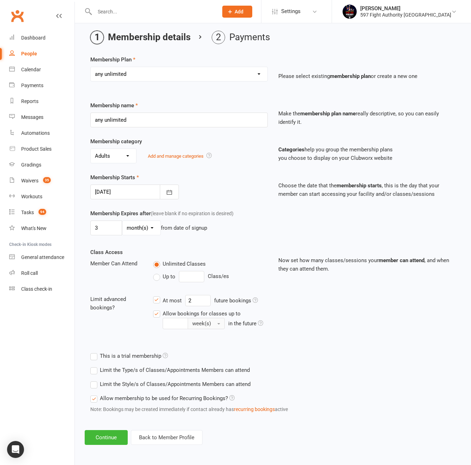
click at [209, 328] on button "week(s)" at bounding box center [206, 323] width 37 height 11
click at [310, 343] on div "Class Access Member Can Attend Unlimited Classes Up to Class/es Limit advanced …" at bounding box center [273, 298] width 376 height 101
click at [204, 327] on button "week(s)" at bounding box center [206, 323] width 37 height 11
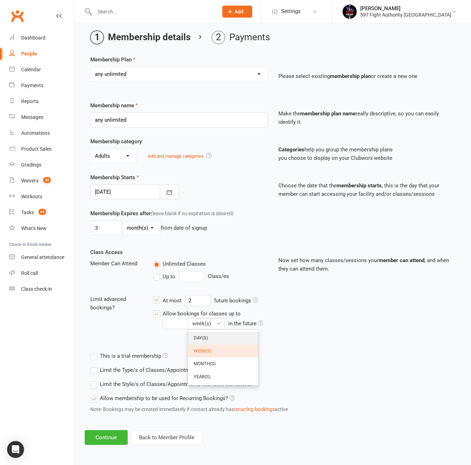
click at [214, 340] on link "day(s)" at bounding box center [223, 338] width 70 height 13
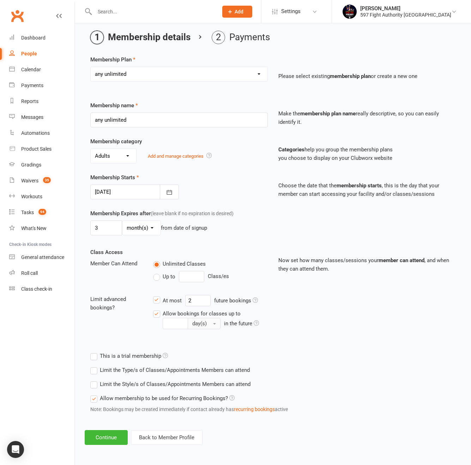
click at [213, 325] on button "day(s)" at bounding box center [204, 323] width 33 height 11
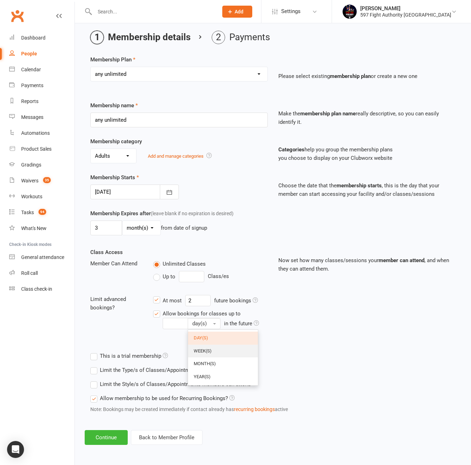
click at [212, 352] on link "week(s)" at bounding box center [223, 351] width 70 height 13
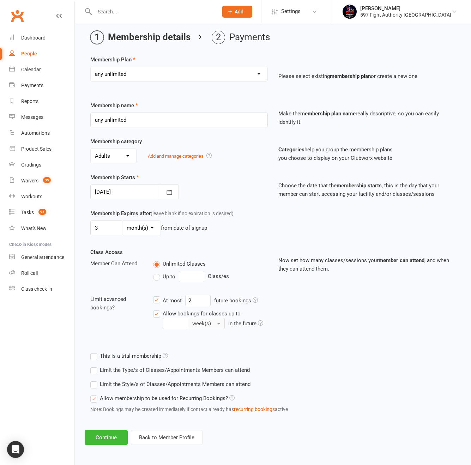
click at [210, 325] on span "week(s)" at bounding box center [201, 324] width 19 height 6
click at [212, 363] on span "month(s)" at bounding box center [205, 363] width 22 height 5
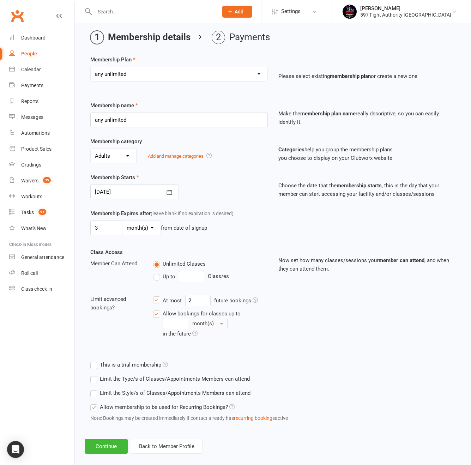
click at [215, 323] on button "month(s)" at bounding box center [208, 323] width 40 height 11
click at [216, 352] on link "week(s)" at bounding box center [223, 351] width 70 height 13
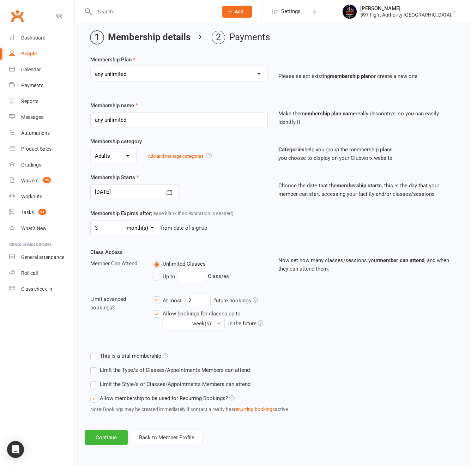
click at [175, 324] on input "Allow bookings for classes up to week(s) in the future" at bounding box center [175, 323] width 25 height 11
type input "2"
click at [236, 338] on div "Class Access Member Can Attend Unlimited Classes Up to Class/es Limit advanced …" at bounding box center [179, 293] width 188 height 91
click at [102, 443] on button "Continue" at bounding box center [106, 438] width 43 height 15
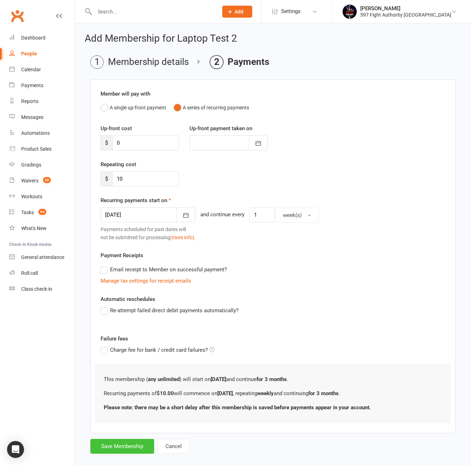
click at [117, 452] on button "Save Membership" at bounding box center [122, 446] width 64 height 15
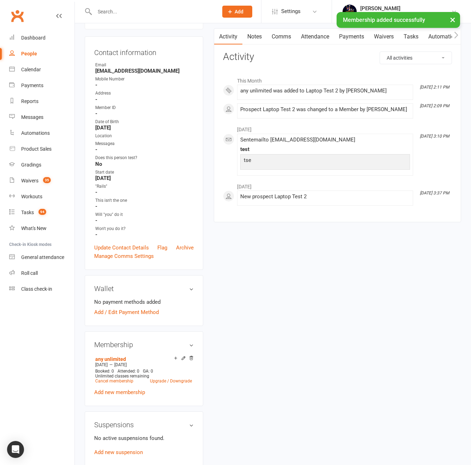
scroll to position [66, 0]
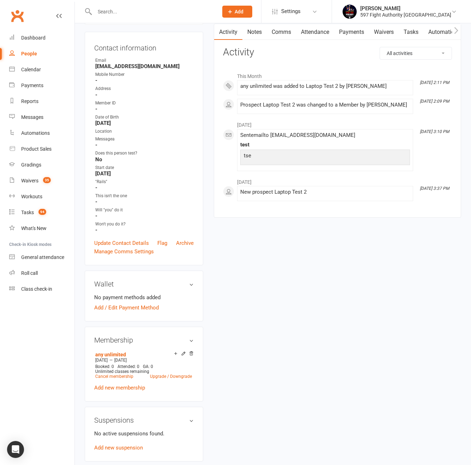
click at [25, 59] on link "People" at bounding box center [41, 54] width 65 height 16
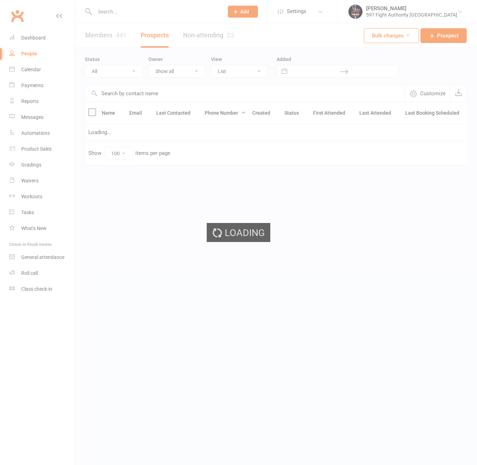
select select "100"
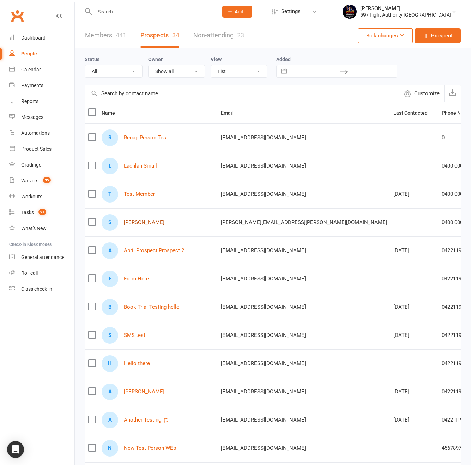
click at [146, 221] on link "[PERSON_NAME]" at bounding box center [144, 223] width 41 height 6
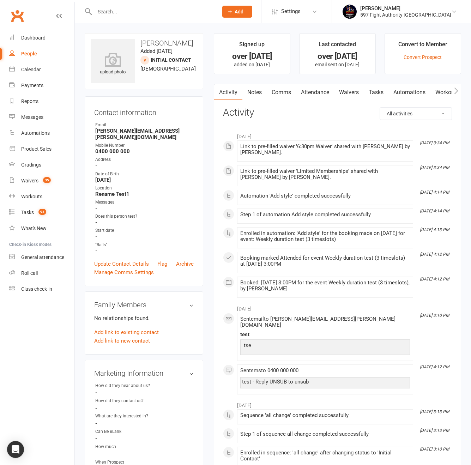
click at [426, 48] on div "Convert to Member" at bounding box center [423, 46] width 49 height 13
click at [427, 55] on link "Convert Prospect" at bounding box center [423, 57] width 38 height 6
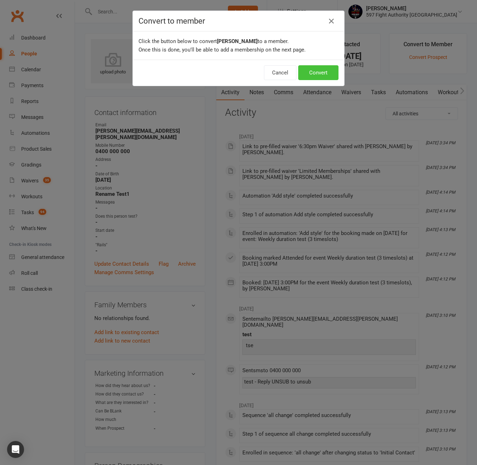
click at [324, 67] on button "Convert" at bounding box center [318, 72] width 40 height 15
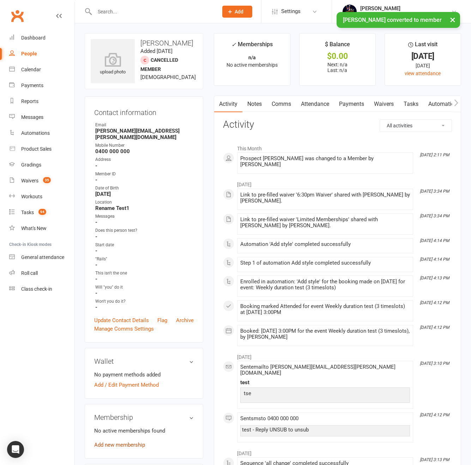
click at [126, 442] on link "Add new membership" at bounding box center [119, 445] width 51 height 6
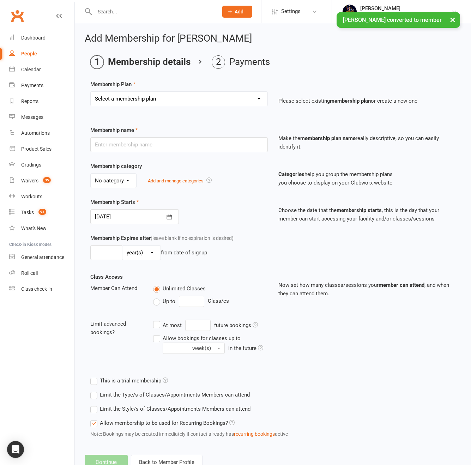
click at [111, 102] on select "Select a membership plan Create new Membership Plan Kids Classes Casual No Fail…" at bounding box center [179, 99] width 177 height 14
select select "2"
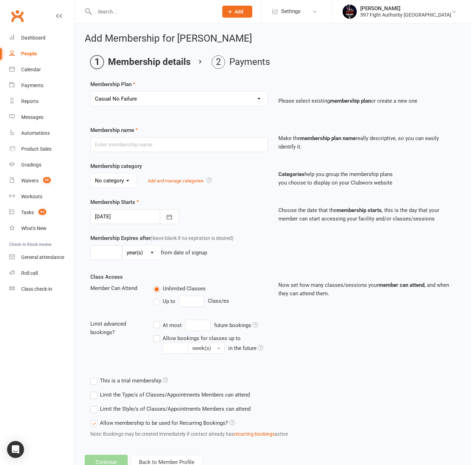
click at [91, 92] on select "Select a membership plan Create new Membership Plan Kids Classes Casual No Fail…" at bounding box center [179, 99] width 177 height 14
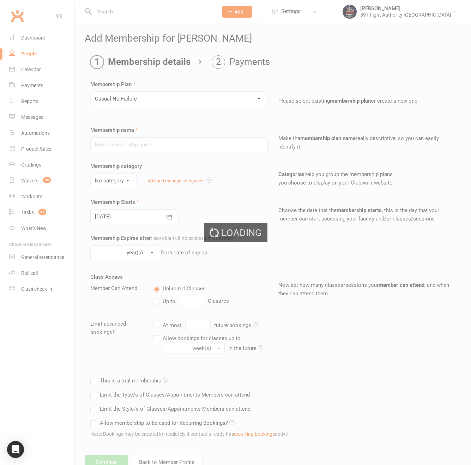
type input "Casual No Failure"
select select "0"
type input "1"
select select "2"
type input "6"
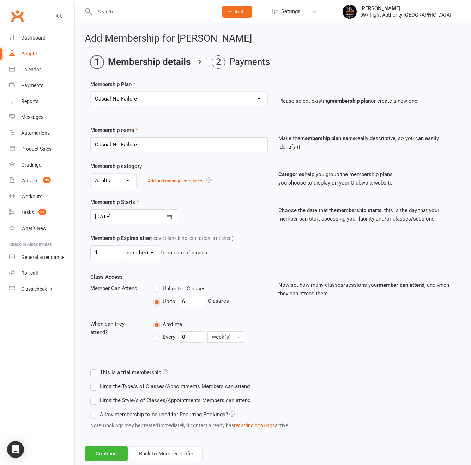
scroll to position [16, 0]
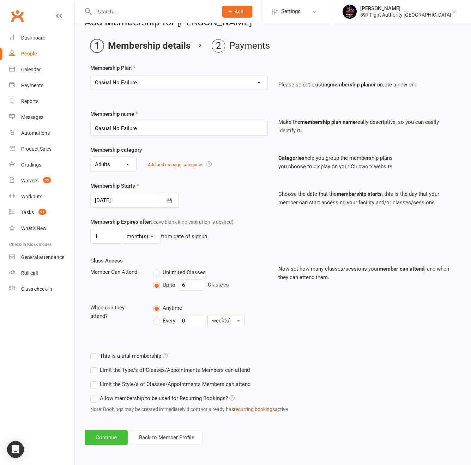
click at [108, 437] on button "Continue" at bounding box center [106, 438] width 43 height 15
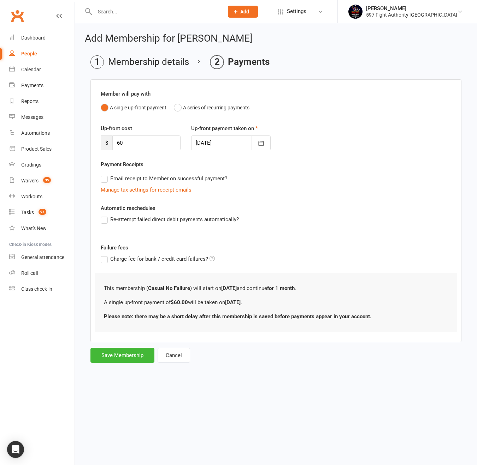
click at [237, 136] on div at bounding box center [231, 143] width 80 height 15
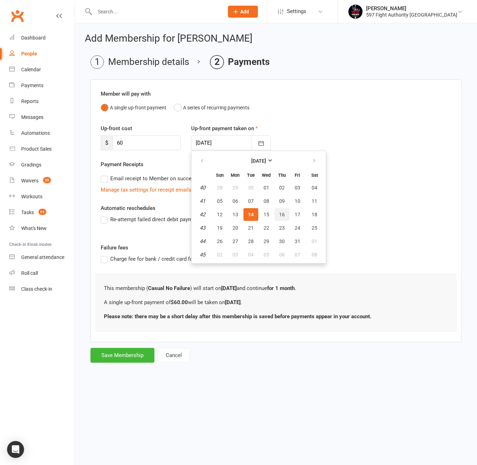
click at [286, 217] on button "16" at bounding box center [281, 214] width 15 height 13
type input "16 Oct 2025"
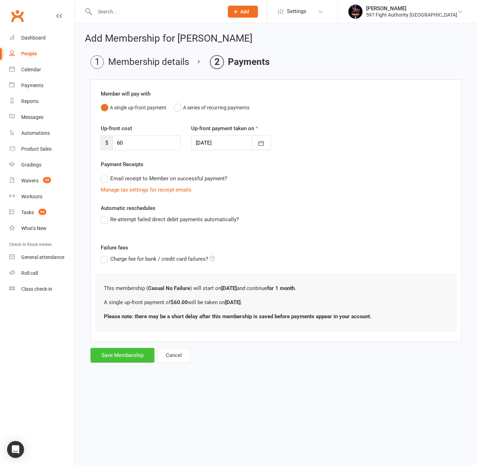
click at [109, 359] on button "Save Membership" at bounding box center [122, 355] width 64 height 15
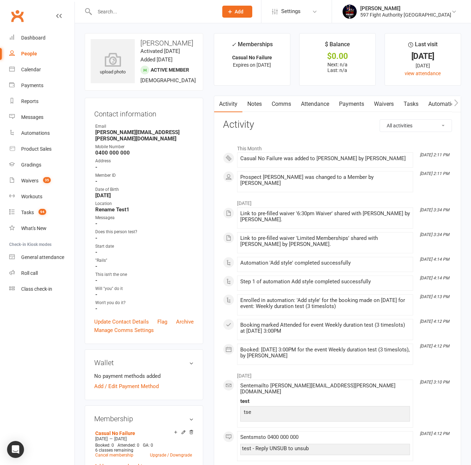
click at [343, 108] on link "Payments" at bounding box center [351, 104] width 35 height 16
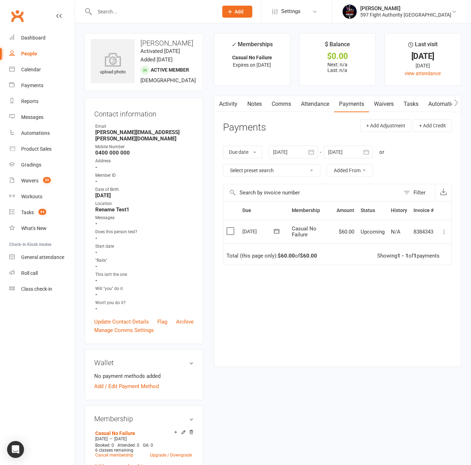
click at [228, 105] on link "Activity" at bounding box center [228, 104] width 28 height 16
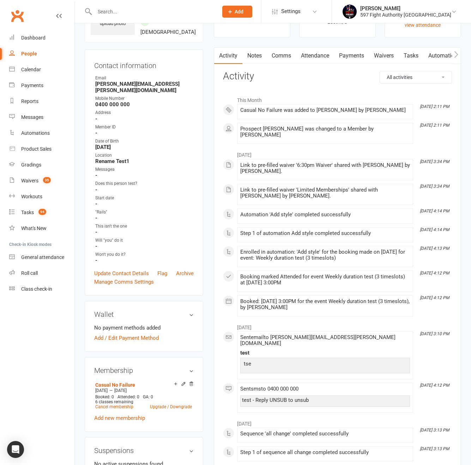
scroll to position [64, 0]
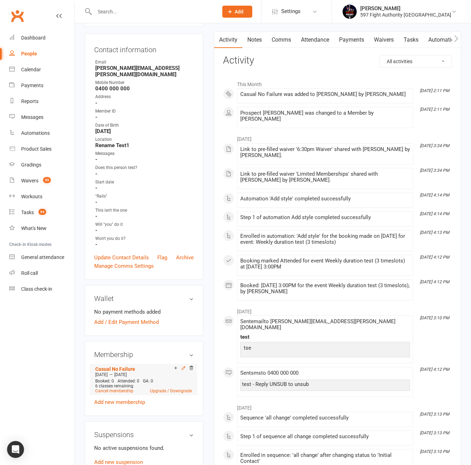
click at [183, 369] on icon at bounding box center [183, 368] width 5 height 5
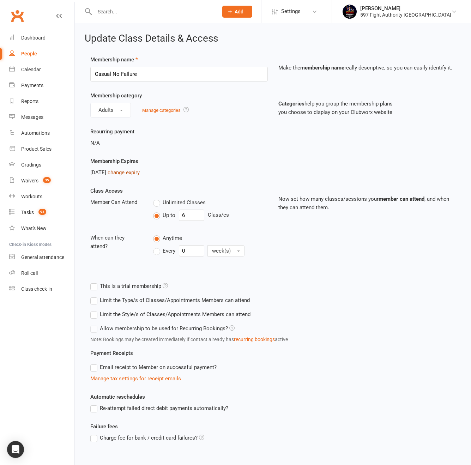
click at [140, 174] on link "change expiry" at bounding box center [124, 173] width 32 height 6
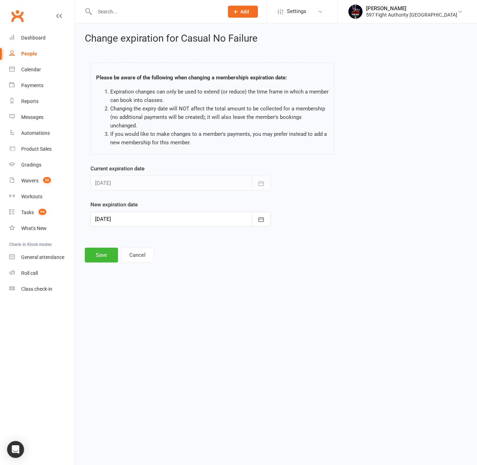
click at [188, 223] on div at bounding box center [180, 219] width 180 height 15
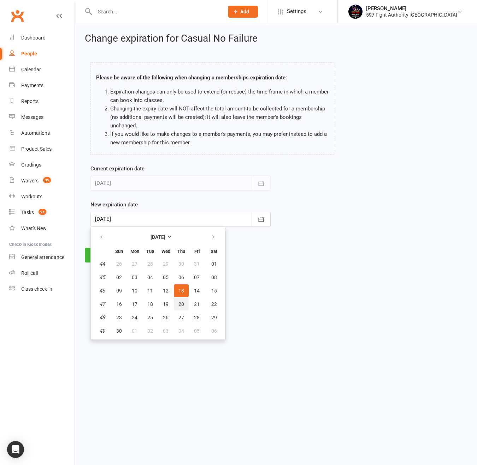
click at [185, 307] on button "20" at bounding box center [181, 304] width 15 height 13
type input "20 Nov 2025"
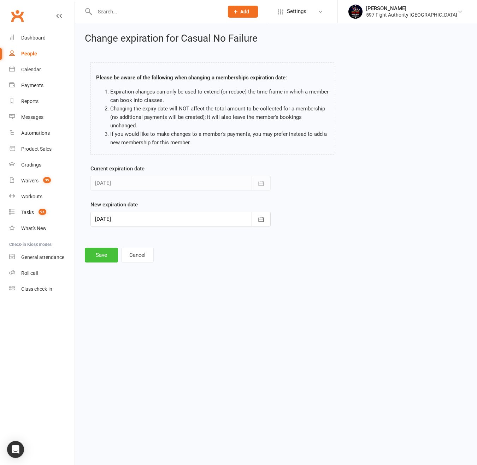
click at [98, 259] on button "Save" at bounding box center [101, 255] width 33 height 15
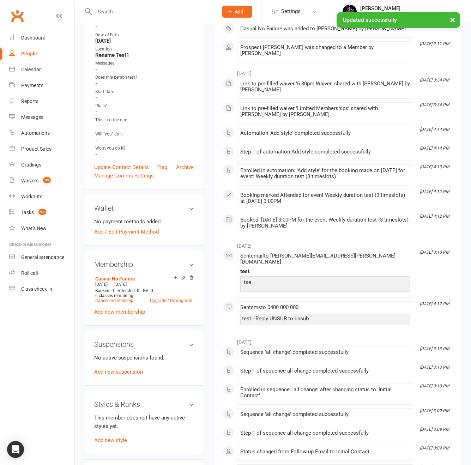
scroll to position [191, 0]
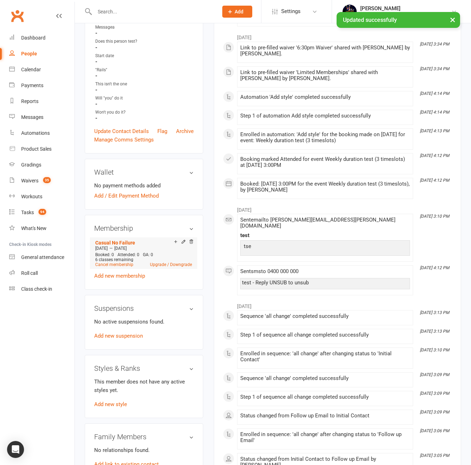
click at [186, 241] on div at bounding box center [183, 242] width 22 height 6
click at [184, 241] on icon at bounding box center [183, 242] width 3 height 3
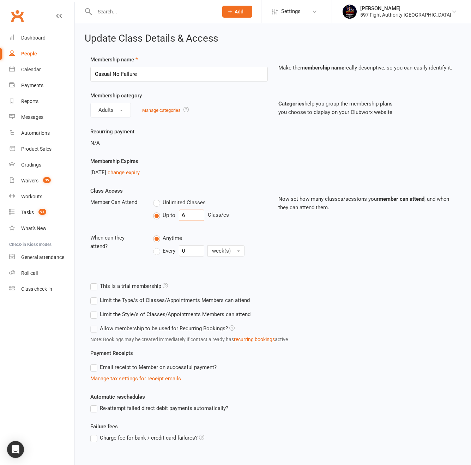
drag, startPoint x: 188, startPoint y: 217, endPoint x: 178, endPoint y: 216, distance: 9.6
click at [179, 216] on input "6" at bounding box center [191, 215] width 25 height 11
type input "3"
click at [160, 254] on label "Every" at bounding box center [164, 251] width 22 height 8
click at [158, 245] on input "Every" at bounding box center [155, 245] width 5 height 0
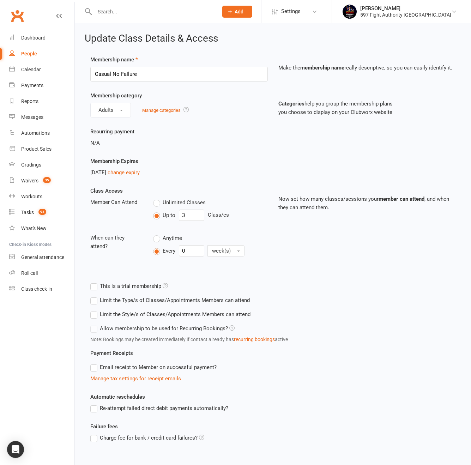
click at [166, 234] on div "Anytime" at bounding box center [210, 238] width 115 height 9
click at [166, 237] on span "Anytime" at bounding box center [172, 237] width 19 height 7
click at [158, 234] on input "Anytime" at bounding box center [155, 234] width 5 height 0
click at [140, 286] on label "This is a trial membership" at bounding box center [129, 286] width 78 height 8
click at [95, 282] on input "This is a trial membership" at bounding box center [92, 282] width 5 height 0
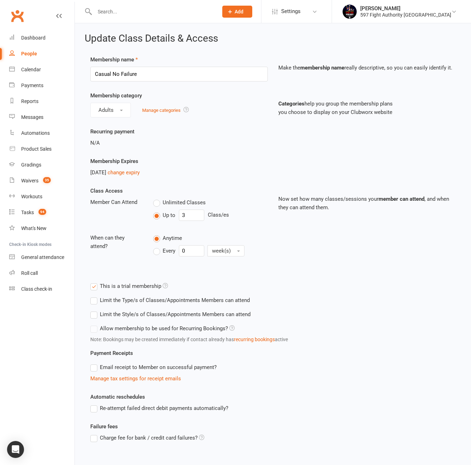
scroll to position [47, 0]
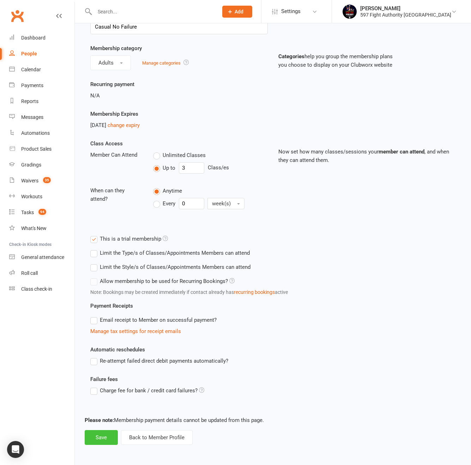
click at [107, 434] on button "Save" at bounding box center [101, 438] width 33 height 15
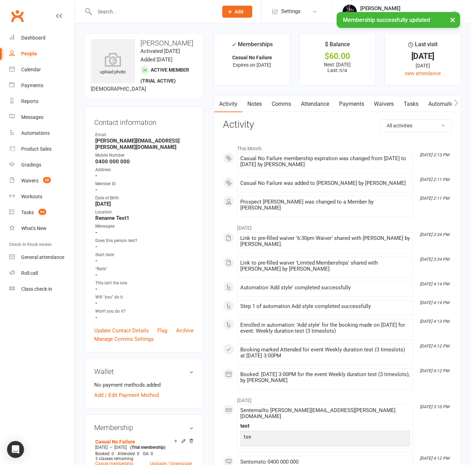
scroll to position [69, 0]
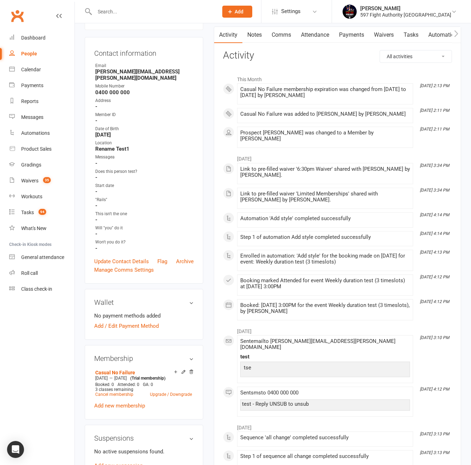
click at [324, 33] on link "Attendance" at bounding box center [315, 35] width 38 height 16
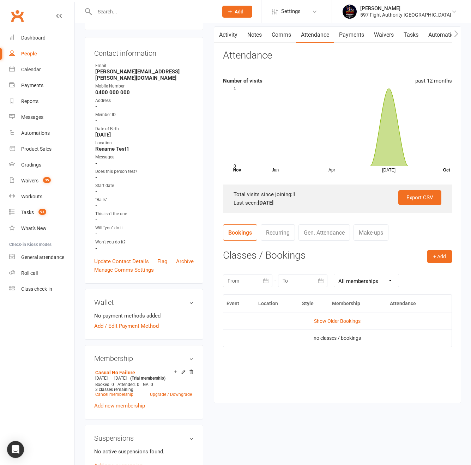
click at [306, 20] on li "Settings Membership Plans Event Templates Appointment Types Mobile App Website …" at bounding box center [296, 11] width 71 height 23
click at [301, 9] on span "Settings" at bounding box center [290, 12] width 19 height 16
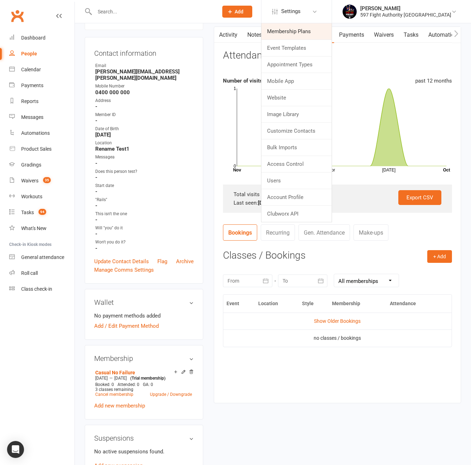
click at [318, 29] on link "Membership Plans" at bounding box center [297, 31] width 70 height 16
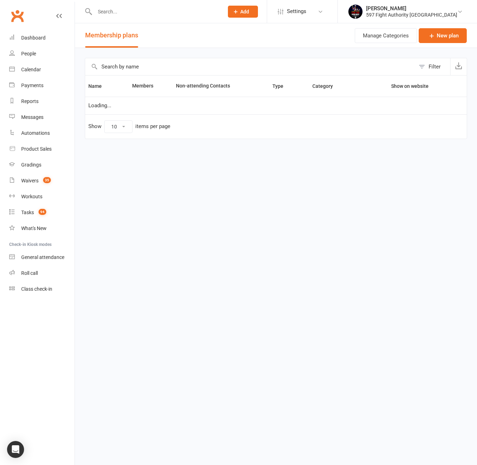
select select "100"
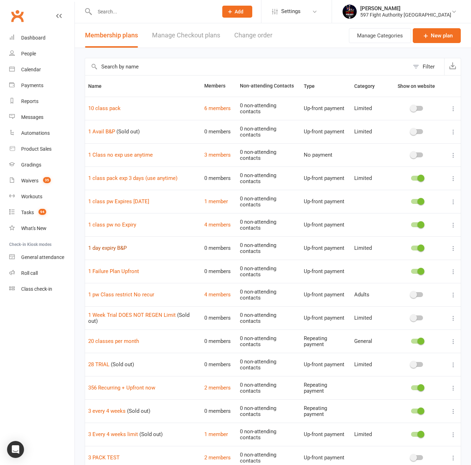
click at [115, 246] on link "1 day expiry B&P" at bounding box center [107, 248] width 38 height 6
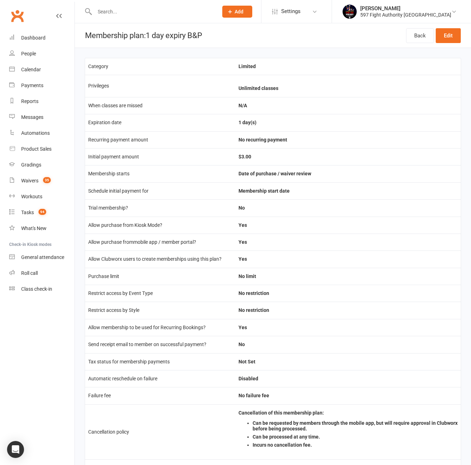
click at [136, 107] on td "When classes are missed" at bounding box center [160, 105] width 150 height 17
click at [343, 104] on td "N/A" at bounding box center [349, 105] width 226 height 17
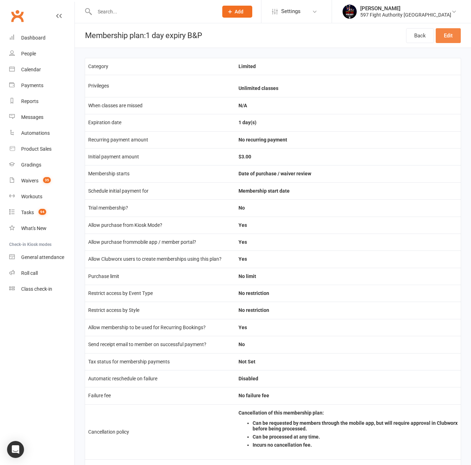
click at [444, 36] on link "Edit" at bounding box center [448, 35] width 25 height 15
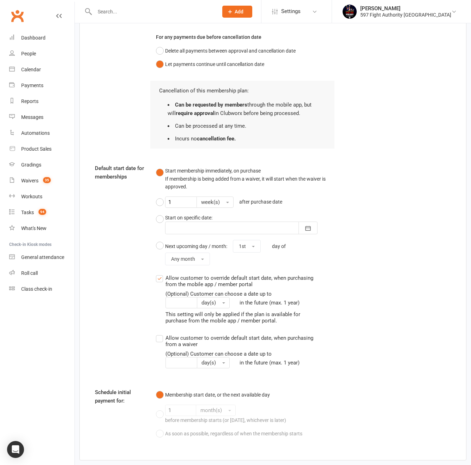
scroll to position [799, 0]
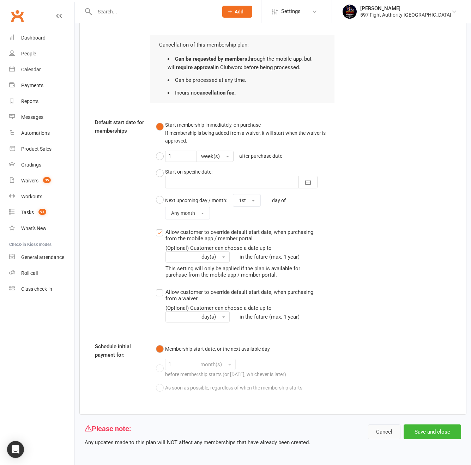
click at [389, 430] on button "Cancel" at bounding box center [384, 432] width 32 height 15
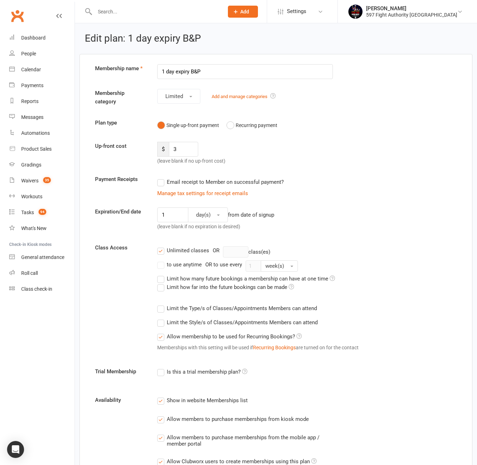
select select "100"
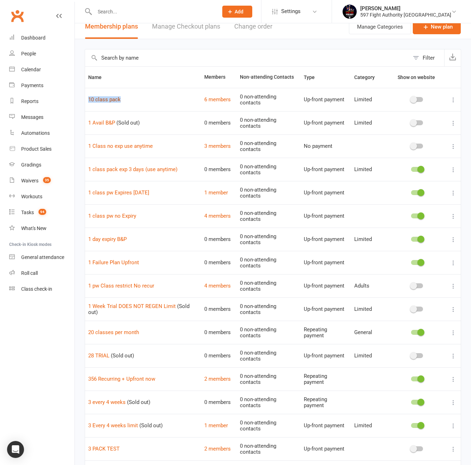
scroll to position [18, 0]
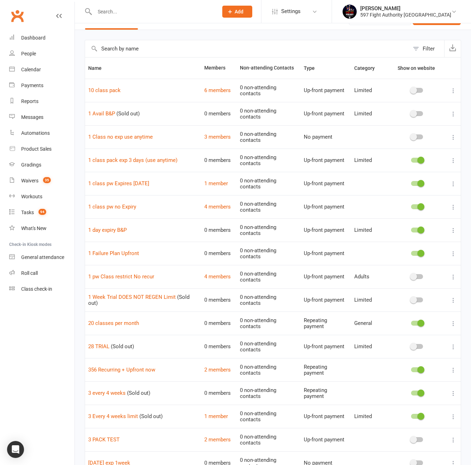
click at [163, 210] on td "1 class pw no Expiry" at bounding box center [143, 206] width 116 height 23
click at [145, 279] on link "1 pw Class restrict No recur" at bounding box center [121, 277] width 66 height 6
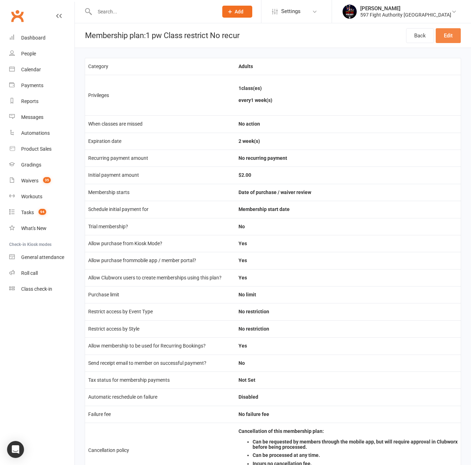
click at [450, 34] on link "Edit" at bounding box center [448, 35] width 25 height 15
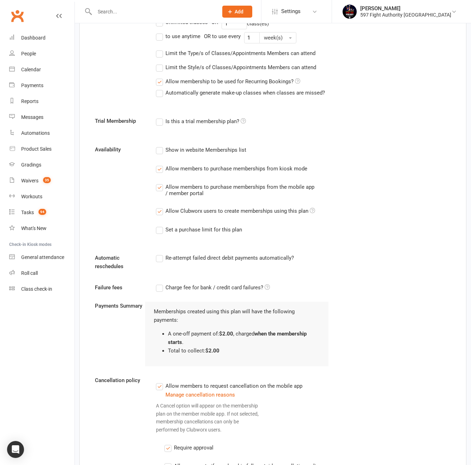
scroll to position [254, 0]
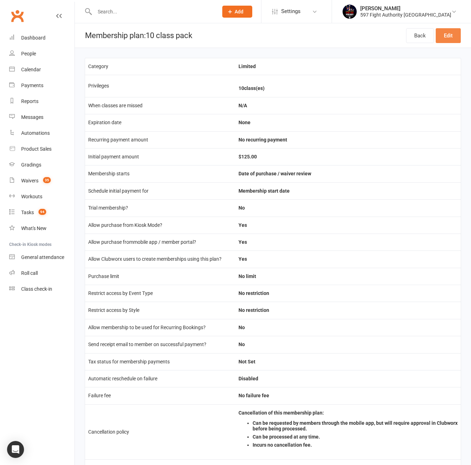
click at [459, 34] on link "Edit" at bounding box center [448, 35] width 25 height 15
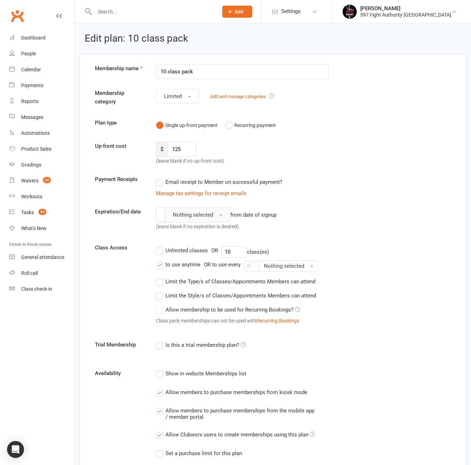
click at [218, 217] on button "Nothing selected" at bounding box center [198, 215] width 66 height 15
click at [220, 214] on button "Nothing selected" at bounding box center [198, 215] width 66 height 15
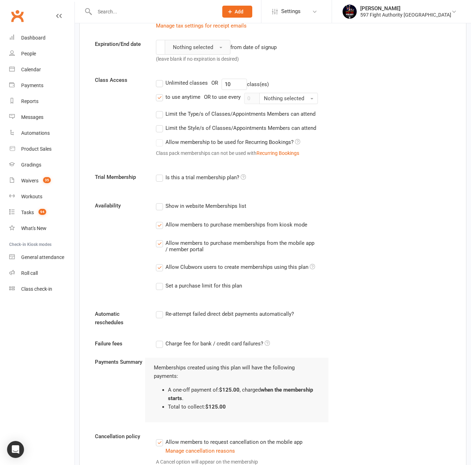
scroll to position [149, 0]
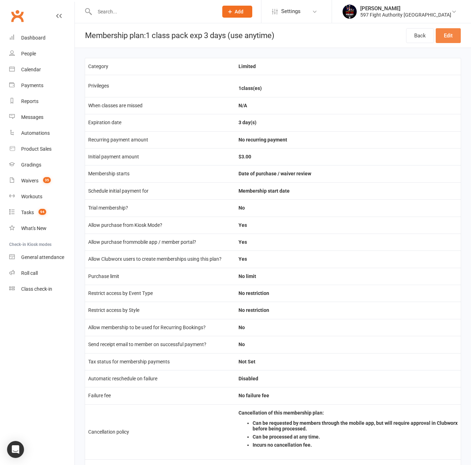
click at [447, 31] on link "Edit" at bounding box center [448, 35] width 25 height 15
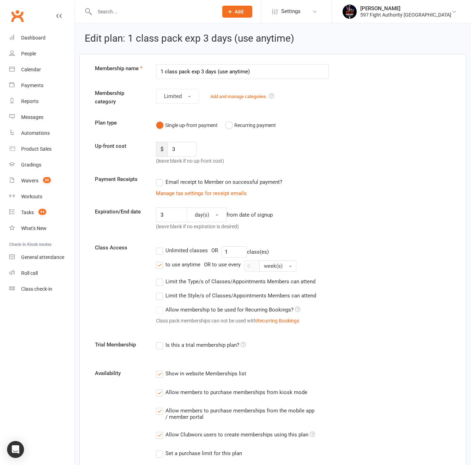
click at [176, 268] on div "to use anytime" at bounding box center [183, 264] width 35 height 7
click at [161, 261] on input "to use anytime" at bounding box center [158, 261] width 5 height 0
click at [248, 266] on input "0" at bounding box center [252, 266] width 16 height 11
